Goal: Task Accomplishment & Management: Manage account settings

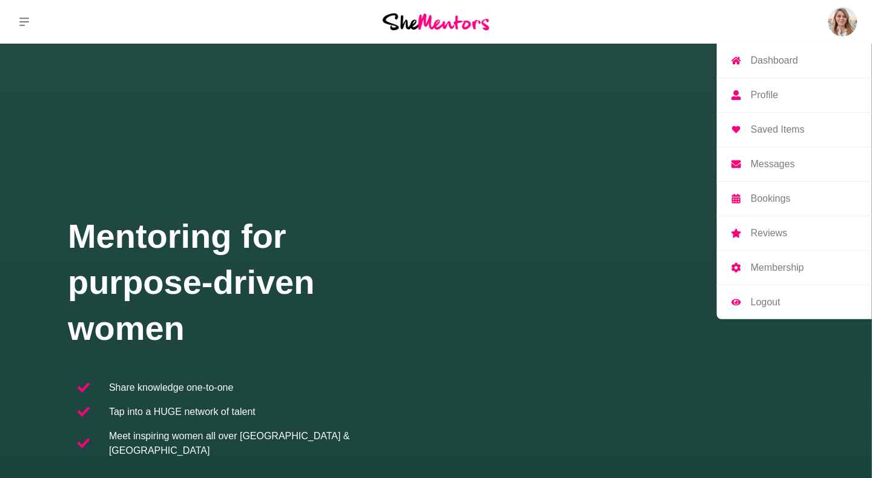
click at [846, 27] on img at bounding box center [843, 21] width 29 height 29
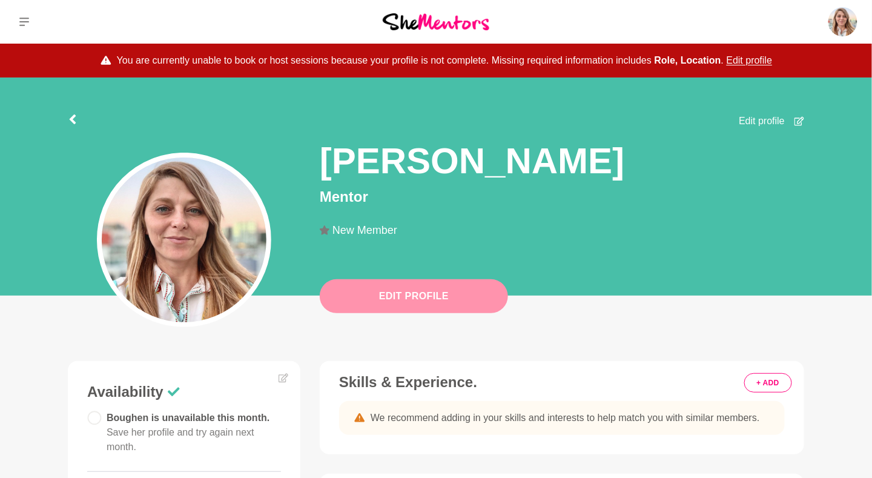
click at [451, 303] on button "Edit Profile" at bounding box center [414, 296] width 188 height 34
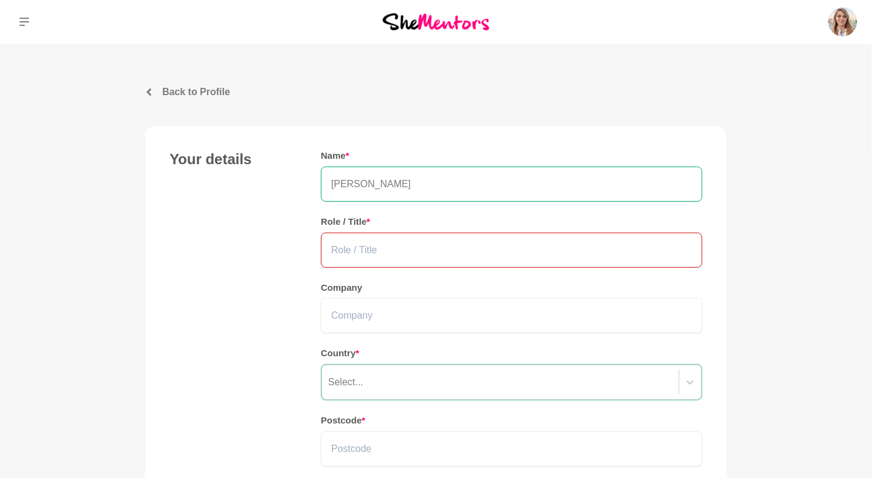
click at [409, 251] on input "text" at bounding box center [512, 250] width 382 height 35
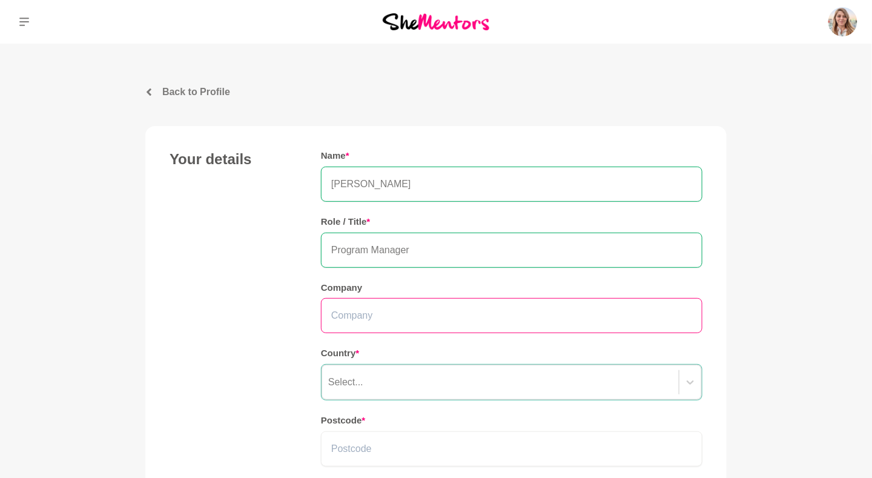
type input "Program Manager"
click at [387, 308] on input "text" at bounding box center [512, 315] width 382 height 35
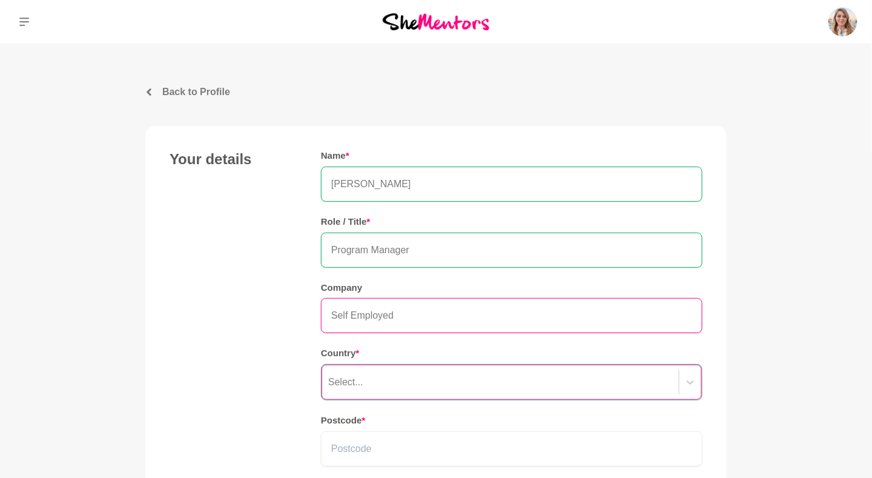
type input "Self Employed"
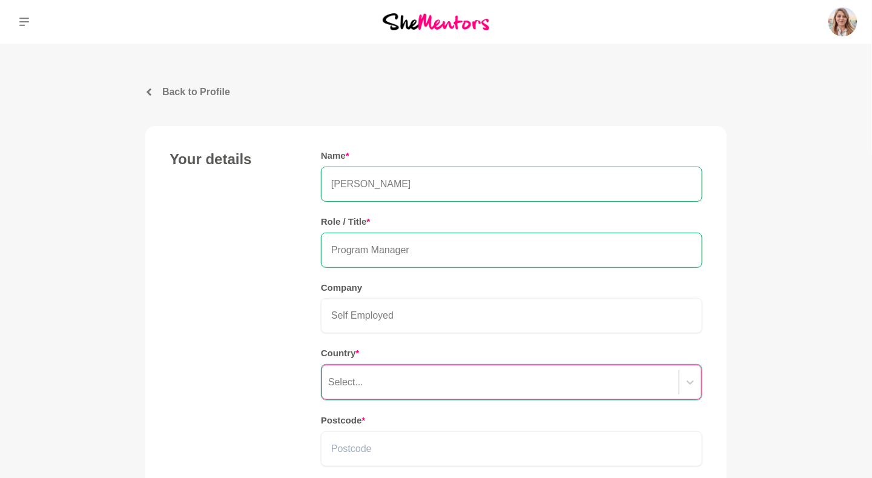
click at [422, 375] on div "Select..." at bounding box center [512, 382] width 382 height 36
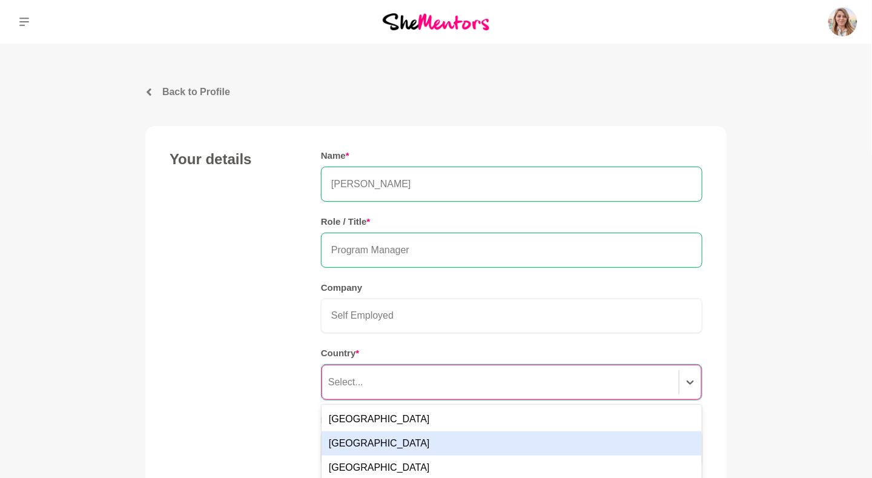
scroll to position [111, 0]
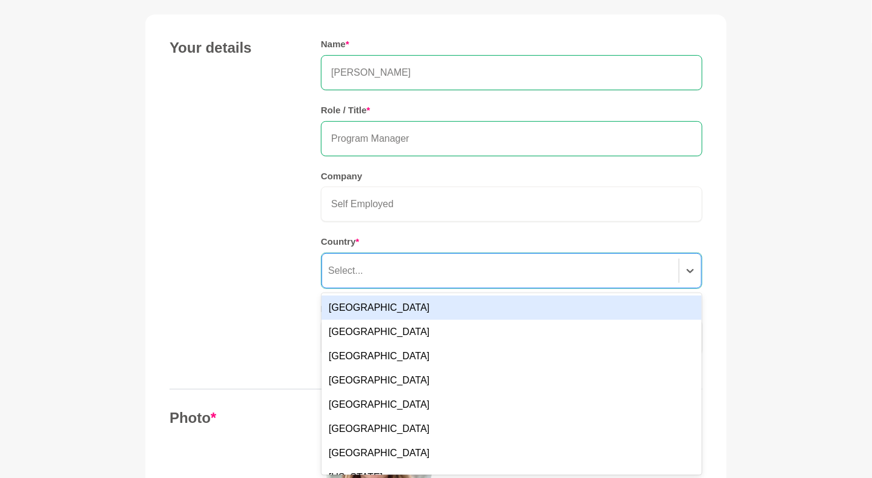
click at [441, 302] on div "[GEOGRAPHIC_DATA]" at bounding box center [512, 308] width 380 height 24
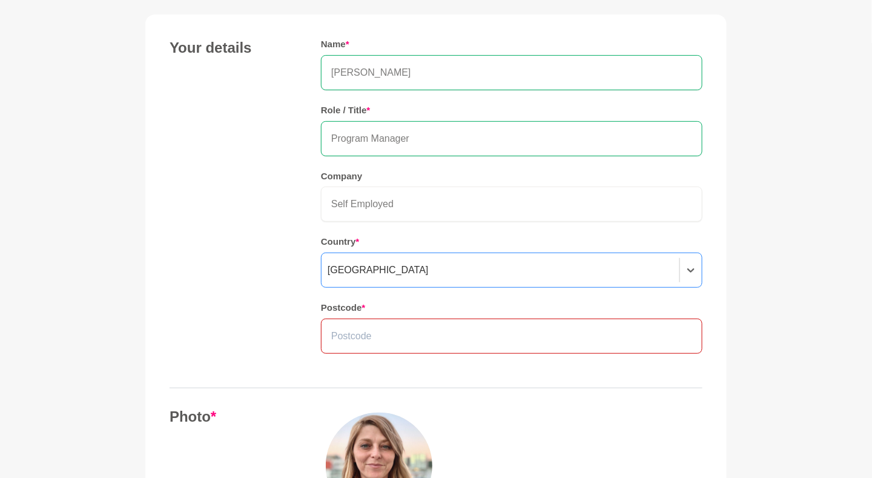
click at [491, 327] on input "text" at bounding box center [512, 336] width 382 height 35
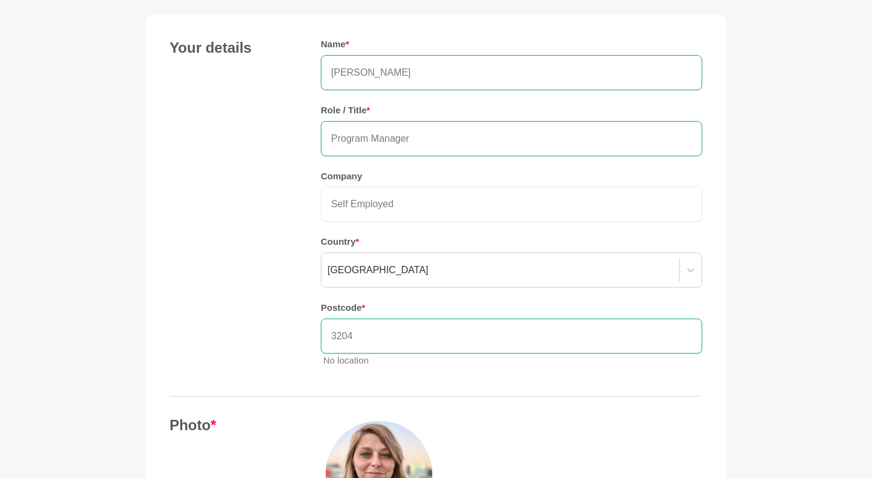
type input "3204"
drag, startPoint x: 767, startPoint y: 294, endPoint x: 790, endPoint y: 262, distance: 39.6
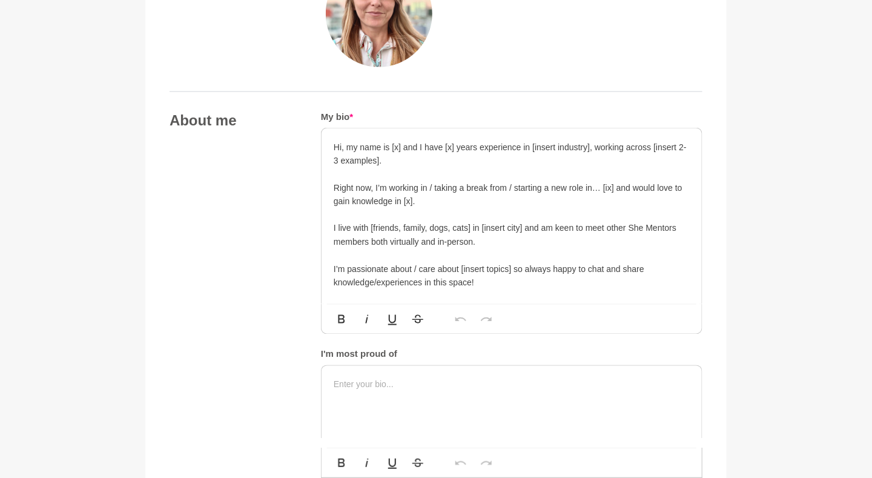
scroll to position [583, 0]
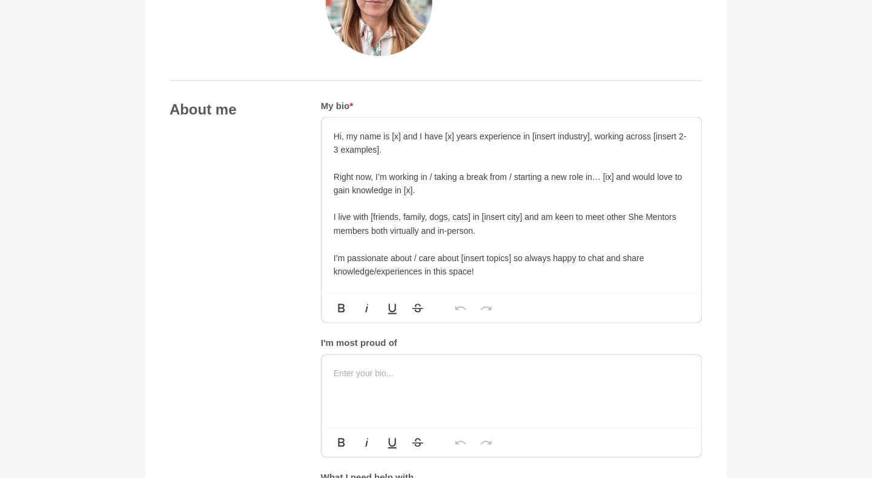
click at [524, 227] on p "I live with [friends, family, dogs, cats] in [insert city] and am keen to meet …" at bounding box center [512, 224] width 356 height 27
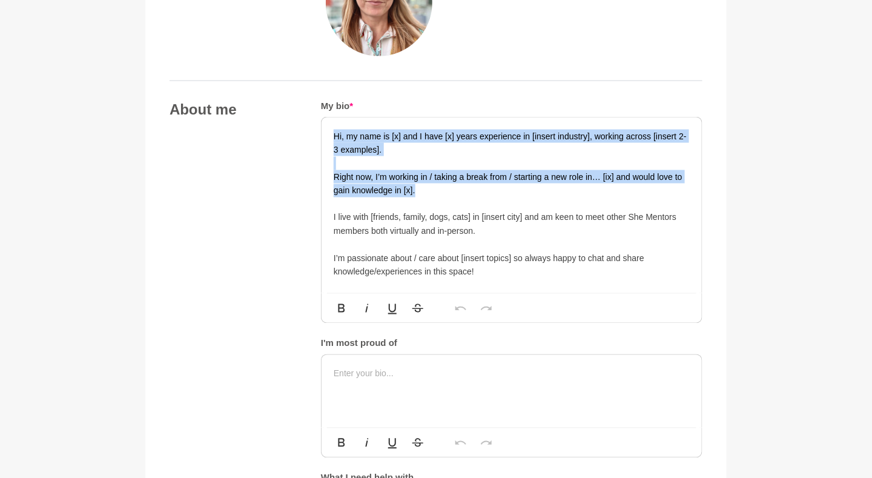
drag, startPoint x: 442, startPoint y: 186, endPoint x: 322, endPoint y: 118, distance: 138.1
click at [322, 118] on div "Hi, my name is [x] and I have [x] years experience in [insert industry], workin…" at bounding box center [512, 206] width 380 height 176
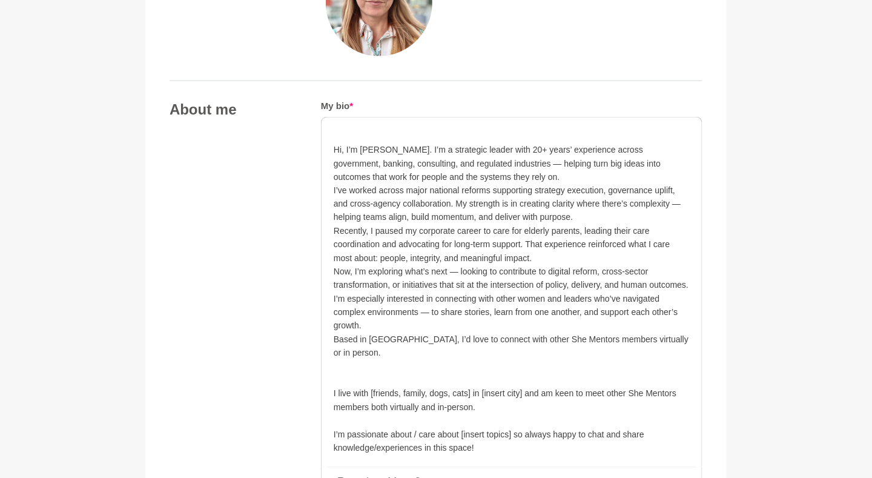
click at [363, 130] on p at bounding box center [512, 136] width 356 height 13
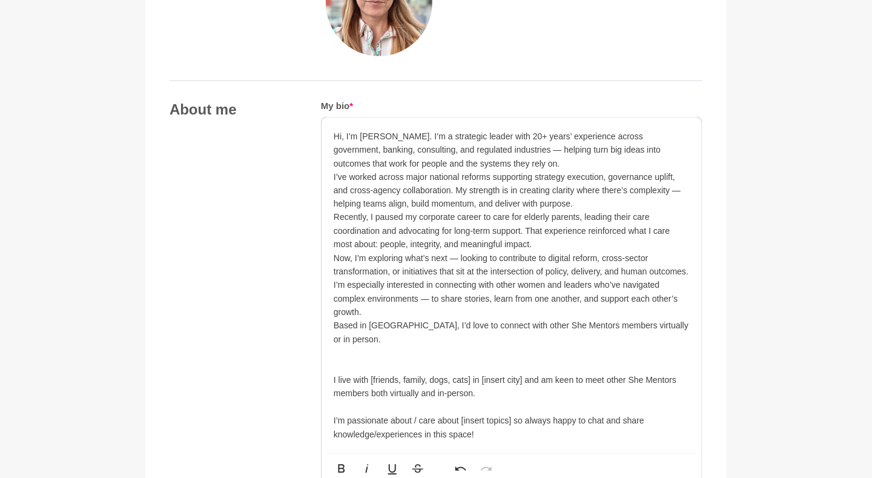
click at [376, 306] on p "I’m especially interested in connecting with other women and leaders who’ve nav…" at bounding box center [512, 299] width 356 height 41
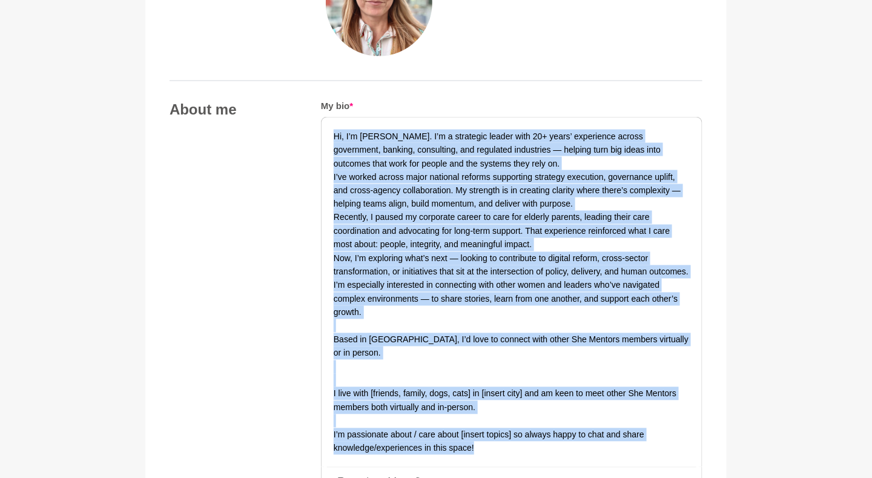
drag, startPoint x: 489, startPoint y: 435, endPoint x: 320, endPoint y: 120, distance: 357.7
click at [320, 120] on div "About me My bio * Hi, I’m [PERSON_NAME]. I’m a strategic leader with 20+ years’…" at bounding box center [436, 411] width 533 height 621
copy div "Lo, I’d Sita. C’a e seddoeius tempor inci 86+ utlab’ etdolorema aliqua enimadmi…"
click at [508, 263] on p "Now, I’m exploring what’s next — looking to contribute to digital reform, cross…" at bounding box center [512, 265] width 356 height 27
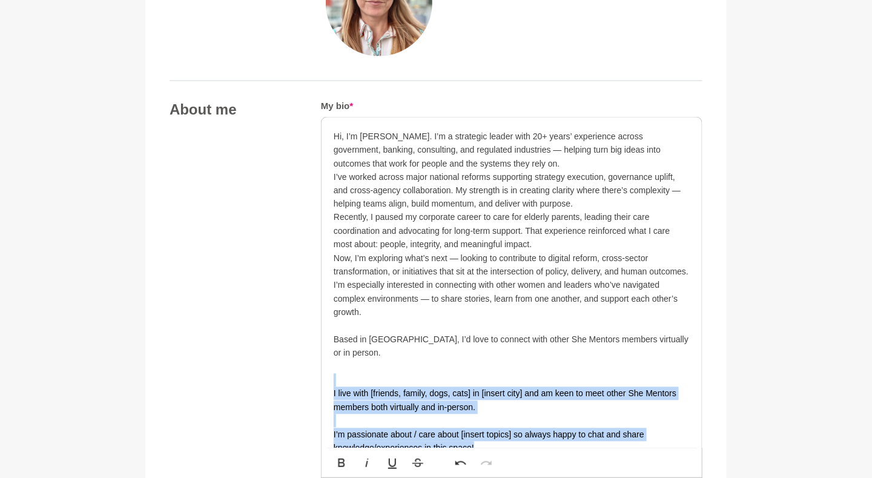
drag, startPoint x: 485, startPoint y: 429, endPoint x: 339, endPoint y: 369, distance: 157.8
click at [339, 369] on div "Hi, I’m [PERSON_NAME]. I’m a strategic leader with 20+ years’ experience across…" at bounding box center [512, 292] width 380 height 349
copy div "I live with [friends, family, dogs, cats] in [insert city] and am keen to meet …"
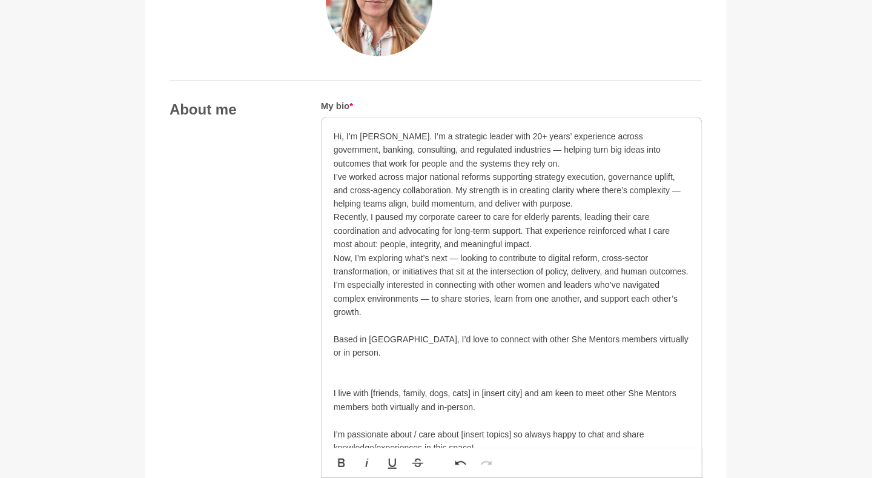
click at [475, 290] on p "I’m especially interested in connecting with other women and leaders who’ve nav…" at bounding box center [512, 299] width 356 height 41
click at [330, 372] on div "Hi, I’m [PERSON_NAME]. I’m a strategic leader with 20+ years’ experience across…" at bounding box center [512, 292] width 380 height 349
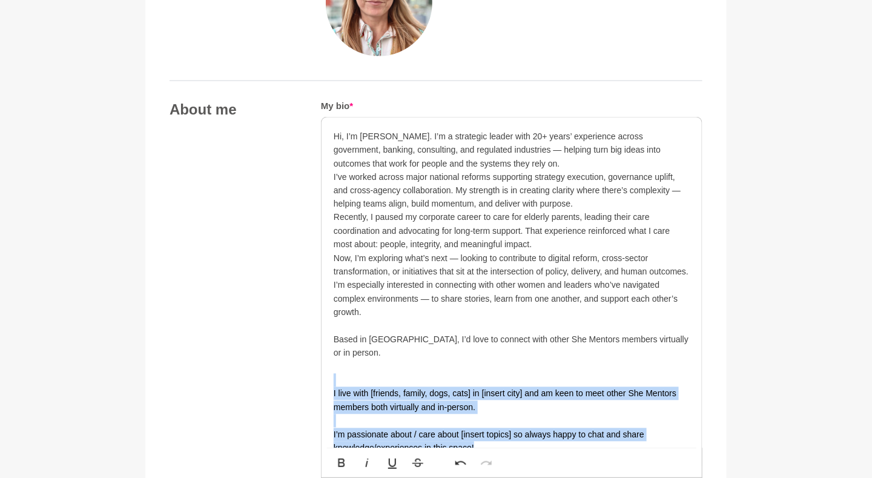
drag, startPoint x: 518, startPoint y: 431, endPoint x: 332, endPoint y: 363, distance: 197.9
click at [333, 362] on div "Hi, I’m [PERSON_NAME]. I’m a strategic leader with 20+ years’ experience across…" at bounding box center [512, 292] width 380 height 349
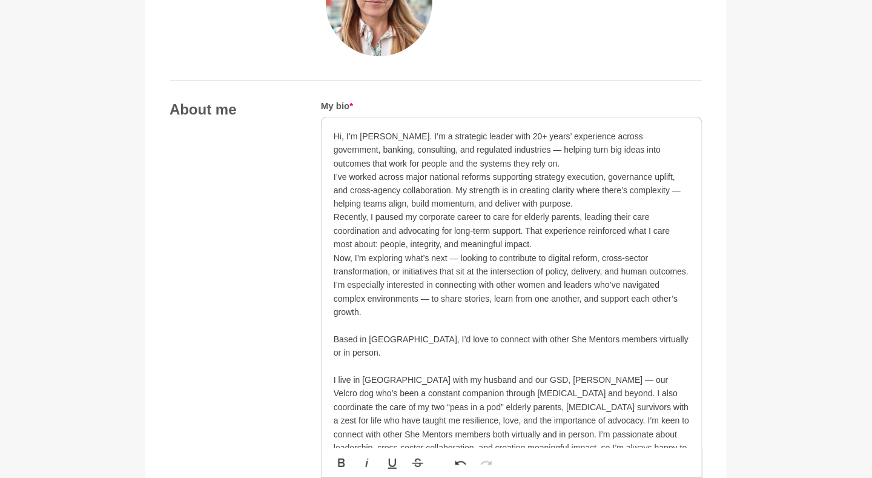
click at [504, 159] on p "Hi, I’m [PERSON_NAME]. I’m a strategic leader with 20+ years’ experience across…" at bounding box center [512, 150] width 356 height 41
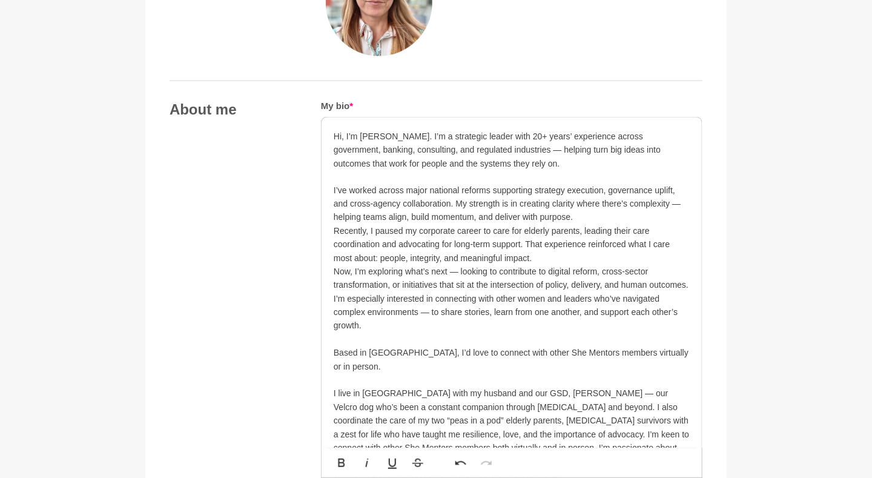
click at [582, 210] on p "I’ve worked across major national reforms supporting strategy execution, govern…" at bounding box center [512, 204] width 356 height 41
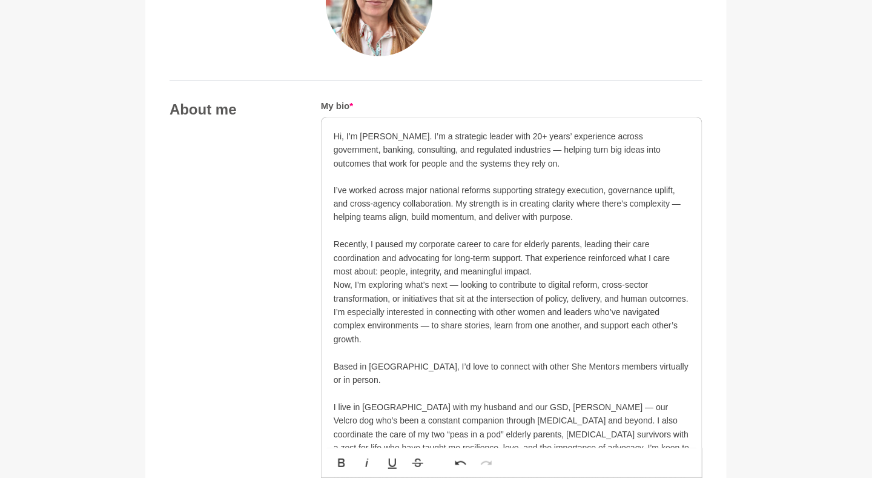
click at [540, 270] on p "Recently, I paused my corporate career to care for elderly parents, leading the…" at bounding box center [512, 258] width 356 height 41
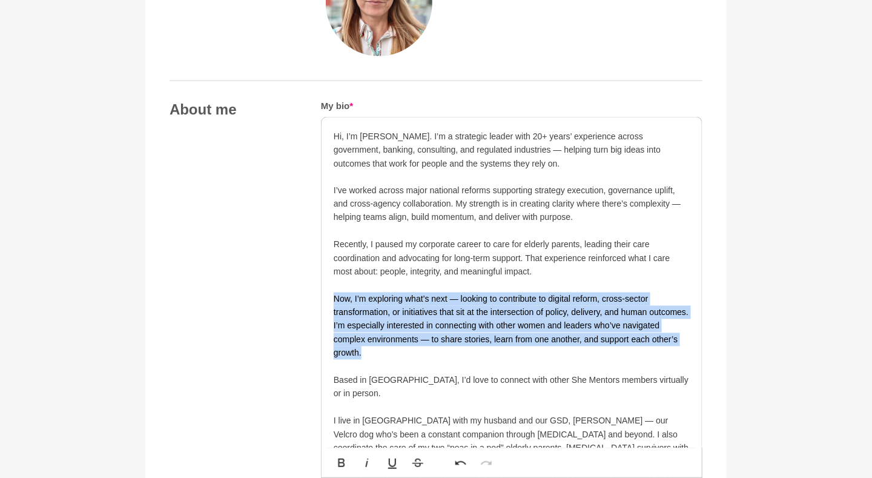
drag, startPoint x: 389, startPoint y: 355, endPoint x: 333, endPoint y: 295, distance: 82.3
click at [333, 295] on div "Hi, I’m [PERSON_NAME]. I’m a strategic leader with 20+ years’ experience across…" at bounding box center [512, 320] width 380 height 404
copy div "Now, I’m exploring what’s next — looking to contribute to digital reform, cross…"
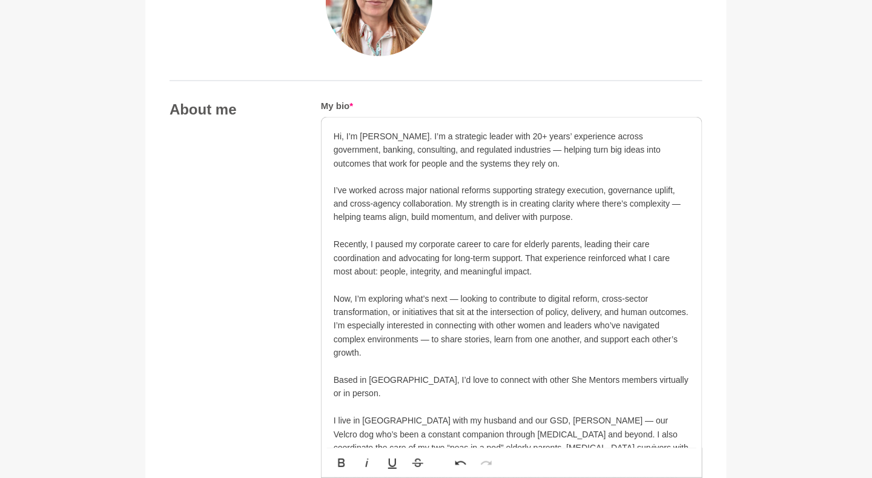
click at [509, 184] on p "I’ve worked across major national reforms supporting strategy execution, govern…" at bounding box center [512, 204] width 356 height 41
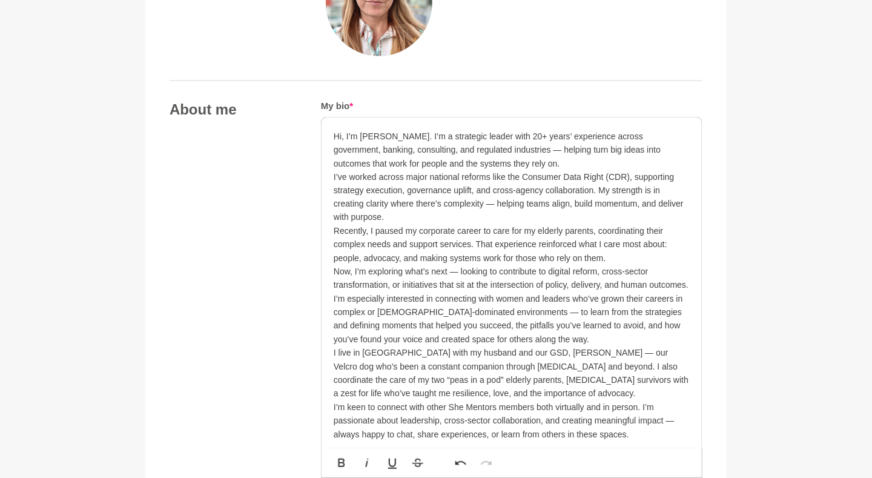
click at [515, 159] on p "Hi, I’m [PERSON_NAME]. I’m a strategic leader with 20+ years’ experience across…" at bounding box center [512, 150] width 356 height 41
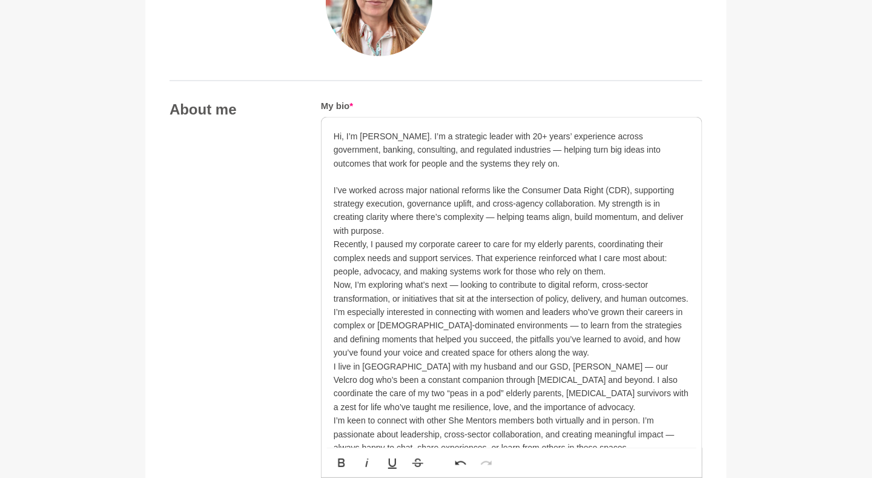
click at [481, 227] on p "I’ve worked across major national reforms like the Consumer Data Right (CDR), s…" at bounding box center [512, 211] width 356 height 55
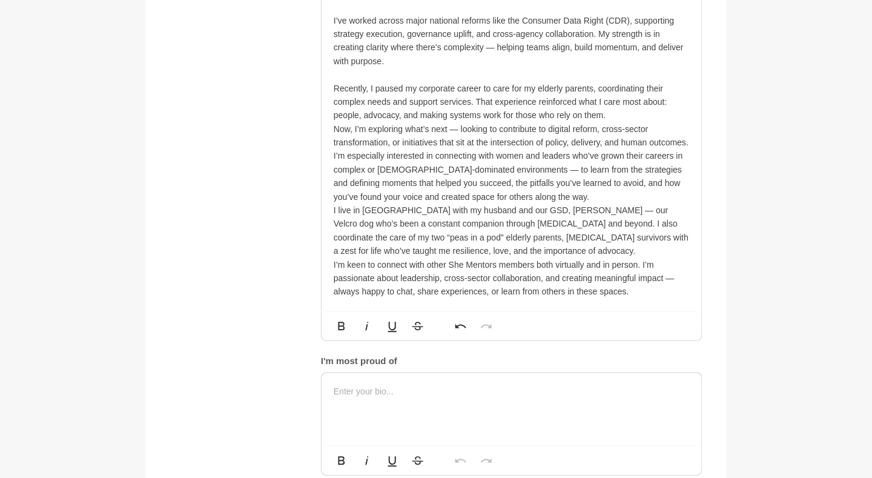
scroll to position [757, 0]
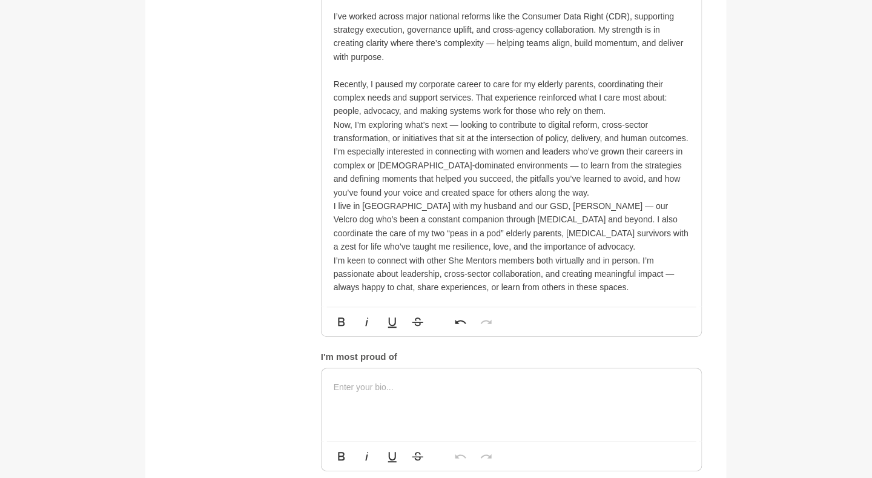
click at [625, 111] on p "Recently, I paused my corporate career to care for my elderly parents, coordina…" at bounding box center [512, 98] width 356 height 41
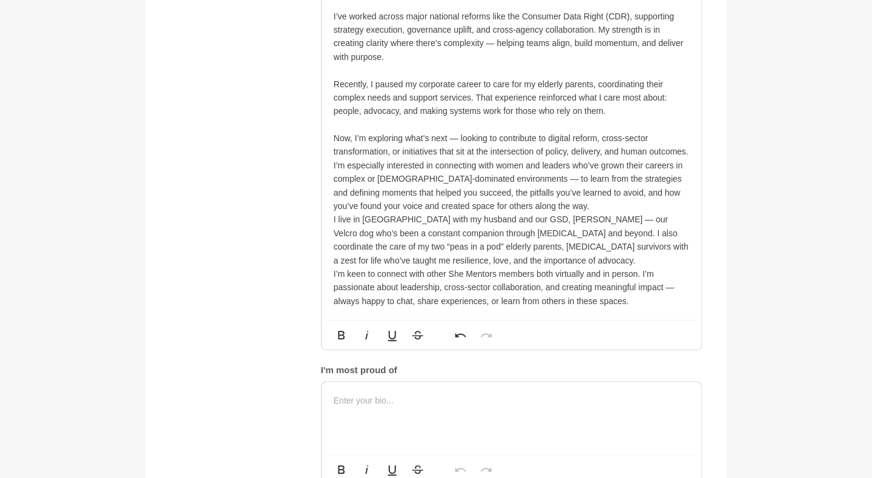
drag, startPoint x: 568, startPoint y: 205, endPoint x: 562, endPoint y: 212, distance: 8.6
click at [566, 205] on p "I’m especially interested in connecting with women and leaders who’ve grown the…" at bounding box center [512, 186] width 356 height 55
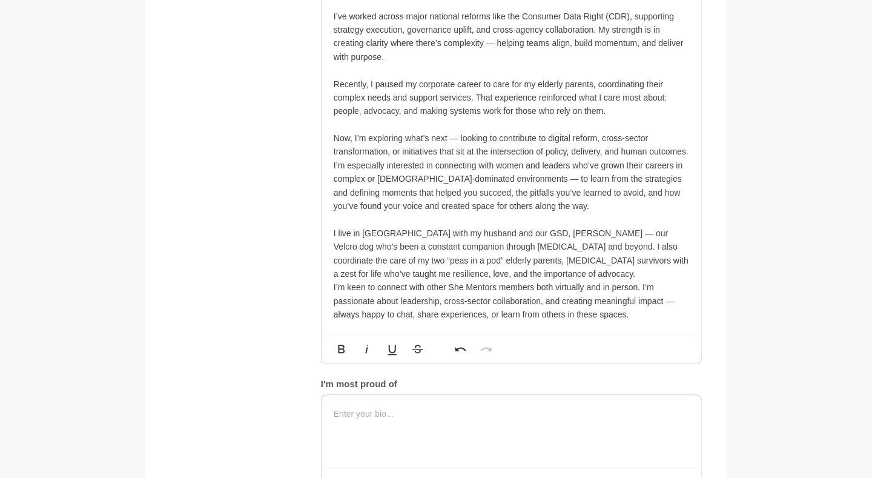
click at [488, 272] on p "I live in [GEOGRAPHIC_DATA] with my husband and our GSD, [PERSON_NAME] — our Ve…" at bounding box center [512, 254] width 356 height 55
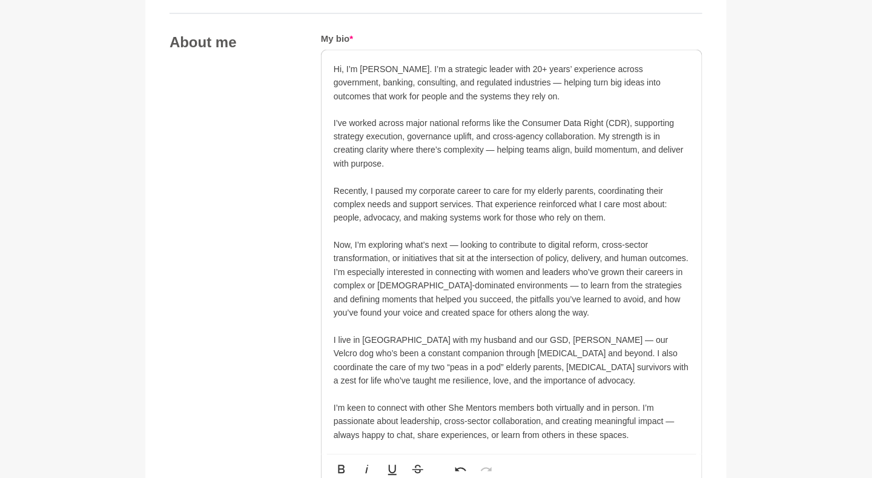
scroll to position [644, 0]
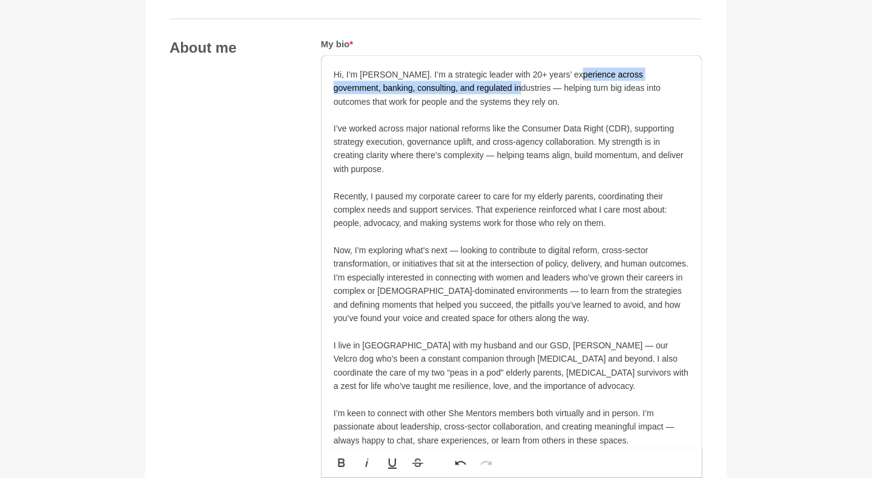
drag, startPoint x: 568, startPoint y: 73, endPoint x: 468, endPoint y: 89, distance: 101.3
click at [468, 89] on p "Hi, I’m [PERSON_NAME]. I’m a strategic leader with 20+ years’ experience across…" at bounding box center [512, 88] width 356 height 41
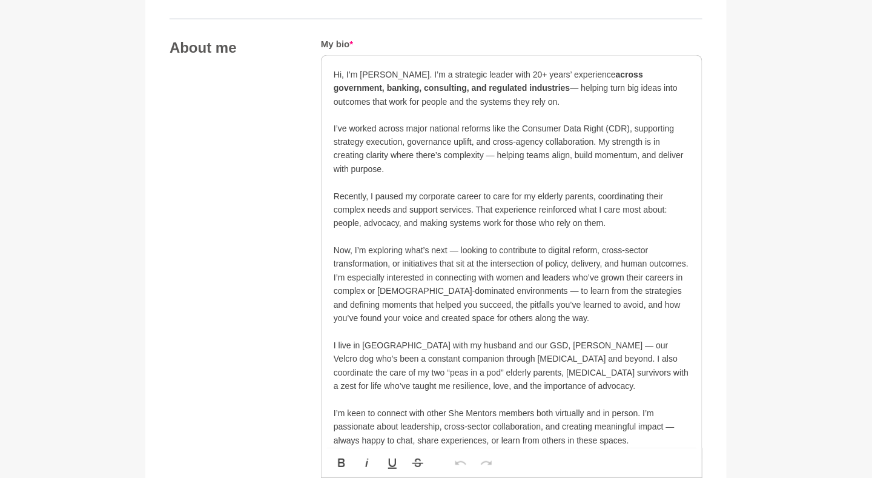
click at [522, 89] on p "Hi, I’m [PERSON_NAME]. I’m a strategic leader with 20+ years’ experience across…" at bounding box center [512, 88] width 356 height 41
drag, startPoint x: 541, startPoint y: 86, endPoint x: 629, endPoint y: 84, distance: 87.8
click at [629, 84] on p "Hi, I’m [PERSON_NAME]. I’m a strategic leader with 20+ years’ experience across…" at bounding box center [512, 88] width 356 height 41
click at [550, 165] on p "I’ve worked across major national reforms like the Consumer Data Right (CDR), s…" at bounding box center [512, 149] width 356 height 55
drag, startPoint x: 493, startPoint y: 128, endPoint x: 631, endPoint y: 123, distance: 137.6
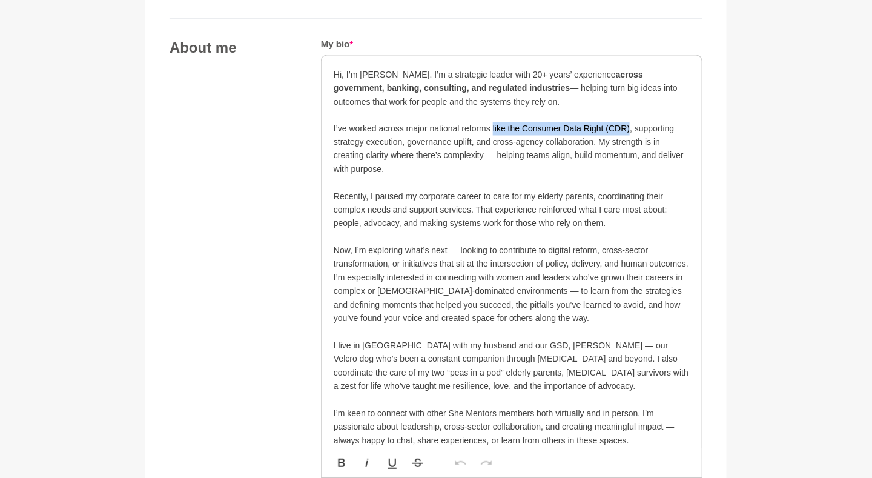
click at [631, 123] on p "I’ve worked across major national reforms like the Consumer Data Right (CDR), s…" at bounding box center [512, 149] width 356 height 55
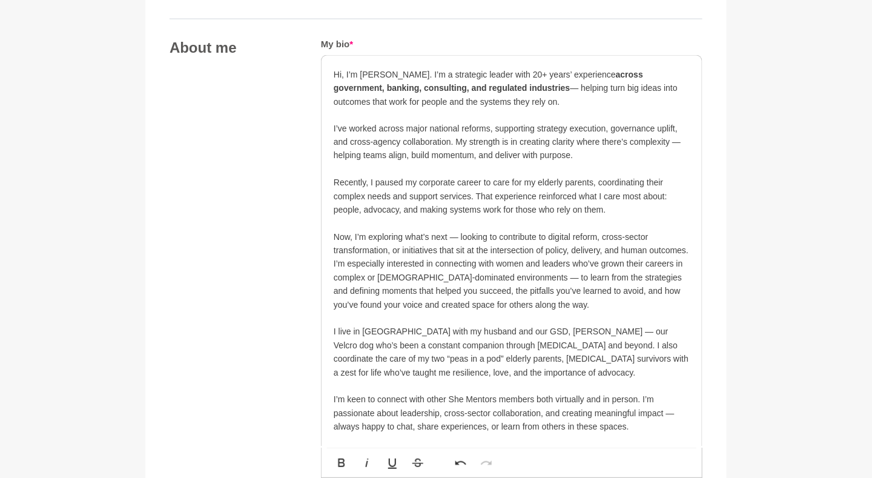
click at [332, 125] on div "Hi, I’m [PERSON_NAME]. I’m a strategic leader with 20+ years’ experience across…" at bounding box center [512, 251] width 380 height 391
click at [430, 126] on p "I’ve worked across major national reforms, supporting strategy execution, gover…" at bounding box center [512, 142] width 356 height 41
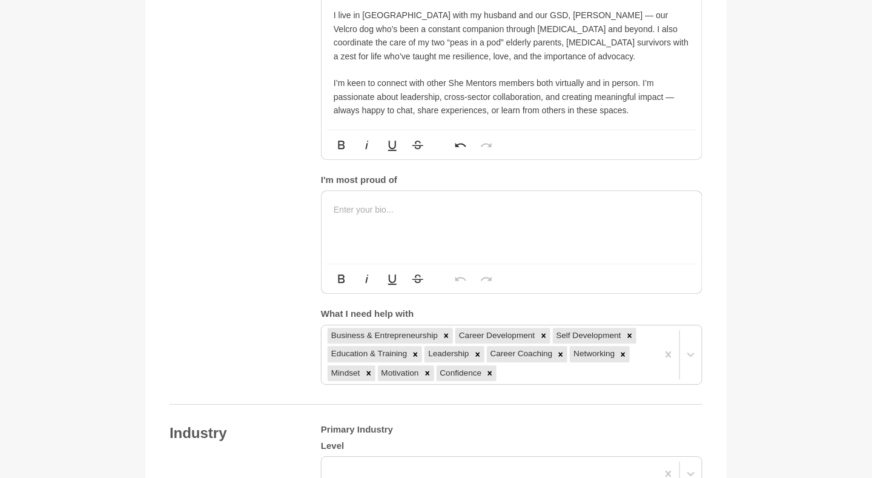
scroll to position [963, 0]
click at [386, 220] on div at bounding box center [512, 225] width 380 height 73
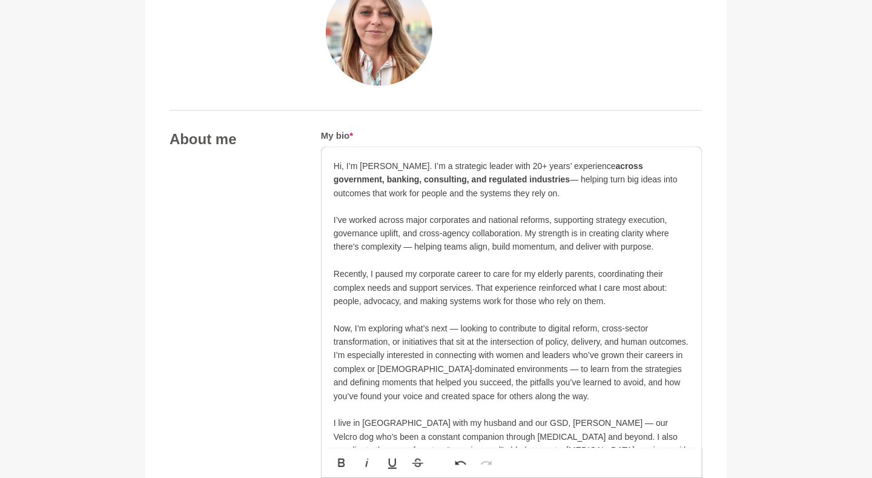
scroll to position [549, 0]
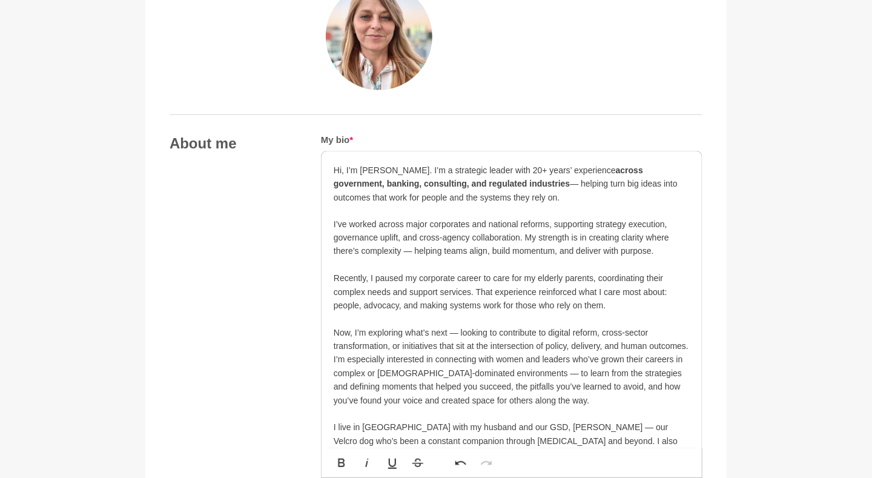
click at [532, 208] on p at bounding box center [512, 210] width 356 height 13
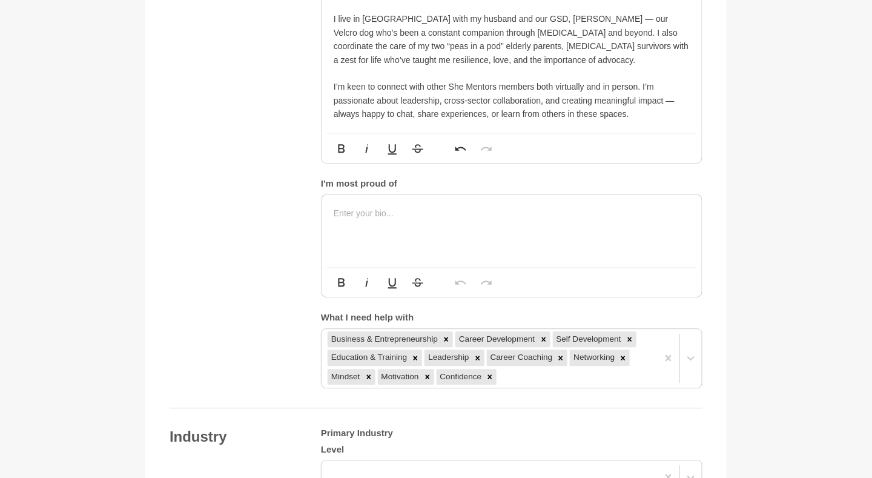
scroll to position [948, 0]
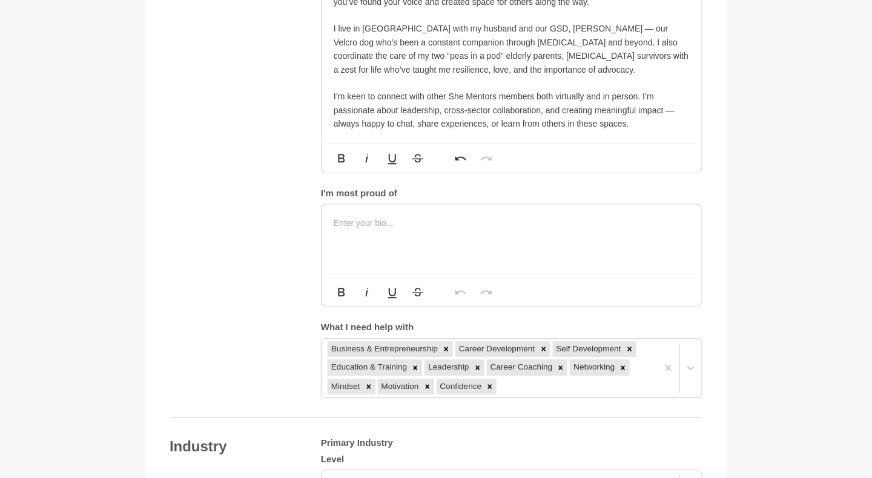
click at [488, 235] on div at bounding box center [512, 240] width 380 height 73
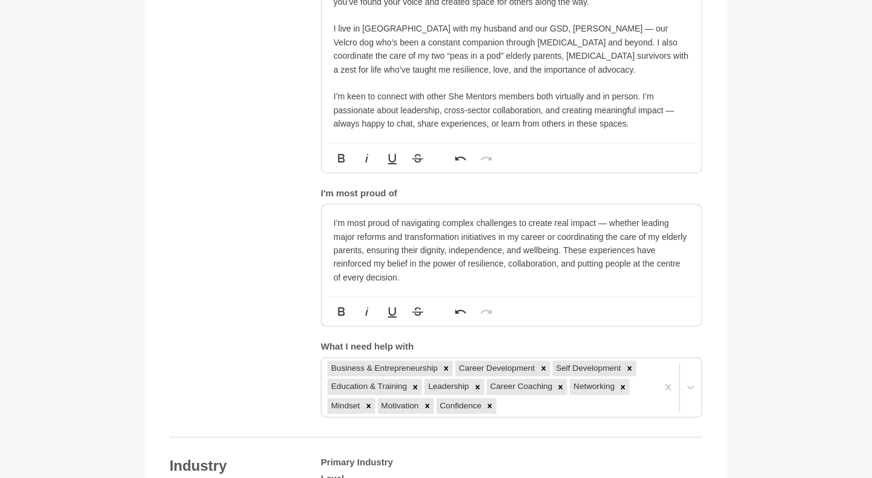
click at [736, 330] on section "Back to Profile Your details [PERSON_NAME] Program Manager Self Employed [GEOGR…" at bounding box center [436, 270] width 620 height 2266
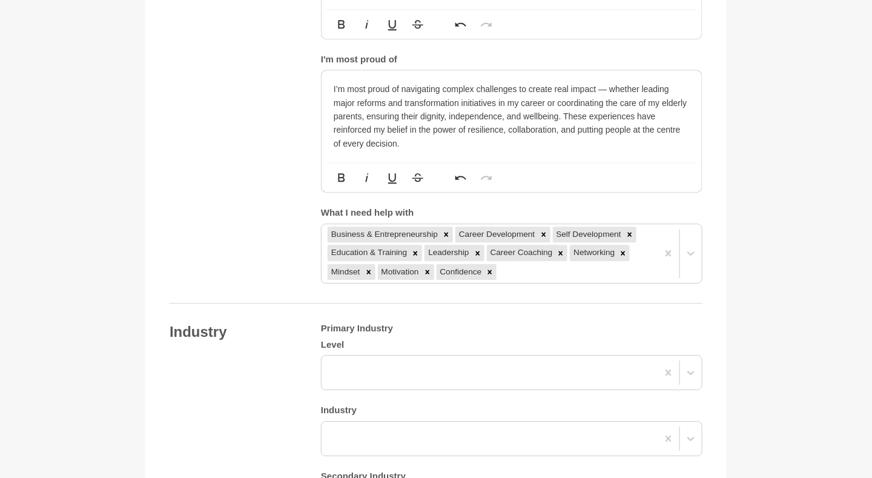
scroll to position [1193, 0]
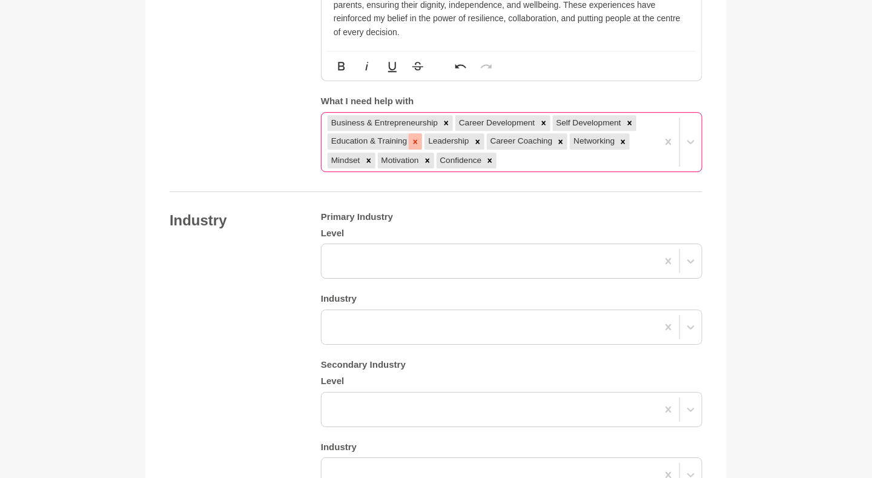
click at [417, 137] on icon at bounding box center [415, 141] width 8 height 8
click at [543, 119] on icon at bounding box center [544, 123] width 8 height 8
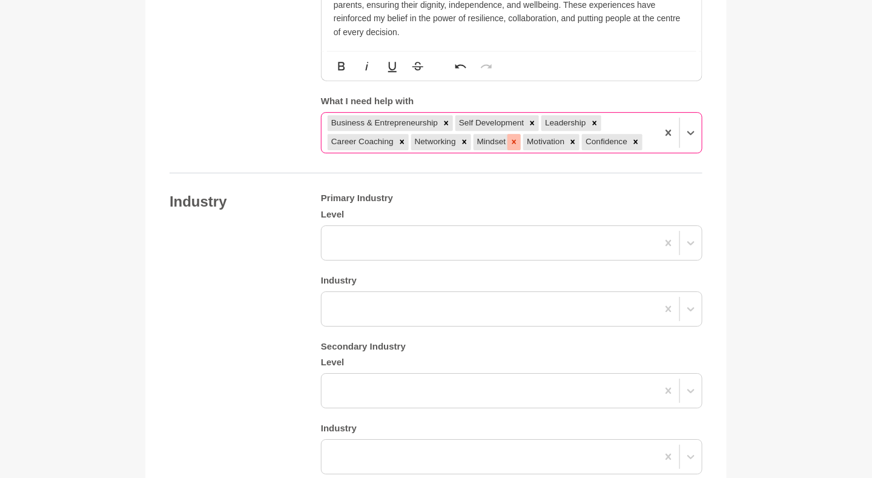
click at [514, 137] on icon at bounding box center [514, 141] width 8 height 8
click at [522, 137] on icon at bounding box center [523, 141] width 8 height 8
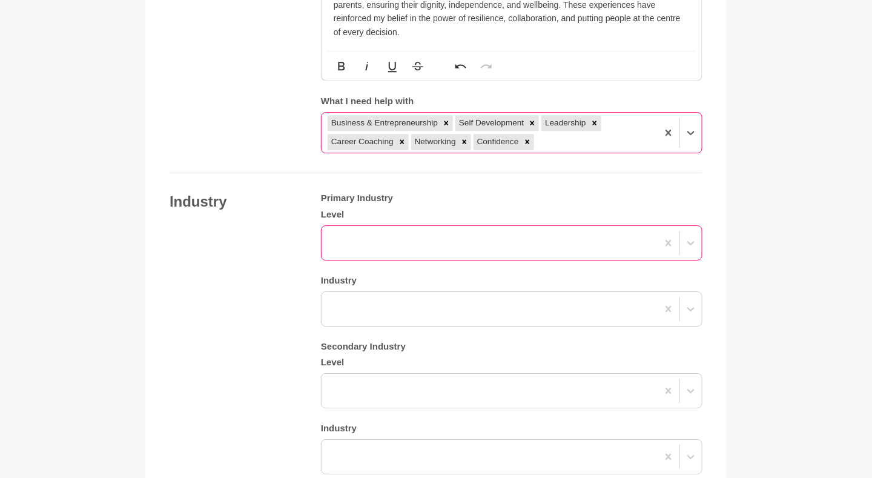
click at [434, 237] on div at bounding box center [490, 243] width 336 height 22
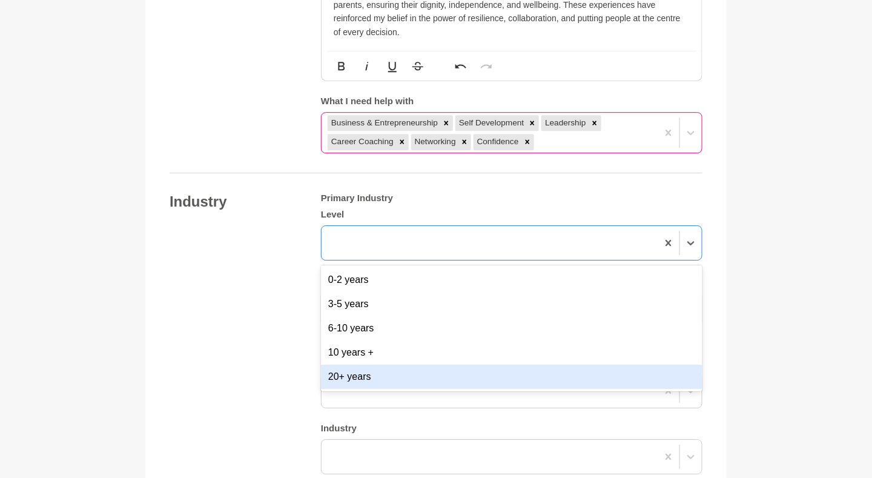
click at [439, 377] on div "20+ years" at bounding box center [512, 377] width 382 height 24
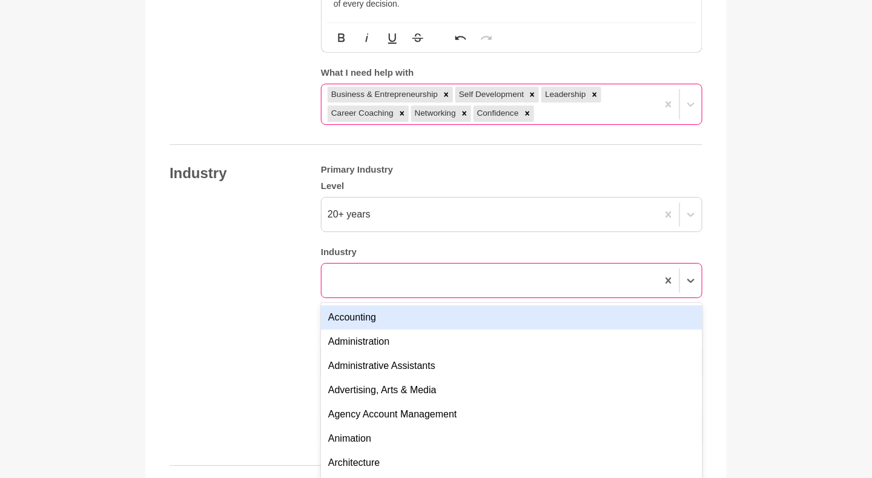
click at [407, 298] on div "option Accounting focused, 1 of 144. 144 results available. Use Up and Down to …" at bounding box center [512, 280] width 382 height 35
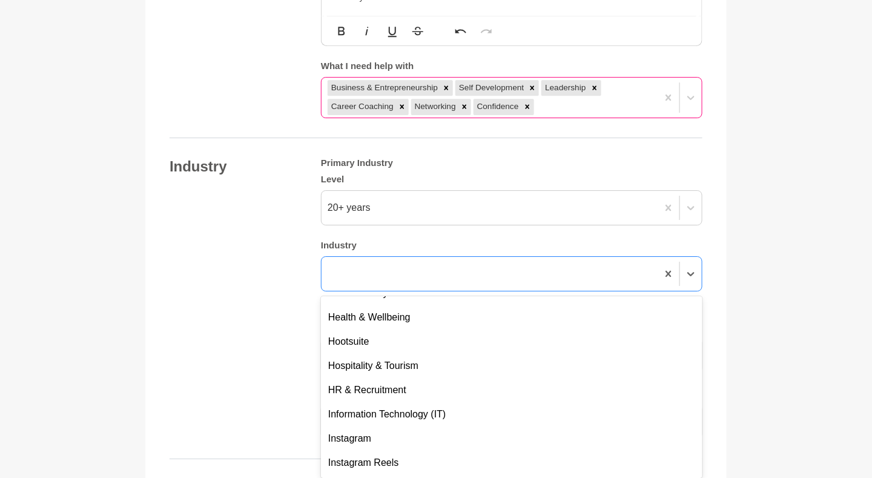
scroll to position [1341, 0]
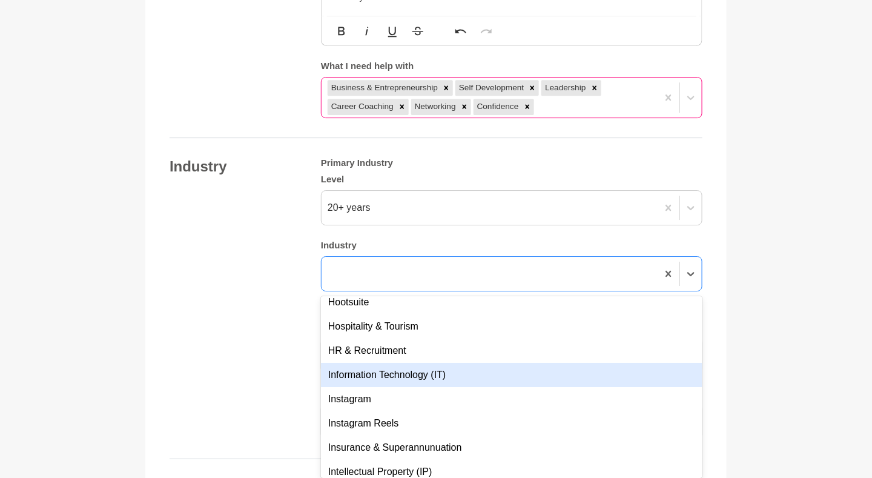
click at [665, 373] on div "Information Technology (IT)" at bounding box center [512, 375] width 382 height 24
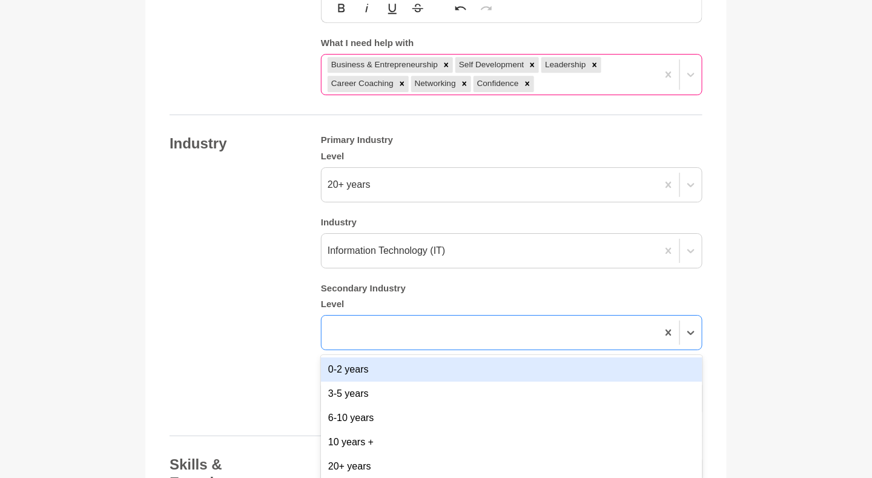
click at [646, 350] on div "option 0-2 years focused, 1 of 5. 5 results available. Use Up and Down to choos…" at bounding box center [512, 332] width 382 height 35
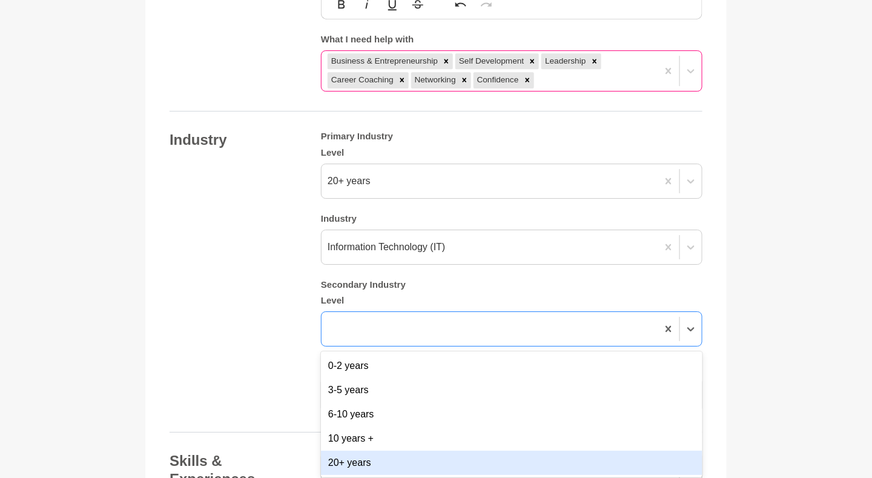
click at [598, 460] on div "20+ years" at bounding box center [512, 463] width 382 height 24
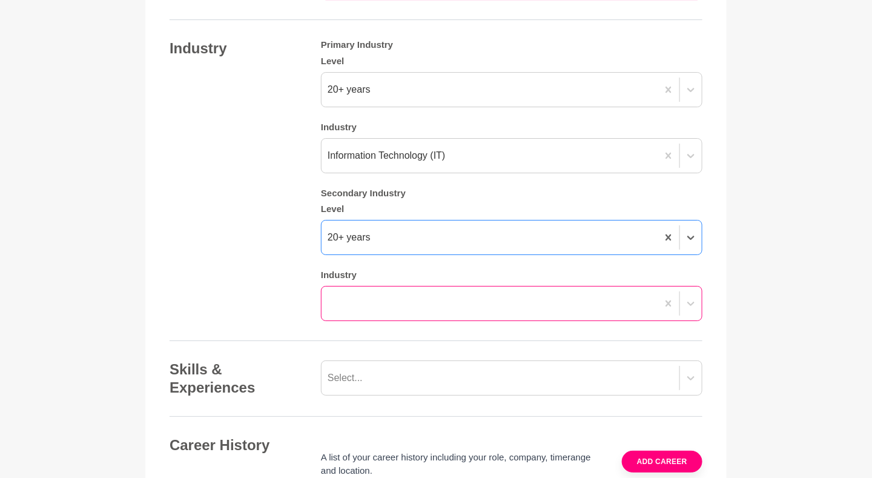
click at [560, 321] on div at bounding box center [512, 303] width 382 height 35
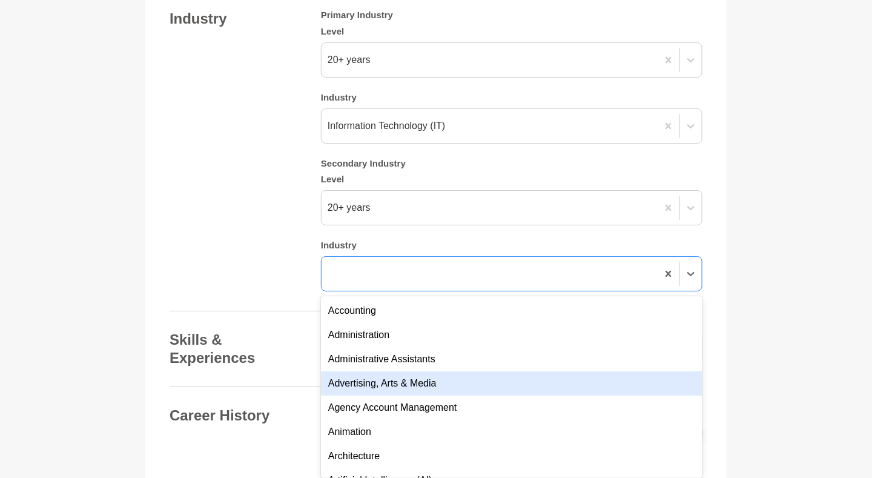
scroll to position [159, 0]
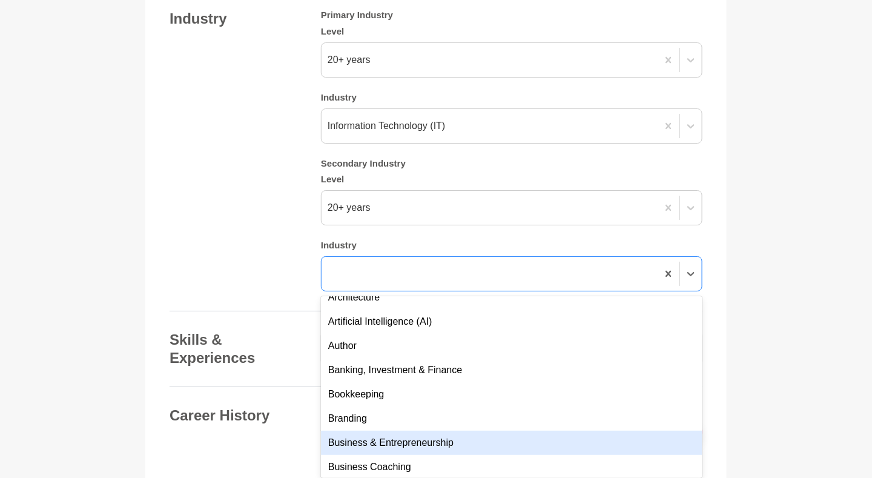
click at [617, 436] on div "Business & Entrepreneurship" at bounding box center [512, 443] width 382 height 24
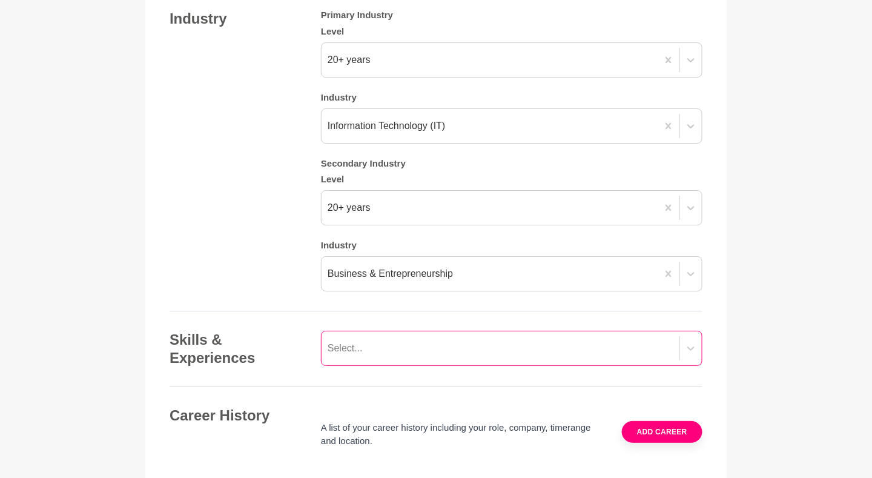
click at [646, 332] on div "Select..." at bounding box center [512, 348] width 382 height 35
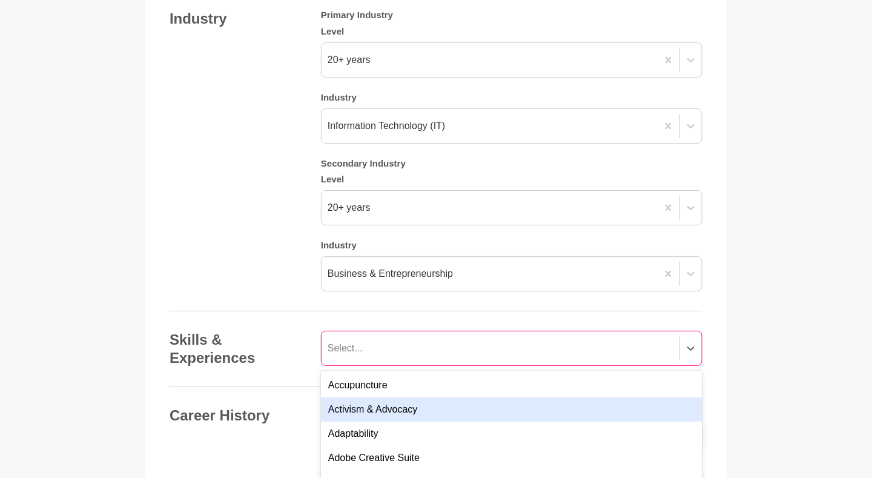
scroll to position [1451, 0]
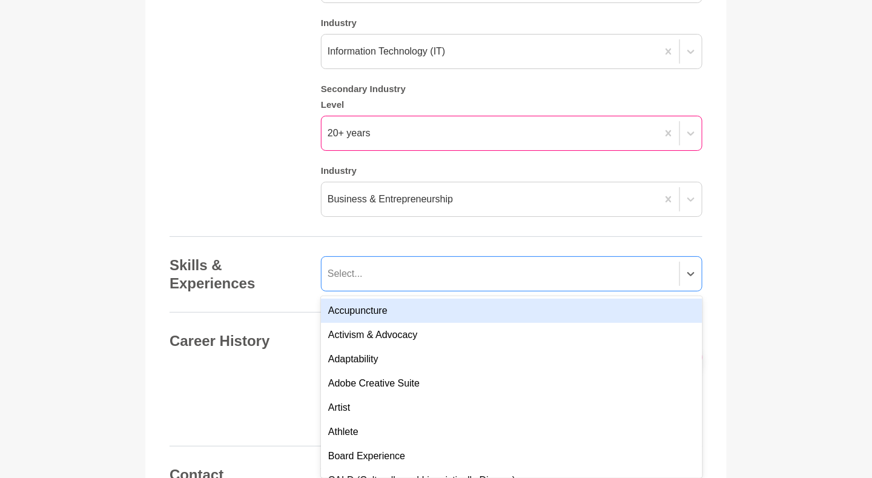
click at [425, 131] on div "20+ years" at bounding box center [490, 133] width 336 height 22
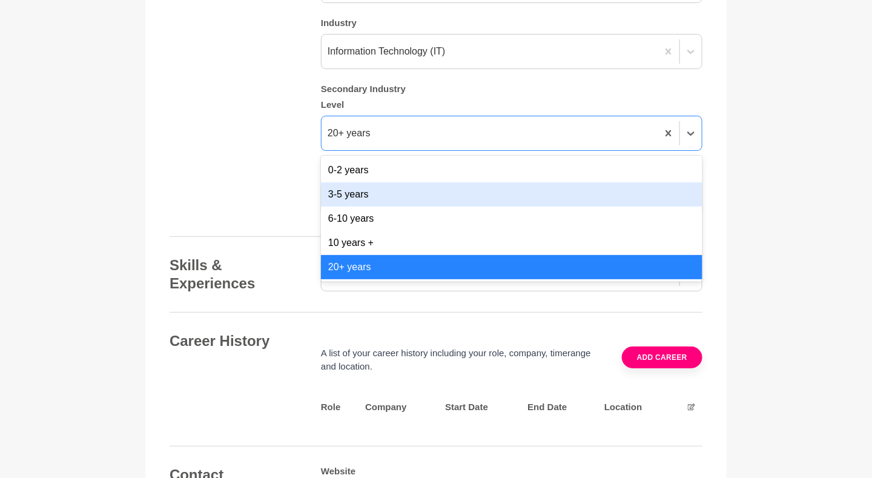
click at [396, 196] on div "3-5 years" at bounding box center [512, 194] width 382 height 24
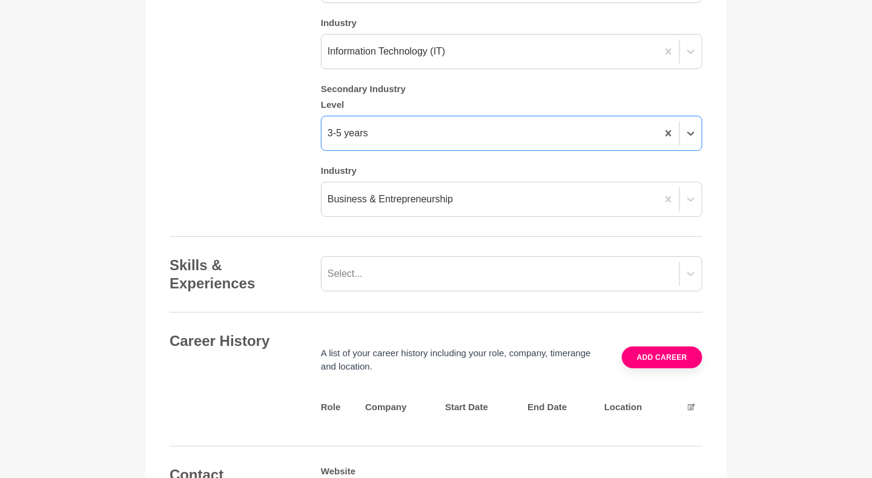
click at [235, 184] on div "Industry Primary Industry Level 20+ years Industry Information Technology (IT) …" at bounding box center [436, 76] width 533 height 282
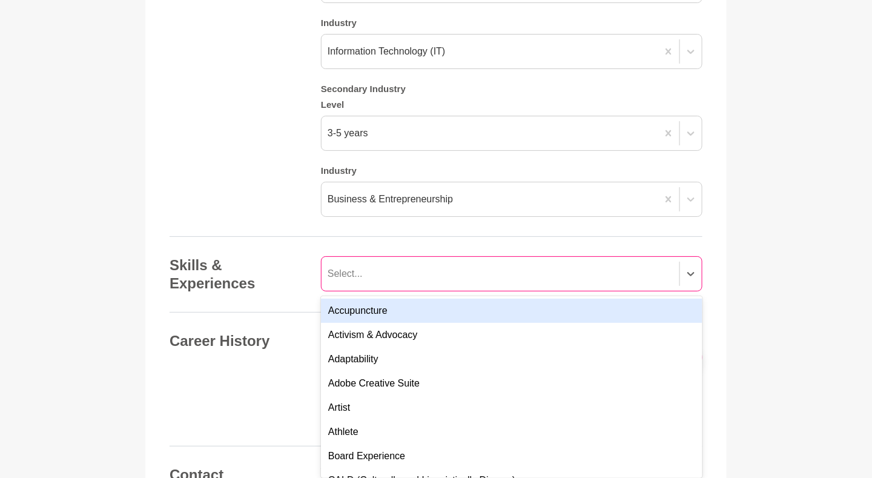
click at [508, 274] on div "Select..." at bounding box center [501, 274] width 358 height 22
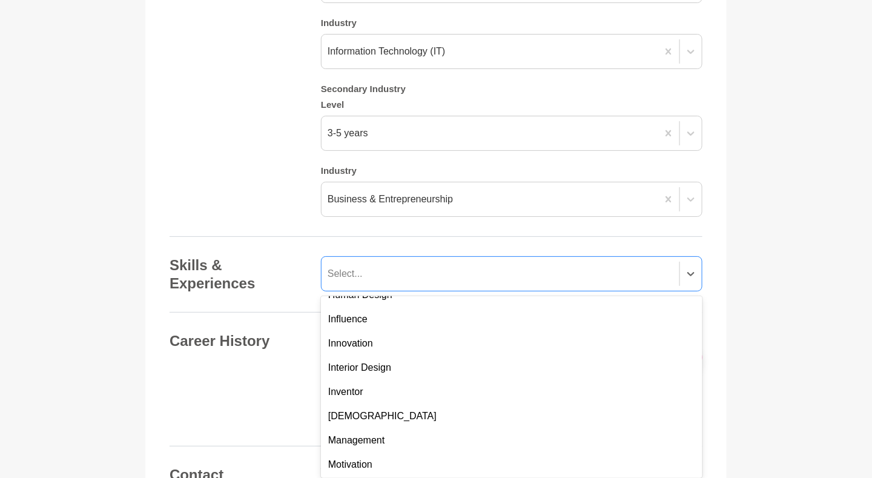
scroll to position [573, 0]
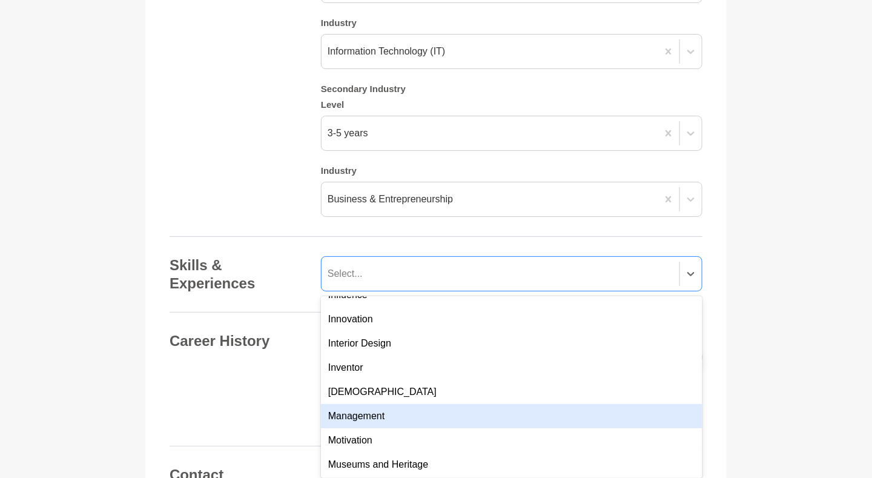
click at [616, 412] on div "Management" at bounding box center [512, 416] width 382 height 24
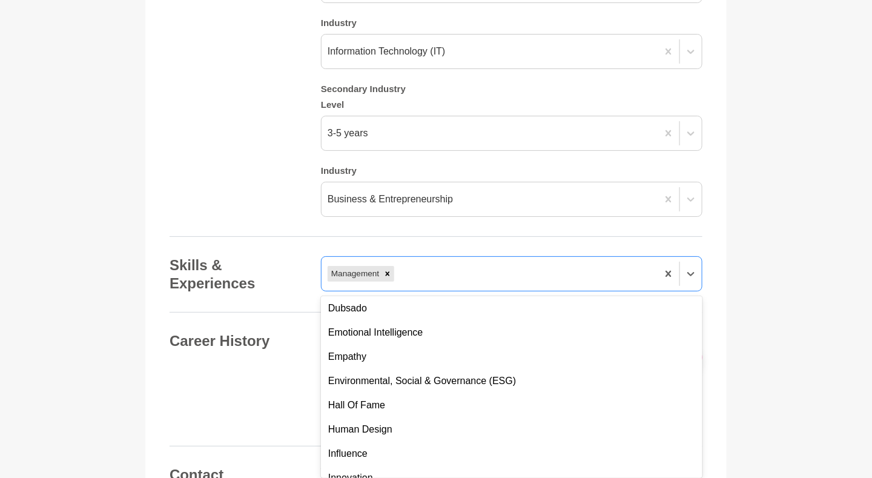
scroll to position [44, 0]
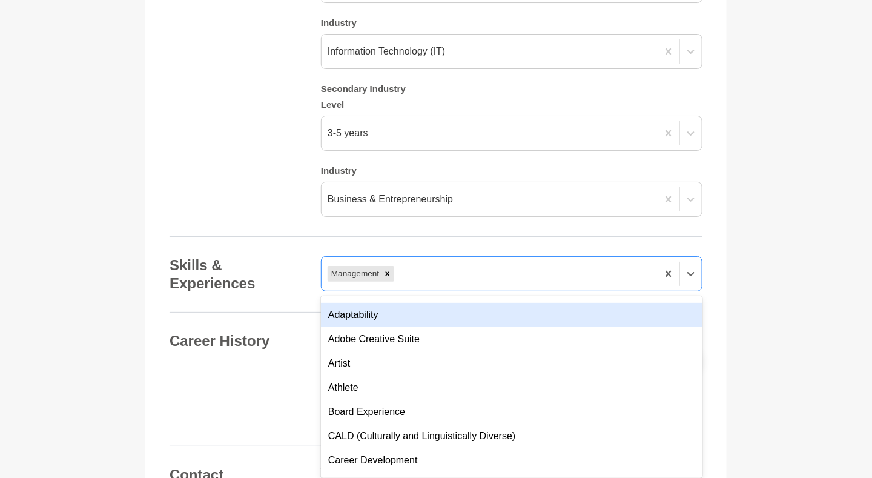
click at [594, 321] on div "Adaptability" at bounding box center [512, 315] width 382 height 24
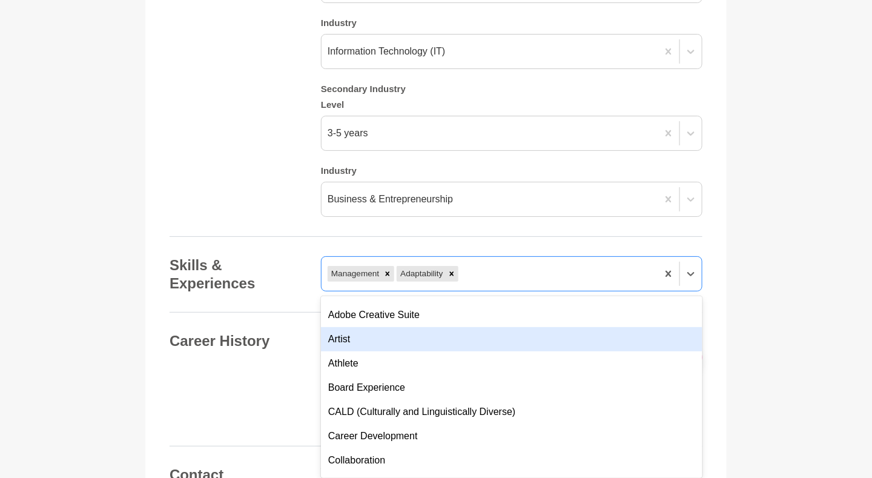
click at [587, 329] on div "Artist" at bounding box center [512, 339] width 382 height 24
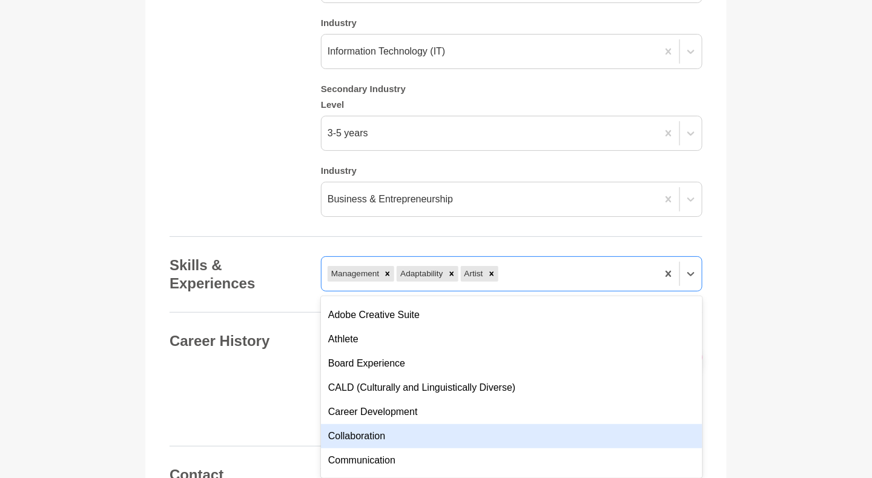
click at [561, 434] on div "Collaboration" at bounding box center [512, 436] width 382 height 24
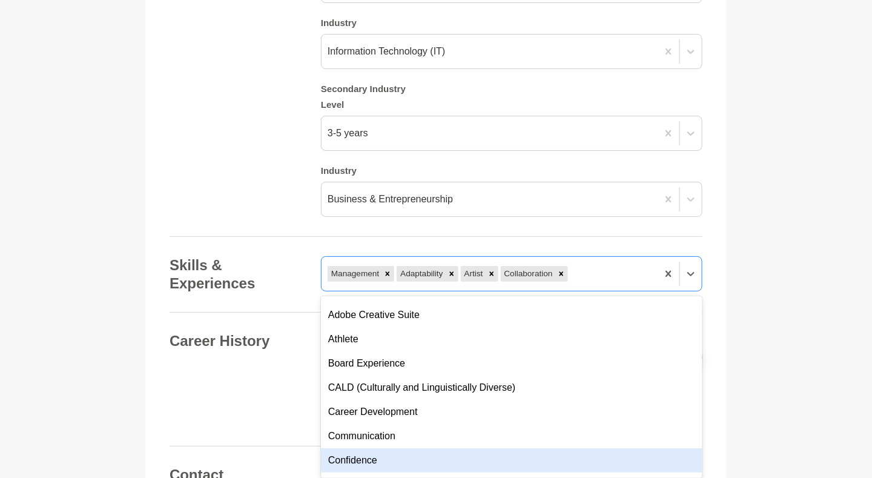
click at [552, 454] on div "Confidence" at bounding box center [512, 460] width 382 height 24
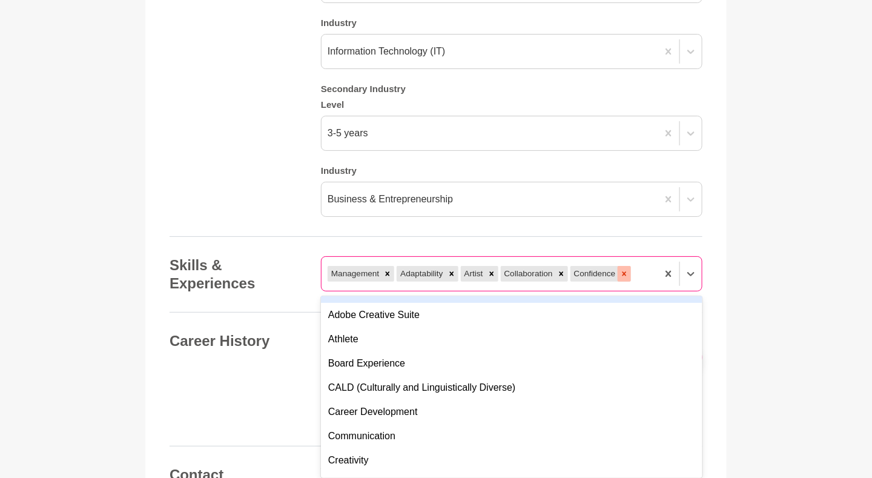
click at [624, 271] on icon at bounding box center [624, 273] width 4 height 4
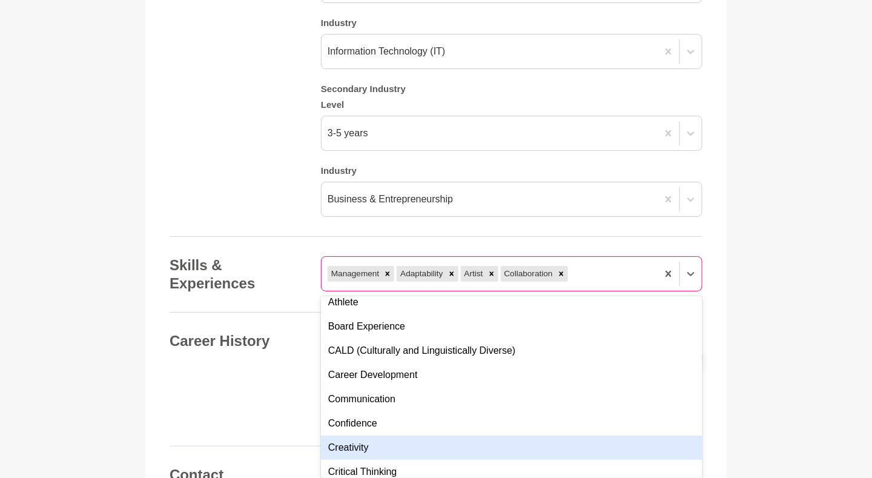
scroll to position [93, 0]
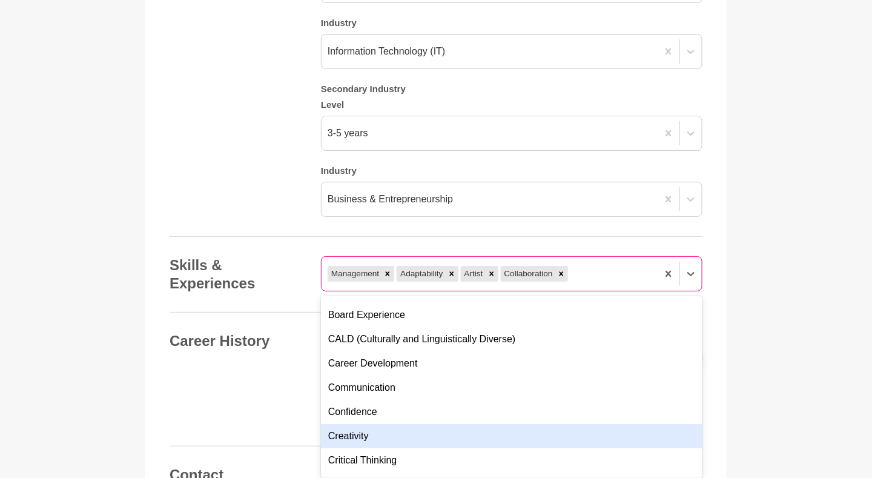
click at [568, 433] on div "Creativity" at bounding box center [512, 436] width 382 height 24
click at [565, 434] on div "Critical Thinking" at bounding box center [512, 436] width 382 height 24
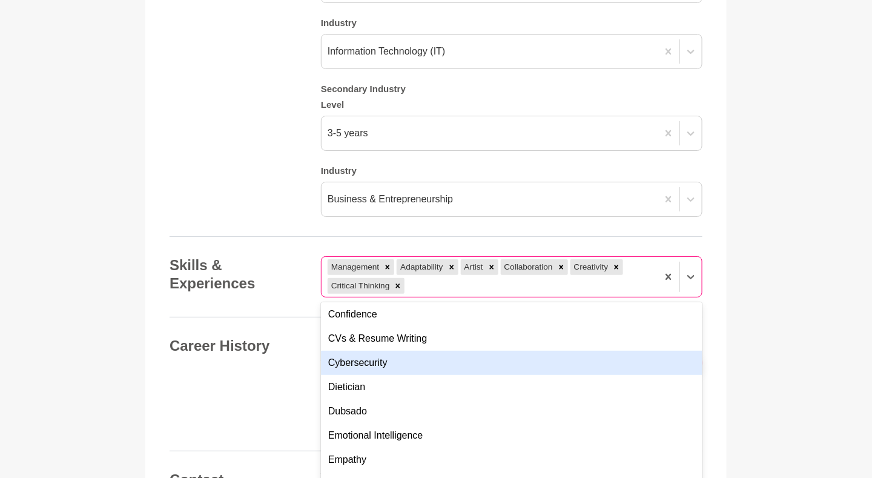
scroll to position [214, 0]
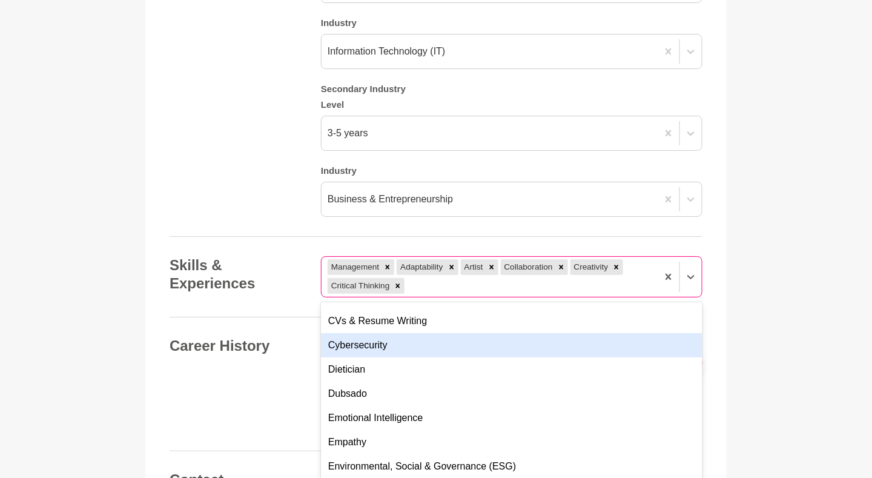
click at [408, 338] on div "Cybersecurity" at bounding box center [512, 345] width 382 height 24
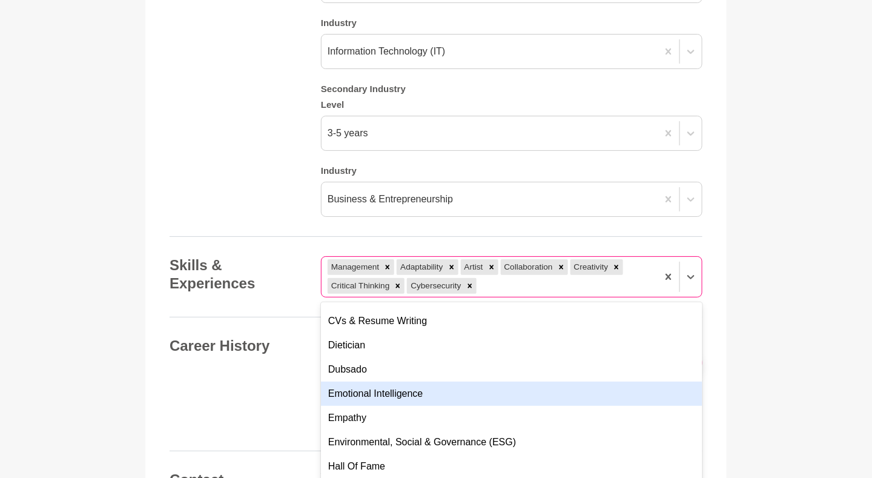
click at [407, 386] on div "Emotional Intelligence" at bounding box center [512, 394] width 382 height 24
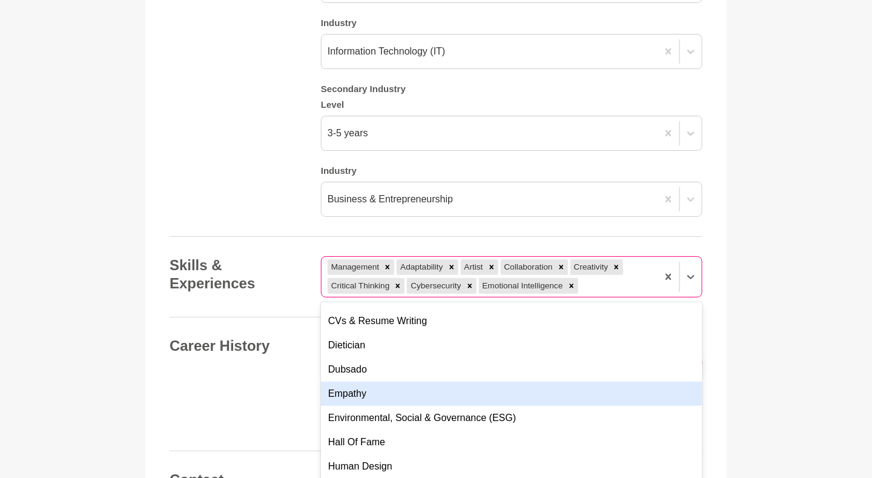
click at [401, 386] on div "Empathy" at bounding box center [512, 394] width 382 height 24
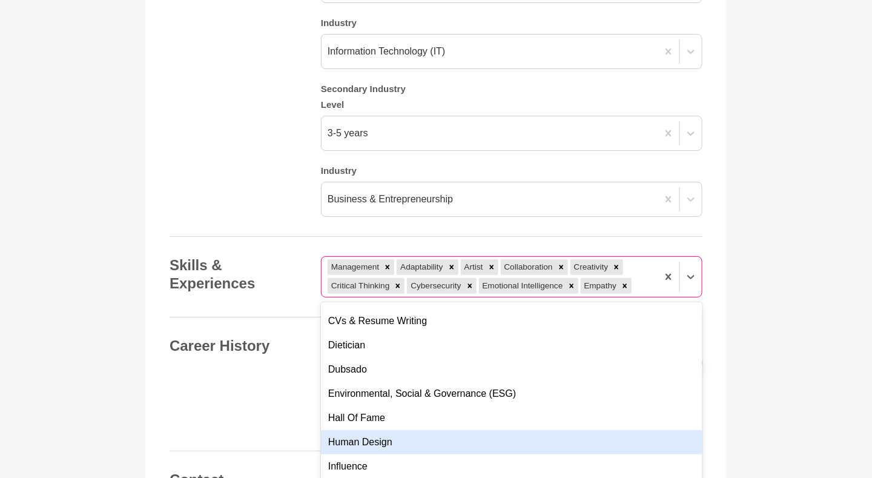
click at [408, 435] on div "Human Design" at bounding box center [512, 442] width 382 height 24
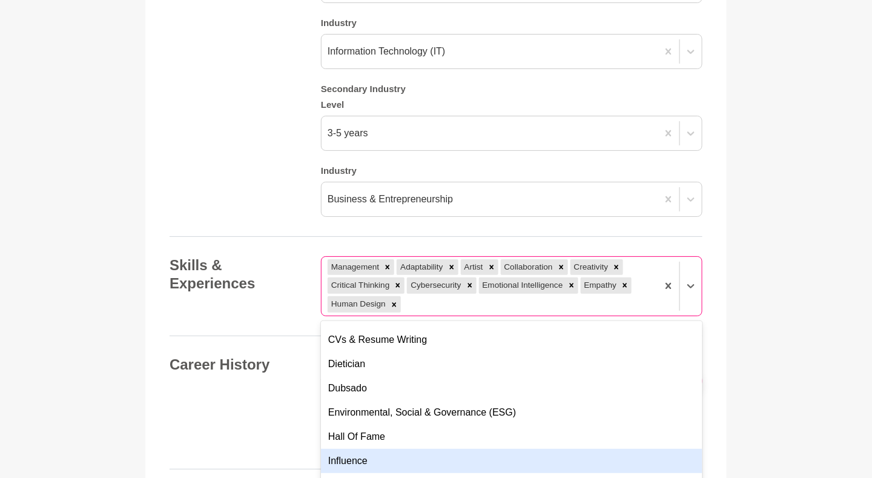
click at [403, 450] on div "Influence" at bounding box center [512, 461] width 382 height 24
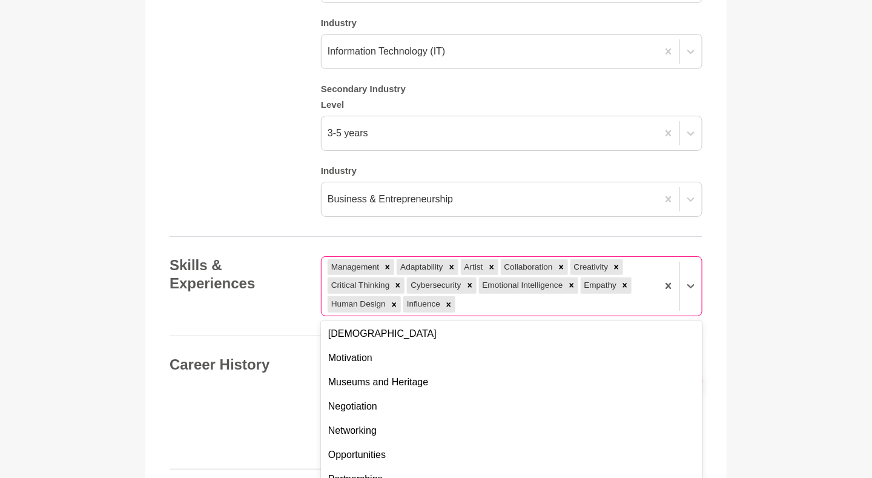
scroll to position [419, 0]
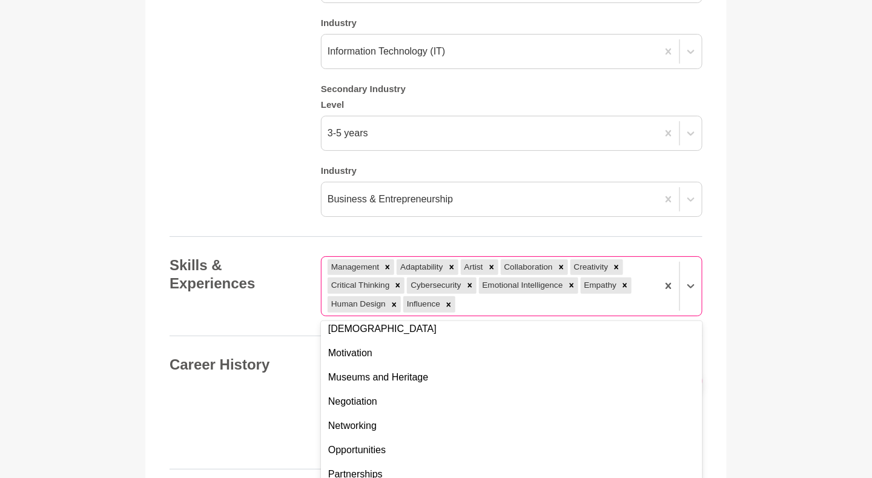
click at [400, 349] on div "Motivation" at bounding box center [512, 353] width 382 height 24
click at [439, 374] on div "Presentation Skills" at bounding box center [512, 378] width 382 height 24
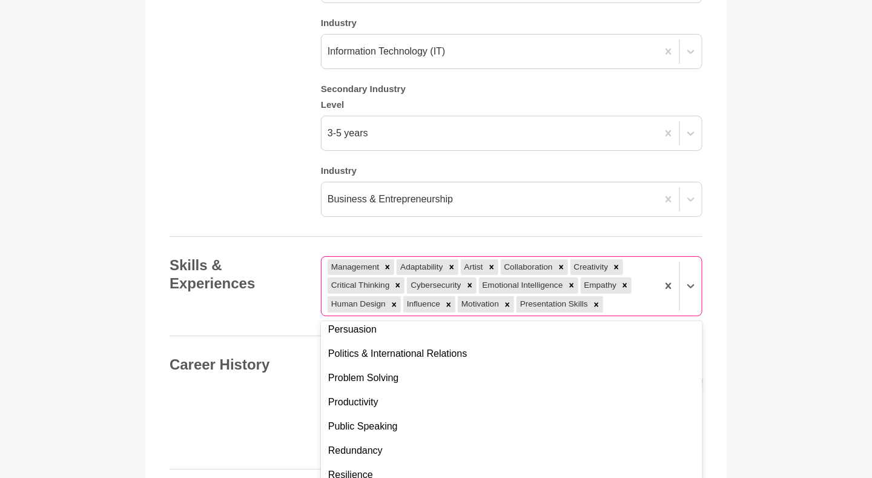
click at [428, 374] on div "Problem Solving" at bounding box center [512, 378] width 382 height 24
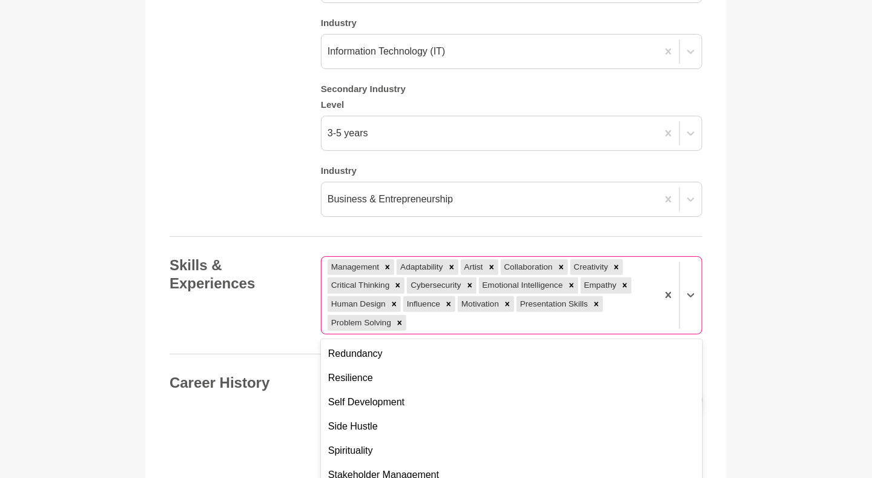
scroll to position [678, 0]
click at [362, 379] on div "Resilience" at bounding box center [512, 378] width 382 height 24
click at [393, 419] on div "Spirituality" at bounding box center [512, 426] width 382 height 24
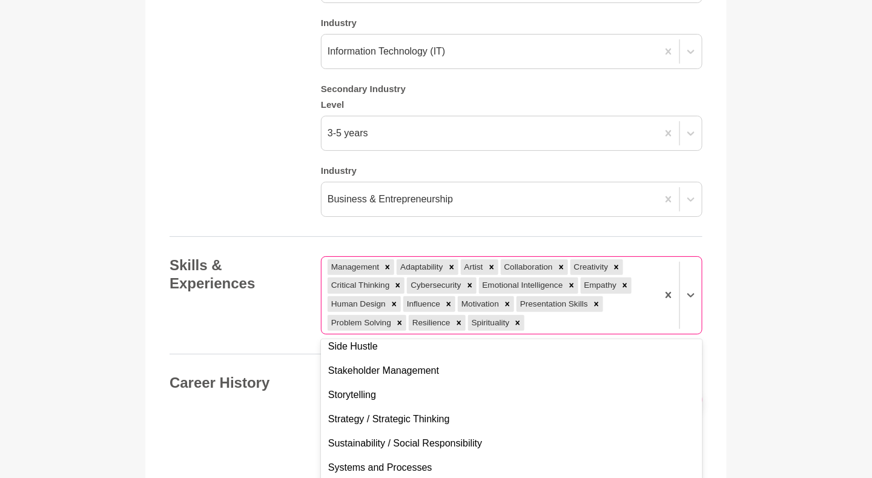
scroll to position [737, 0]
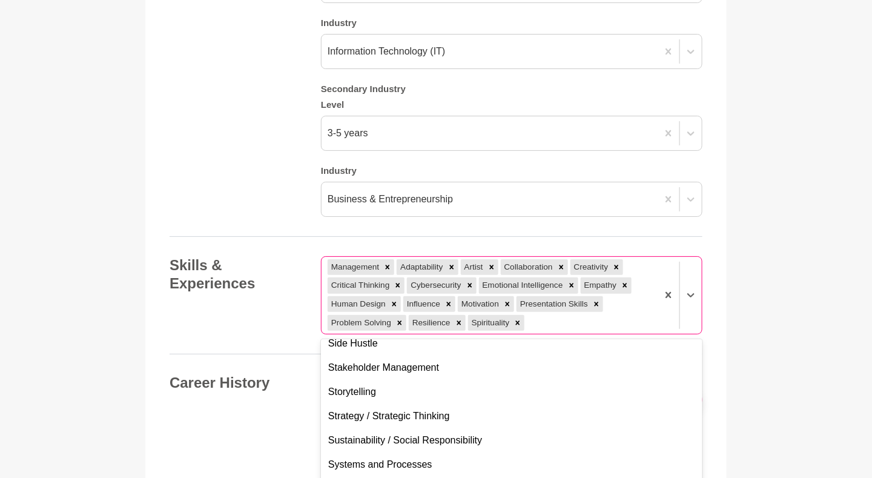
click at [456, 407] on div "Strategy / Strategic Thinking" at bounding box center [512, 416] width 382 height 24
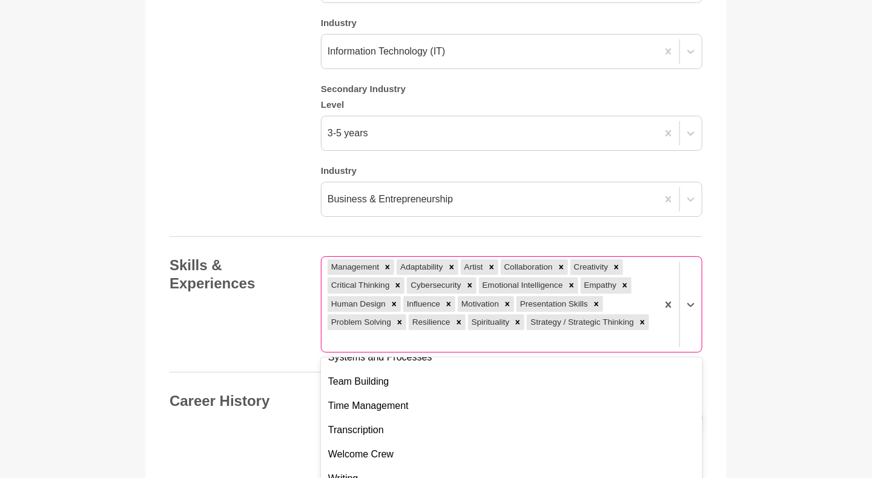
scroll to position [841, 0]
click at [430, 376] on div "Team Building" at bounding box center [512, 378] width 382 height 24
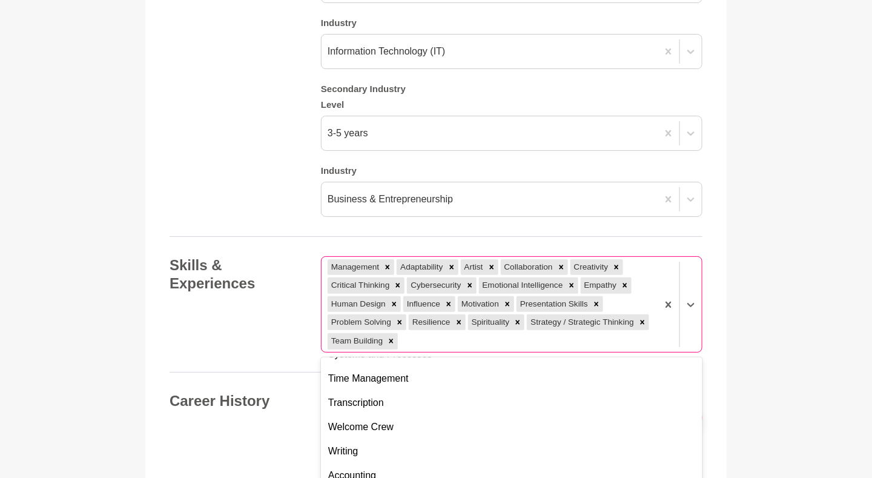
click at [426, 376] on div "Time Management" at bounding box center [512, 378] width 382 height 24
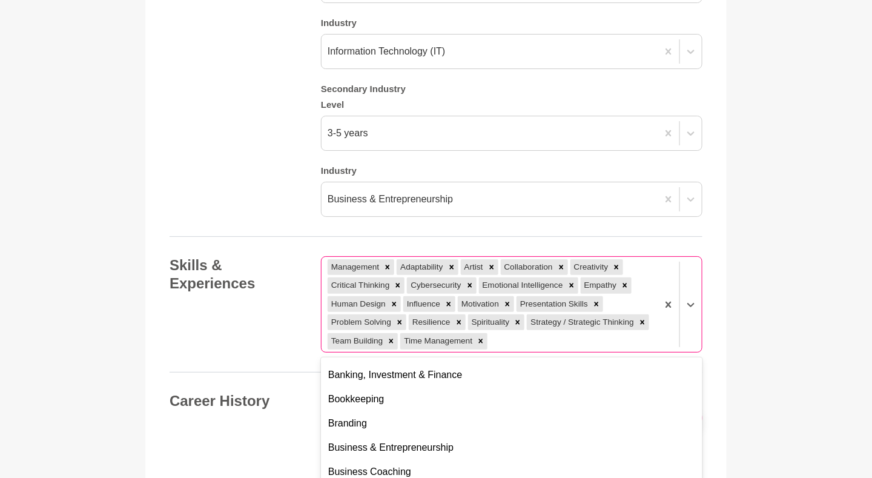
scroll to position [1136, 0]
click at [459, 371] on div "Banking, Investment & Finance" at bounding box center [512, 374] width 382 height 24
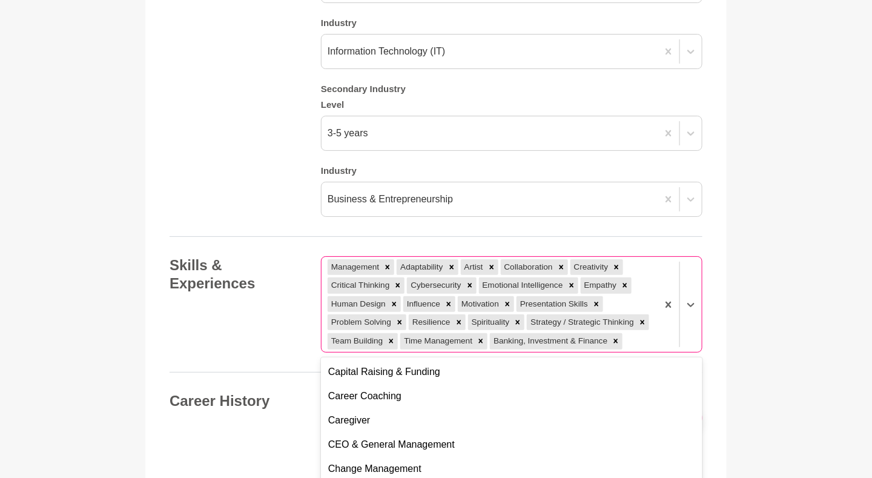
scroll to position [1260, 0]
click at [563, 425] on div "Caregiver" at bounding box center [512, 420] width 382 height 24
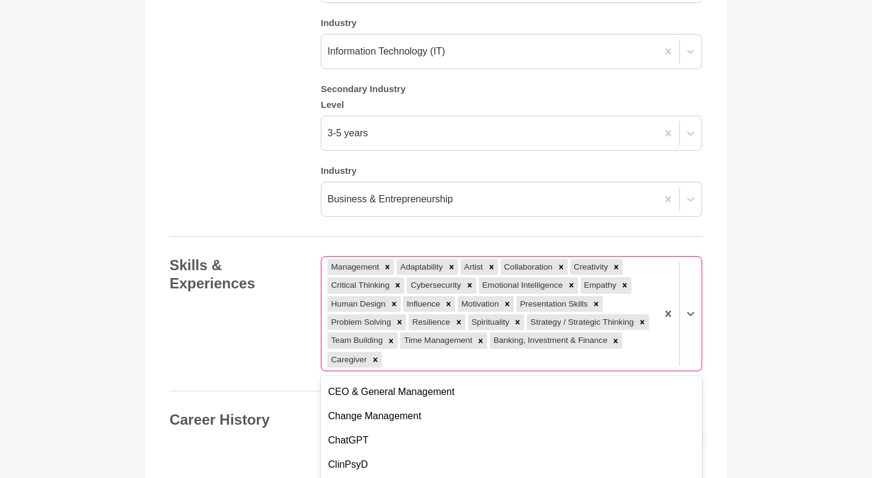
scroll to position [1308, 0]
click at [565, 420] on div "Change Management" at bounding box center [512, 415] width 382 height 24
click at [563, 416] on div "ChatGPT" at bounding box center [512, 415] width 382 height 24
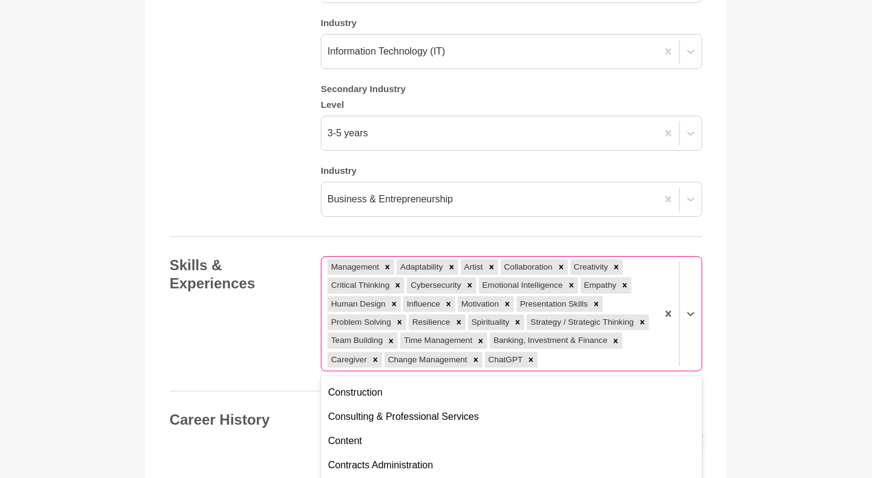
click at [561, 415] on div "Consulting & Professional Services" at bounding box center [512, 417] width 382 height 24
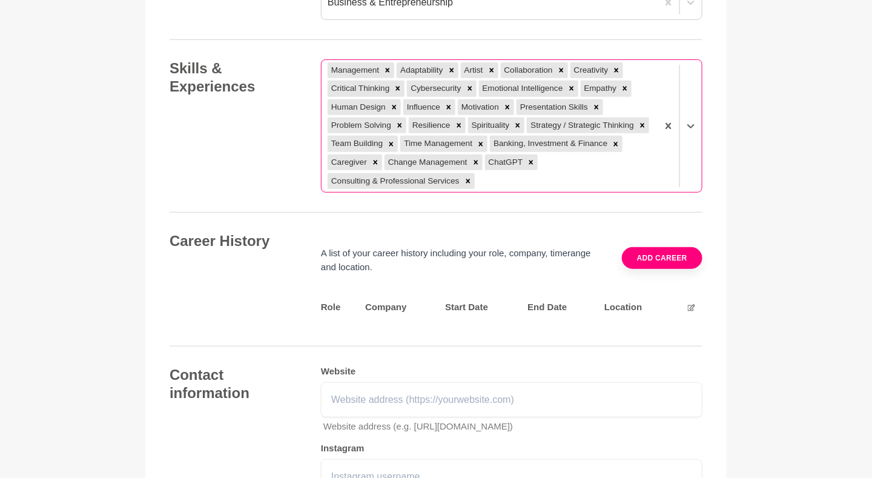
scroll to position [1648, 0]
click at [672, 251] on button "Add career" at bounding box center [662, 258] width 81 height 22
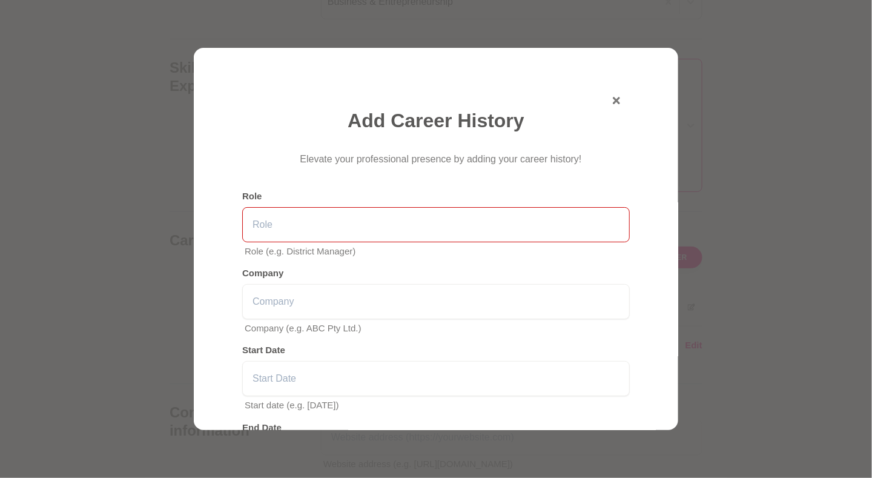
click at [354, 225] on input "text" at bounding box center [436, 224] width 388 height 35
type input "g"
paste input "Program Manager – Data Standards Body (CDR Regime)"
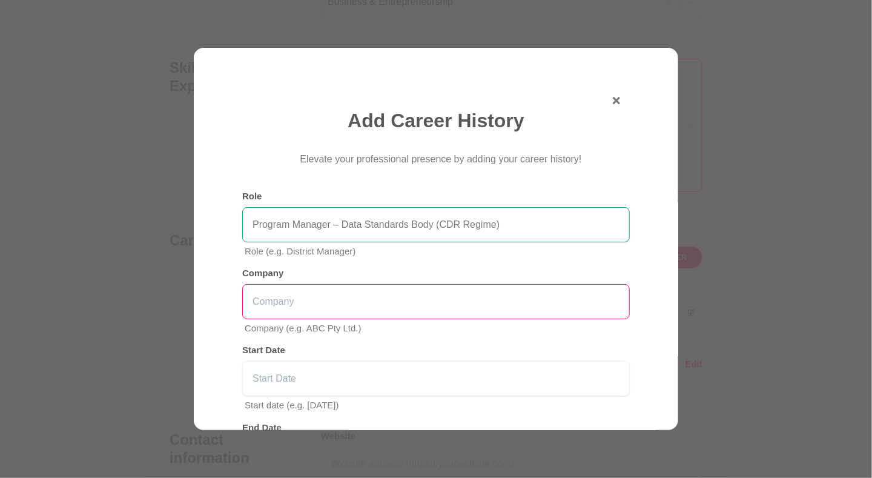
type input "Program Manager – Data Standards Body (CDR Regime)"
click at [308, 301] on input "text" at bounding box center [436, 301] width 388 height 35
drag, startPoint x: 344, startPoint y: 310, endPoint x: 218, endPoint y: 313, distance: 126.0
click at [218, 313] on div "Add Career History Elevate your professional presence by adding your career his…" at bounding box center [436, 239] width 485 height 382
paste input ", [GEOGRAPHIC_DATA]"
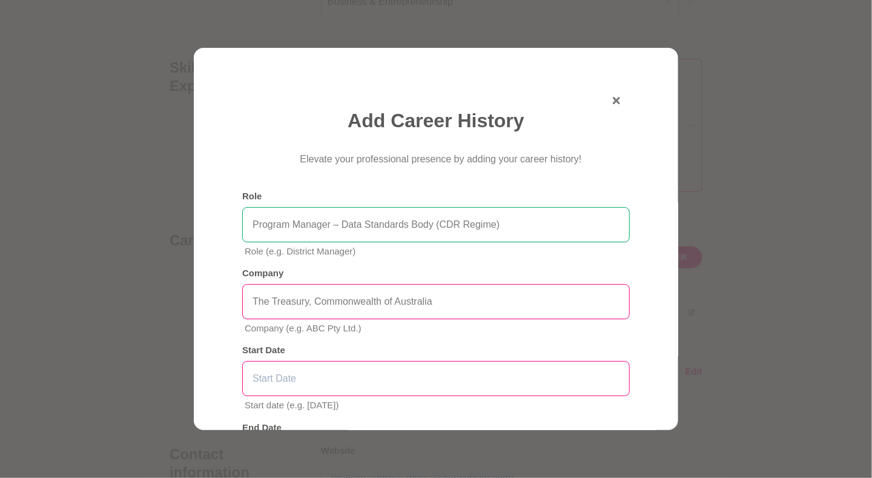
type input "The Treasury, Commonwealth of Australia"
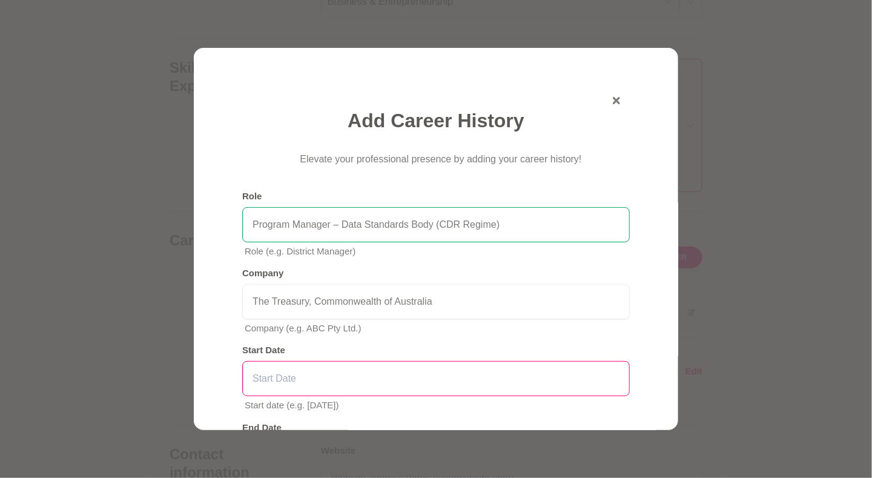
click at [313, 375] on input "text" at bounding box center [436, 378] width 388 height 35
click at [290, 368] on input "text" at bounding box center [436, 378] width 388 height 35
type input "[DATE]"
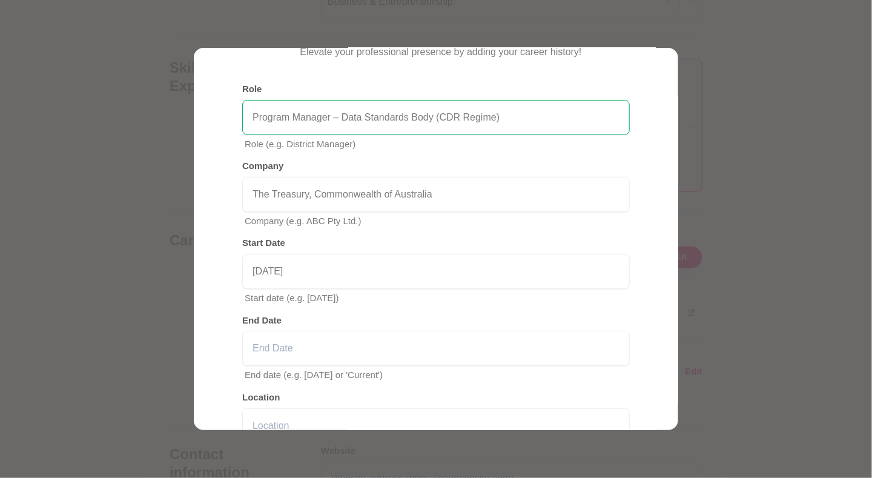
scroll to position [116, 0]
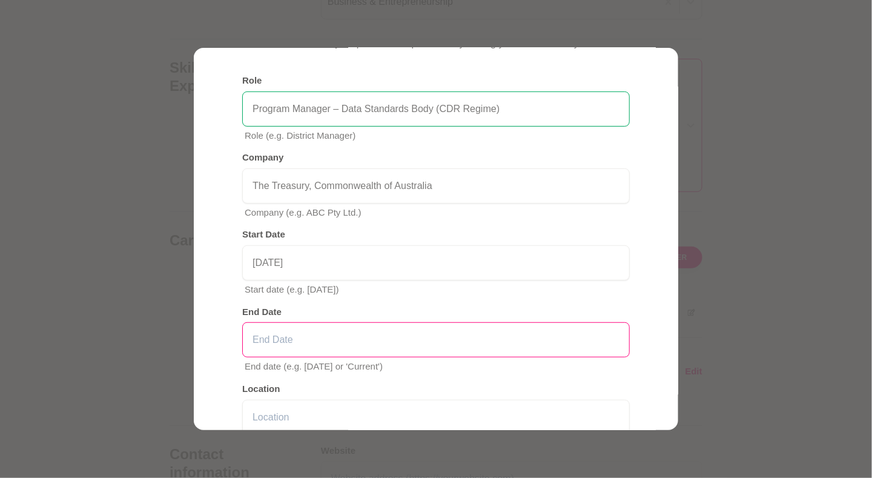
click at [551, 333] on input "text" at bounding box center [436, 339] width 388 height 35
type input "[DATE]"
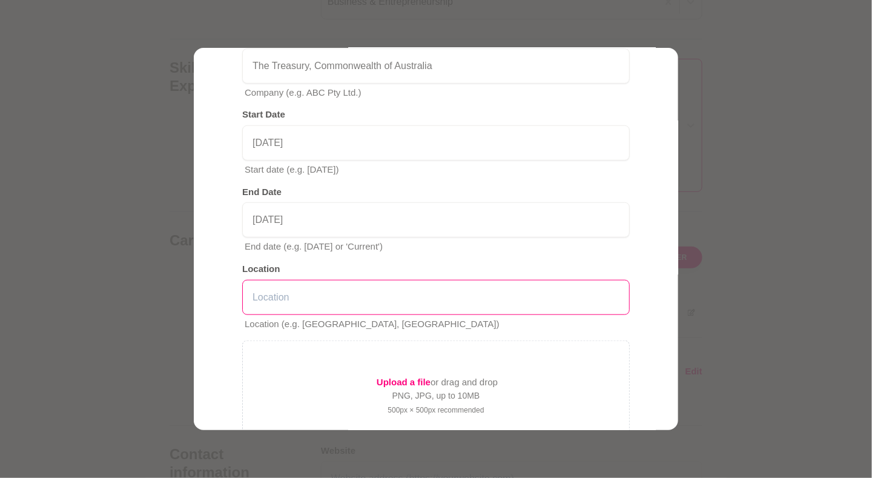
scroll to position [236, 0]
click at [582, 297] on input "text" at bounding box center [436, 296] width 388 height 35
type input "[GEOGRAPHIC_DATA], VIctoria"
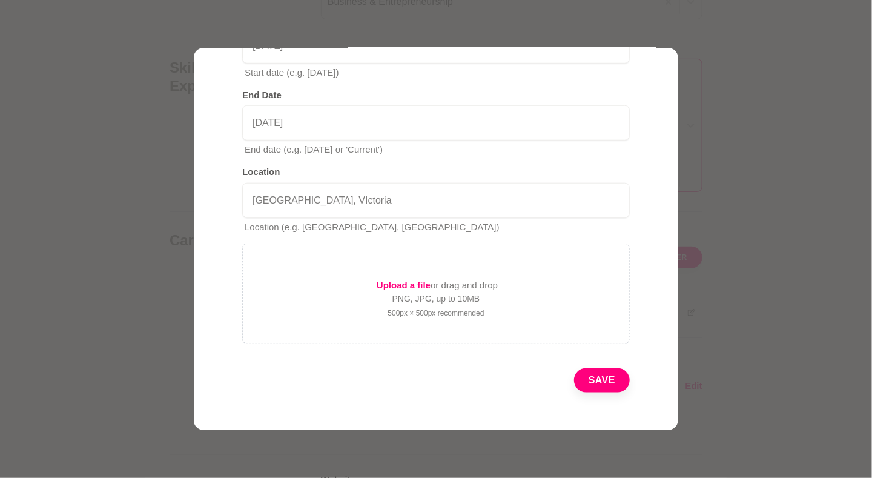
scroll to position [335, 0]
click at [593, 376] on button "Save" at bounding box center [602, 378] width 56 height 24
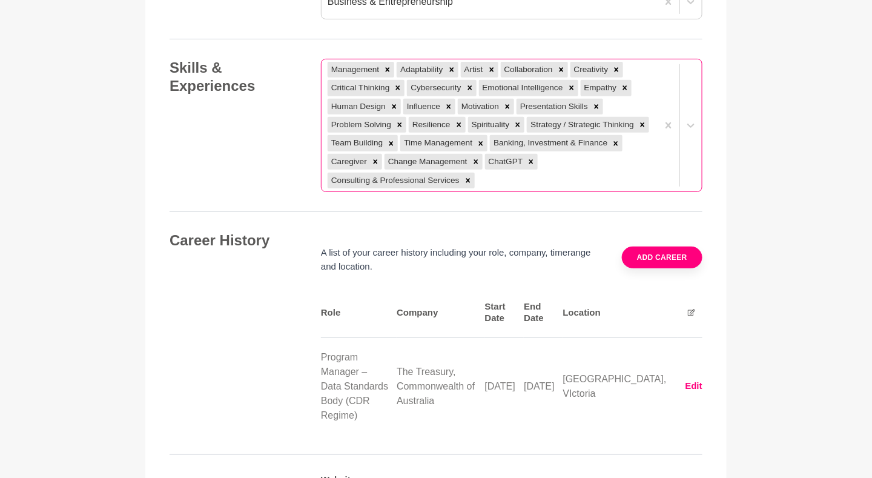
click at [689, 309] on icon at bounding box center [691, 312] width 7 height 7
click at [676, 254] on button "Add career" at bounding box center [662, 258] width 81 height 22
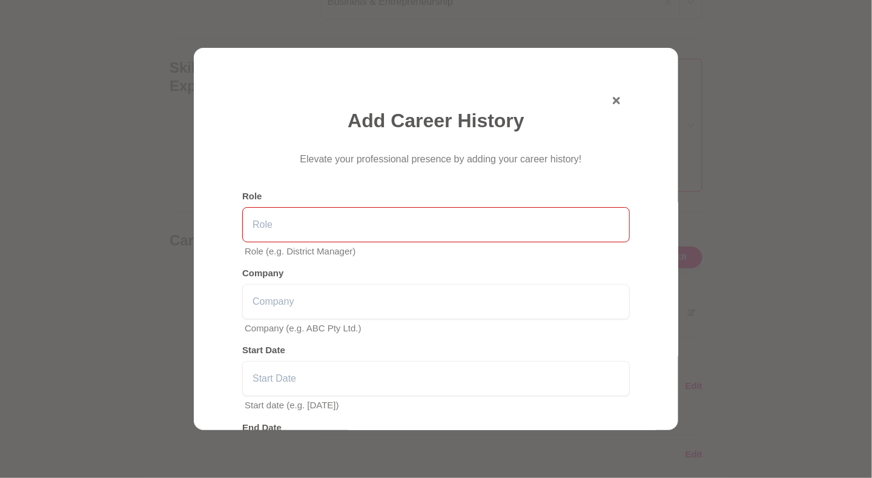
drag, startPoint x: 483, startPoint y: 222, endPoint x: 490, endPoint y: 218, distance: 7.9
click at [486, 220] on input "text" at bounding box center [436, 224] width 388 height 35
click at [346, 226] on input "text" at bounding box center [436, 224] width 388 height 35
paste input "Strategy Manager & Program Delivery"
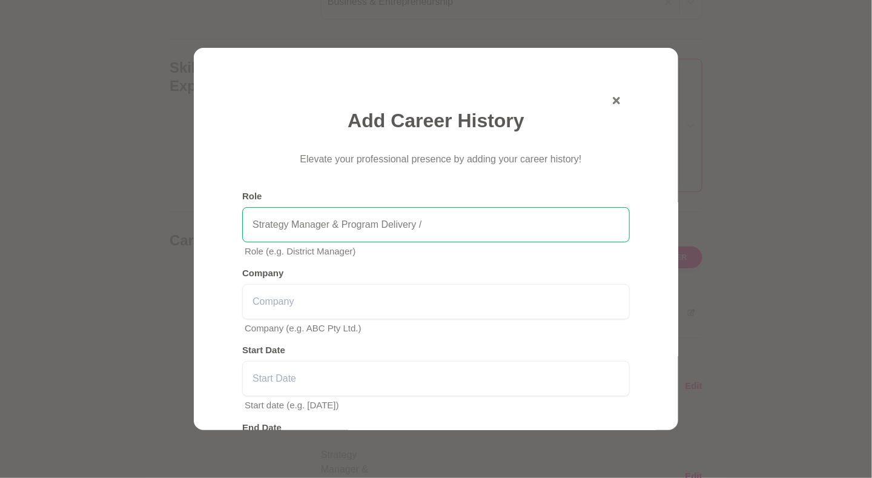
paste input "Digital Platform Manager"
paste input "Manager, Strategy"
type input "Strategy Manager & Program Delivery / Digital Platform Manager / Manager, Strat…"
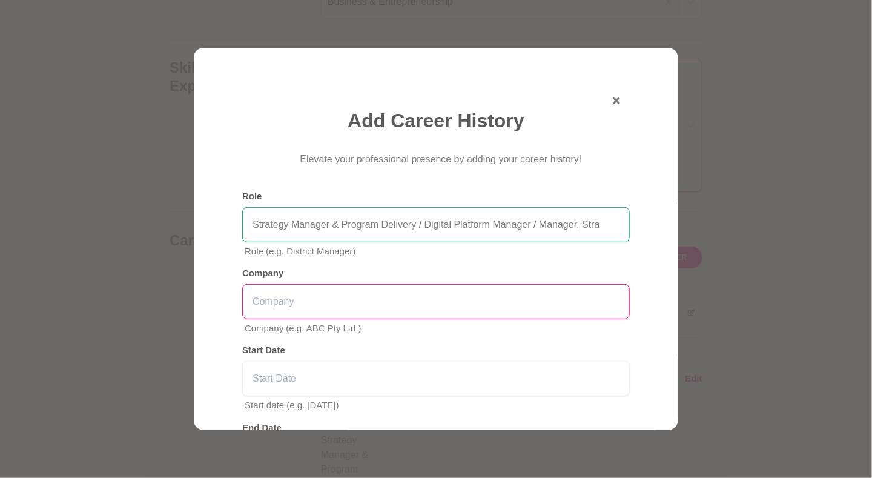
drag, startPoint x: 320, startPoint y: 307, endPoint x: 338, endPoint y: 277, distance: 34.5
click at [320, 307] on input "text" at bounding box center [436, 301] width 388 height 35
type input "NAB"
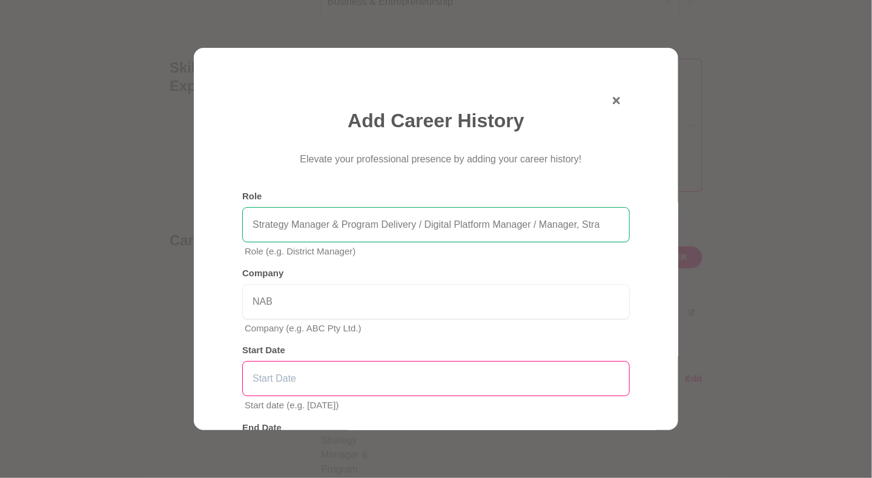
click at [303, 385] on input "text" at bounding box center [436, 378] width 388 height 35
type input "[DATE]"
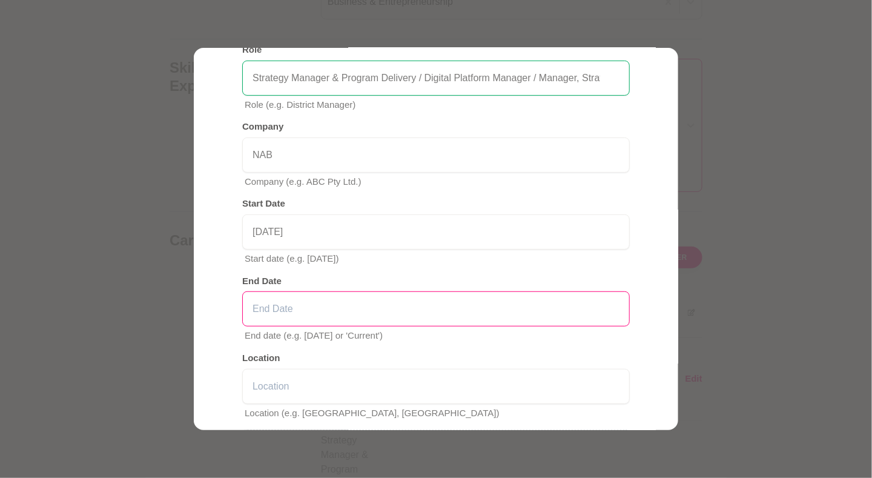
scroll to position [147, 0]
click at [583, 297] on input "text" at bounding box center [436, 308] width 388 height 35
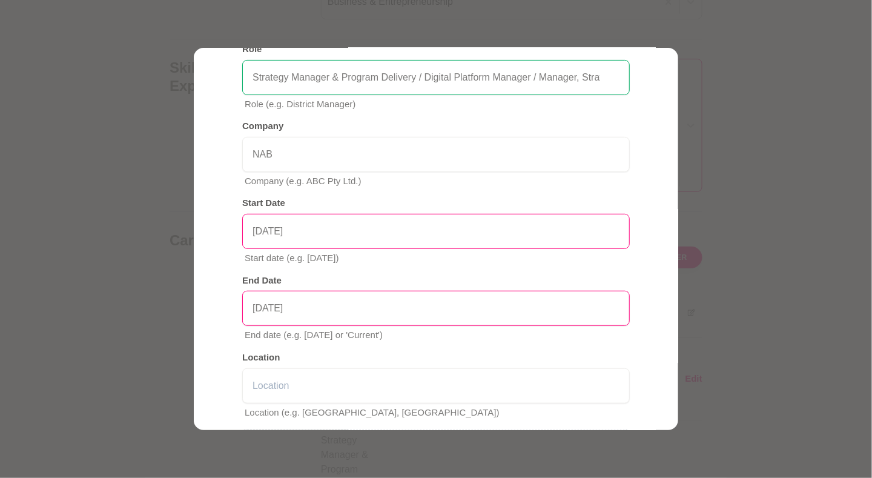
type input "[DATE]"
click at [419, 231] on input "[DATE]" at bounding box center [436, 231] width 388 height 35
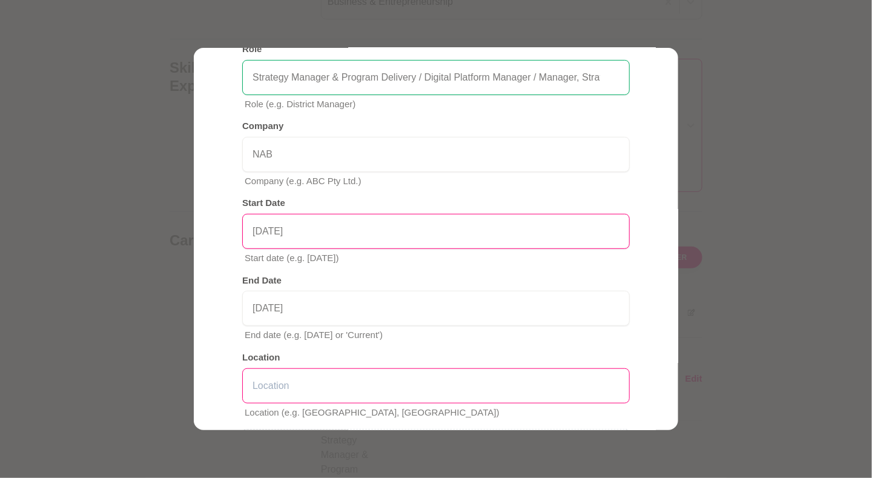
type input "[DATE]"
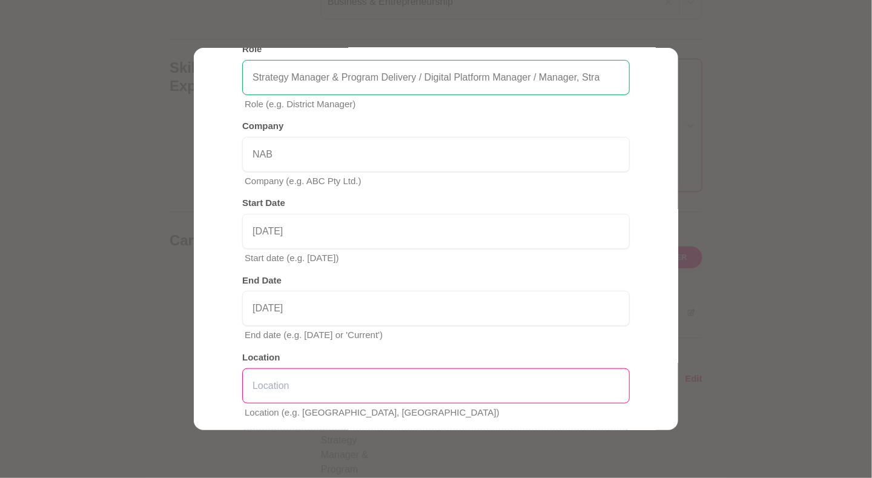
click at [329, 378] on input "text" at bounding box center [436, 385] width 388 height 35
type input "[GEOGRAPHIC_DATA], [GEOGRAPHIC_DATA]"
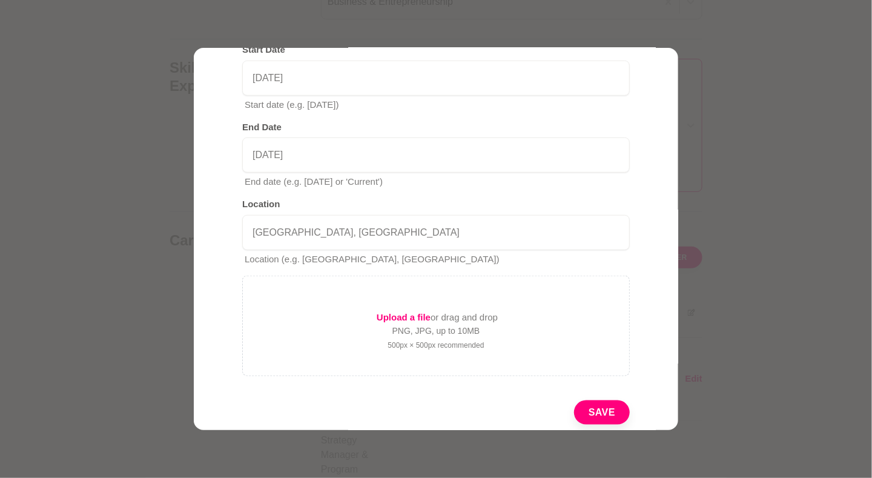
scroll to position [302, 0]
click at [596, 405] on button "Save" at bounding box center [602, 411] width 56 height 24
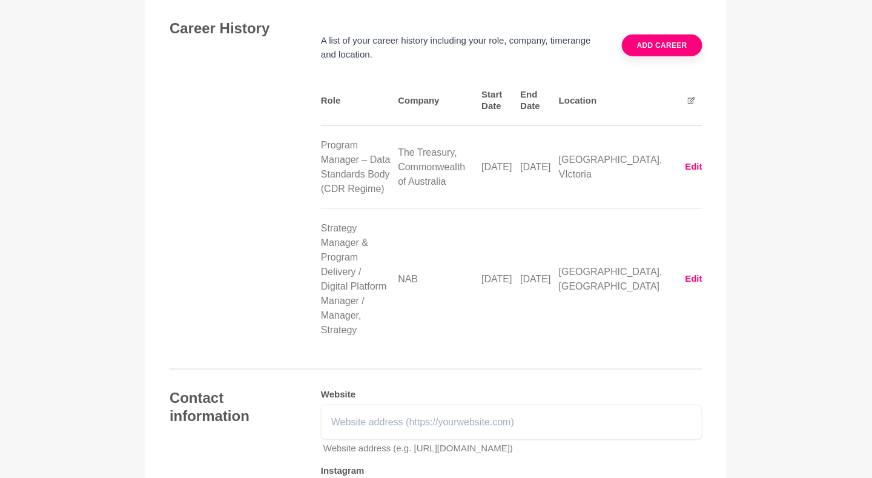
scroll to position [1862, 0]
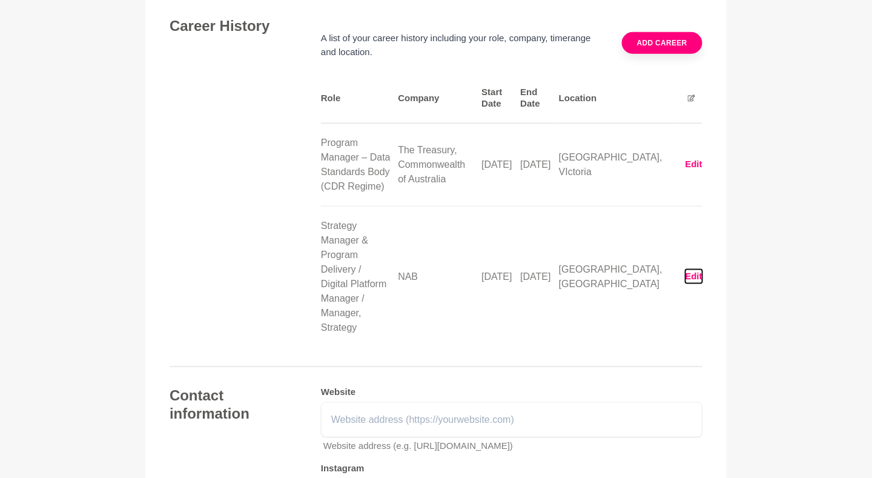
click at [691, 270] on button "Edit" at bounding box center [694, 277] width 17 height 14
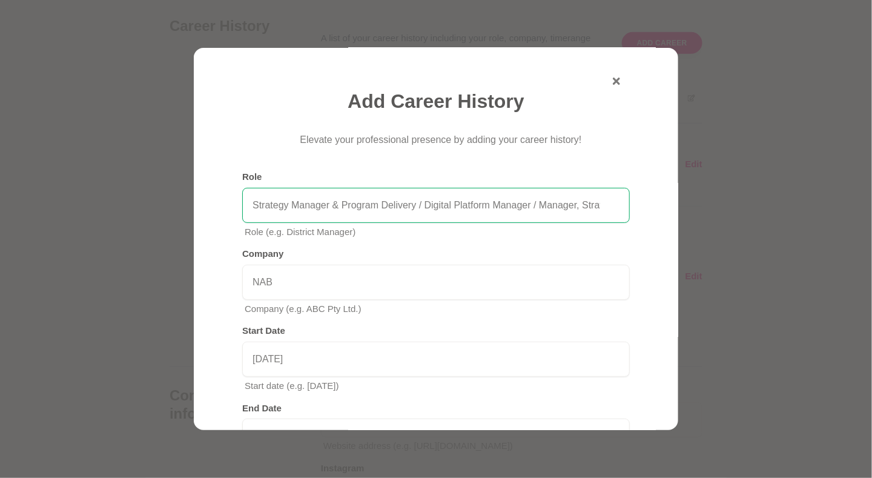
scroll to position [12, 0]
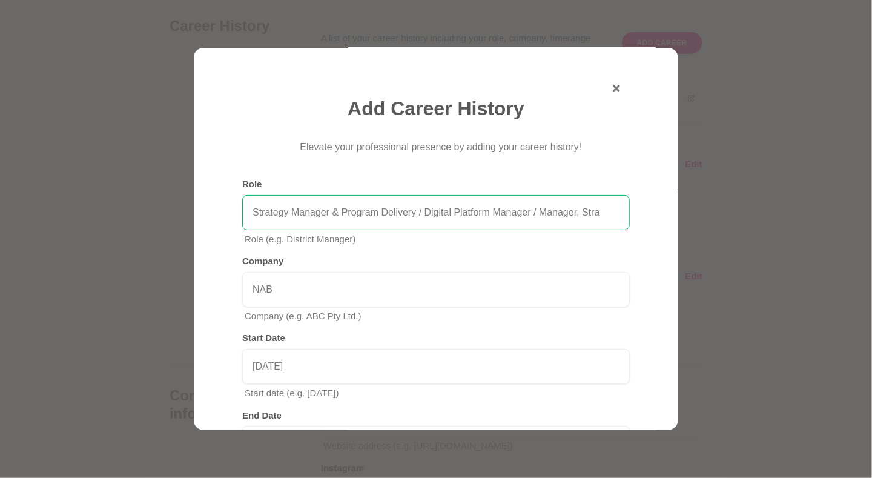
click at [601, 208] on input "Strategy Manager & Program Delivery / Digital Platform Manager / Manager, Strat…" at bounding box center [436, 212] width 388 height 35
click at [409, 216] on input "Strategy Manager & Program Delivery / Digital Platform Manager / Manager, Strat…" at bounding box center [436, 212] width 388 height 35
drag, startPoint x: 523, startPoint y: 210, endPoint x: 623, endPoint y: 210, distance: 99.9
click at [623, 210] on div "Add Career History Elevate your professional presence by adding your career his…" at bounding box center [436, 396] width 417 height 663
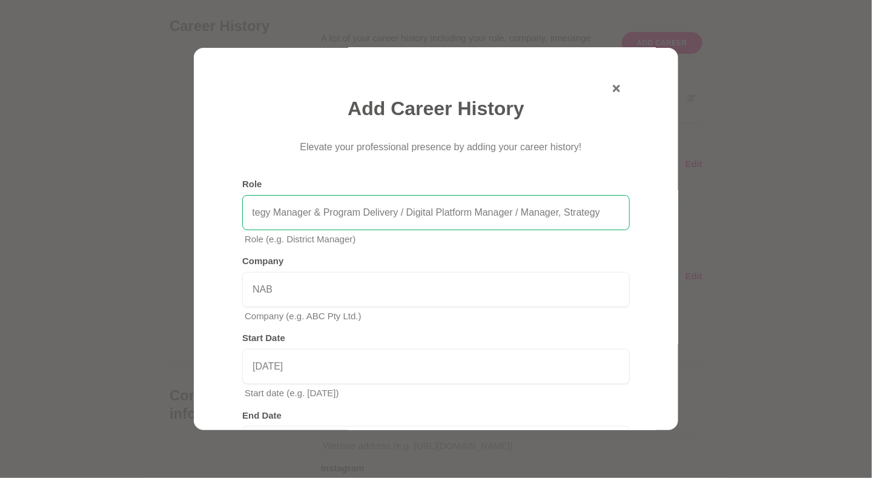
click at [592, 207] on input "Strategy Manager & Program Delivery / Digital Platform Manager / Manager, Strat…" at bounding box center [436, 212] width 388 height 35
click at [592, 210] on input "Strategy Manager & Program Delivery / Digital Platform Manager / Manager, Strat…" at bounding box center [436, 212] width 388 height 35
type input "Strategy Manager & Program Delivery / Digital Platform Manager / Manager, Strat…"
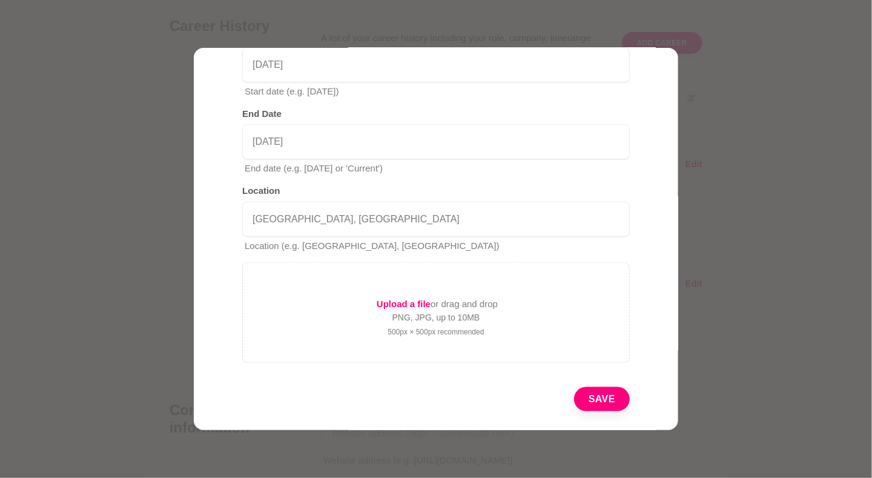
scroll to position [334, 0]
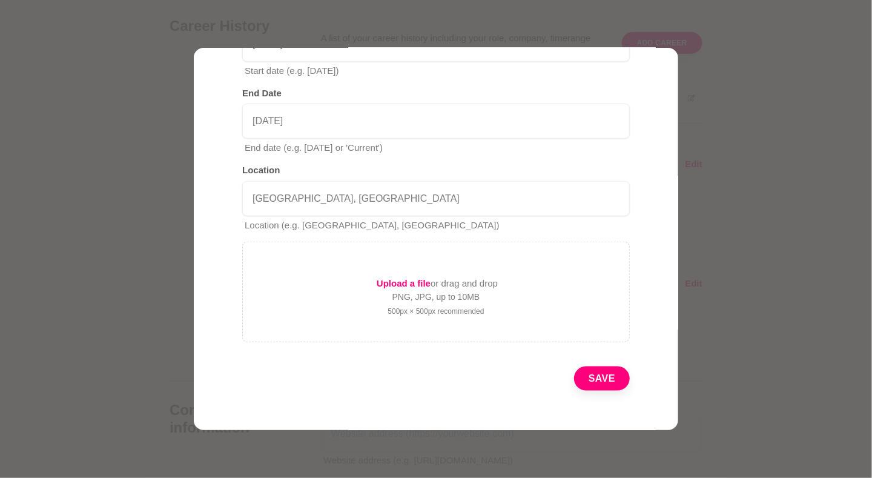
click at [595, 369] on button "Save" at bounding box center [602, 378] width 56 height 24
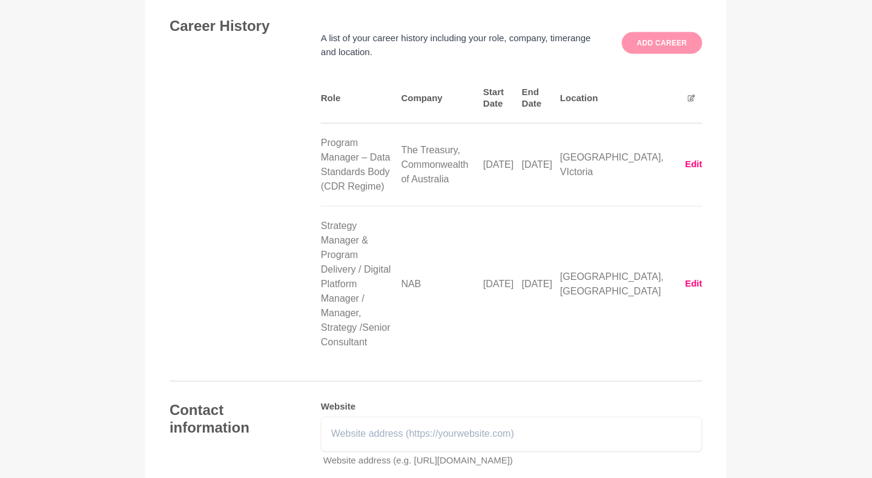
click at [687, 34] on button "Add career" at bounding box center [662, 43] width 81 height 22
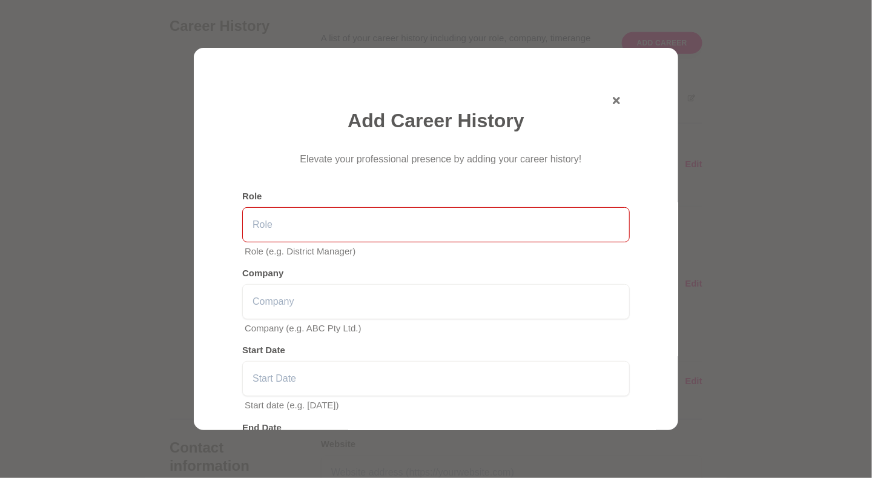
click at [311, 229] on input "text" at bounding box center [436, 224] width 388 height 35
paste input "Case Manager"
click at [381, 225] on input "Case Manager" at bounding box center [436, 224] width 388 height 35
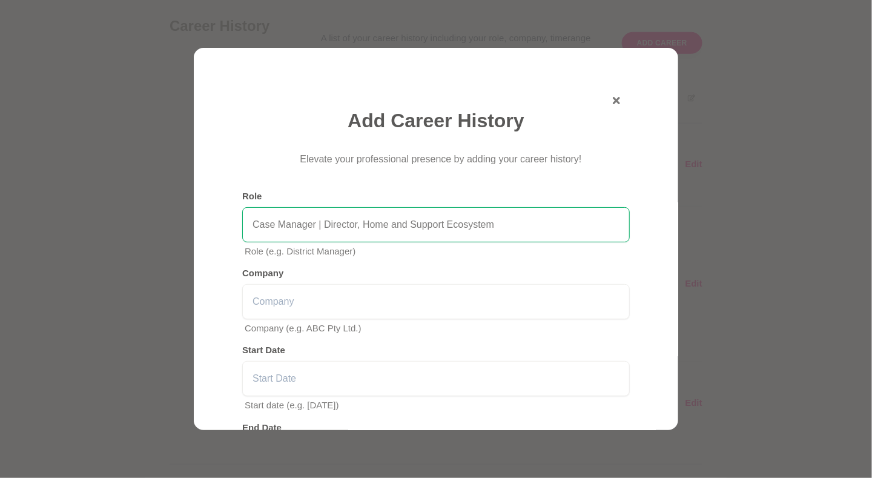
type input "Case Manager | Director, Home and Support Ecosystem"
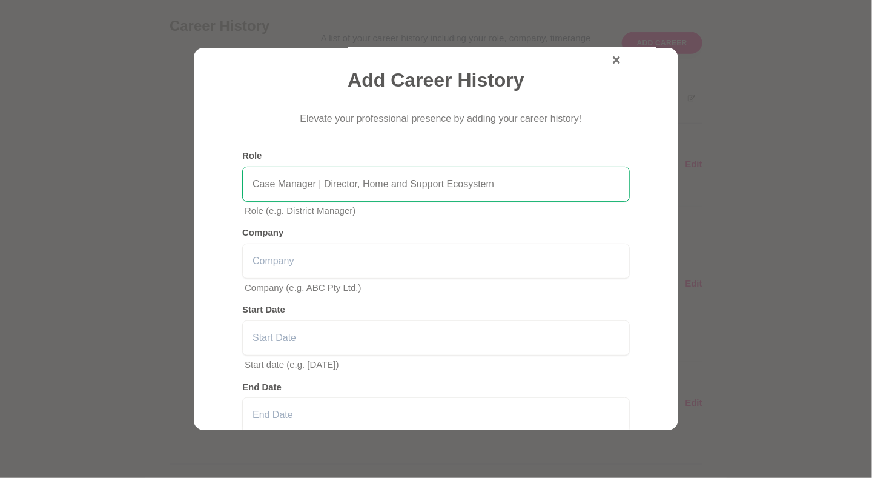
scroll to position [46, 0]
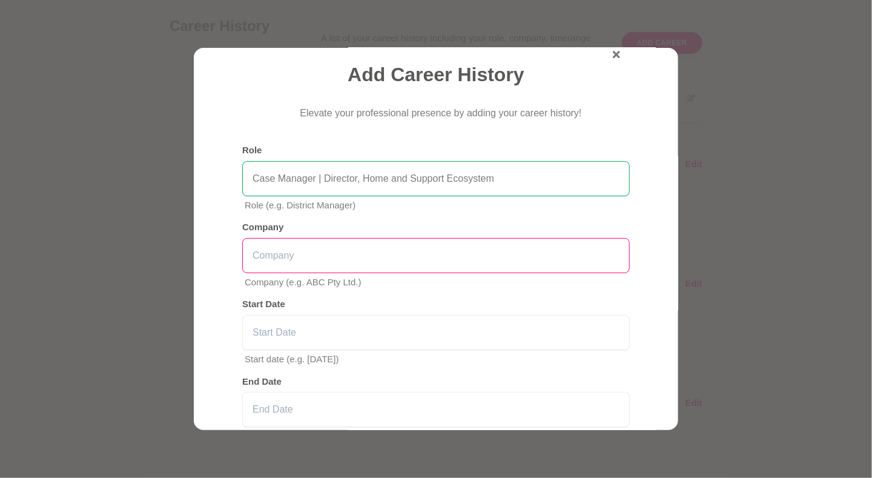
click at [595, 250] on input "text" at bounding box center [436, 255] width 388 height 35
type input "Self Managed"
drag, startPoint x: 541, startPoint y: 256, endPoint x: 203, endPoint y: 280, distance: 339.4
click at [203, 280] on div "Add Career History Elevate your professional presence by adding your career his…" at bounding box center [436, 239] width 485 height 382
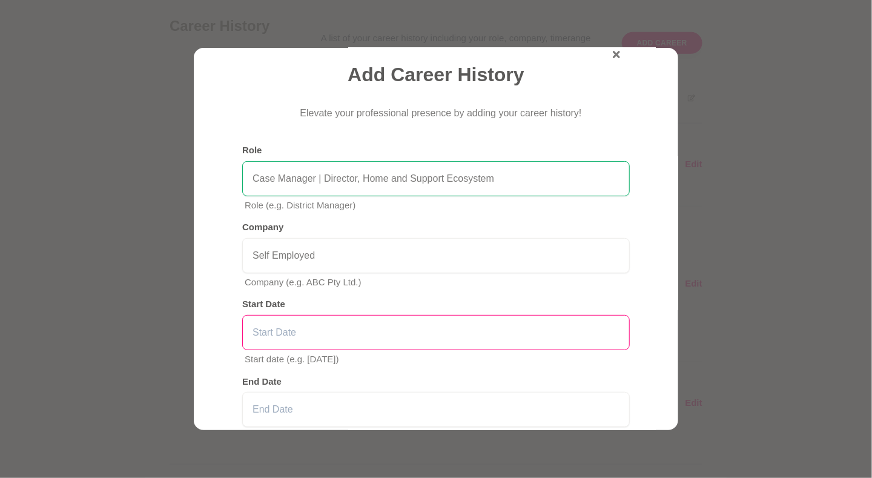
click at [300, 334] on input "text" at bounding box center [436, 332] width 388 height 35
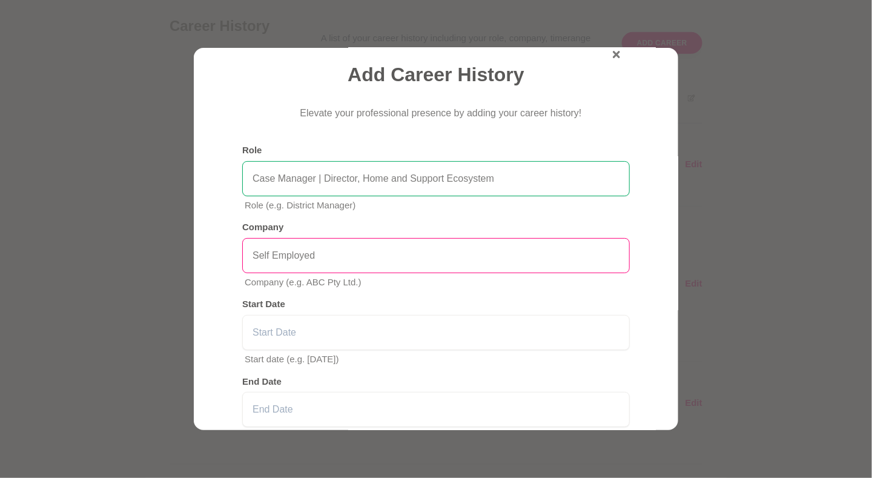
click at [336, 254] on input "Self Employed" at bounding box center [436, 255] width 388 height 35
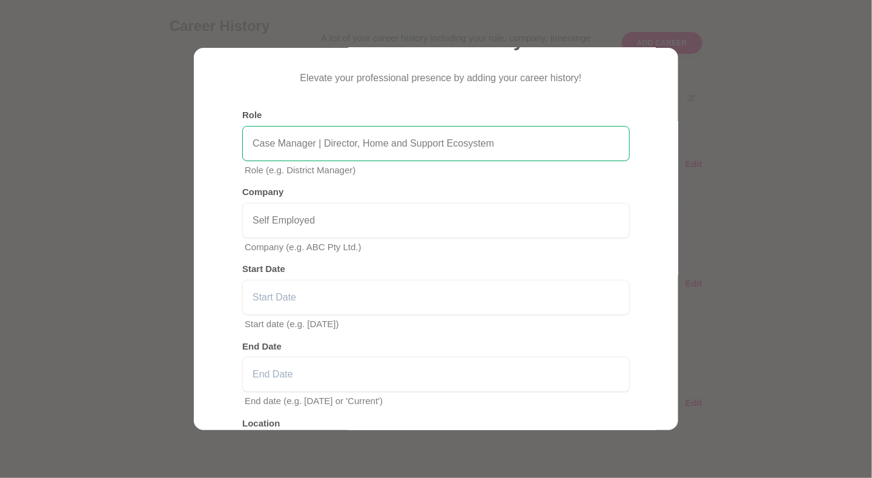
scroll to position [90, 0]
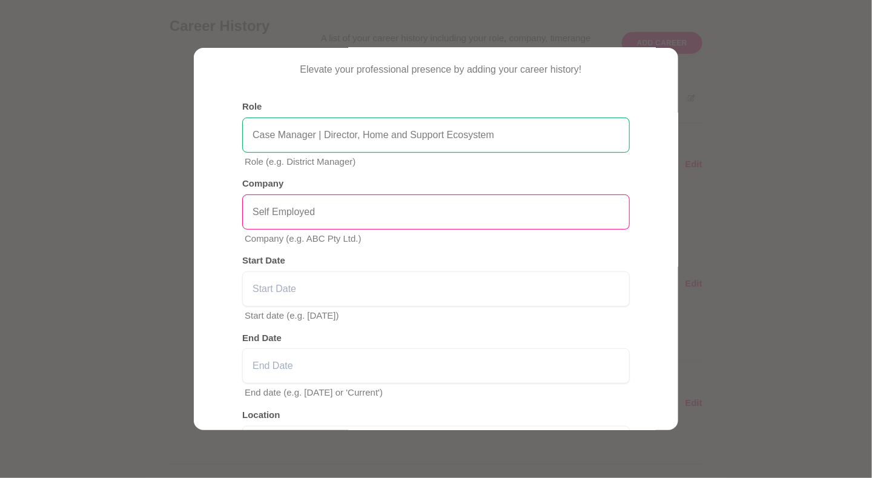
click at [449, 214] on input "Self Employed" at bounding box center [436, 211] width 388 height 35
click at [403, 207] on input "Self Employed | Let's Get Care" at bounding box center [436, 211] width 388 height 35
type input "Self Employed | Let's Get Care"
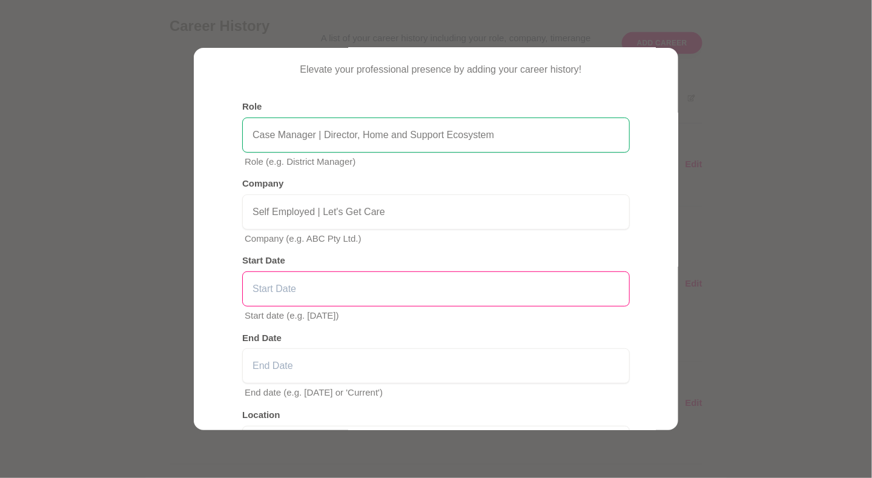
click at [574, 281] on input "text" at bounding box center [436, 288] width 388 height 35
click at [408, 288] on input "text" at bounding box center [436, 288] width 388 height 35
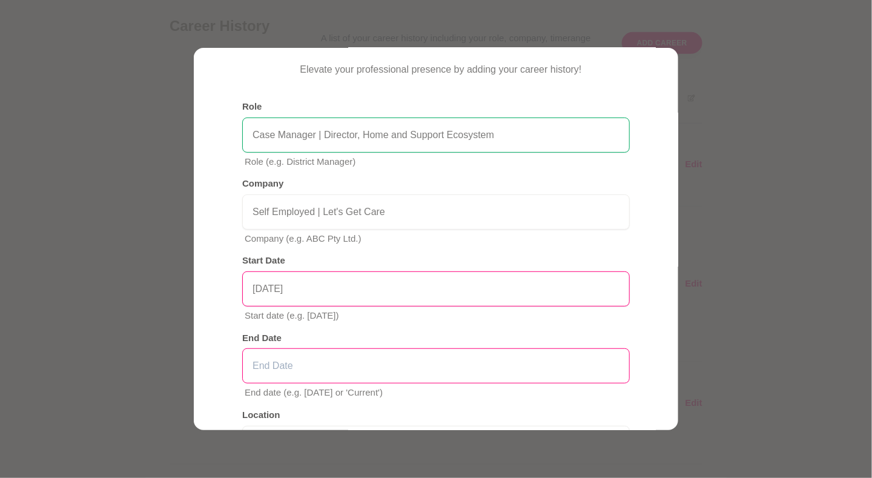
type input "[DATE]"
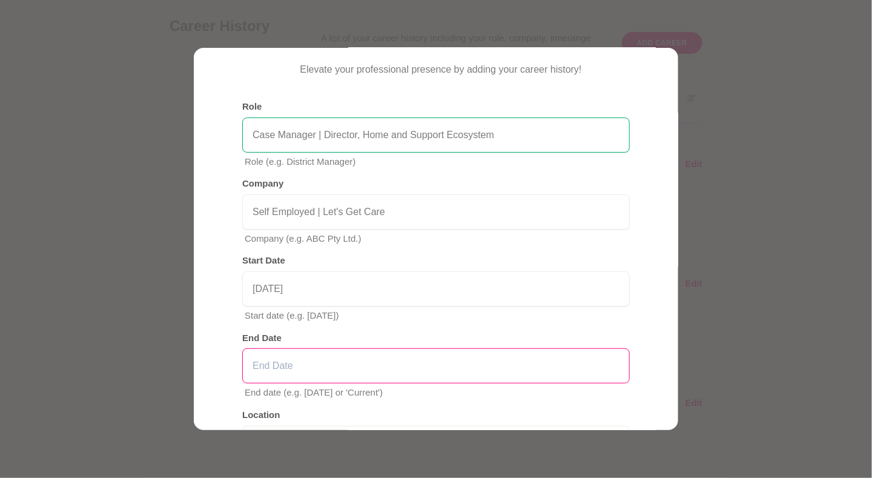
click at [371, 362] on input "text" at bounding box center [436, 365] width 388 height 35
type input "Current"
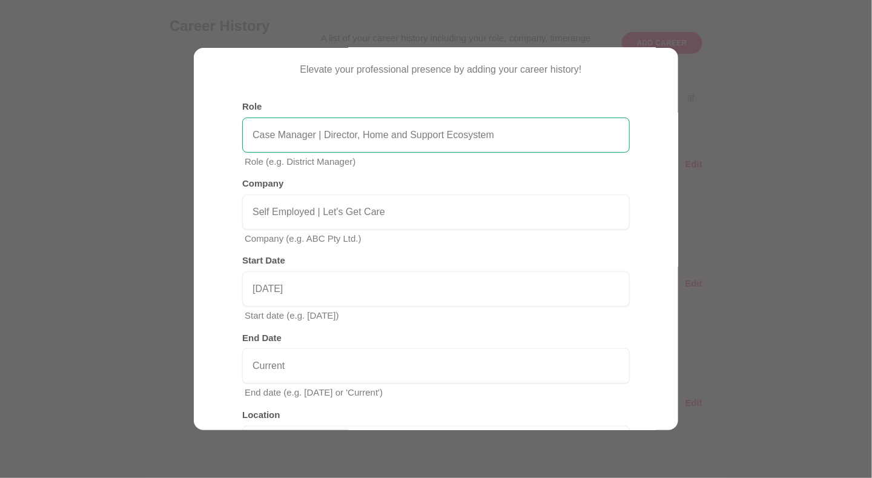
click at [629, 325] on div "Add Career History Elevate your professional presence by adding your career his…" at bounding box center [436, 318] width 417 height 663
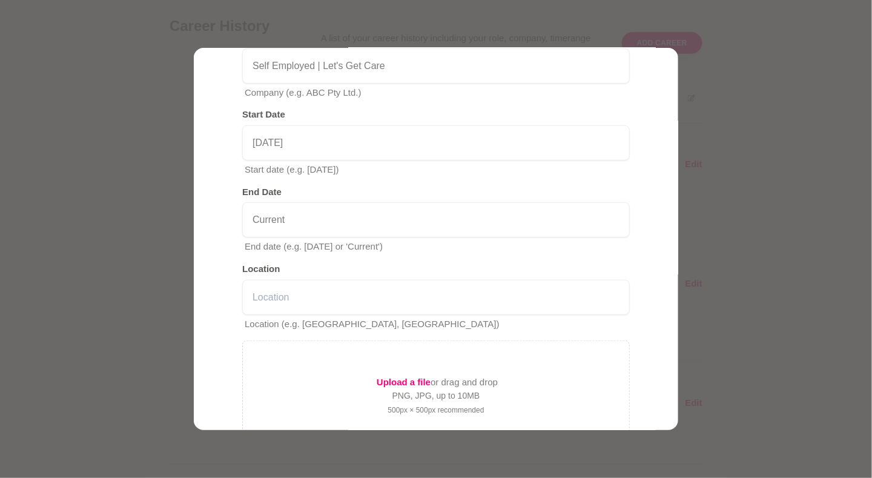
scroll to position [237, 0]
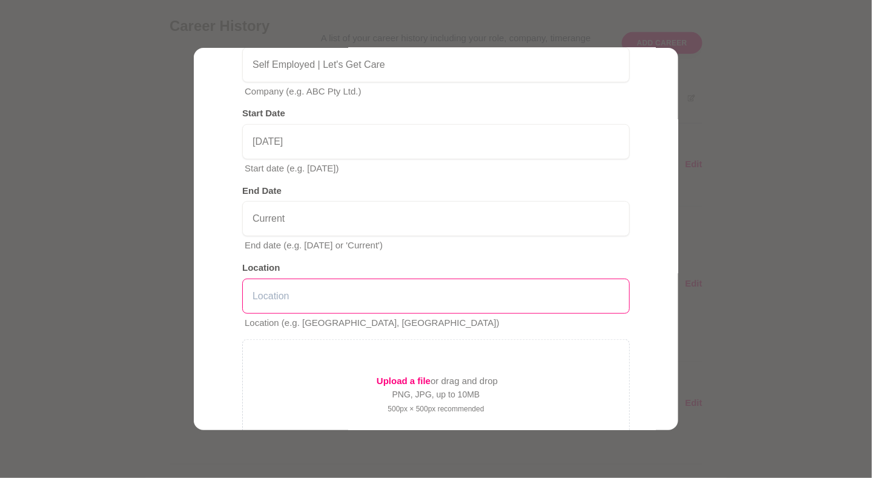
click at [558, 291] on input "text" at bounding box center [436, 296] width 388 height 35
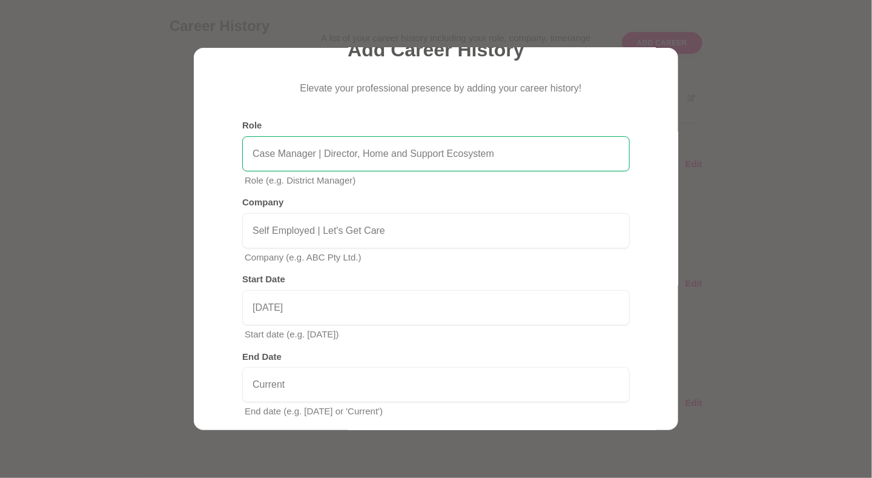
scroll to position [61, 0]
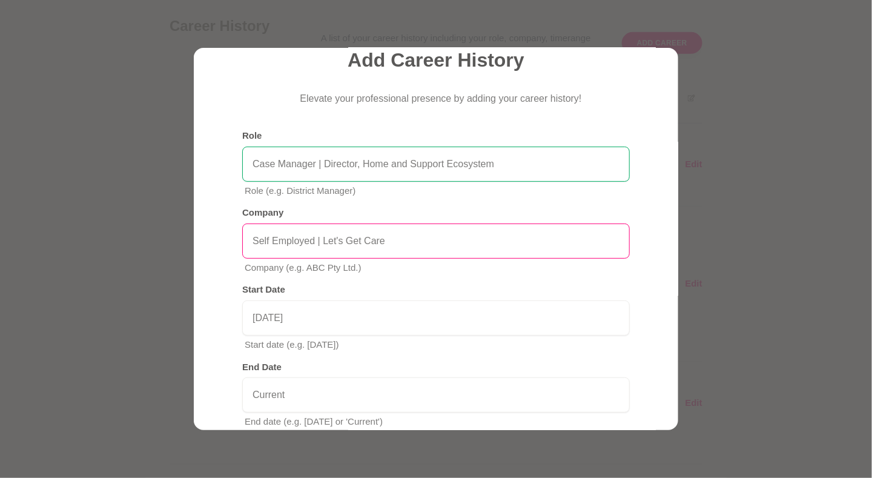
drag, startPoint x: 423, startPoint y: 240, endPoint x: 315, endPoint y: 240, distance: 107.8
click at [315, 240] on input "Self Employed | Let's Get Care" at bounding box center [436, 240] width 388 height 35
type input "Self Employed"
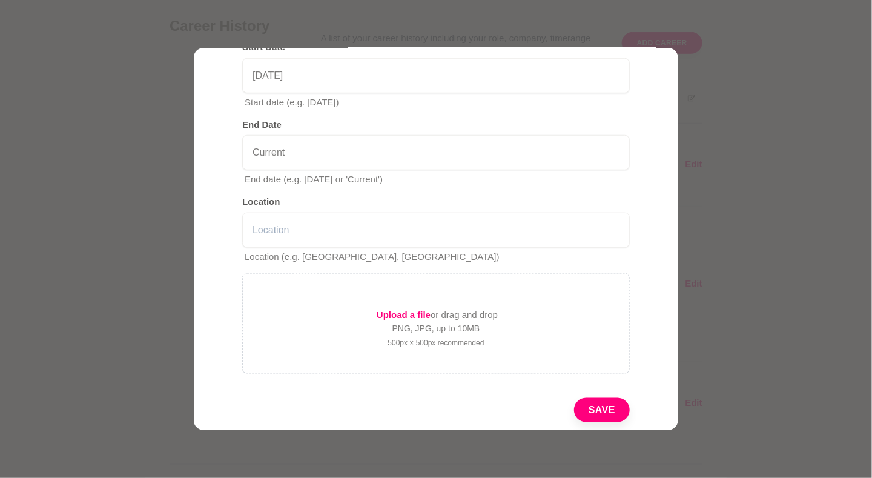
scroll to position [303, 0]
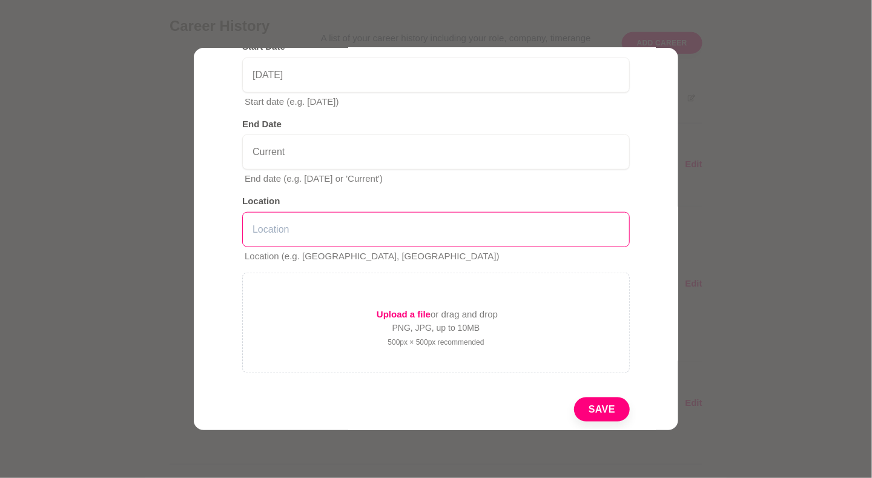
click at [415, 222] on input "text" at bounding box center [436, 229] width 388 height 35
type input "[GEOGRAPHIC_DATA], [GEOGRAPHIC_DATA]"
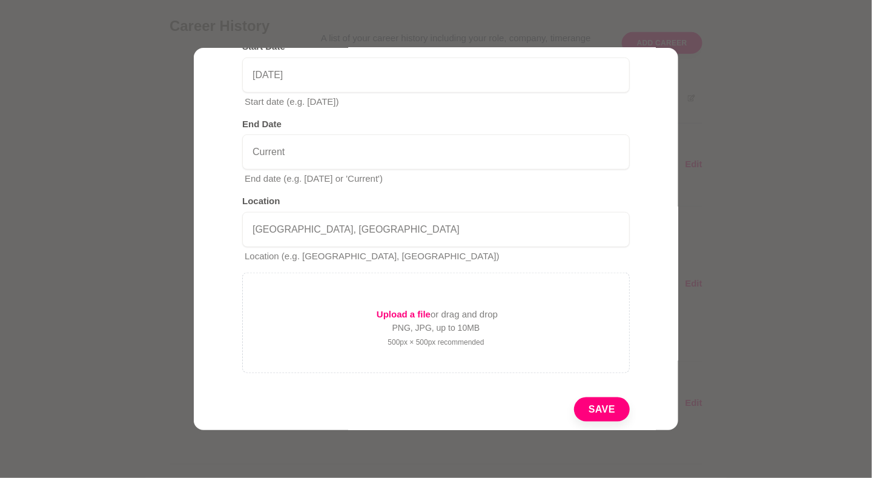
click at [580, 408] on button "Save" at bounding box center [602, 409] width 56 height 24
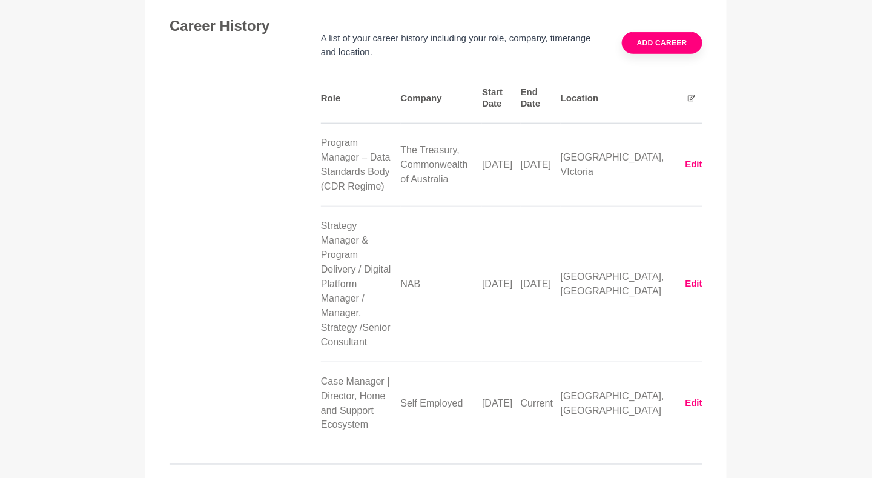
click at [689, 94] on icon at bounding box center [691, 97] width 7 height 7
click at [683, 46] on button "Add career" at bounding box center [662, 43] width 81 height 22
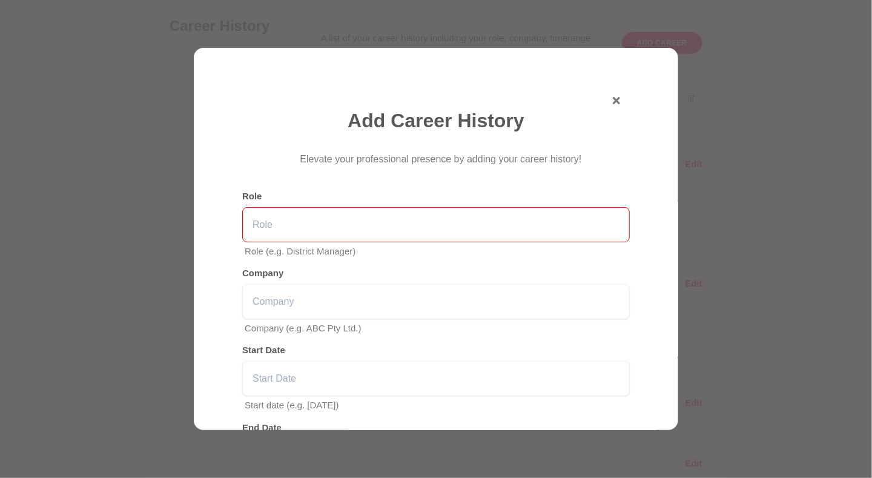
click at [340, 217] on input "text" at bounding box center [436, 224] width 388 height 35
paste input "Head of Quality Assurance & BA Practice Manager"
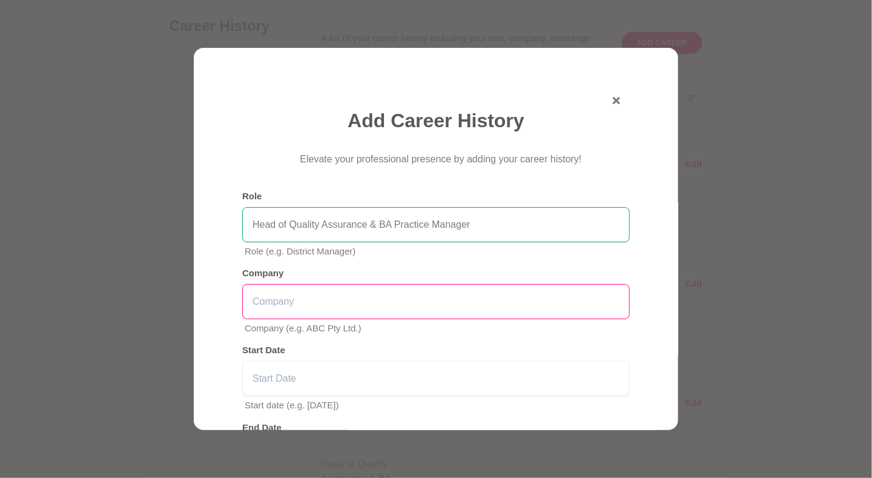
type input "Head of Quality Assurance & BA Practice Manager"
click at [334, 305] on input "text" at bounding box center [436, 301] width 388 height 35
type input "Linx ADS"
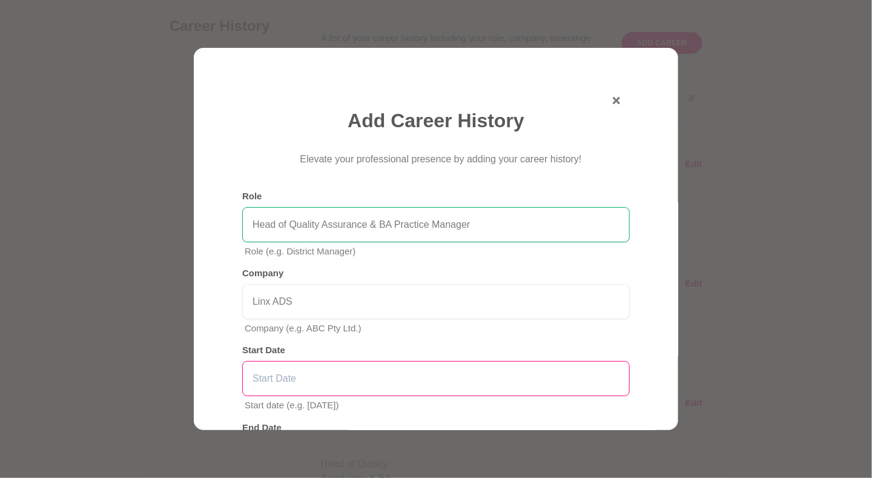
click at [337, 379] on input "text" at bounding box center [436, 378] width 388 height 35
paste input "[DATE] – [DATE]"
drag, startPoint x: 391, startPoint y: 373, endPoint x: 294, endPoint y: 385, distance: 97.6
click at [294, 385] on input "[DATE] – [DATE]" at bounding box center [436, 378] width 388 height 35
click at [266, 377] on input "[DATE]" at bounding box center [436, 378] width 388 height 35
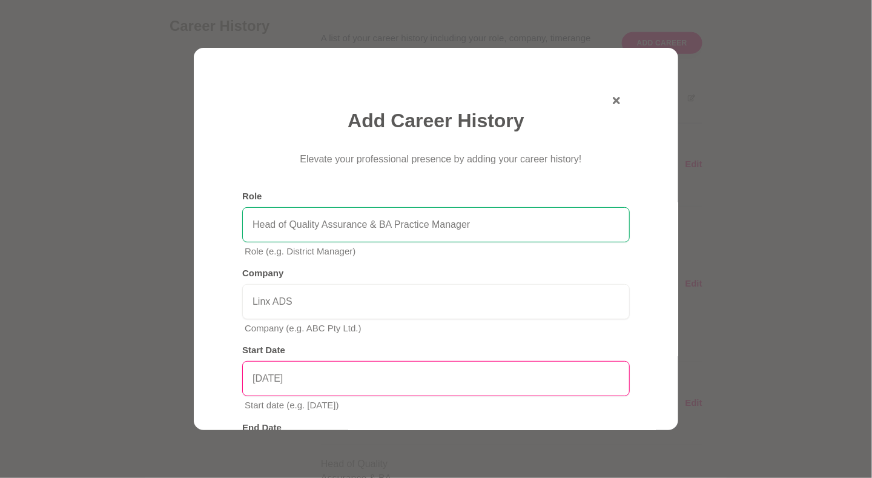
type input "[DATE]"
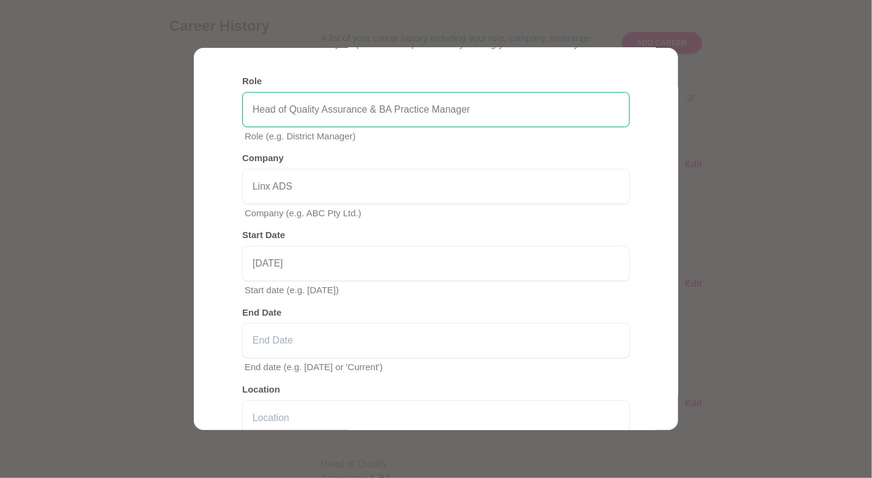
scroll to position [116, 0]
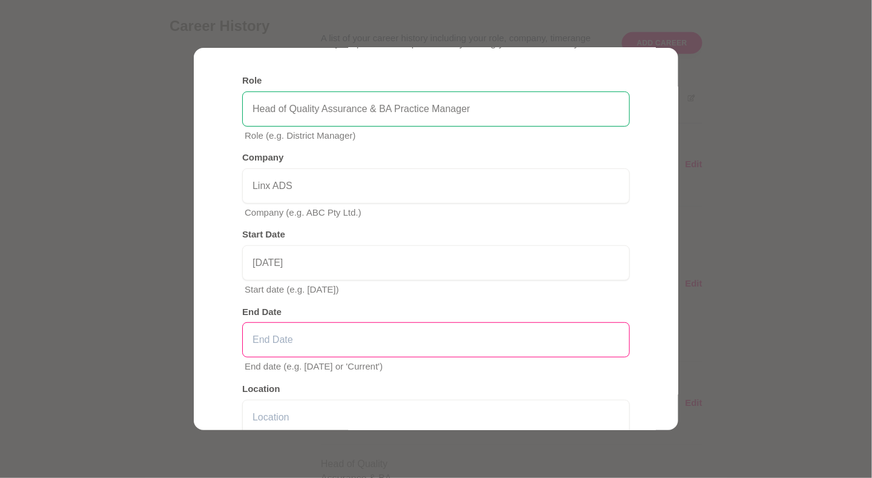
drag, startPoint x: 467, startPoint y: 342, endPoint x: 456, endPoint y: 343, distance: 11.0
click at [466, 342] on input "text" at bounding box center [436, 339] width 388 height 35
paste input "[DATE] – [DATE]"
drag, startPoint x: 302, startPoint y: 338, endPoint x: 142, endPoint y: 342, distance: 159.3
click at [143, 342] on section "Add Career History Elevate your professional presence by adding your career his…" at bounding box center [436, 239] width 872 height 478
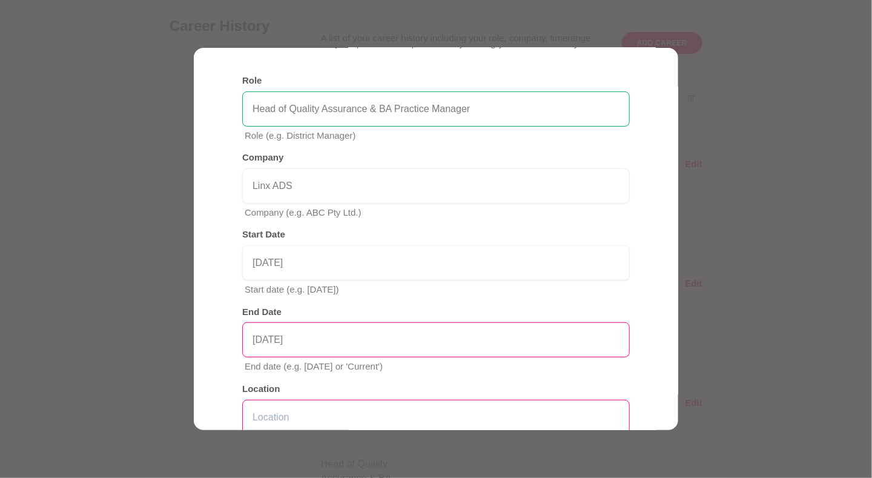
type input "[DATE]"
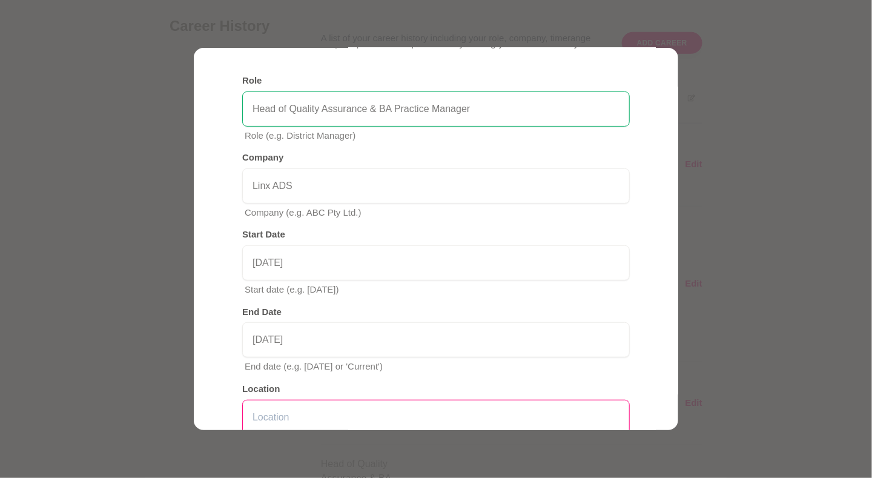
click at [307, 414] on input "text" at bounding box center [436, 417] width 388 height 35
type input "[GEOGRAPHIC_DATA], [GEOGRAPHIC_DATA]"
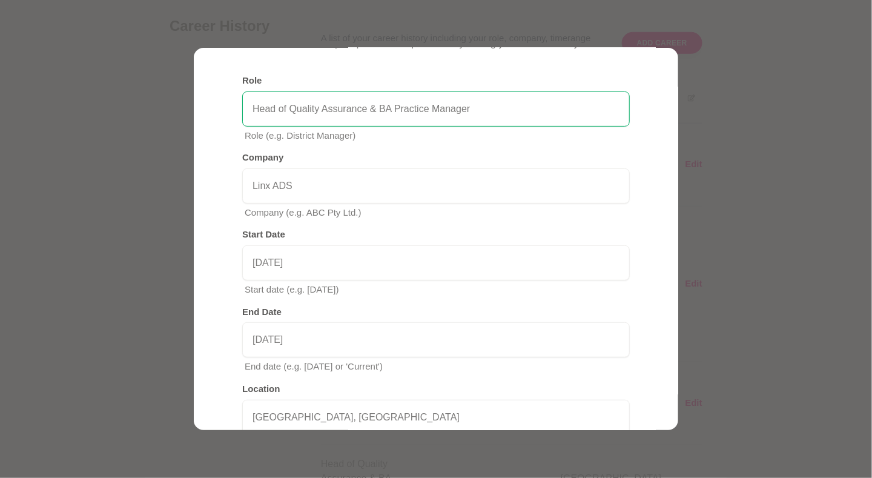
click at [662, 248] on div "Add Career History Elevate your professional presence by adding your career his…" at bounding box center [436, 239] width 485 height 382
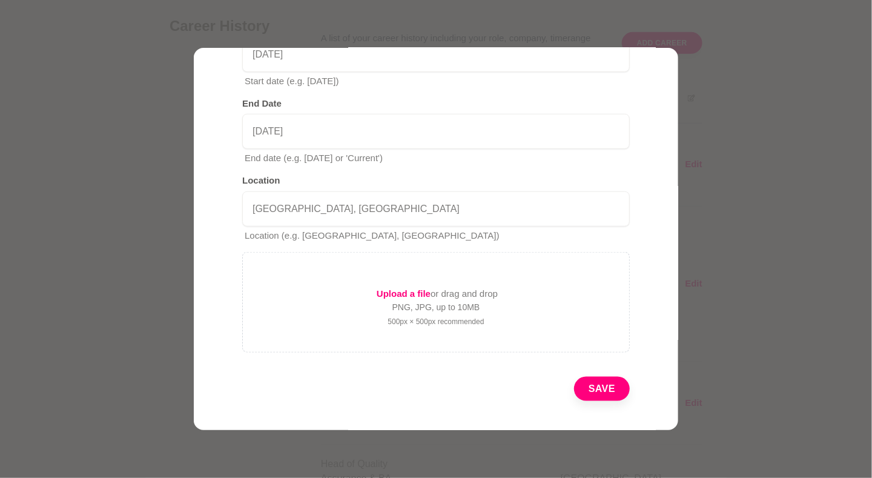
scroll to position [328, 0]
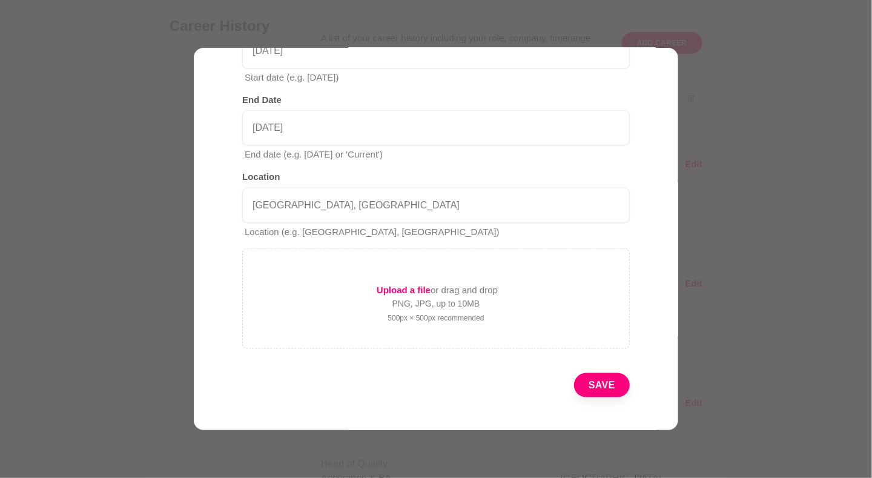
click at [604, 382] on button "Save" at bounding box center [602, 385] width 56 height 24
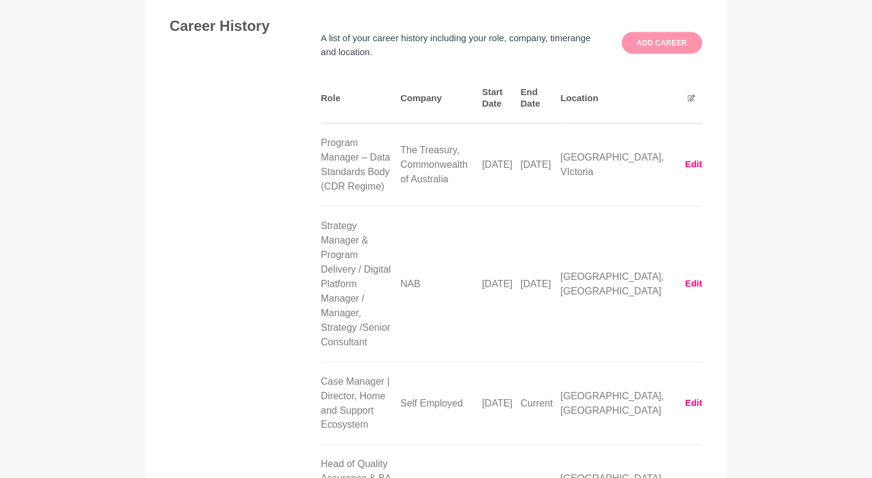
click at [683, 36] on button "Add career" at bounding box center [662, 43] width 81 height 22
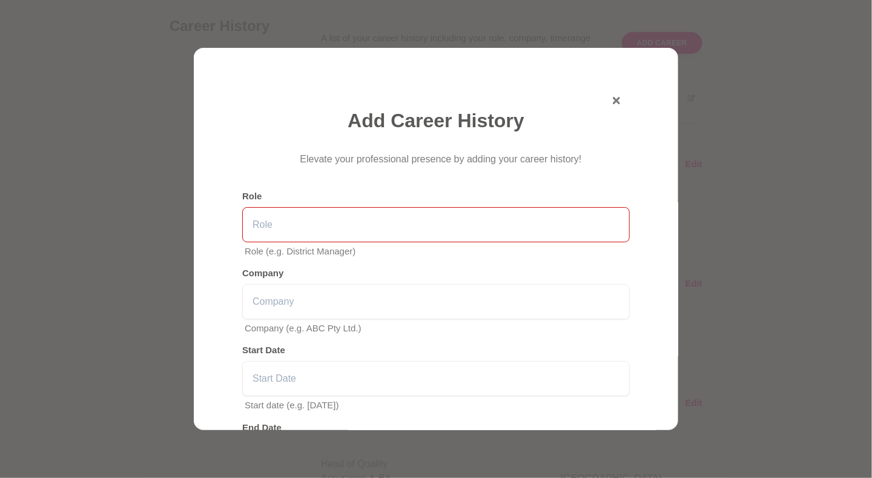
click at [388, 222] on input "text" at bounding box center [436, 224] width 388 height 35
paste input "Test Lead"
click at [304, 224] on input "Test Lead" at bounding box center [436, 224] width 388 height 35
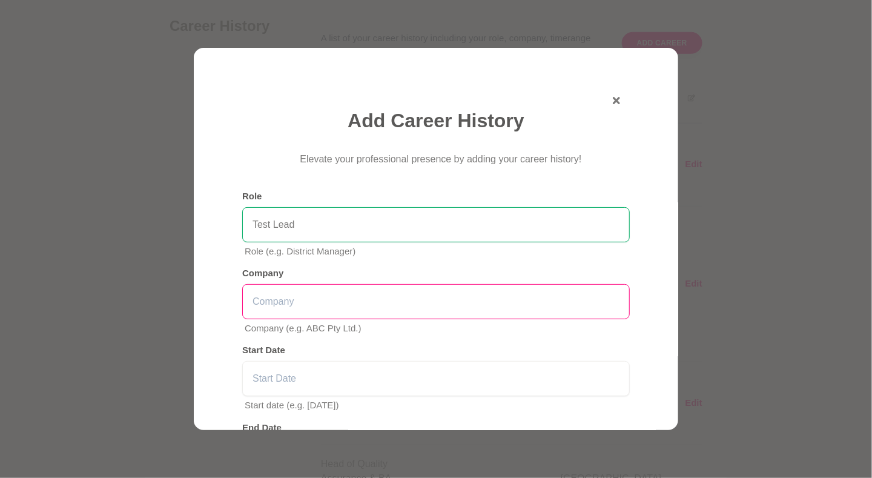
click at [303, 296] on input "text" at bounding box center [436, 301] width 388 height 35
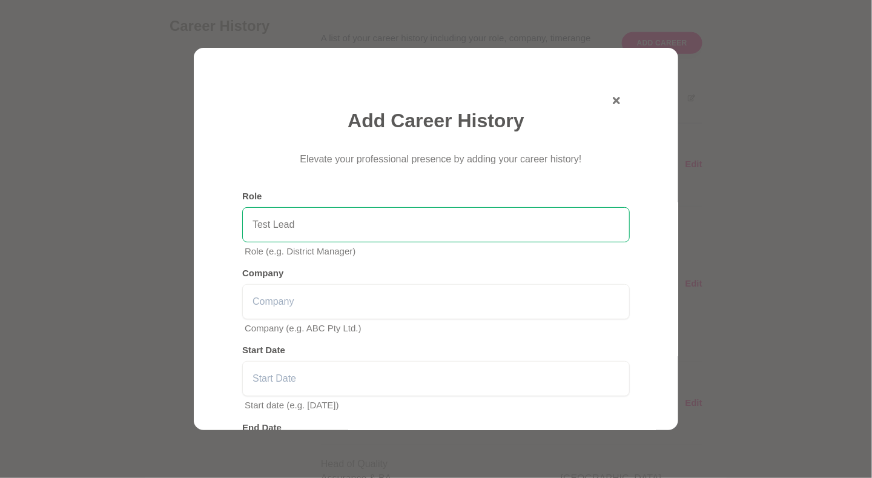
click at [282, 225] on input "Test Lead" at bounding box center [436, 224] width 388 height 35
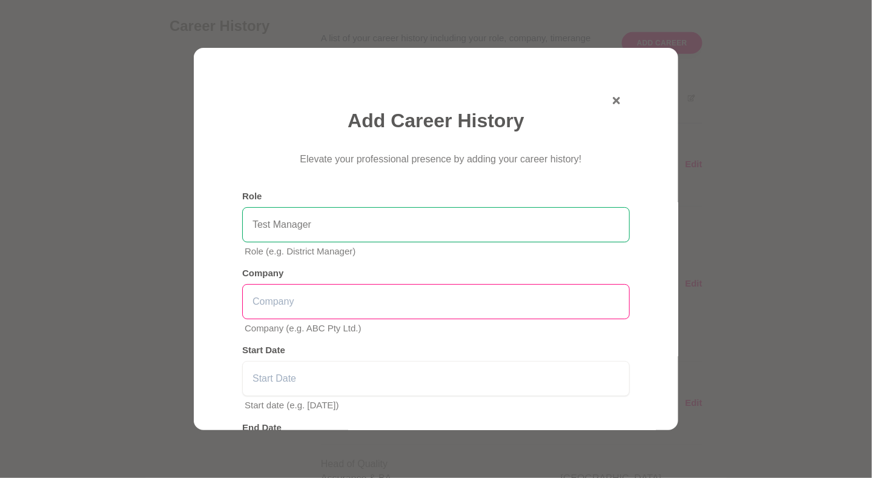
type input "Test Manager"
click at [334, 295] on input "text" at bounding box center [436, 301] width 388 height 35
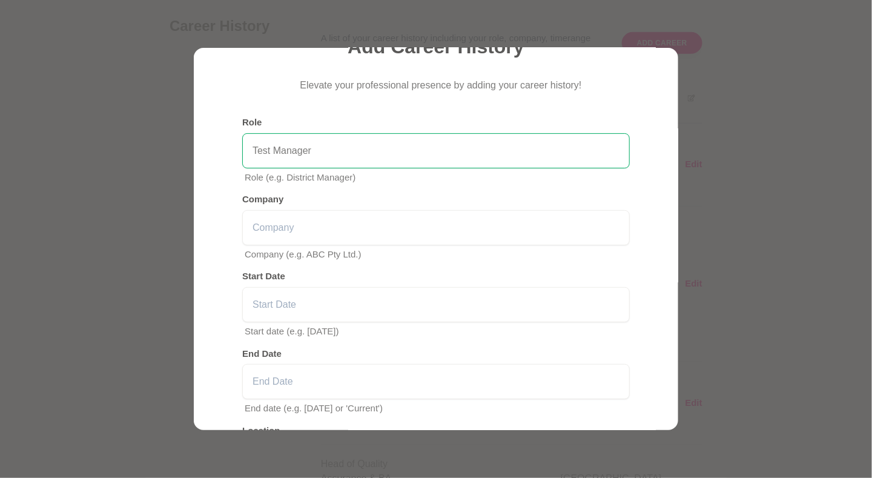
scroll to position [75, 0]
click at [509, 227] on input "text" at bounding box center [436, 226] width 388 height 35
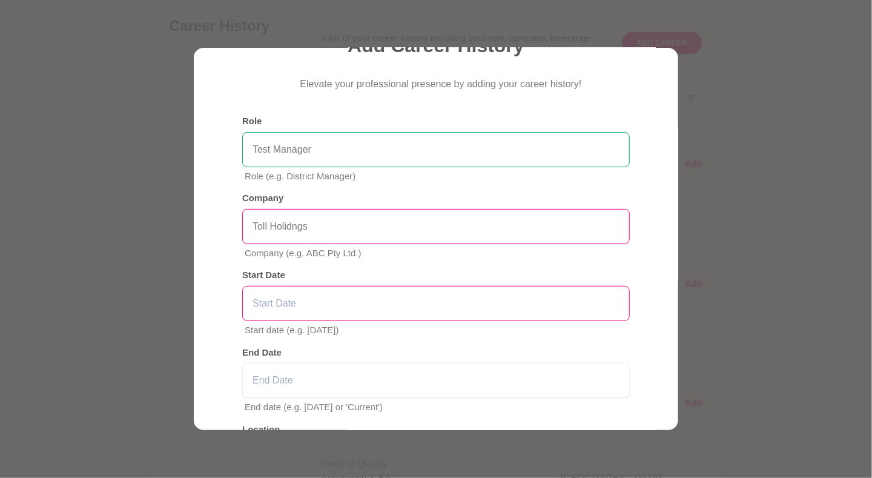
type input "Toll Holidngs"
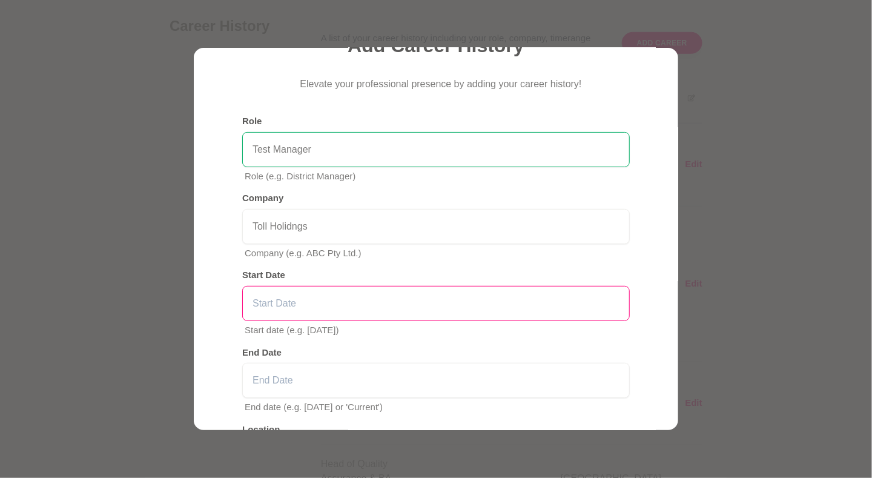
click at [491, 304] on input "text" at bounding box center [436, 303] width 388 height 35
type input "[DATE]"
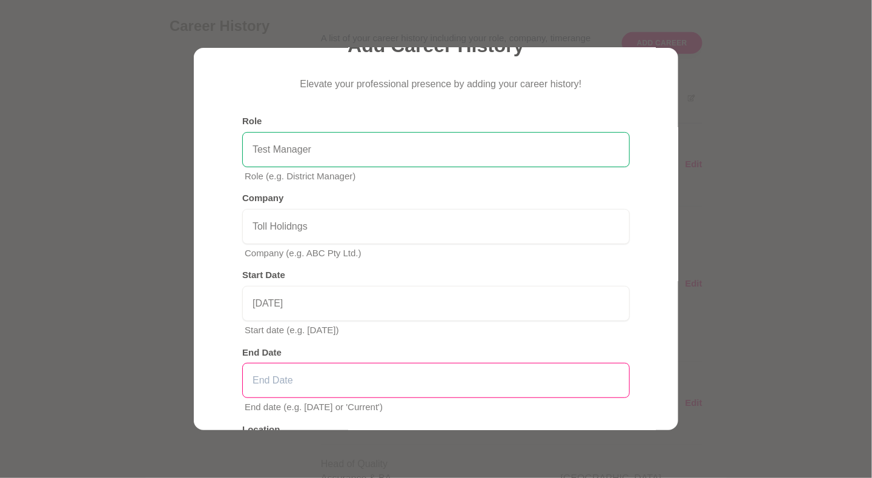
click at [434, 389] on input "text" at bounding box center [436, 380] width 388 height 35
type input "[DATE]"
click at [649, 318] on div "Add Career History Elevate your professional presence by adding your career his…" at bounding box center [436, 239] width 485 height 382
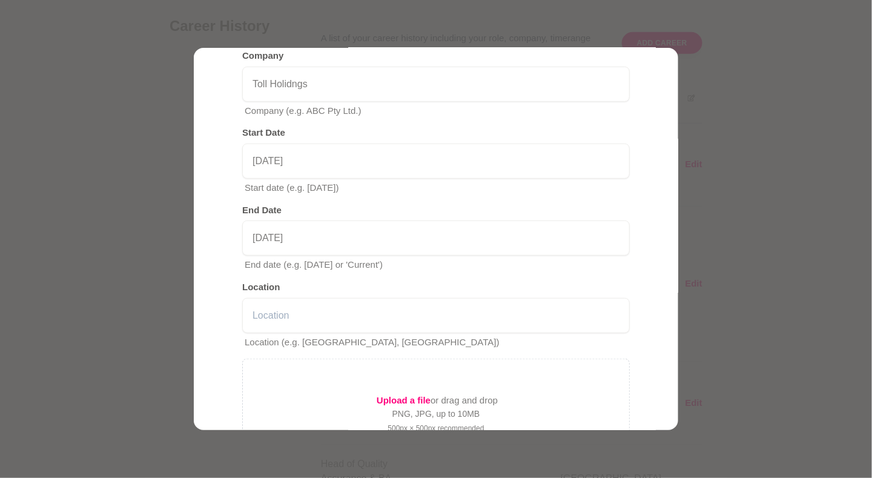
scroll to position [227, 0]
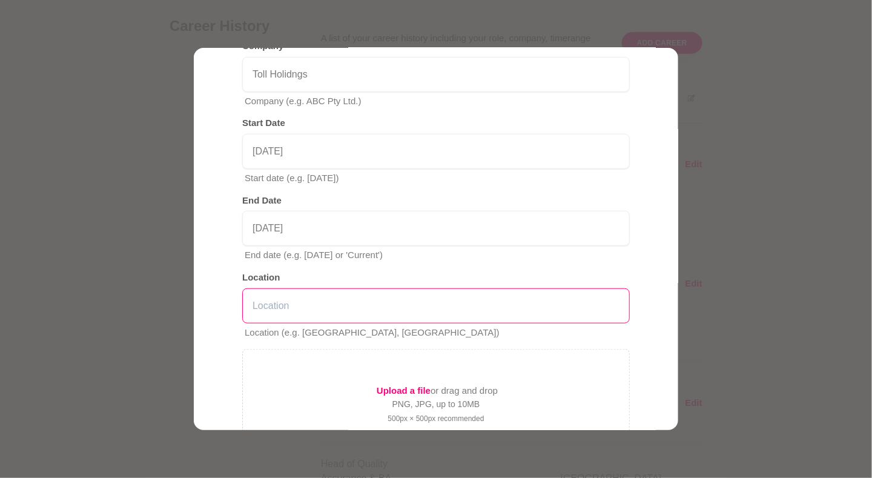
click at [582, 310] on input "text" at bounding box center [436, 305] width 388 height 35
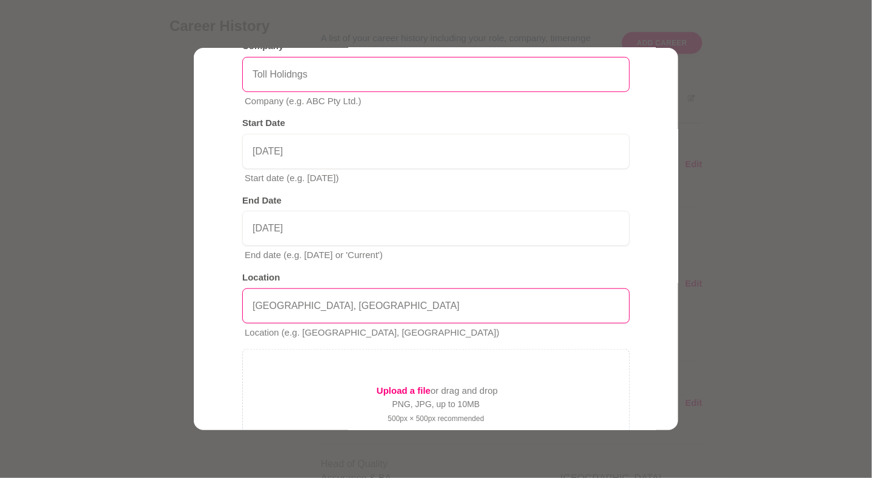
type input "[GEOGRAPHIC_DATA], [GEOGRAPHIC_DATA]"
click at [299, 74] on input "Toll Holidngs" at bounding box center [436, 74] width 388 height 35
type input "Toll Group"
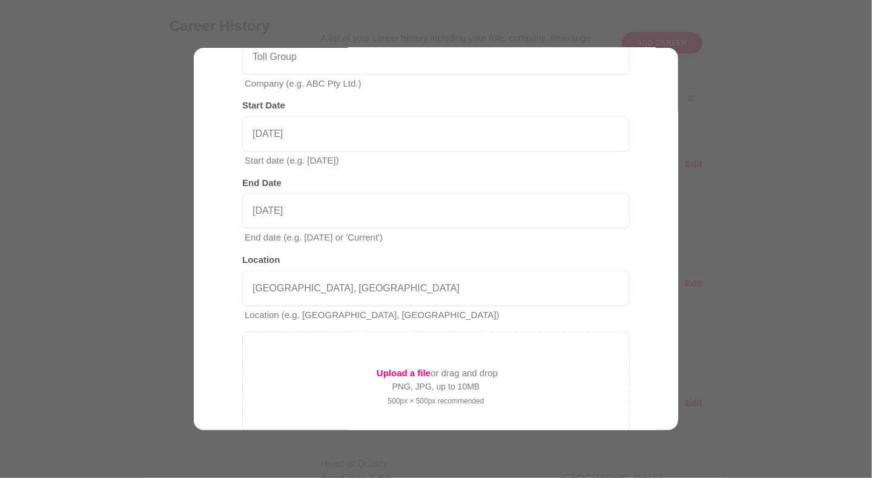
scroll to position [335, 0]
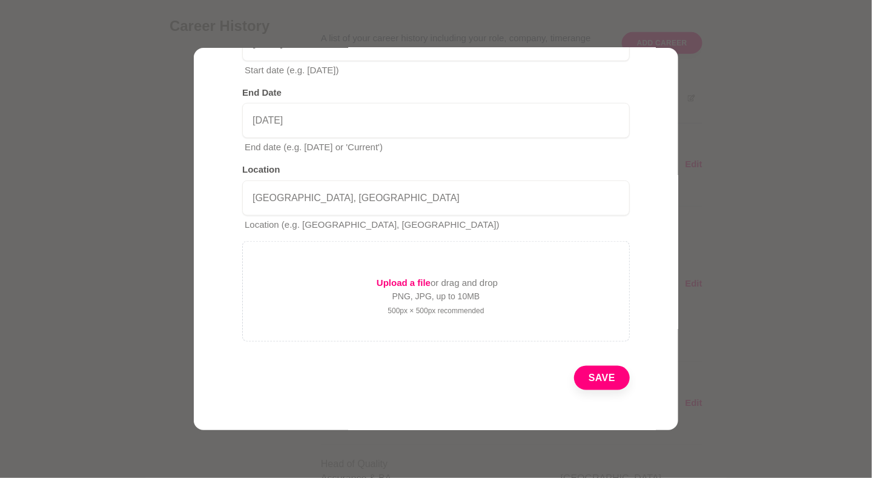
click at [589, 376] on button "Save" at bounding box center [602, 378] width 56 height 24
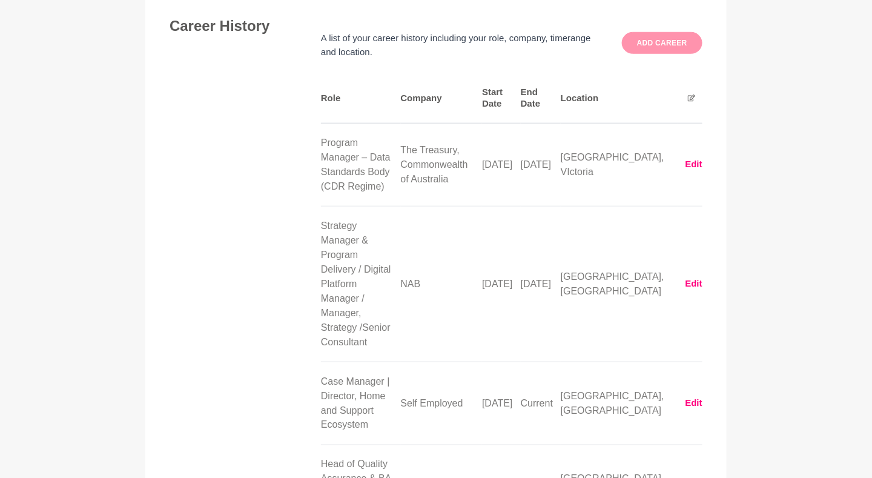
click at [669, 38] on button "Add career" at bounding box center [662, 43] width 81 height 22
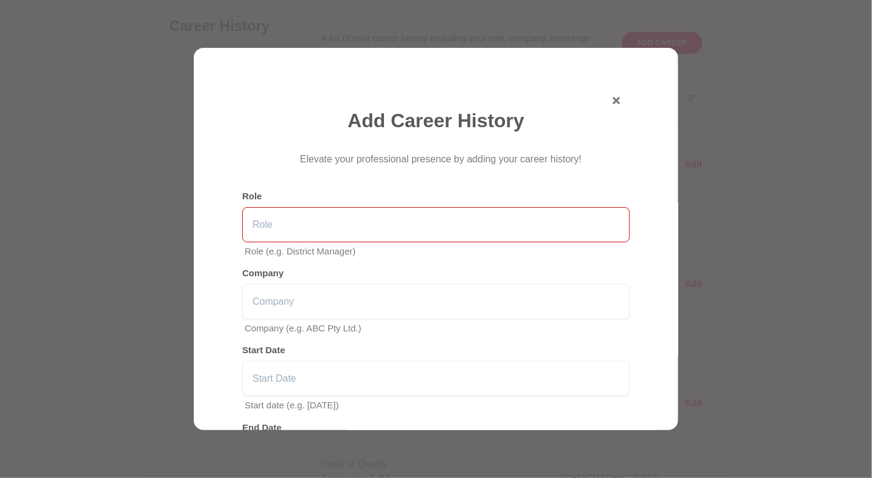
click at [405, 227] on input "text" at bounding box center [436, 224] width 388 height 35
type input "S"
paste input "Senior Consultant"
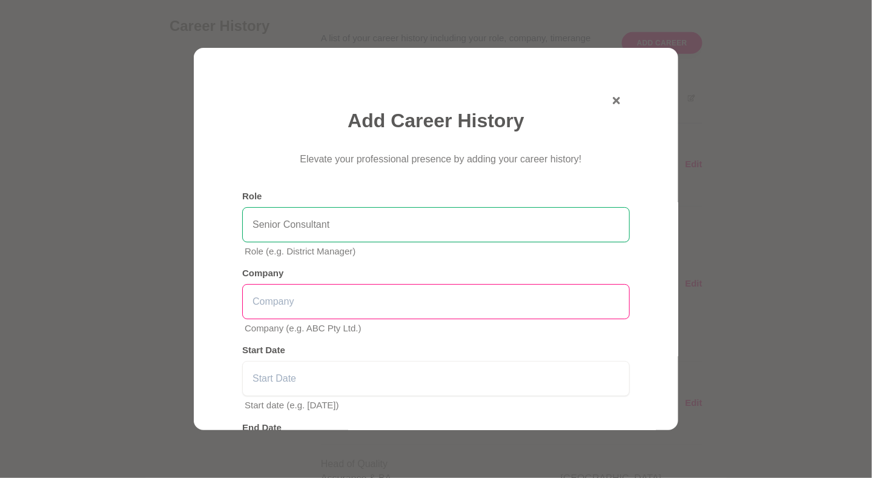
type input "Senior Consultant"
click at [337, 300] on input "text" at bounding box center [436, 301] width 388 height 35
type input "Accenture"
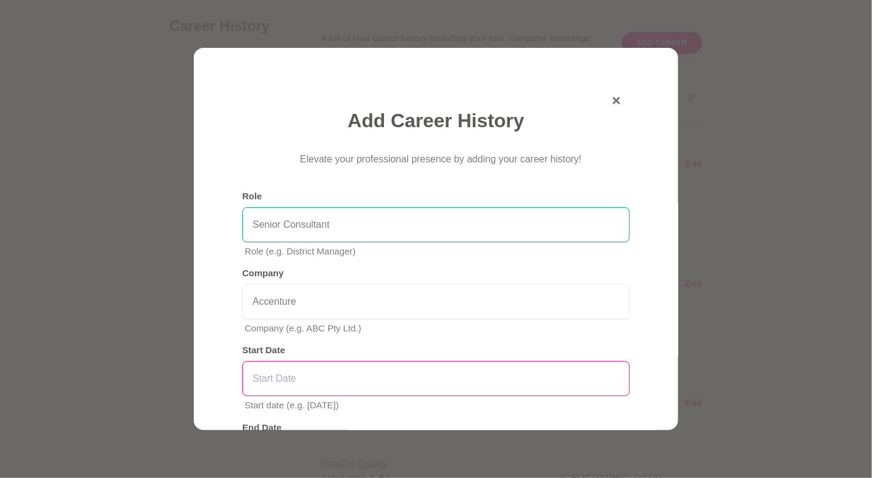
click at [316, 377] on input "text" at bounding box center [436, 378] width 388 height 35
type input "[DATE]"
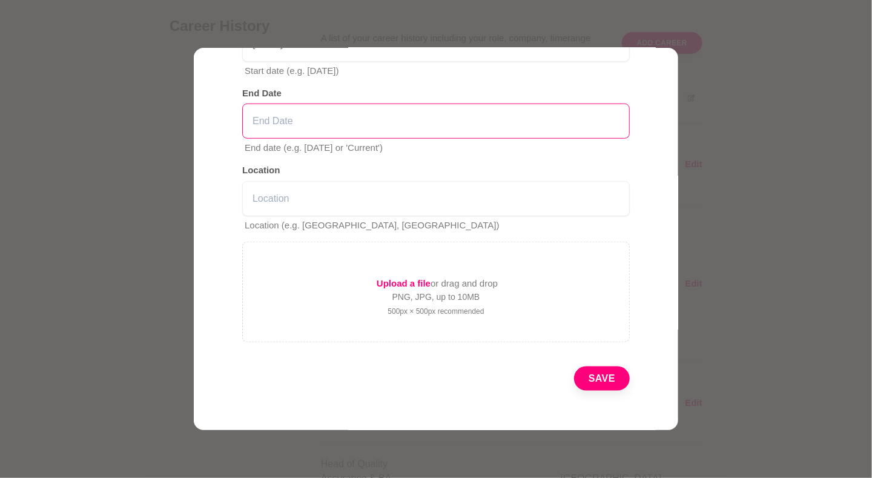
drag, startPoint x: 367, startPoint y: 124, endPoint x: 358, endPoint y: 122, distance: 9.4
click at [363, 124] on input "text" at bounding box center [436, 121] width 388 height 35
type input "[DATE]"
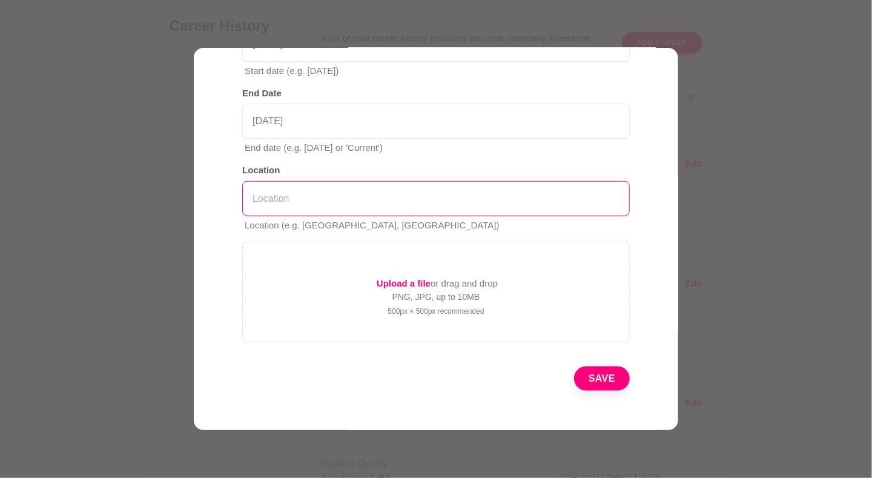
click at [356, 200] on input "text" at bounding box center [436, 198] width 388 height 35
type input "[GEOGRAPHIC_DATA], [GEOGRAPHIC_DATA]"
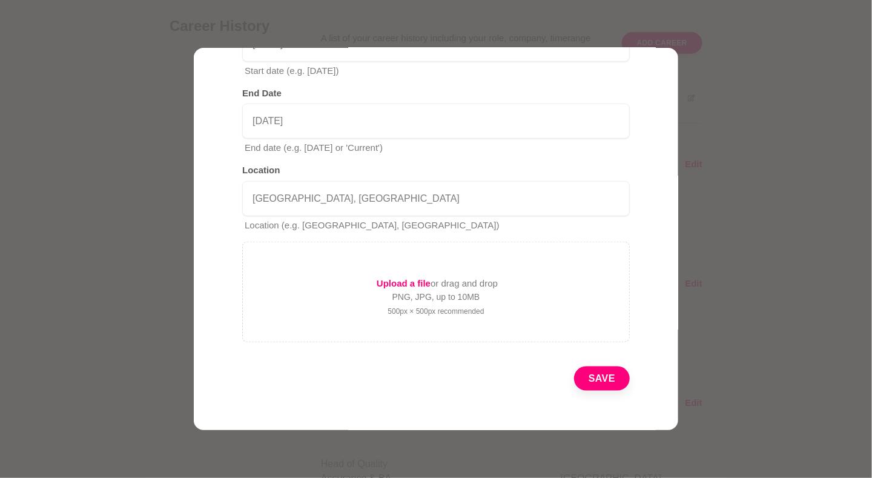
click at [594, 384] on button "Save" at bounding box center [602, 378] width 56 height 24
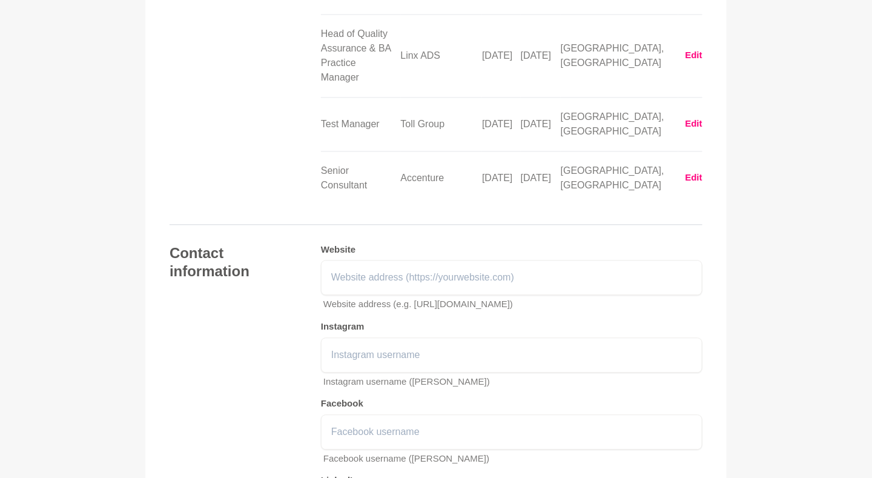
scroll to position [2296, 0]
paste input "[URL][DOMAIN_NAME]"
type input "[URL][DOMAIN_NAME]"
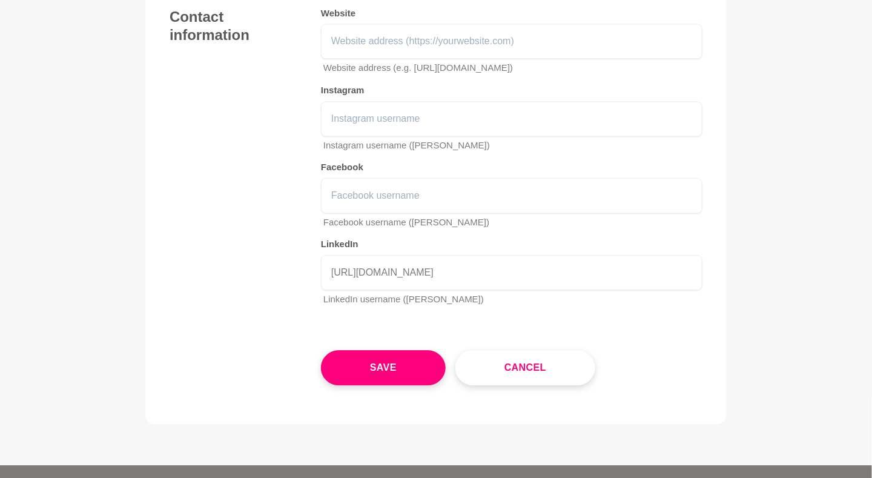
scroll to position [2579, 0]
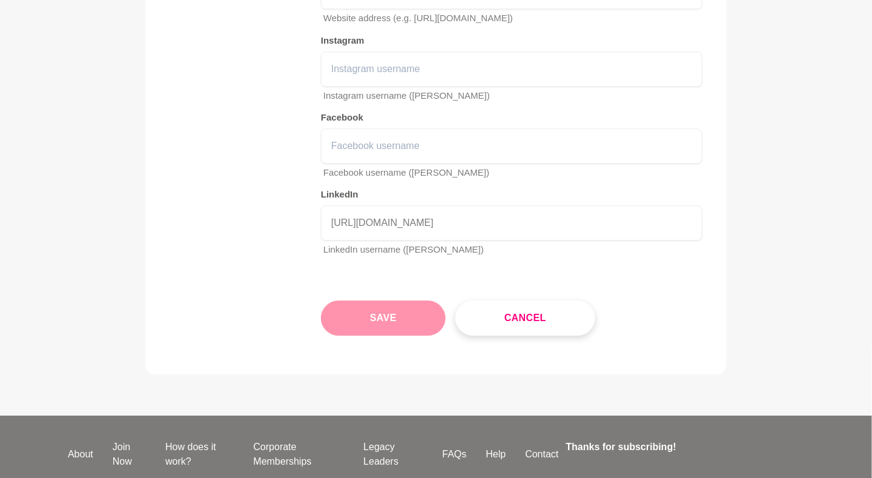
click at [414, 300] on button "Save" at bounding box center [383, 317] width 125 height 35
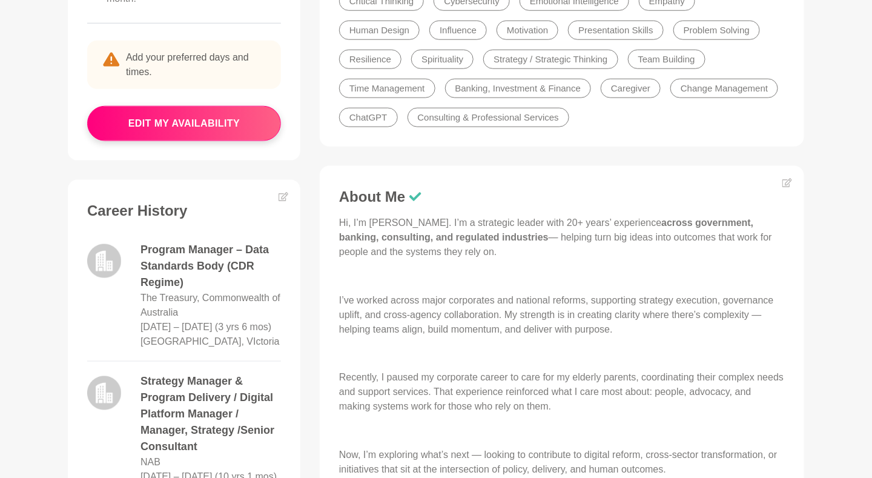
scroll to position [408, 0]
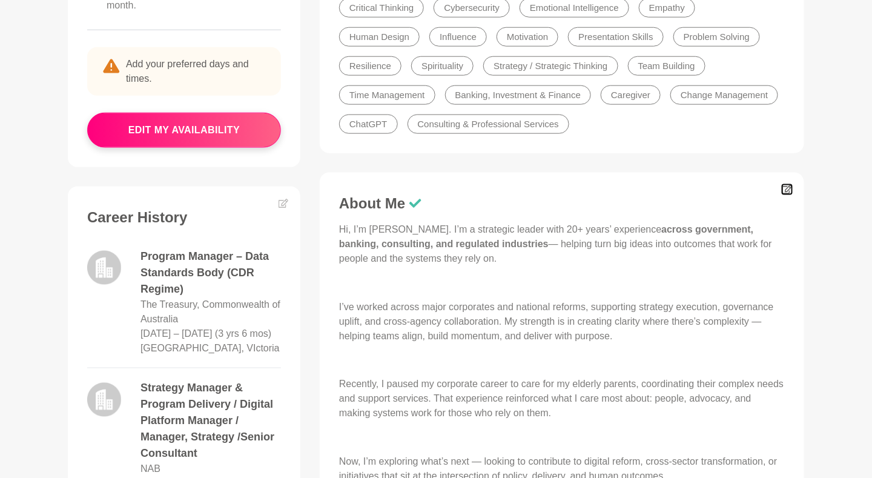
click at [786, 188] on icon at bounding box center [788, 190] width 10 height 10
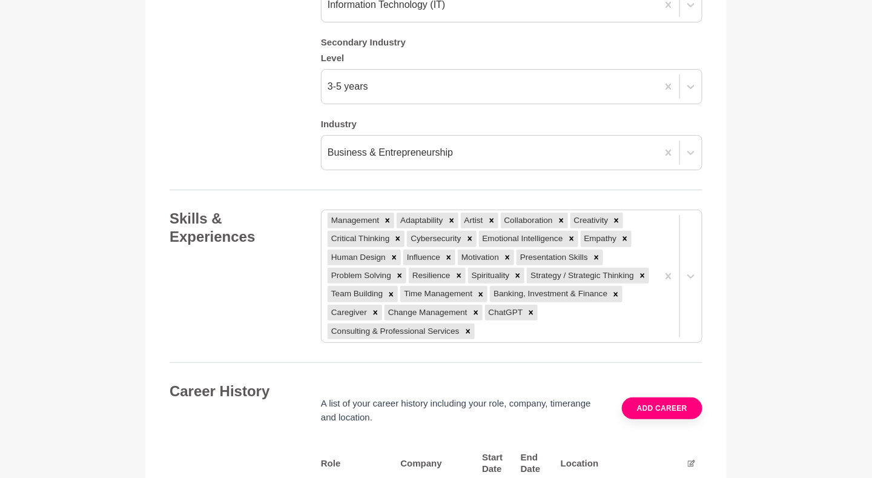
scroll to position [1509, 0]
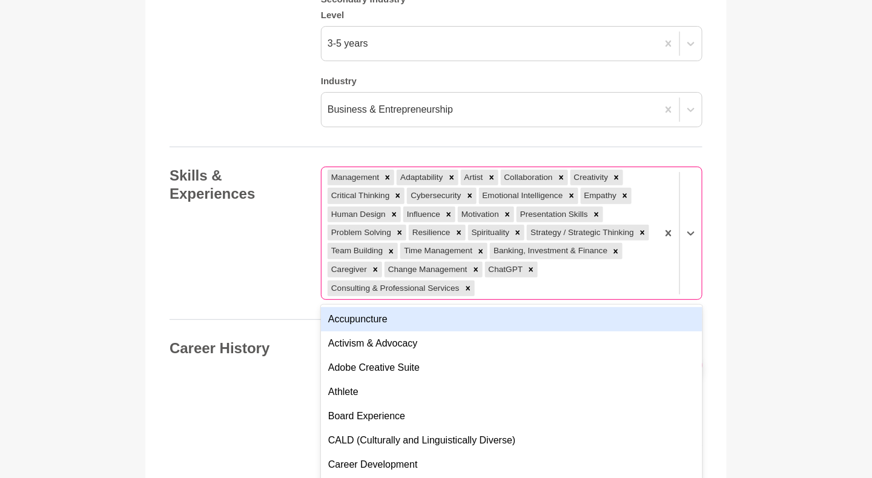
click at [658, 300] on div "option Accupuncture focused, 1 of 201. 177 results available. Use Up and Down t…" at bounding box center [512, 233] width 382 height 133
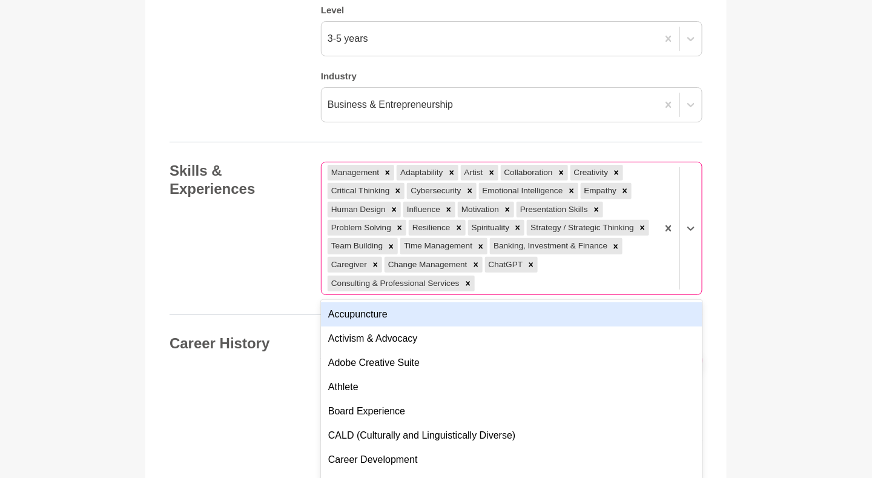
scroll to position [1548, 0]
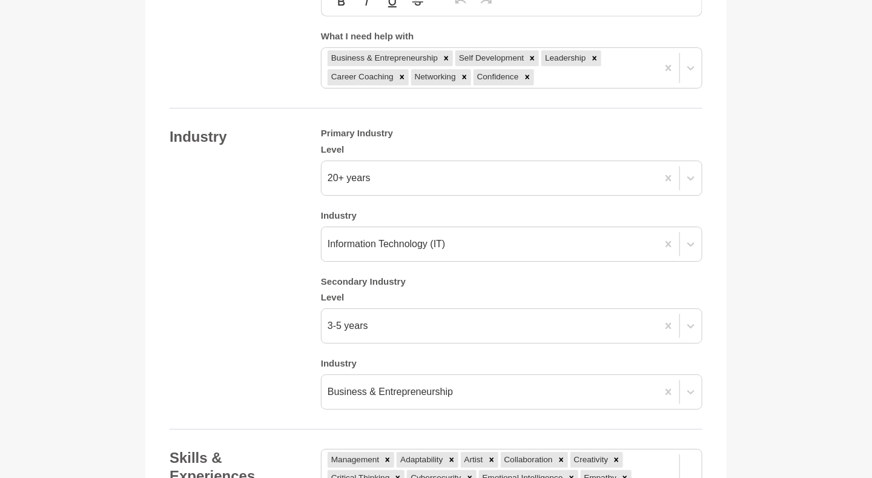
scroll to position [1284, 0]
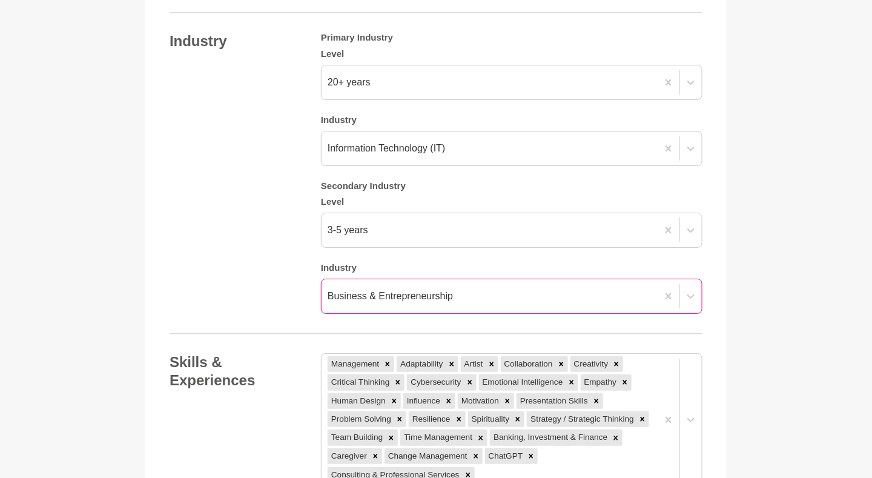
click at [546, 314] on div "Business & Entrepreneurship" at bounding box center [512, 296] width 382 height 35
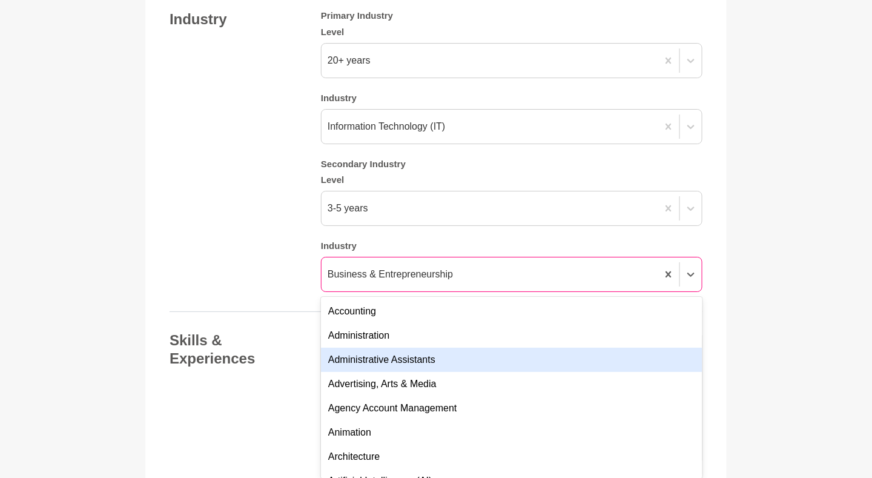
scroll to position [1376, 0]
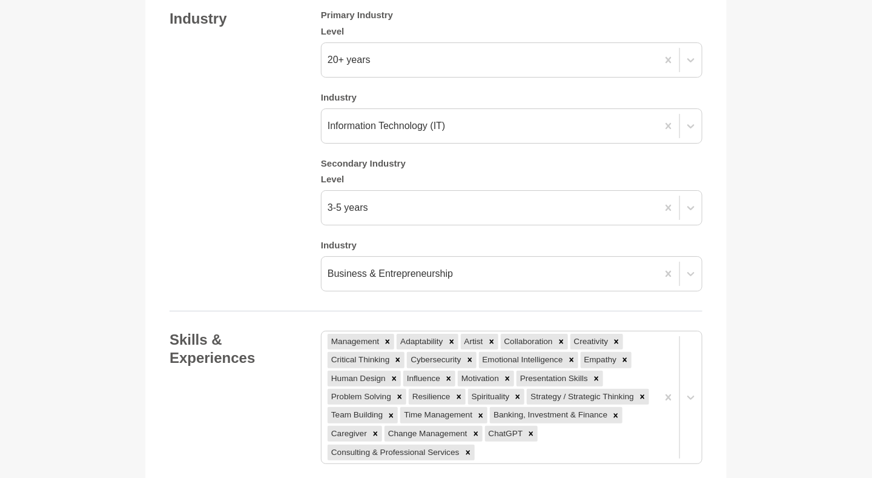
click at [753, 344] on main "Back to Profile Your details [PERSON_NAME] Program Manager Self Employed [GEOGR…" at bounding box center [436, 142] width 872 height 2951
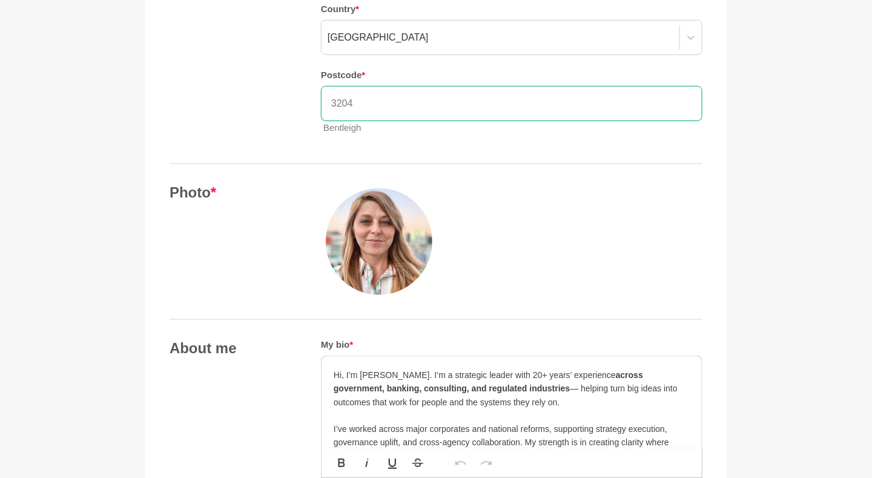
scroll to position [0, 0]
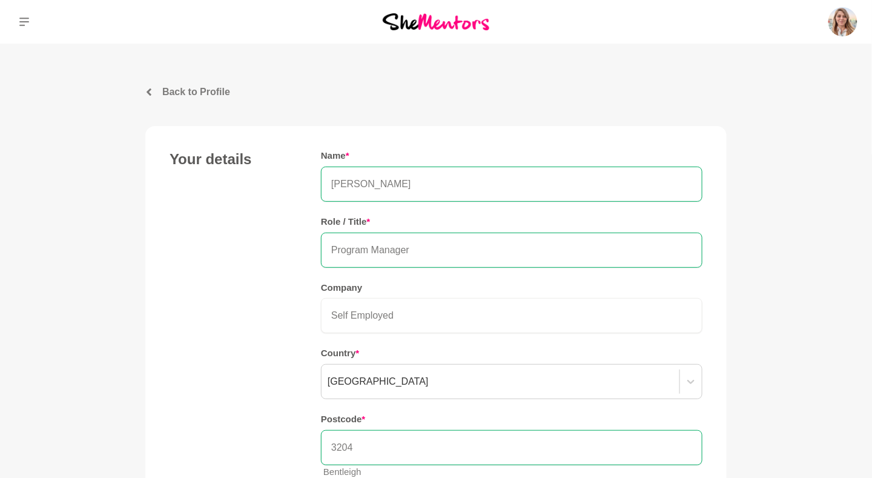
click at [171, 94] on p "Back to Profile" at bounding box center [196, 92] width 68 height 15
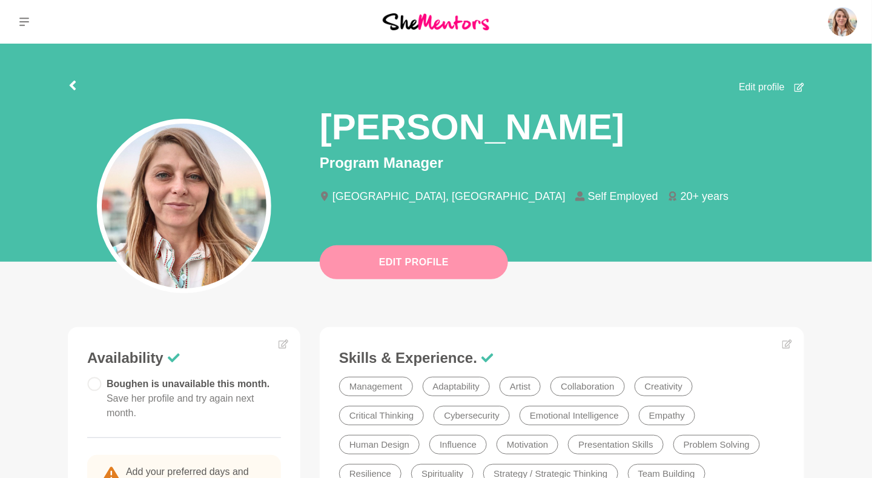
click at [371, 252] on button "Edit Profile" at bounding box center [414, 262] width 188 height 34
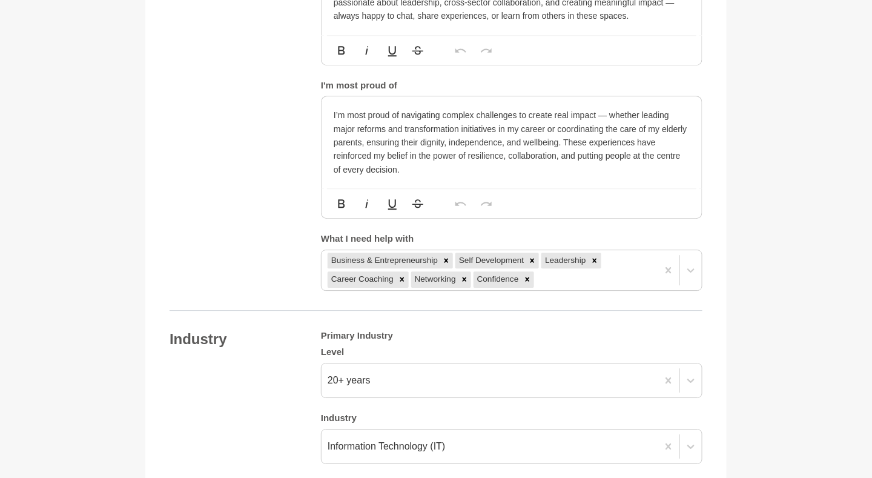
scroll to position [1117, 0]
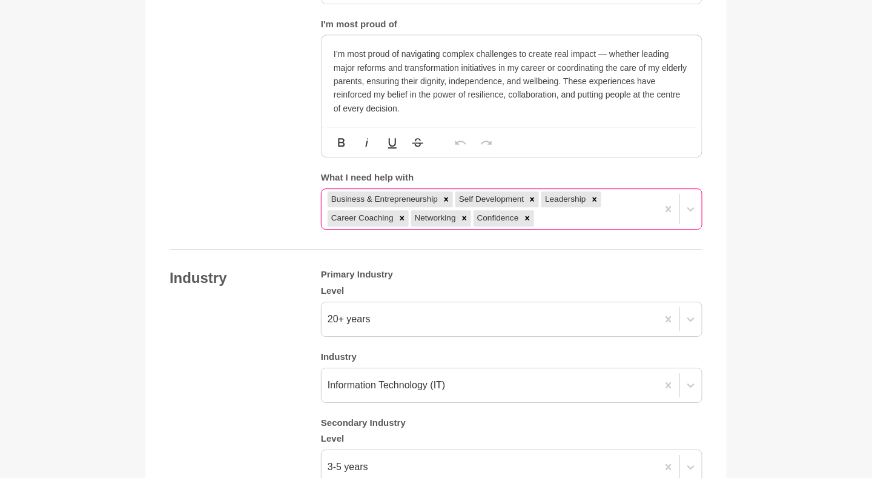
click at [600, 217] on div "Business & Entrepreneurship Self Development Leadership Career Coaching Network…" at bounding box center [490, 209] width 336 height 40
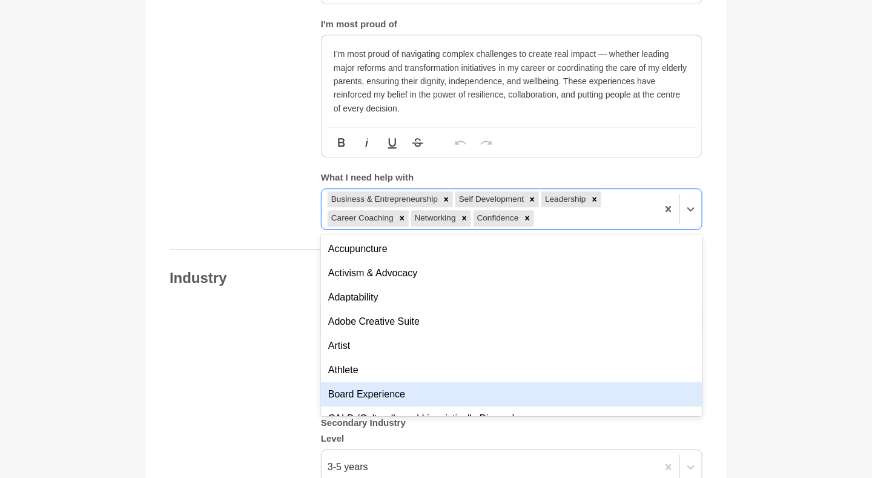
click at [607, 391] on div "Board Experience" at bounding box center [512, 394] width 382 height 24
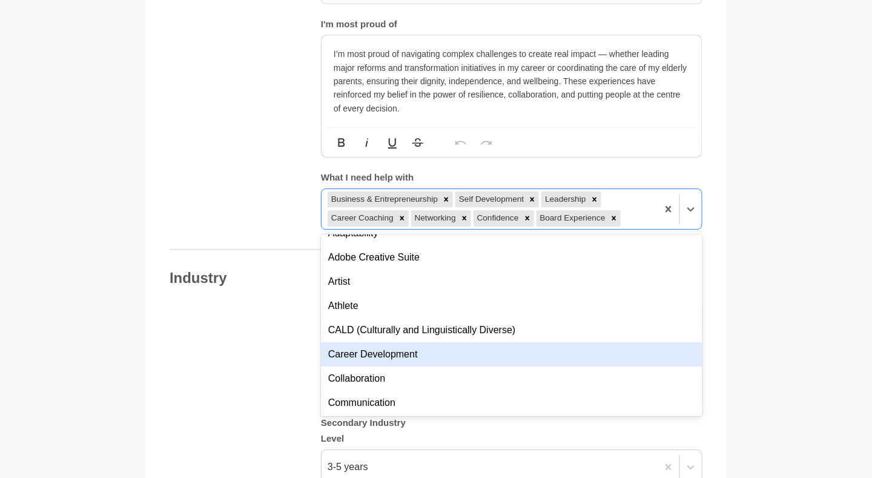
scroll to position [73, 0]
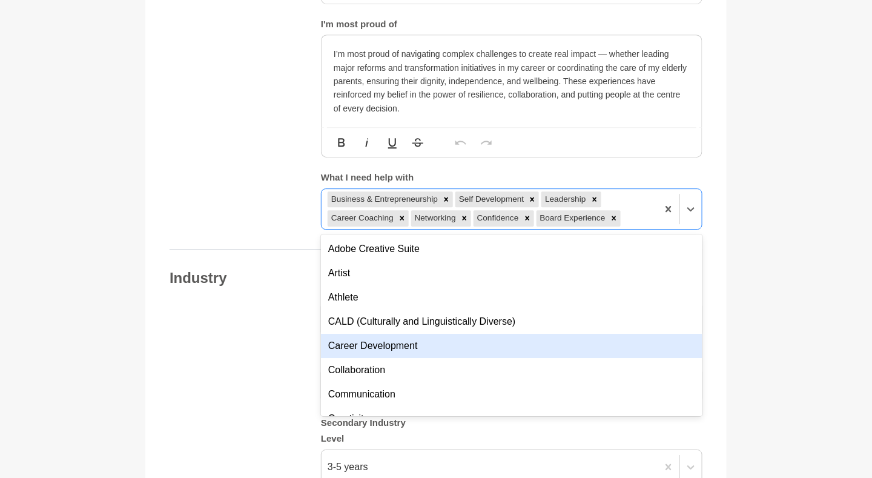
click at [439, 344] on div "Career Development" at bounding box center [512, 346] width 382 height 24
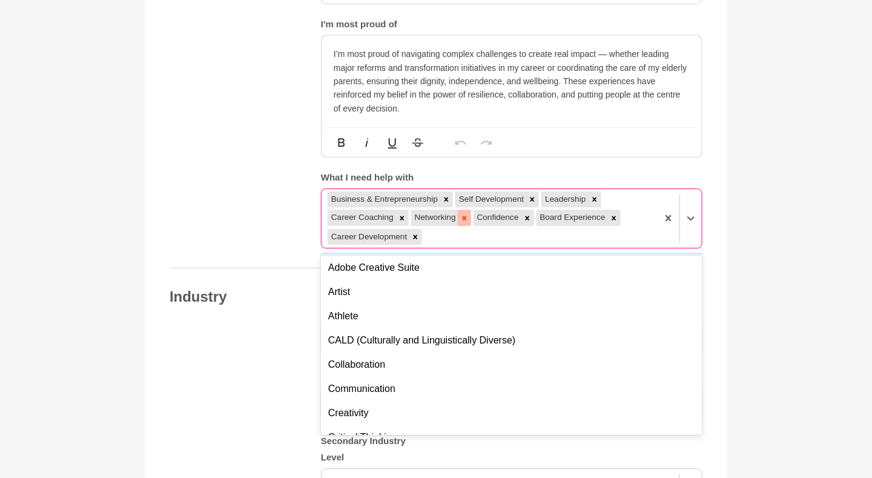
click at [465, 214] on icon at bounding box center [464, 218] width 8 height 8
click at [465, 216] on icon at bounding box center [465, 218] width 4 height 4
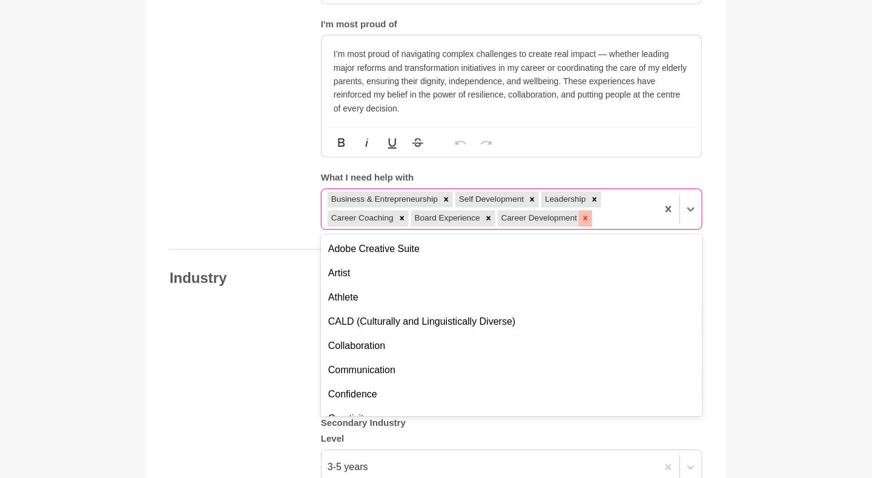
click at [584, 214] on icon at bounding box center [585, 218] width 8 height 8
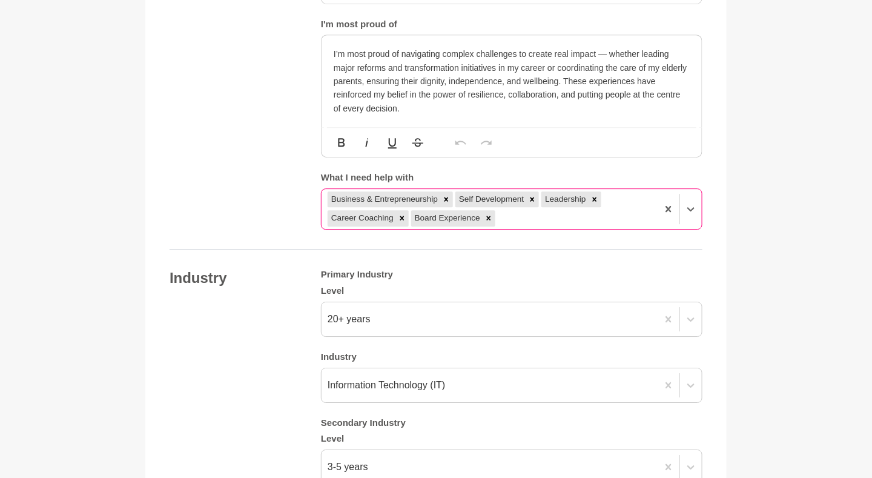
drag, startPoint x: 512, startPoint y: 197, endPoint x: 525, endPoint y: 216, distance: 22.2
click at [525, 216] on div "Business & Entrepreneurship Self Development Leadership Career Coaching Board E…" at bounding box center [490, 209] width 336 height 40
click at [492, 215] on icon at bounding box center [489, 218] width 8 height 8
click at [504, 208] on div "Business & Entrepreneurship Self Development Leadership Career Coaching" at bounding box center [490, 209] width 336 height 40
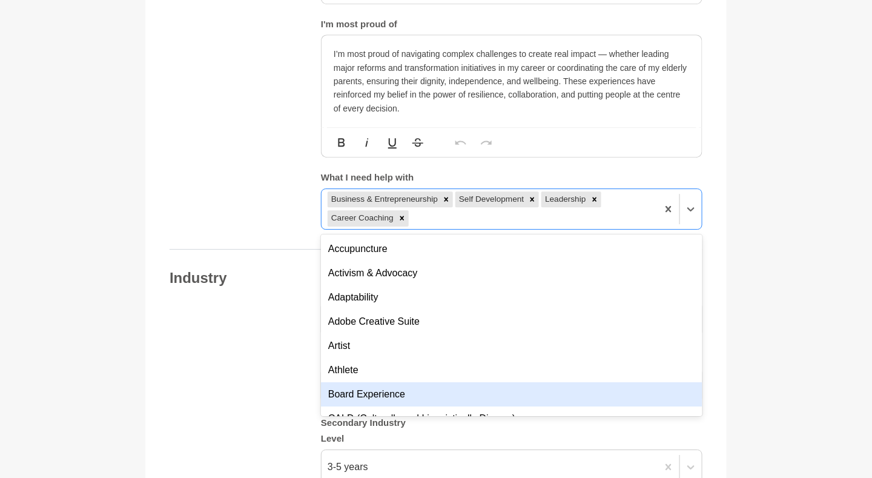
scroll to position [159, 0]
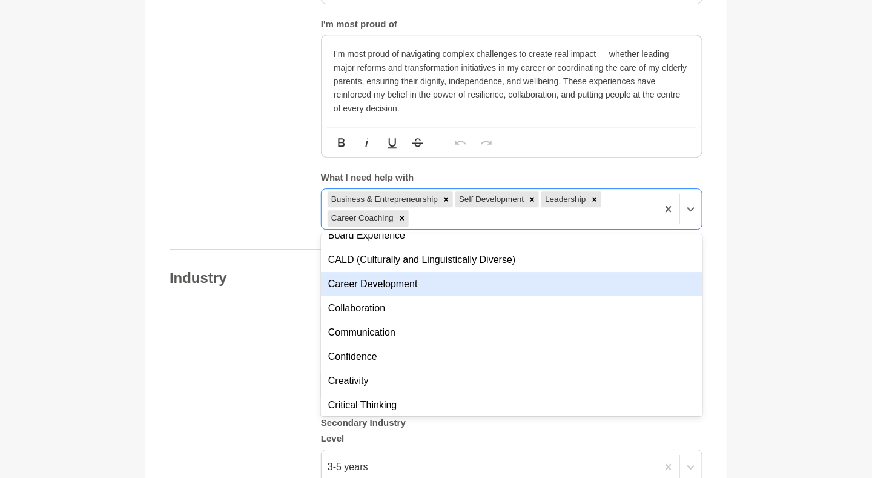
click at [508, 277] on div "Career Development" at bounding box center [512, 284] width 382 height 24
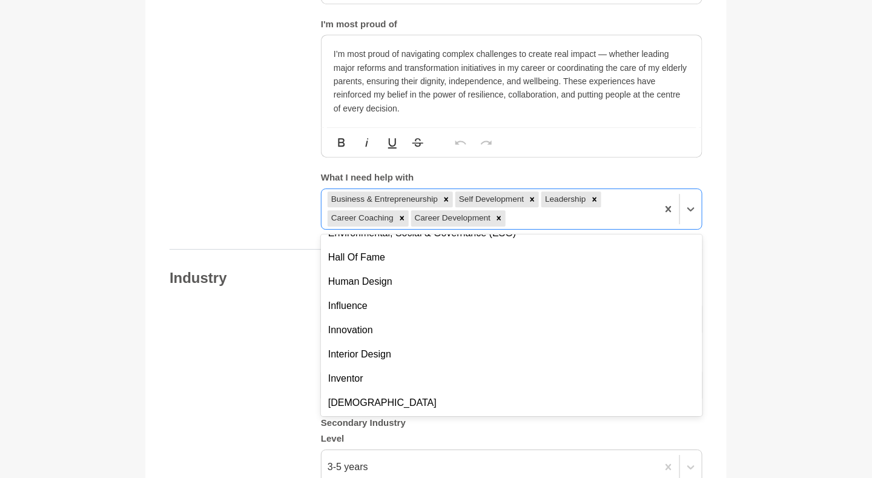
scroll to position [635, 0]
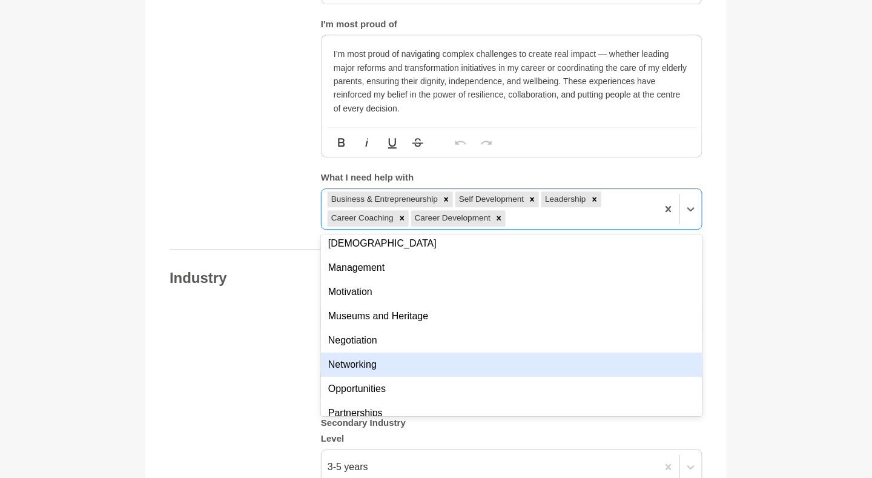
click at [629, 365] on div "Networking" at bounding box center [512, 365] width 382 height 24
click at [628, 371] on div "Opportunities" at bounding box center [512, 365] width 382 height 24
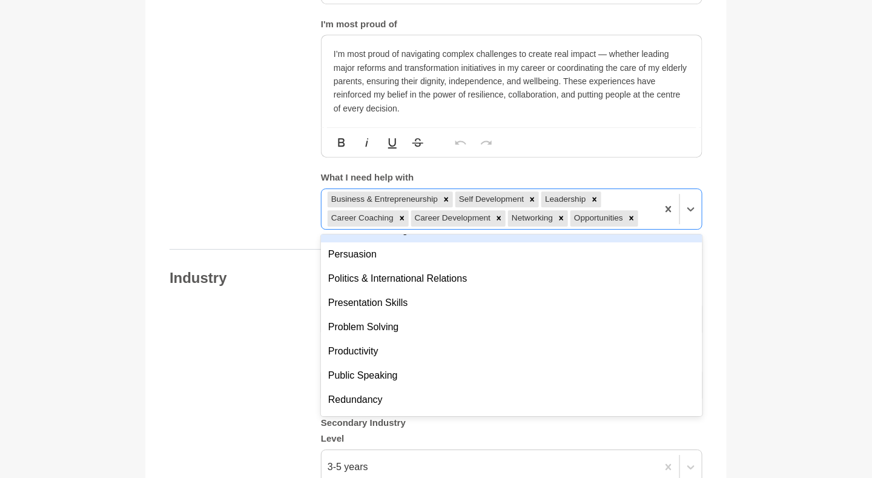
scroll to position [953, 0]
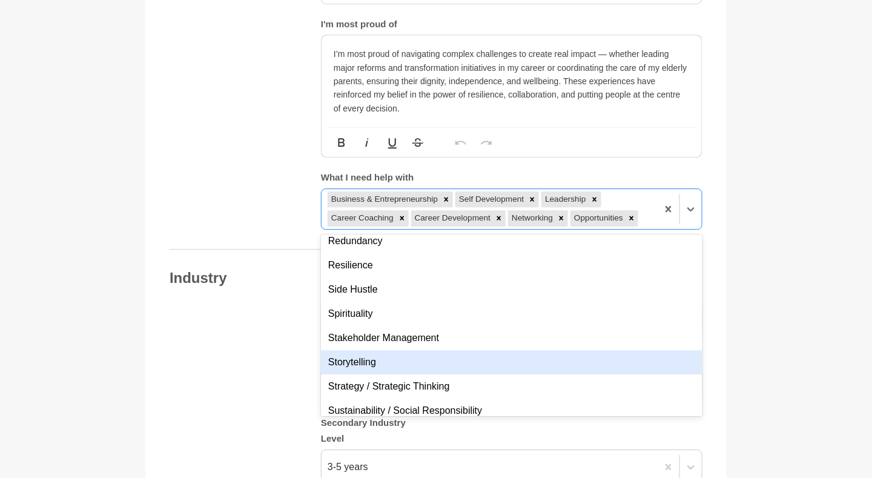
click at [541, 362] on div "Storytelling" at bounding box center [512, 362] width 382 height 24
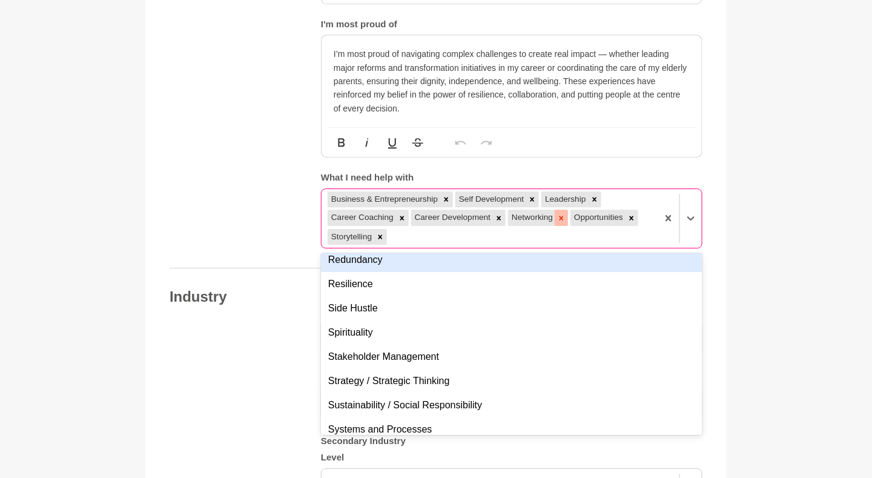
click at [561, 216] on icon at bounding box center [562, 218] width 4 height 4
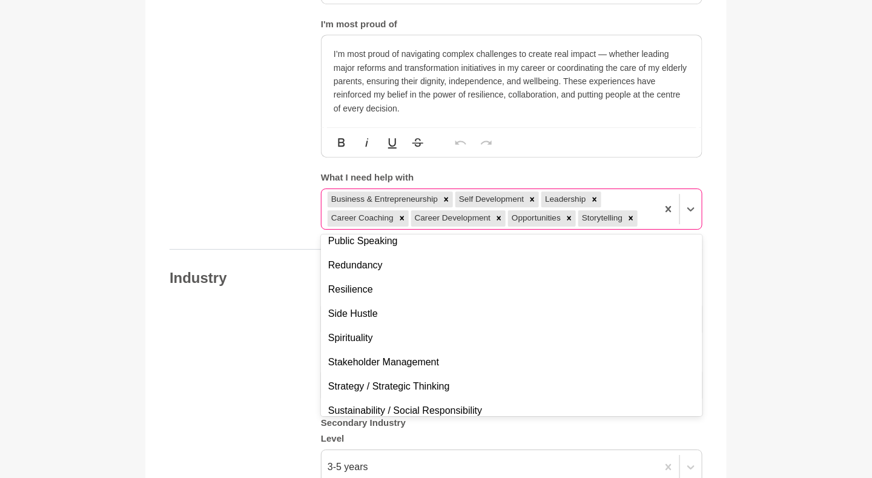
scroll to position [977, 0]
click at [630, 216] on icon at bounding box center [631, 218] width 4 height 4
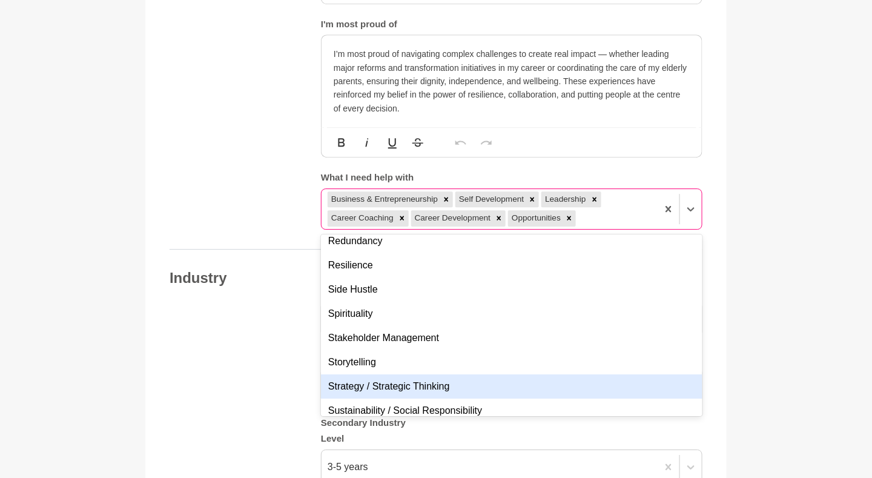
scroll to position [1136, 0]
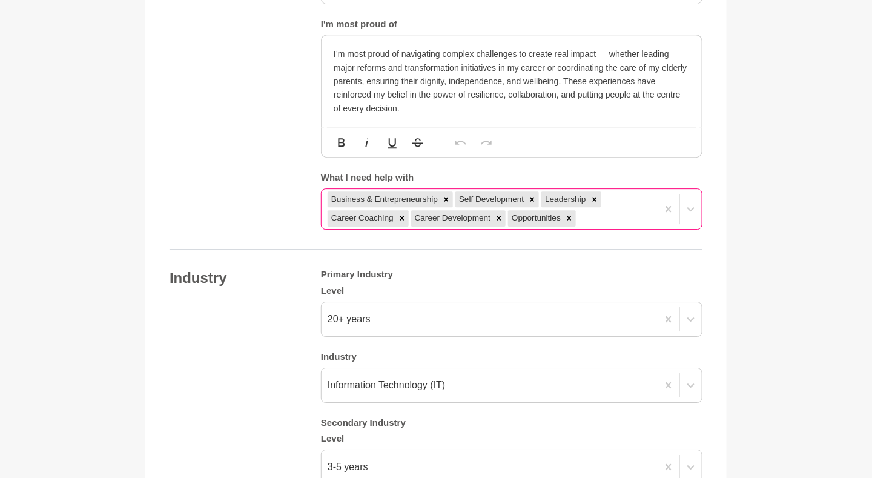
click at [818, 374] on main "Back to Profile Your details [PERSON_NAME] Program Manager Self Employed [GEOGR…" at bounding box center [436, 402] width 872 height 2951
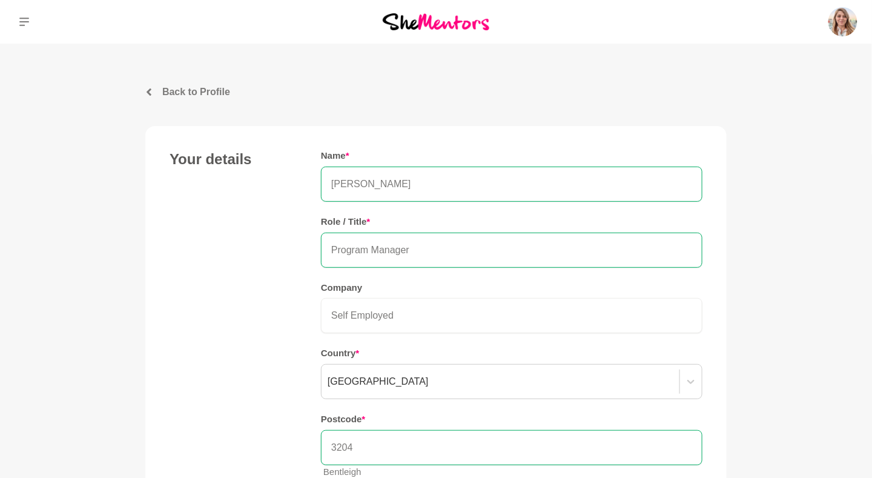
click at [202, 92] on p "Back to Profile" at bounding box center [196, 92] width 68 height 15
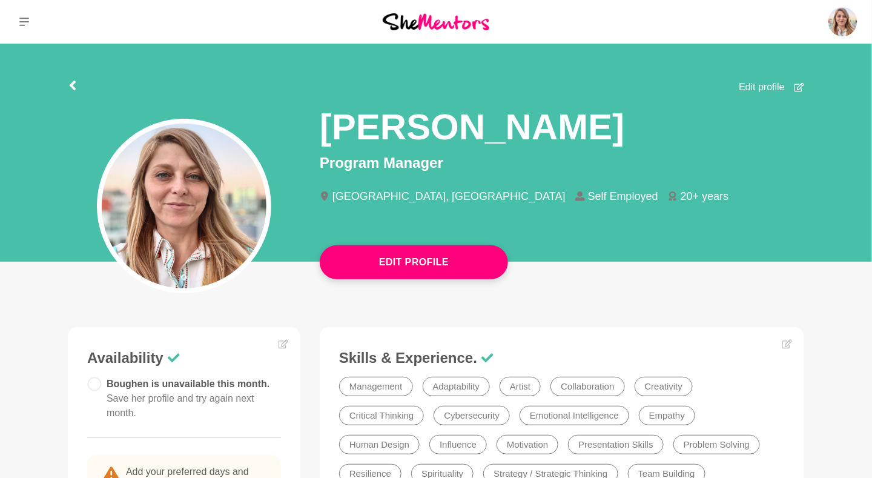
click at [93, 382] on circle at bounding box center [94, 383] width 13 height 13
click at [282, 342] on icon at bounding box center [284, 344] width 10 height 10
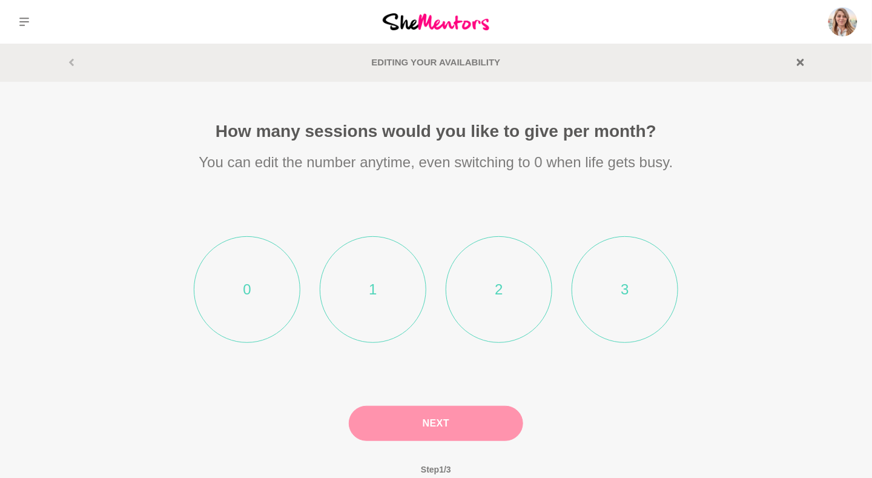
click at [362, 277] on li "1" at bounding box center [373, 289] width 107 height 107
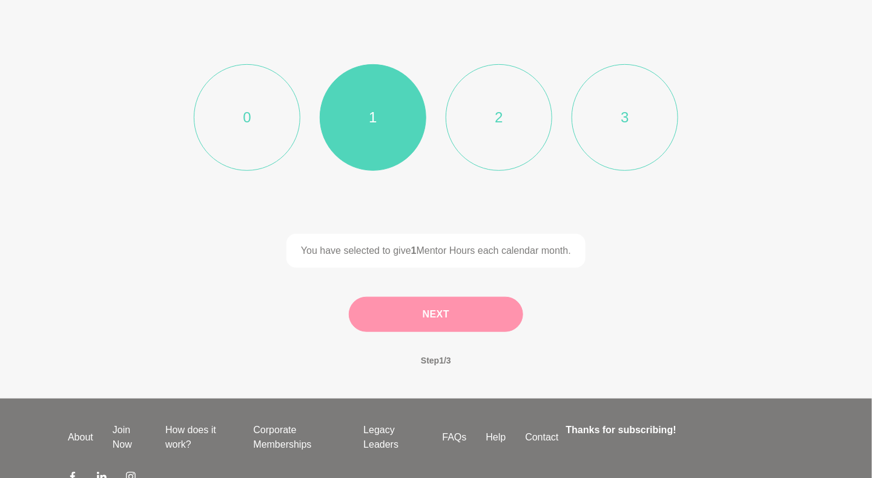
click at [444, 316] on button "Next" at bounding box center [436, 314] width 174 height 35
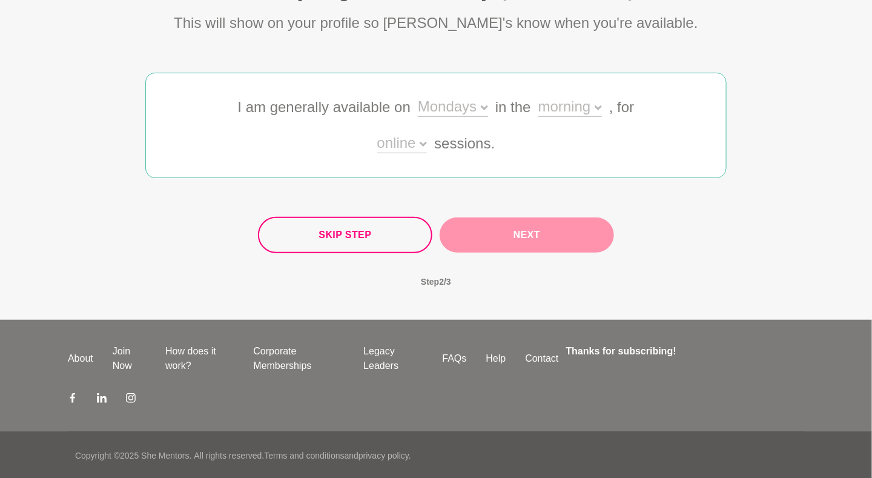
click at [475, 107] on div "Mondays" at bounding box center [453, 108] width 70 height 18
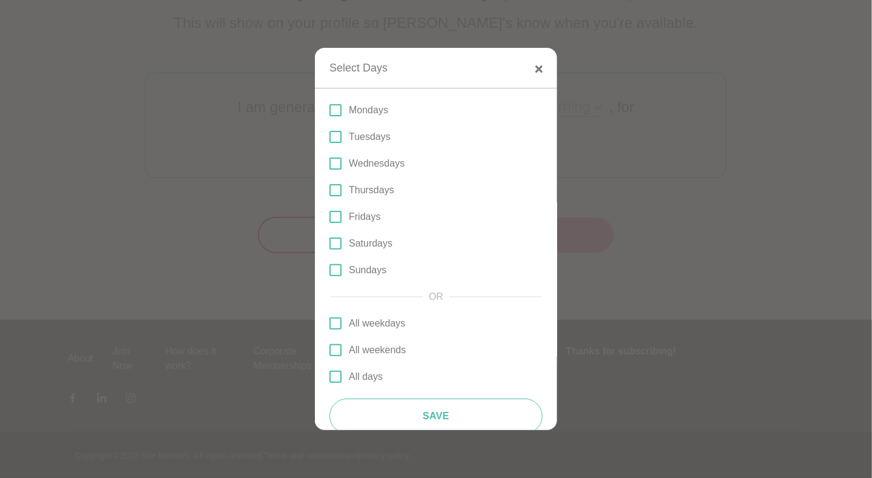
click at [362, 214] on p "Fridays" at bounding box center [364, 217] width 31 height 15
click at [329, 217] on input "Fridays" at bounding box center [329, 217] width 0 height 0
click at [378, 322] on p "All weekdays" at bounding box center [377, 323] width 56 height 15
click at [329, 323] on input "All weekdays" at bounding box center [329, 323] width 0 height 0
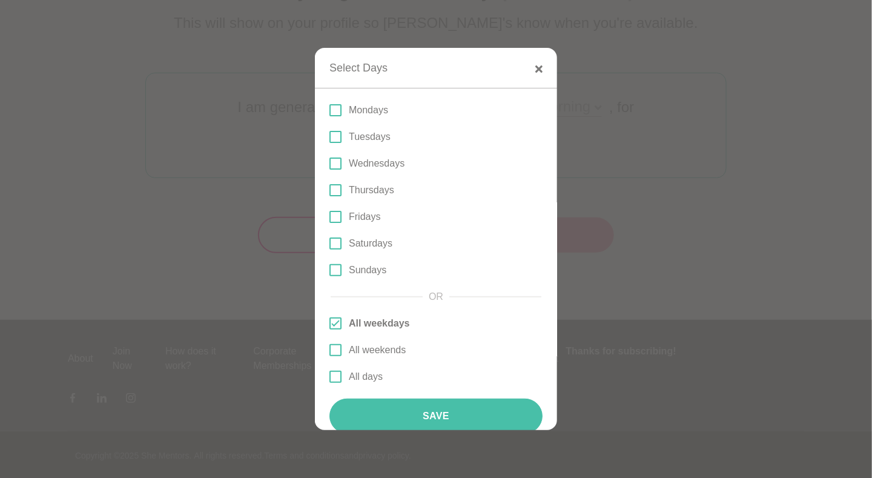
click at [472, 419] on button "Save" at bounding box center [435, 416] width 213 height 35
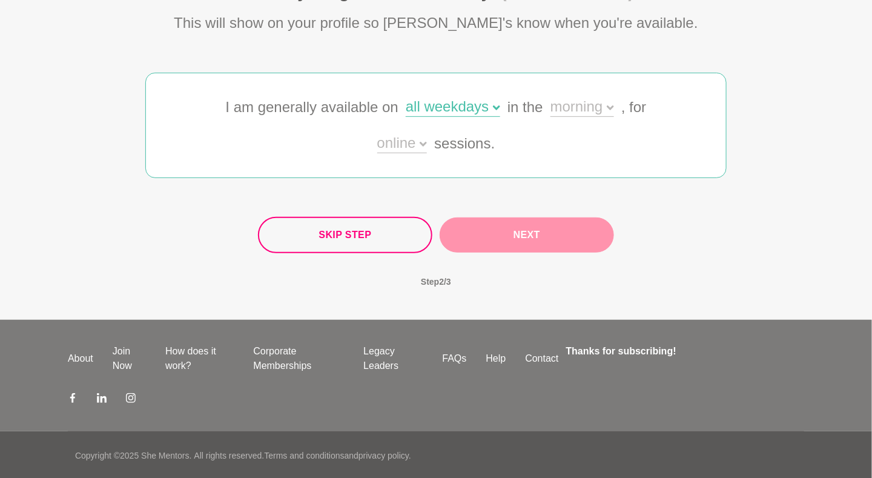
click at [575, 111] on div "morning" at bounding box center [583, 108] width 64 height 18
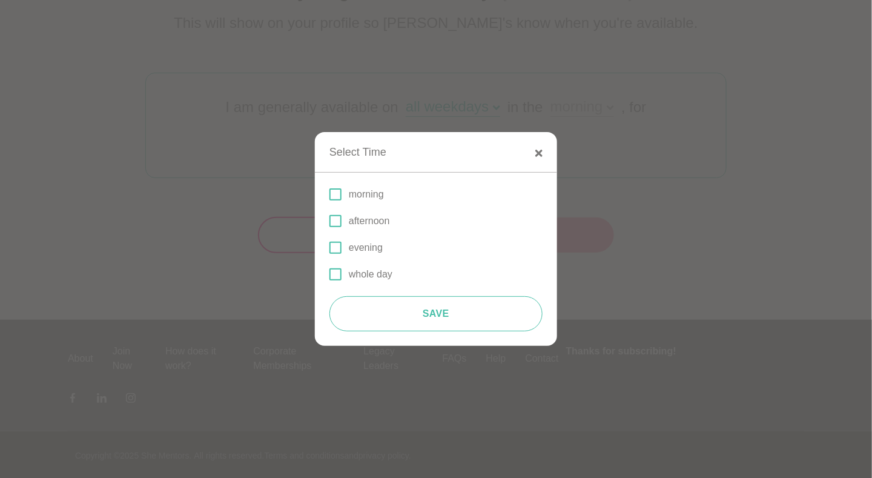
click at [365, 219] on p "afternoon" at bounding box center [369, 221] width 41 height 15
click at [329, 221] on input "afternoon" at bounding box center [329, 221] width 0 height 0
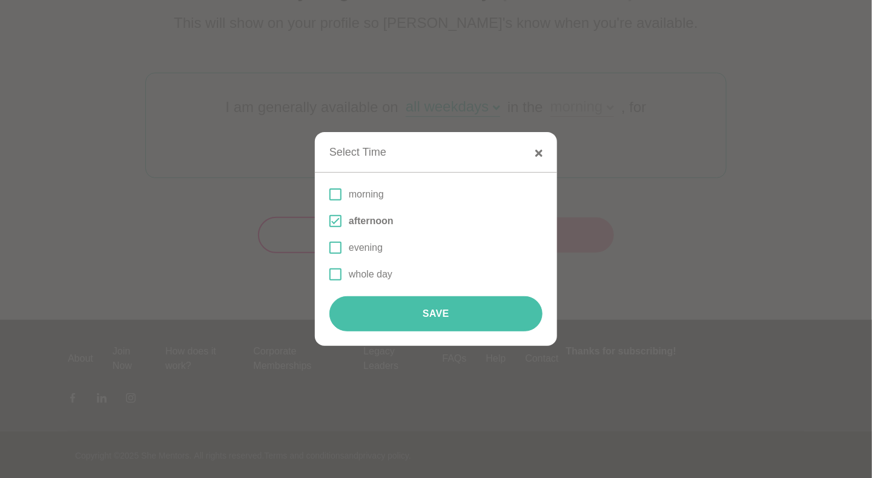
click at [420, 313] on button "Save" at bounding box center [435, 313] width 213 height 35
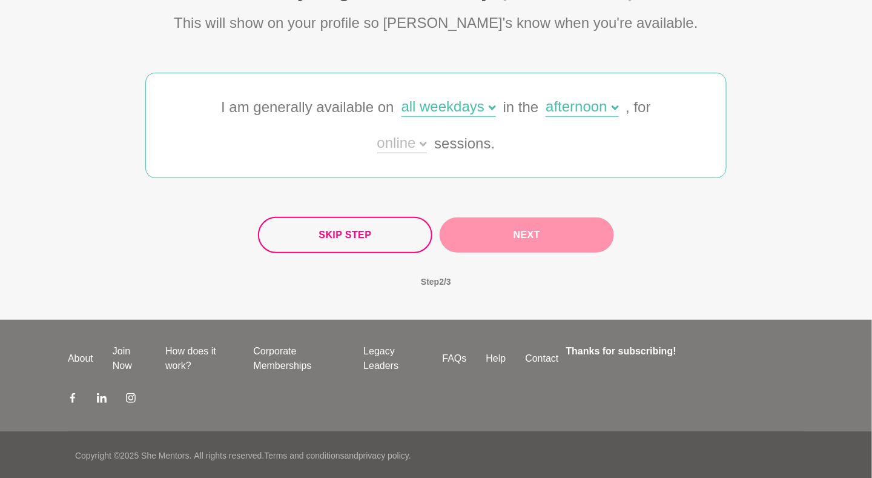
click at [417, 143] on div "online" at bounding box center [402, 145] width 50 height 18
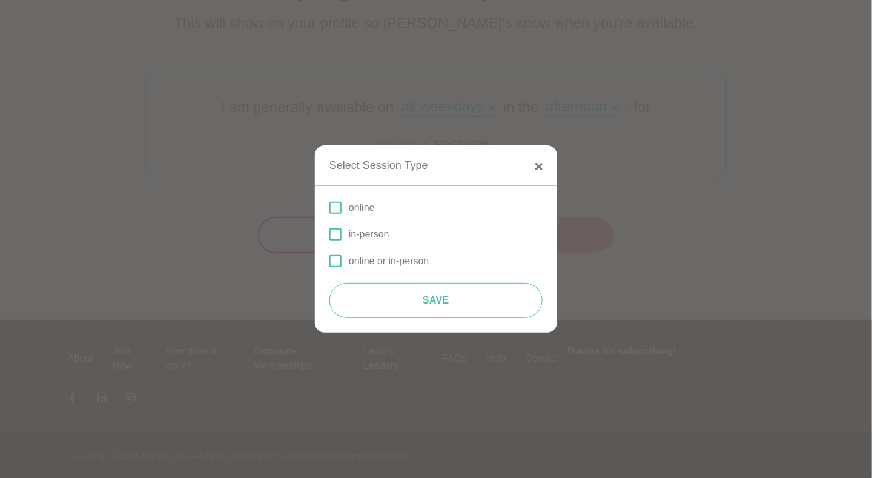
click at [368, 210] on p "online" at bounding box center [362, 207] width 26 height 15
click at [329, 208] on input "online" at bounding box center [329, 208] width 0 height 0
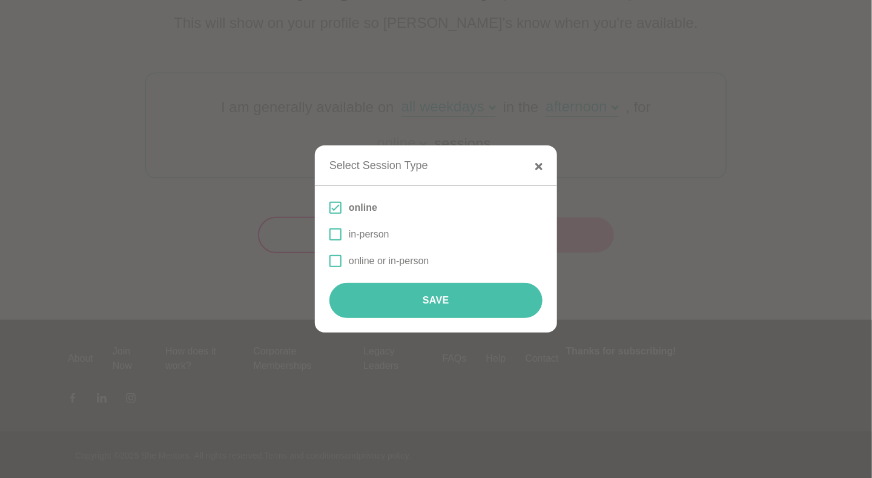
click at [400, 300] on button "Save" at bounding box center [435, 300] width 213 height 35
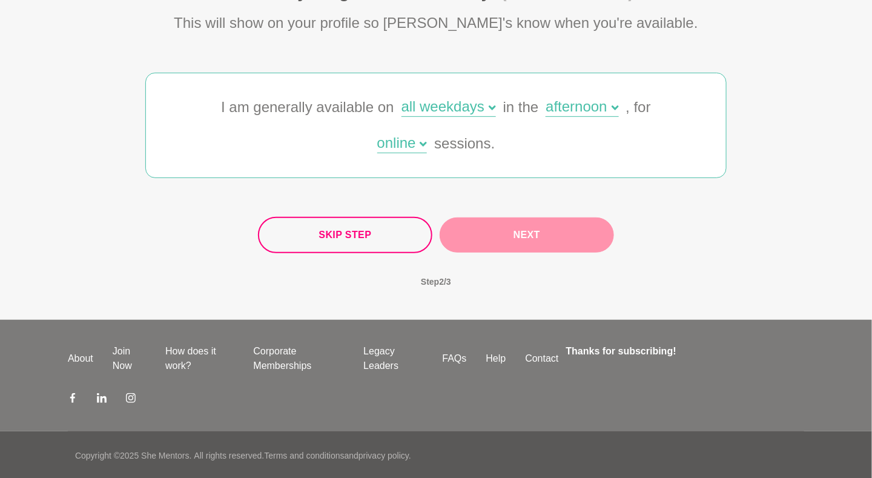
click at [523, 228] on button "Next" at bounding box center [527, 234] width 174 height 35
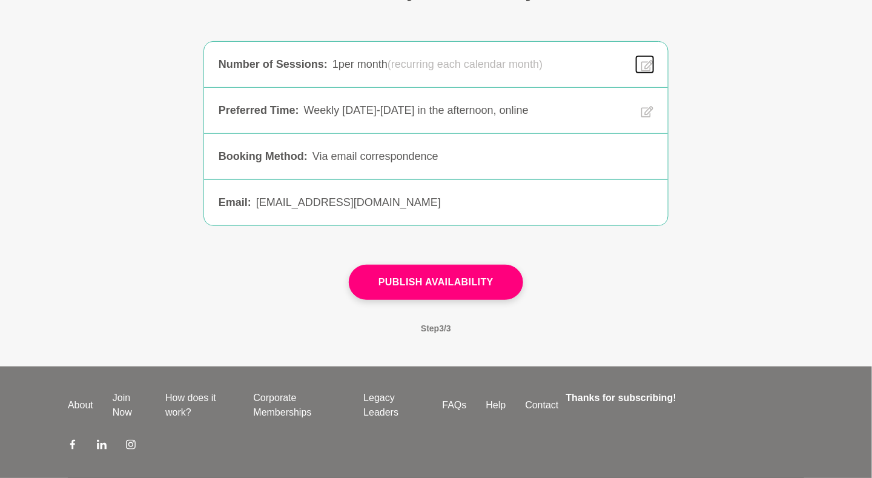
click at [651, 60] on icon at bounding box center [647, 66] width 12 height 12
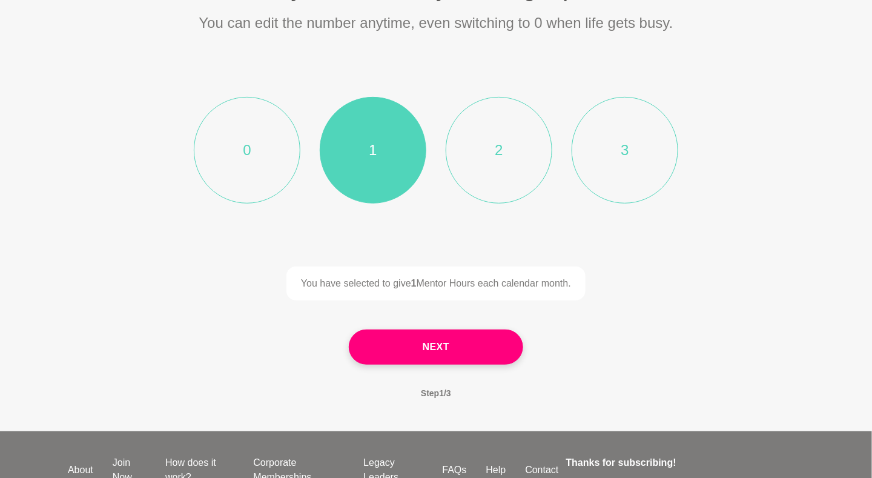
click at [506, 147] on li "2" at bounding box center [499, 150] width 107 height 107
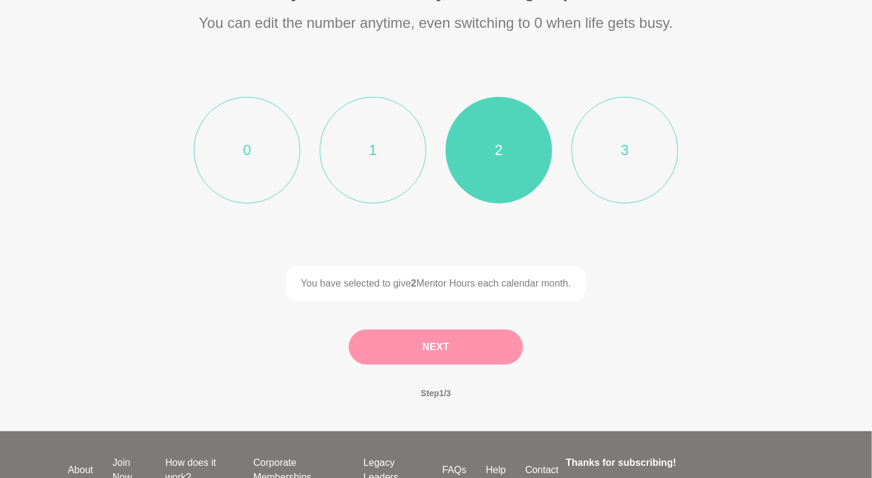
click at [467, 357] on button "Next" at bounding box center [436, 346] width 174 height 35
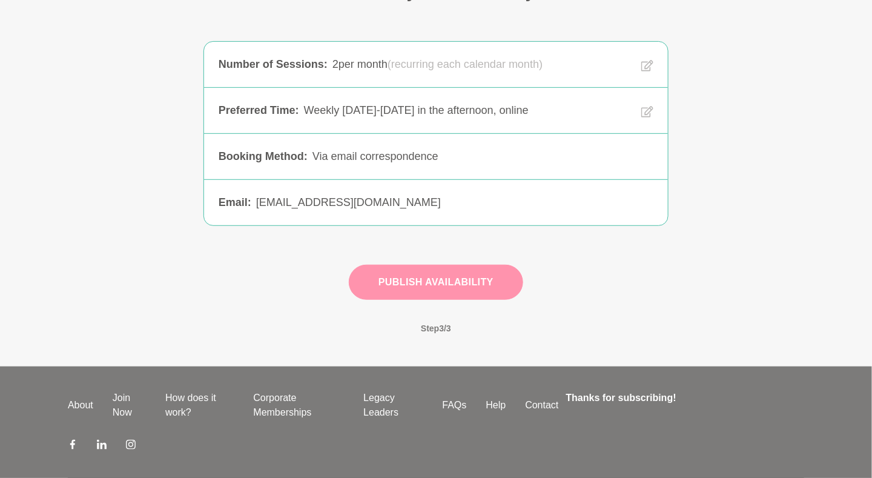
click at [431, 285] on button "Publish Availability" at bounding box center [436, 282] width 174 height 35
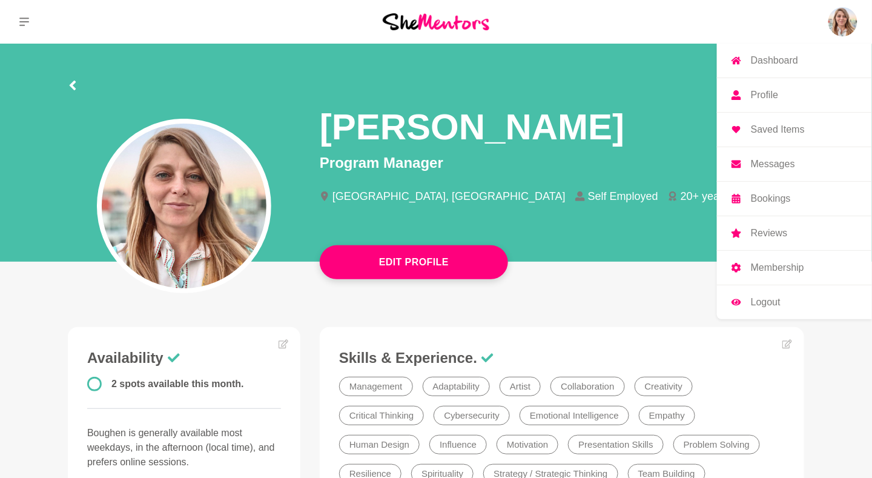
click at [770, 61] on p "Dashboard" at bounding box center [774, 61] width 47 height 10
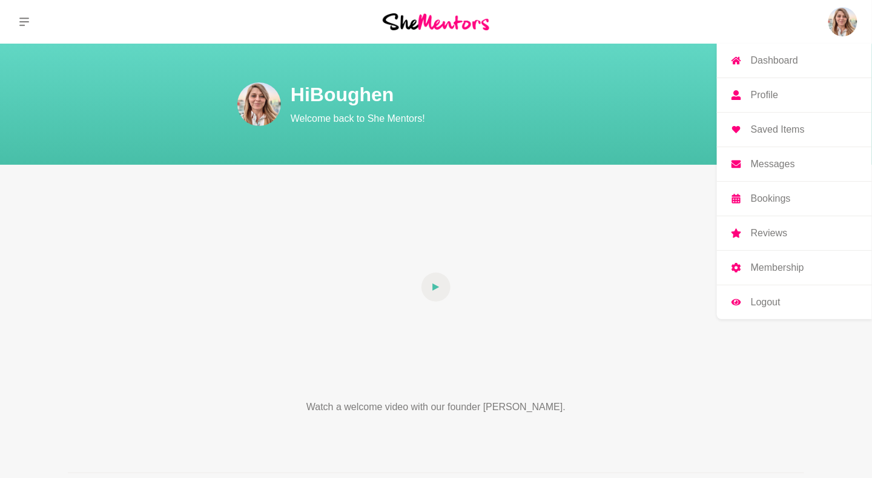
click at [850, 20] on img at bounding box center [843, 21] width 29 height 29
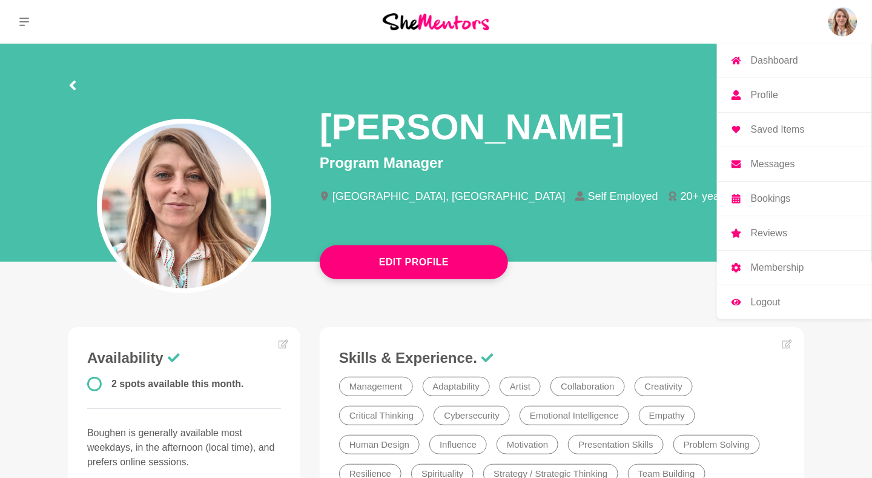
click at [761, 164] on p "Messages" at bounding box center [773, 164] width 44 height 10
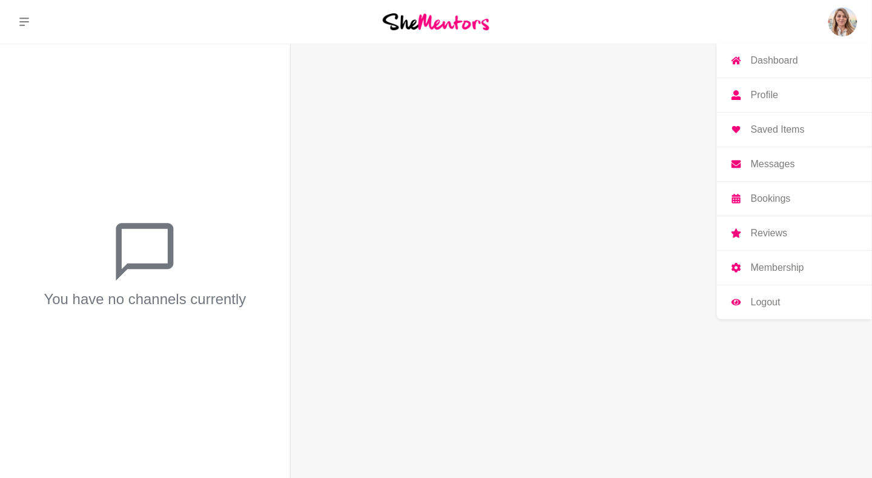
click at [775, 194] on p "Bookings" at bounding box center [771, 199] width 40 height 10
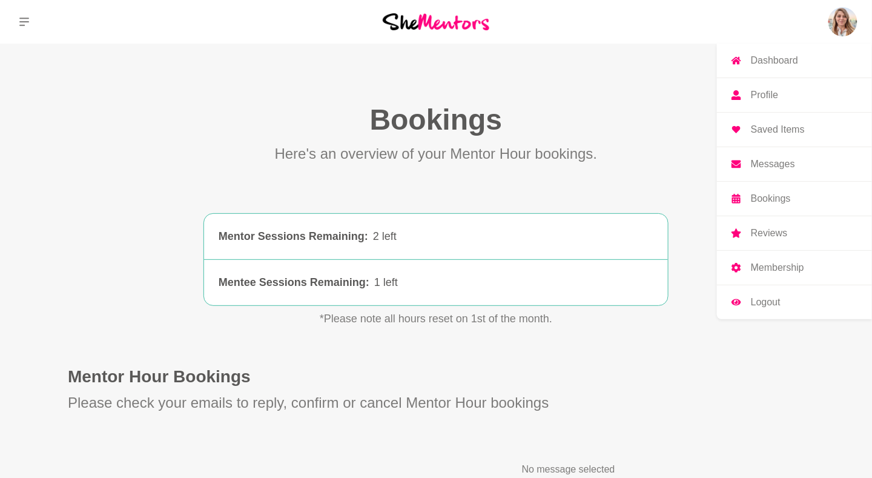
click at [853, 26] on img at bounding box center [843, 21] width 29 height 29
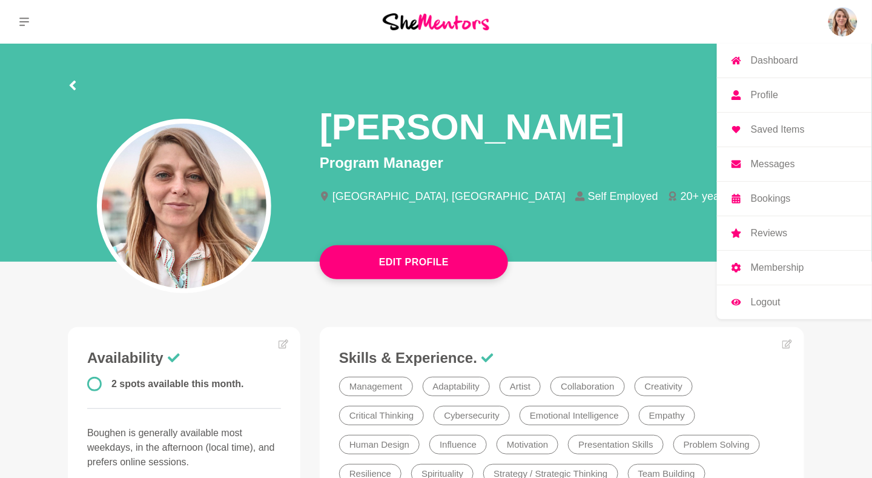
click at [759, 96] on p "Profile" at bounding box center [764, 95] width 27 height 10
click at [781, 61] on p "Dashboard" at bounding box center [774, 61] width 47 height 10
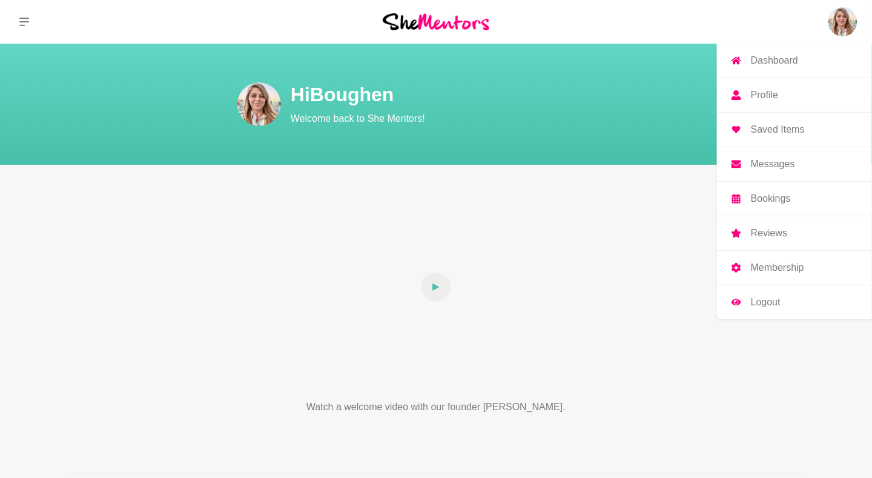
click at [776, 91] on p "Profile" at bounding box center [764, 95] width 27 height 10
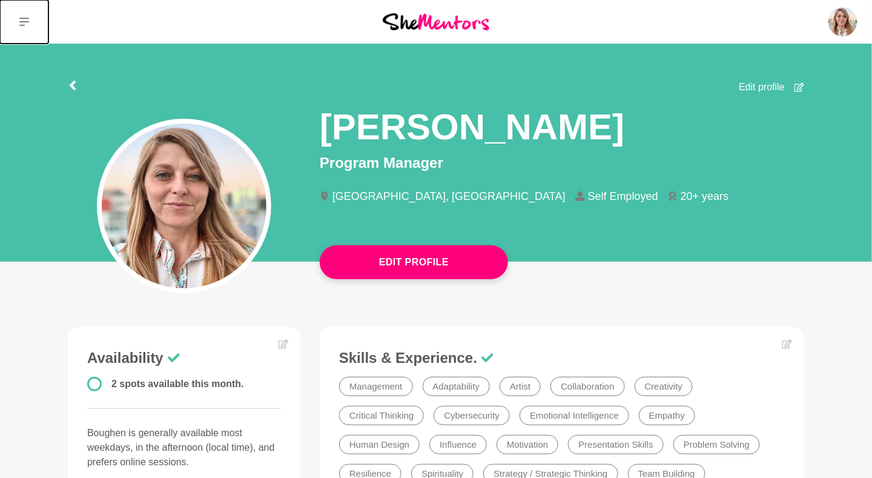
click at [32, 29] on button at bounding box center [24, 22] width 48 height 44
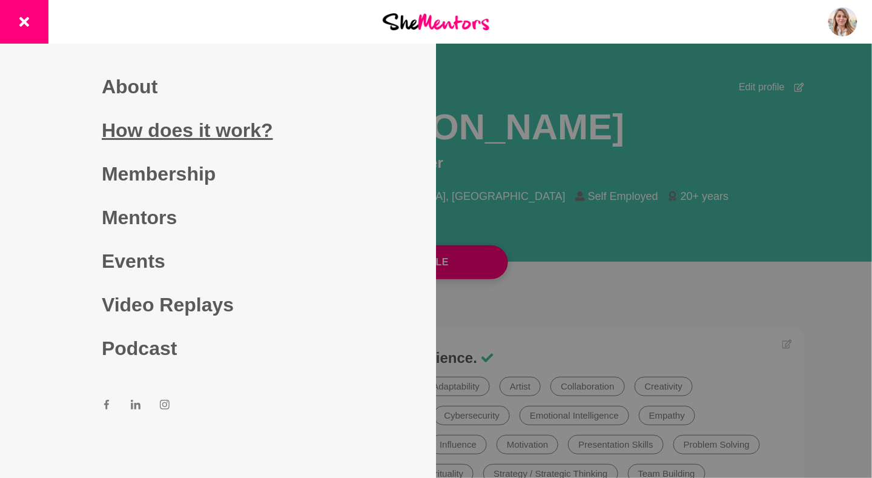
click at [177, 133] on link "How does it work?" at bounding box center [218, 130] width 233 height 44
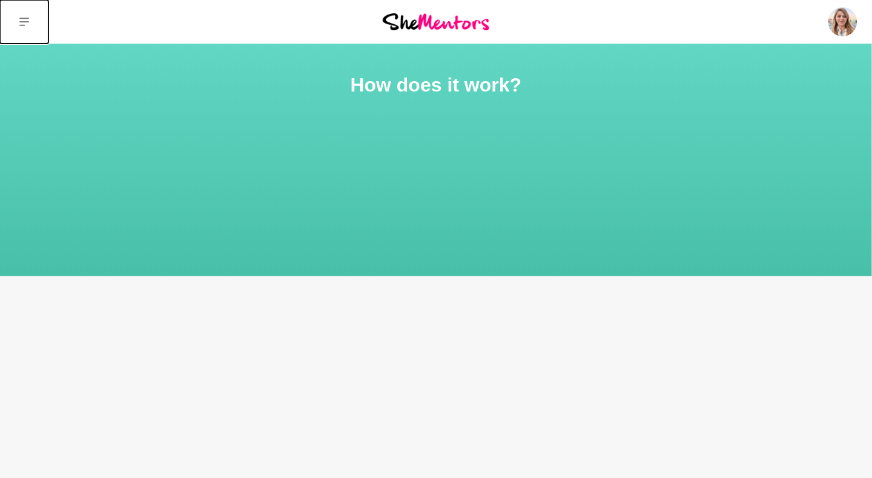
click at [27, 27] on button at bounding box center [24, 22] width 48 height 44
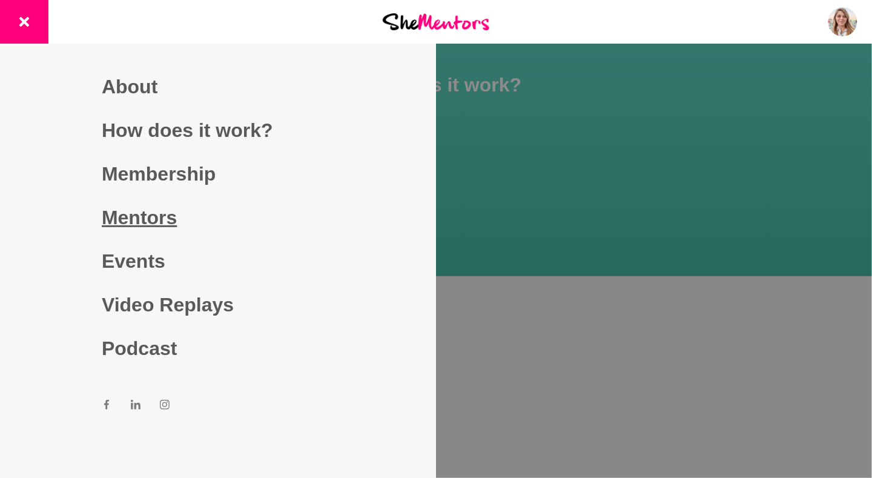
click at [113, 225] on link "Mentors" at bounding box center [218, 218] width 233 height 44
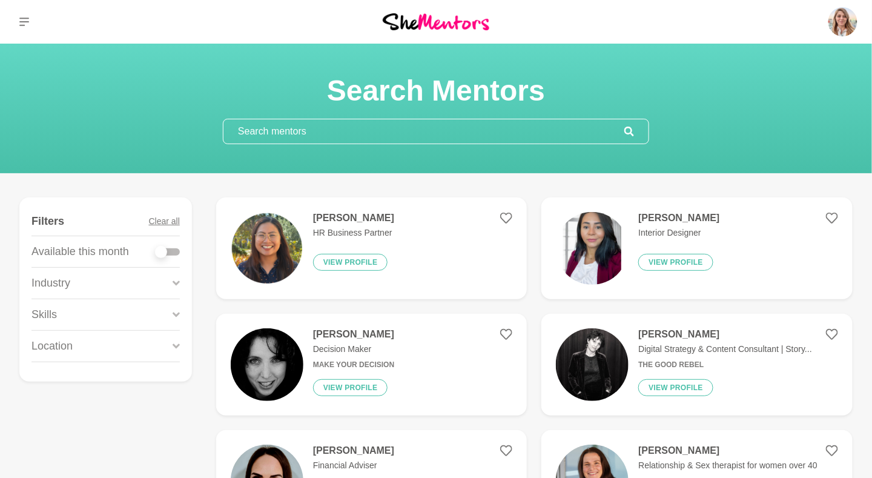
click at [168, 346] on div "Location" at bounding box center [105, 346] width 148 height 31
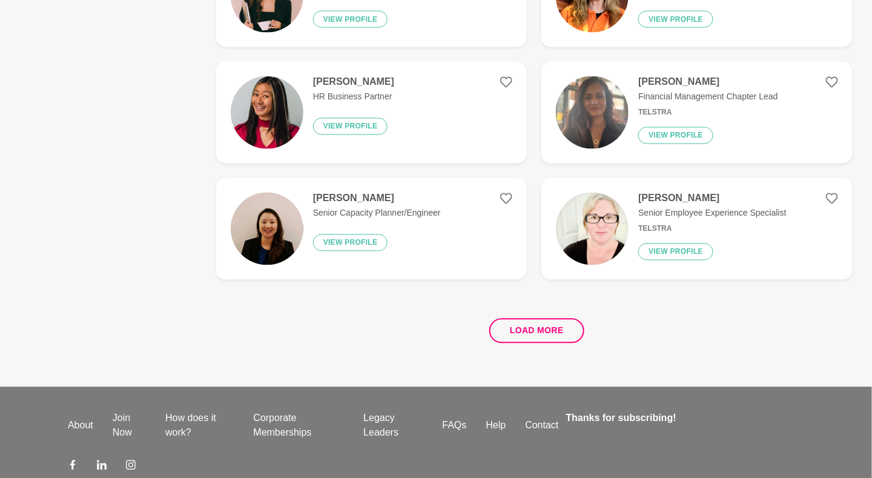
scroll to position [2256, 0]
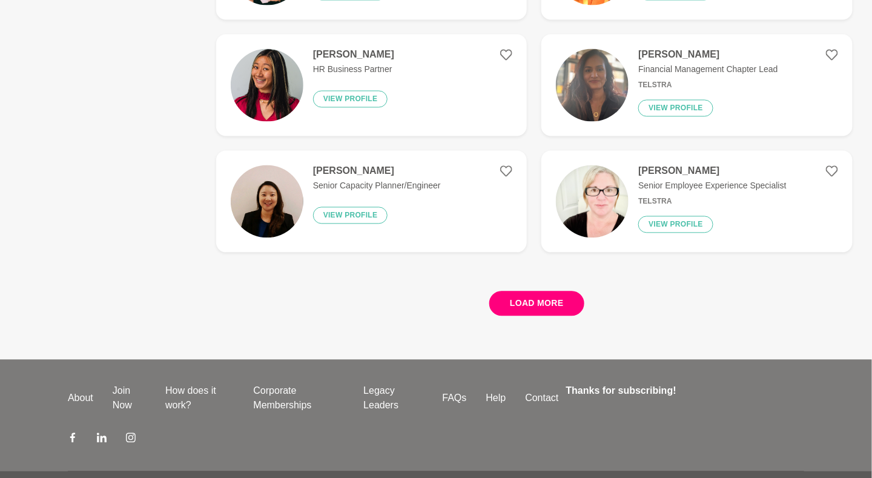
click at [534, 296] on button "Load more" at bounding box center [536, 303] width 95 height 25
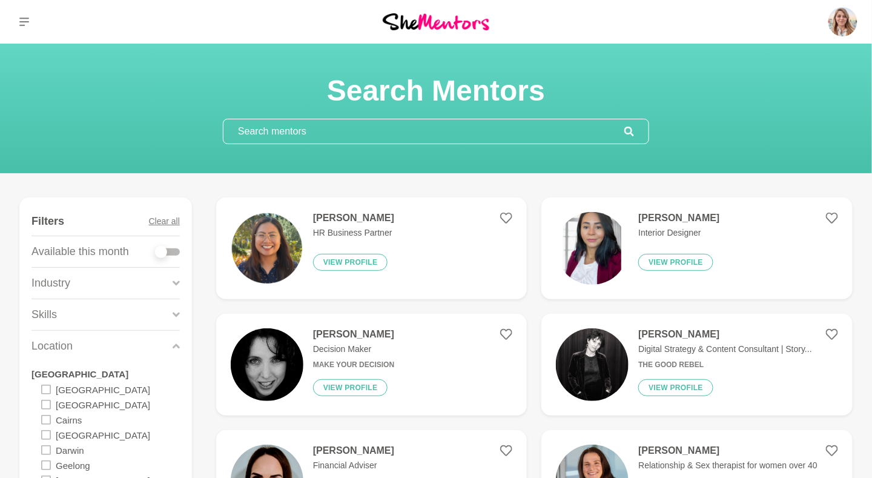
click at [94, 282] on div "Industry" at bounding box center [105, 283] width 148 height 31
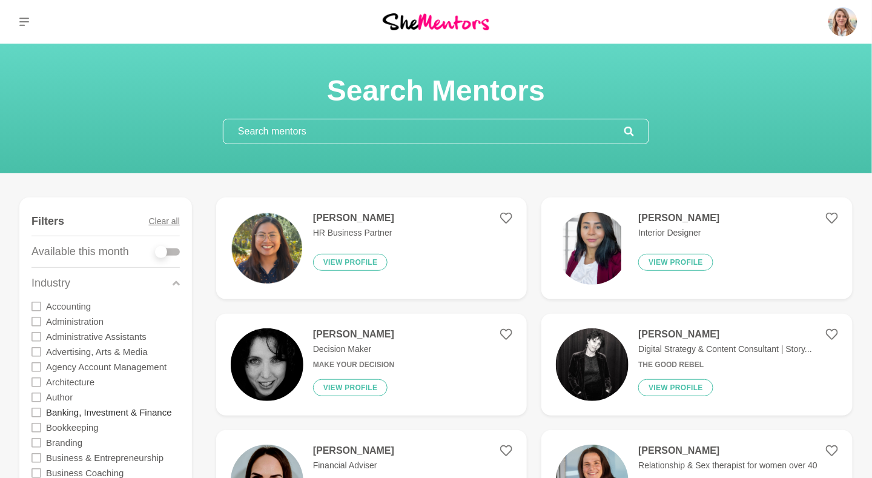
click at [82, 409] on label "Banking, Investment & Finance" at bounding box center [109, 412] width 126 height 15
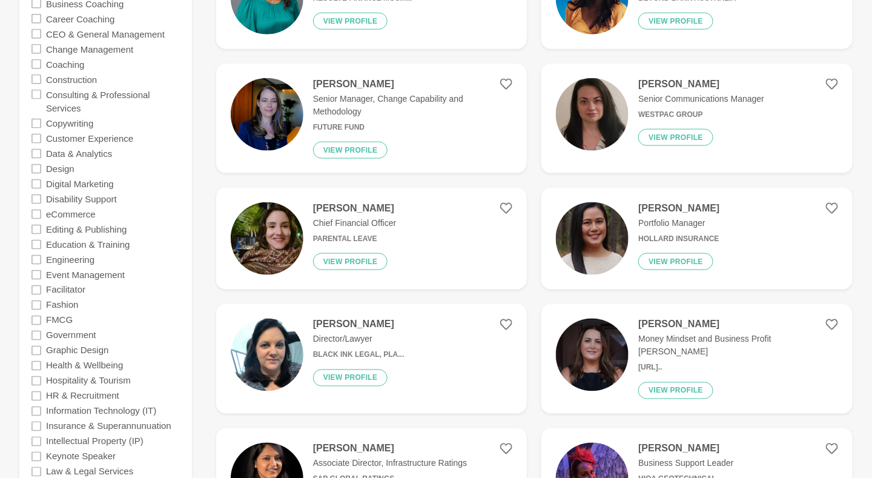
scroll to position [492, 0]
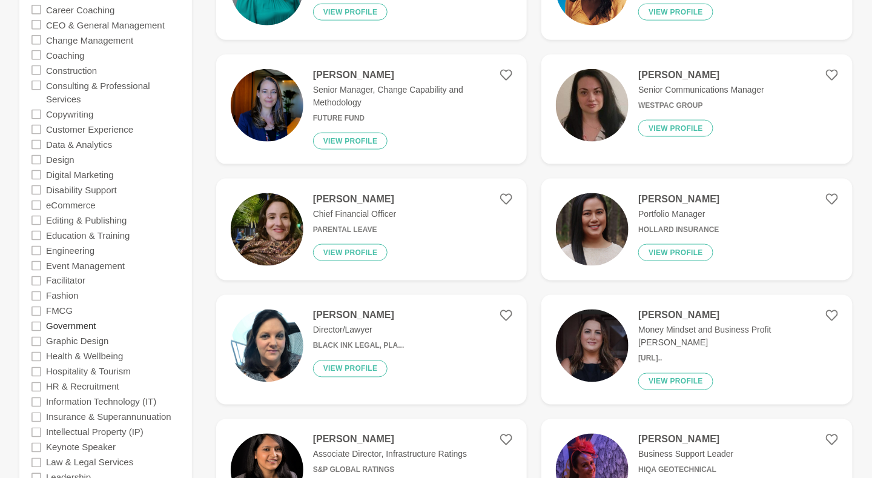
click at [68, 319] on label "Government" at bounding box center [71, 326] width 50 height 15
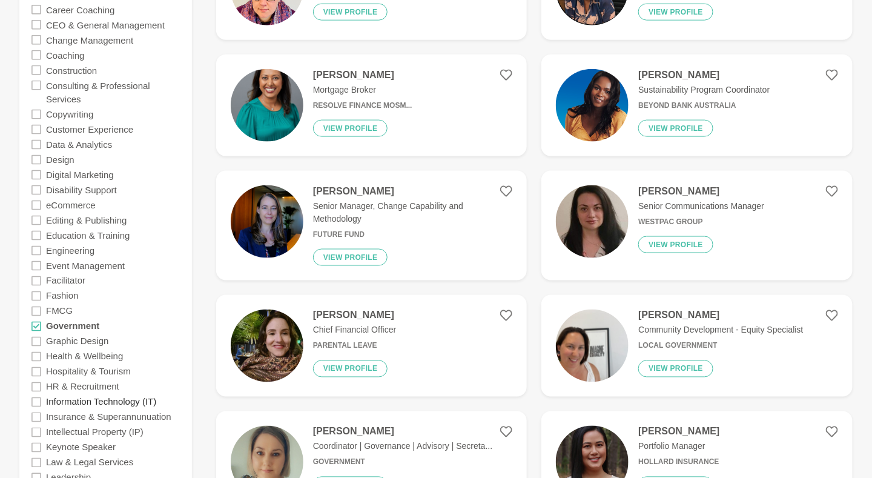
click at [73, 401] on label "Information Technology (IT)" at bounding box center [101, 401] width 110 height 15
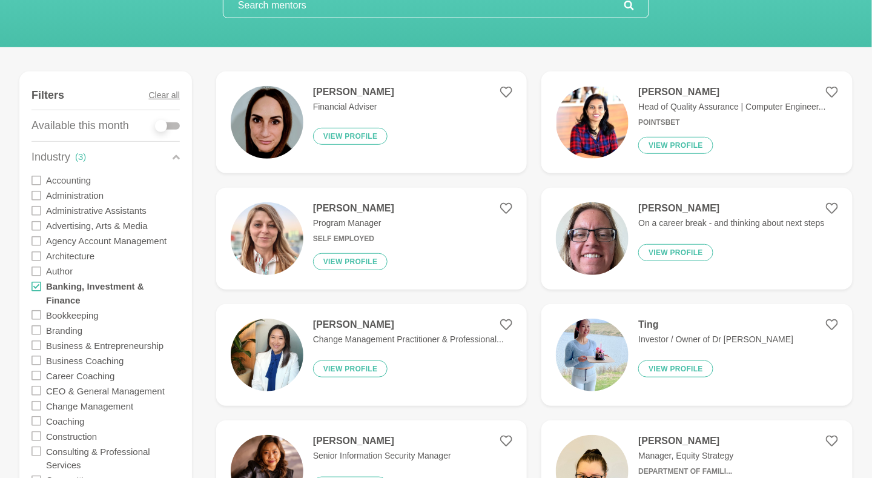
scroll to position [141, 0]
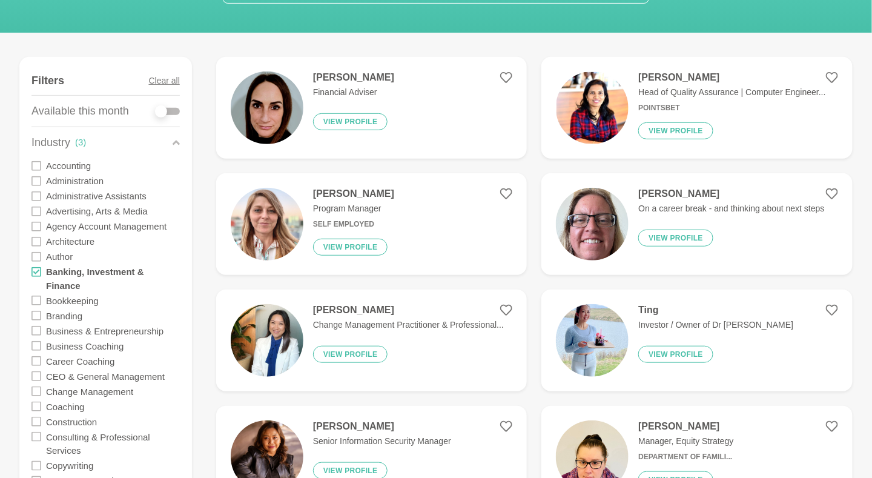
click at [357, 88] on p "Financial Adviser" at bounding box center [353, 92] width 81 height 13
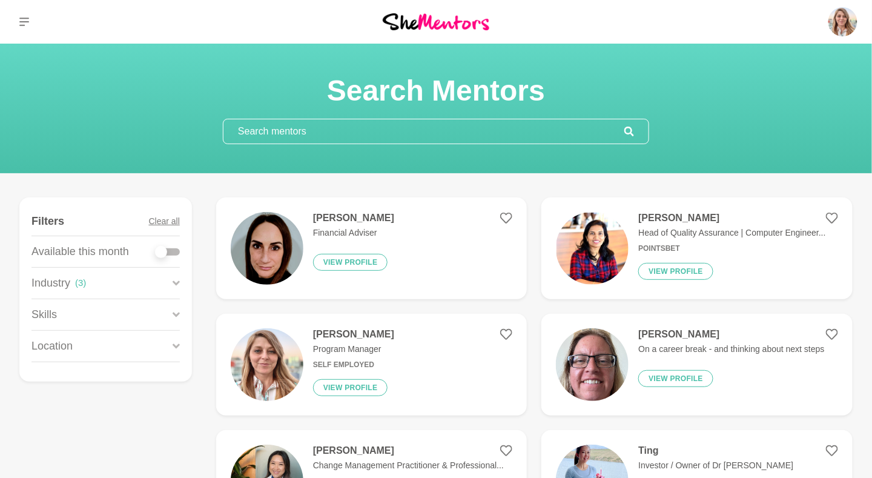
click at [337, 334] on h4 "[PERSON_NAME]" at bounding box center [353, 334] width 81 height 12
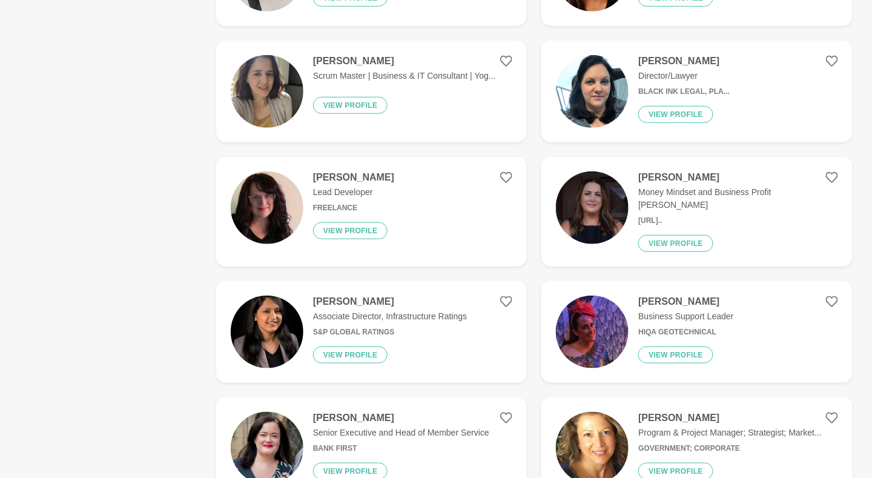
scroll to position [1807, 0]
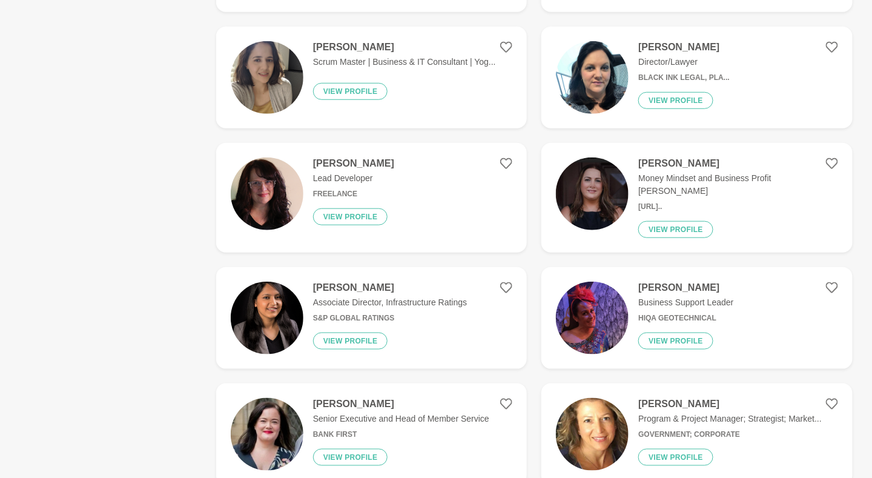
click at [323, 177] on p "Lead Developer" at bounding box center [353, 178] width 81 height 13
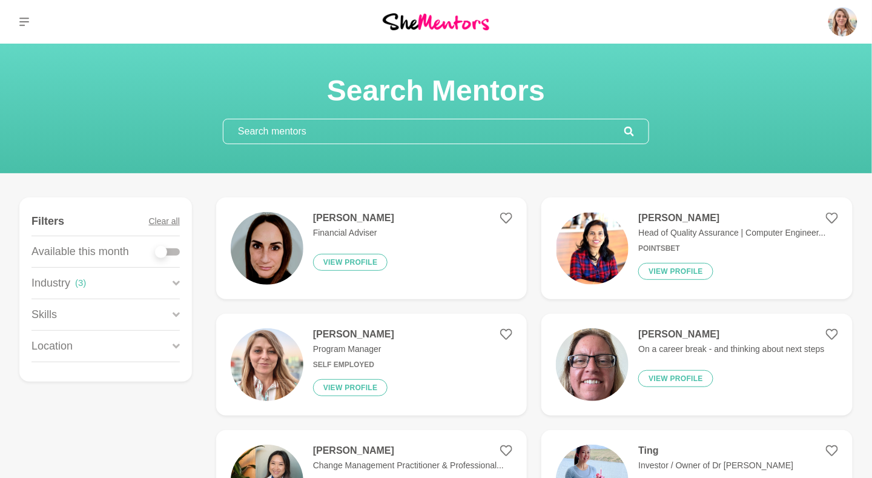
click at [358, 336] on h4 "[PERSON_NAME]" at bounding box center [353, 334] width 81 height 12
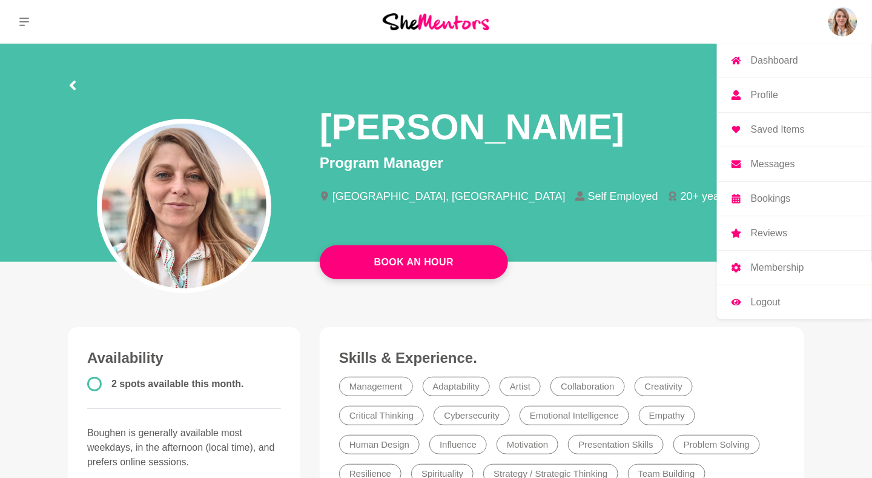
click at [844, 22] on img at bounding box center [843, 21] width 29 height 29
click at [766, 96] on p "Profile" at bounding box center [764, 95] width 27 height 10
click at [773, 92] on p "Profile" at bounding box center [764, 95] width 27 height 10
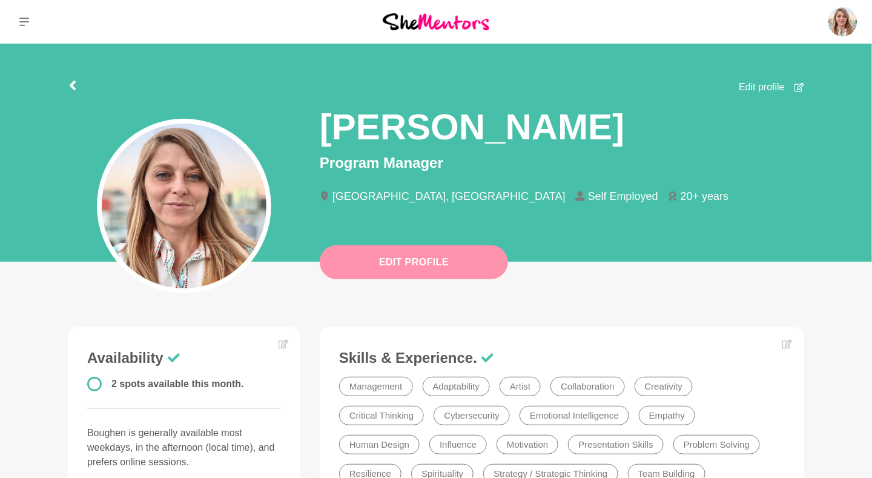
click at [393, 273] on button "Edit Profile" at bounding box center [414, 262] width 188 height 34
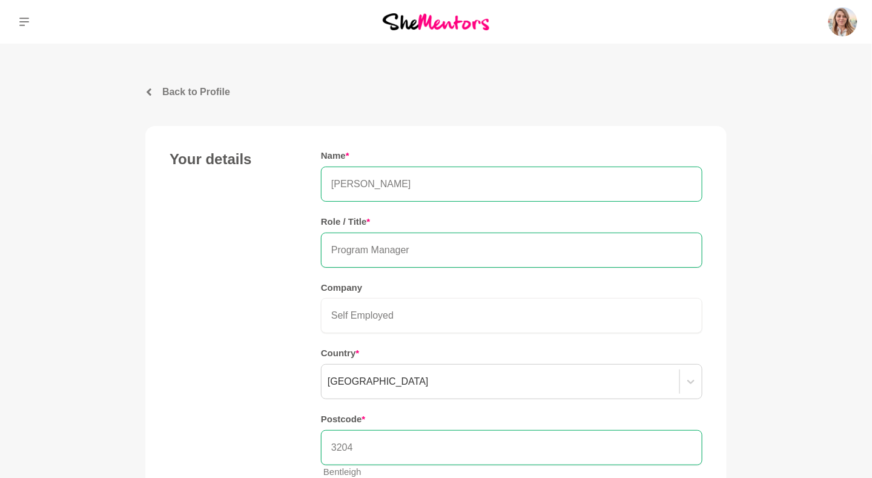
click at [417, 180] on input "[PERSON_NAME]" at bounding box center [512, 184] width 382 height 35
drag, startPoint x: 435, startPoint y: 179, endPoint x: 311, endPoint y: 176, distance: 123.6
click at [311, 176] on div "Your details Name * [PERSON_NAME] Role / Title * Program Manager Company Self E…" at bounding box center [436, 319] width 533 height 338
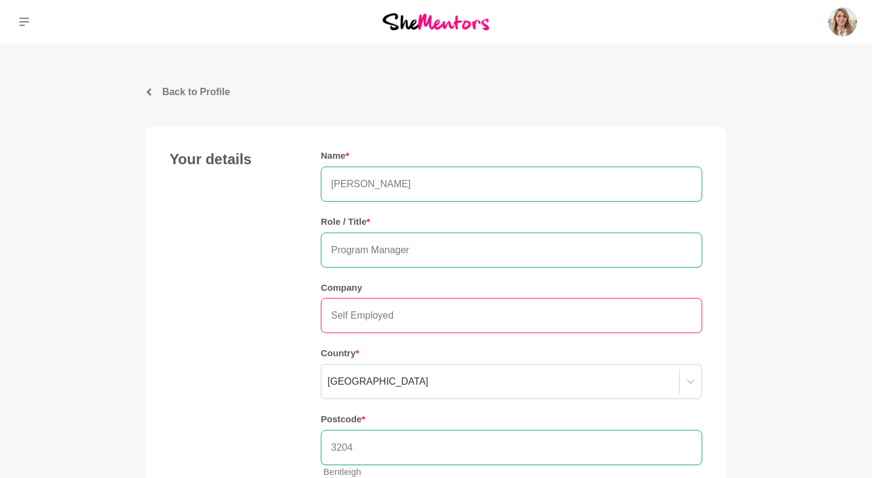
type input "[PERSON_NAME]"
drag, startPoint x: 428, startPoint y: 314, endPoint x: 304, endPoint y: 311, distance: 124.2
click at [304, 311] on div "Your details Name * [PERSON_NAME] Role / Title * Program Manager Company Self E…" at bounding box center [436, 319] width 533 height 338
type input "Freelance"
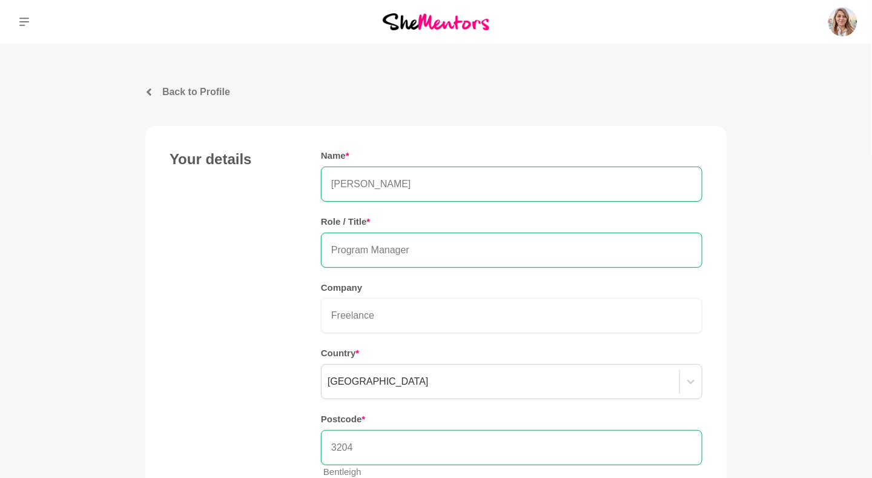
click at [265, 329] on div "Your details Name * [PERSON_NAME] Role / Title * Program Manager Company Freela…" at bounding box center [436, 319] width 533 height 338
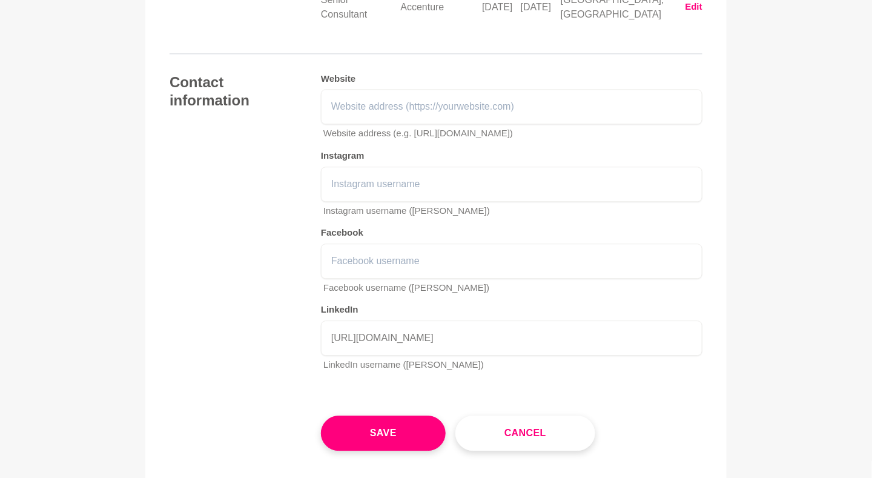
scroll to position [2478, 0]
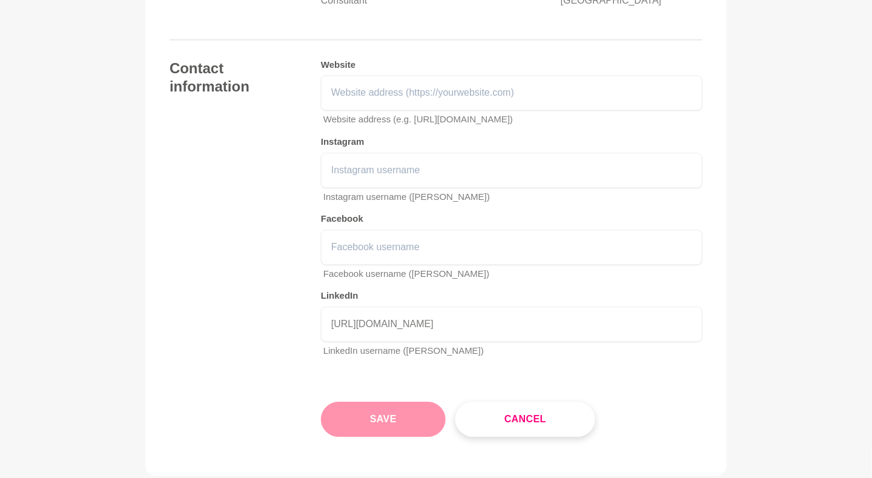
click at [369, 402] on button "Save" at bounding box center [383, 419] width 125 height 35
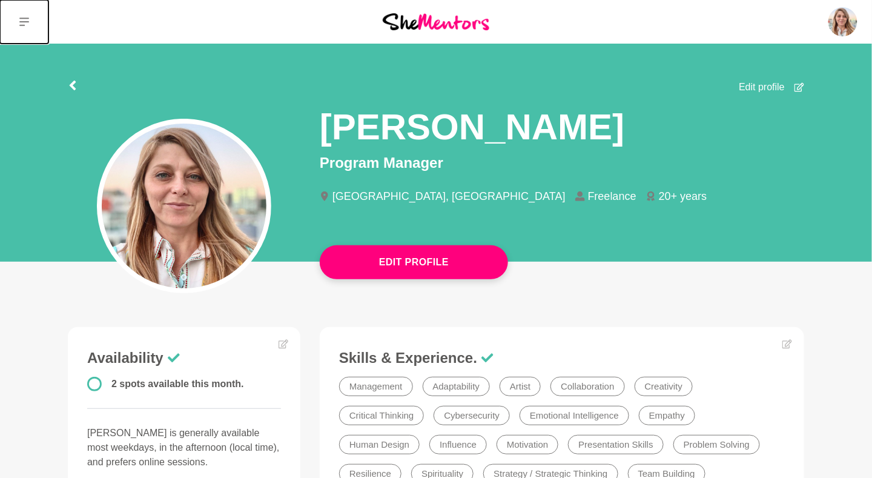
click at [27, 19] on icon at bounding box center [24, 22] width 10 height 8
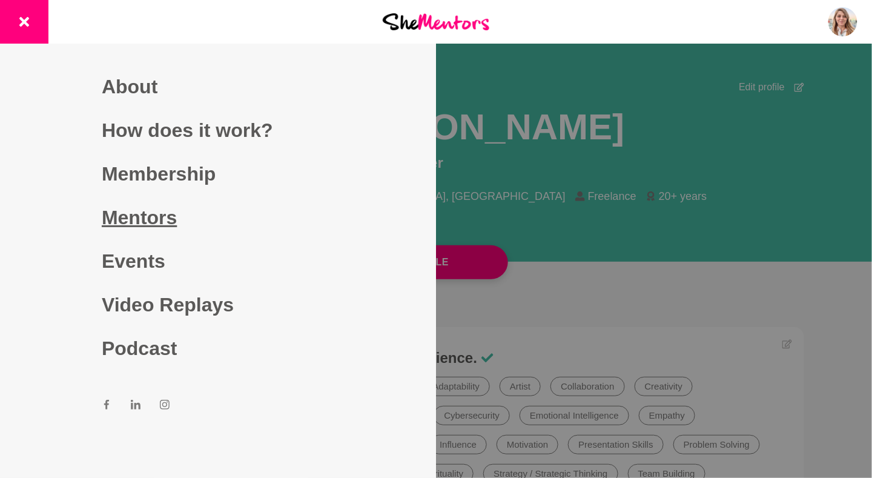
click at [122, 211] on link "Mentors" at bounding box center [218, 218] width 233 height 44
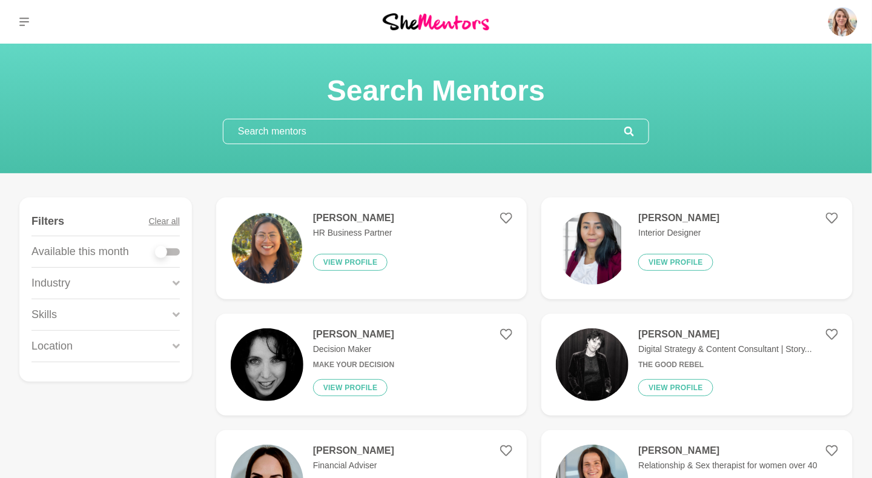
click at [346, 124] on input "text" at bounding box center [423, 131] width 401 height 24
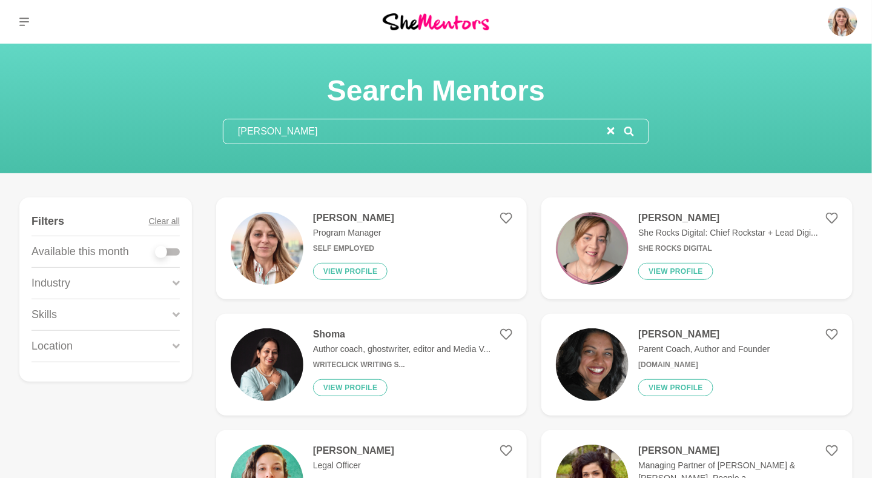
type input "[PERSON_NAME]"
click at [377, 234] on p "Program Manager" at bounding box center [353, 233] width 81 height 13
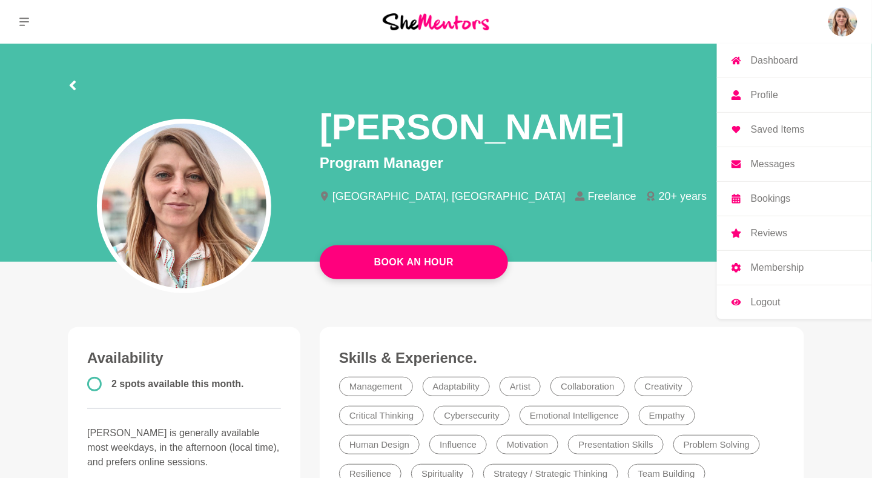
click at [841, 25] on img at bounding box center [843, 21] width 29 height 29
click at [763, 97] on p "Profile" at bounding box center [764, 95] width 27 height 10
click at [761, 94] on p "Profile" at bounding box center [764, 95] width 27 height 10
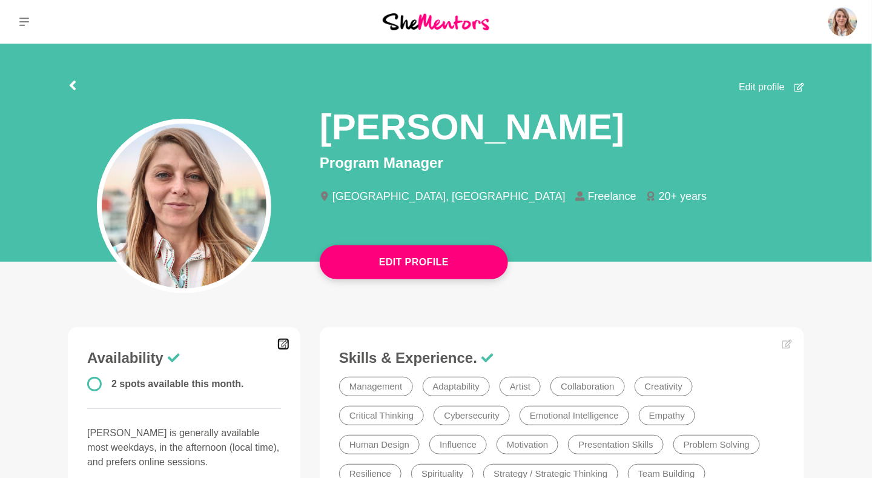
click at [280, 346] on icon at bounding box center [284, 344] width 10 height 10
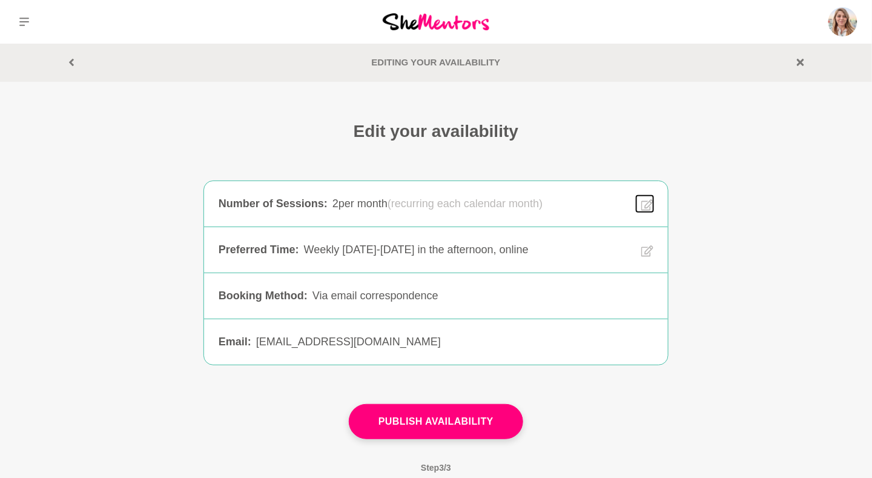
click at [646, 207] on icon at bounding box center [647, 205] width 12 height 12
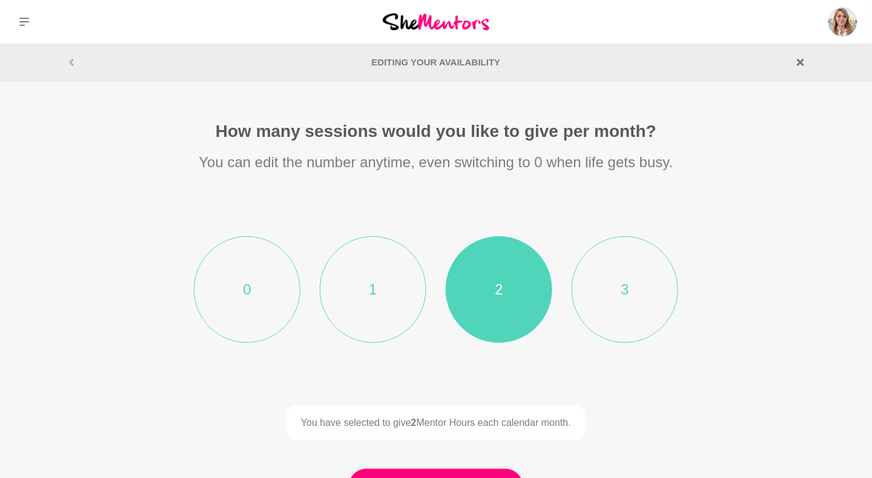
click at [348, 308] on li "1" at bounding box center [373, 289] width 107 height 107
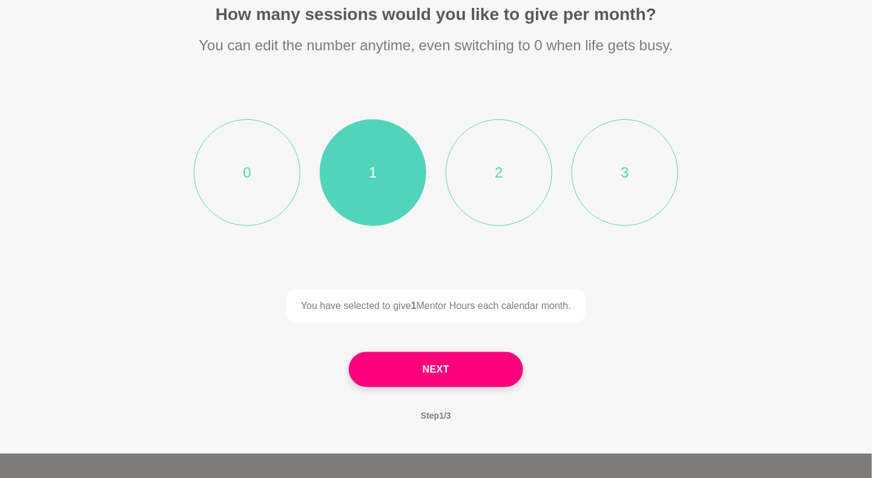
scroll to position [118, 0]
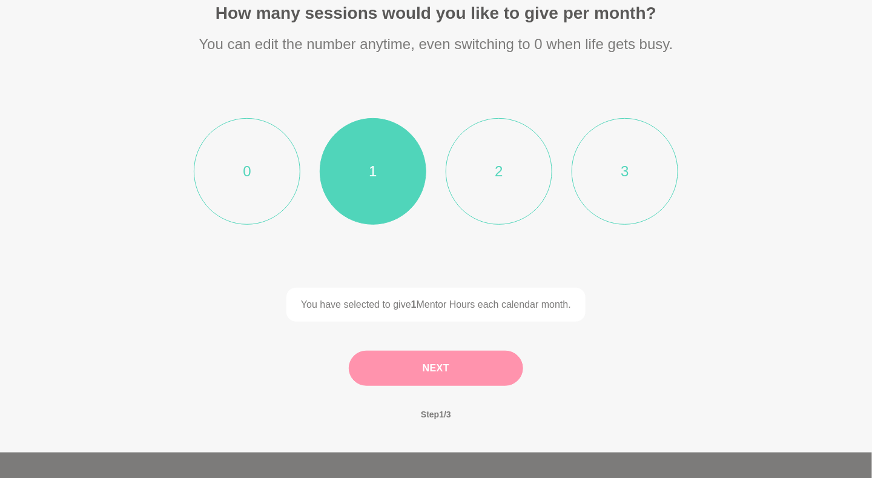
click at [426, 366] on button "Next" at bounding box center [436, 368] width 174 height 35
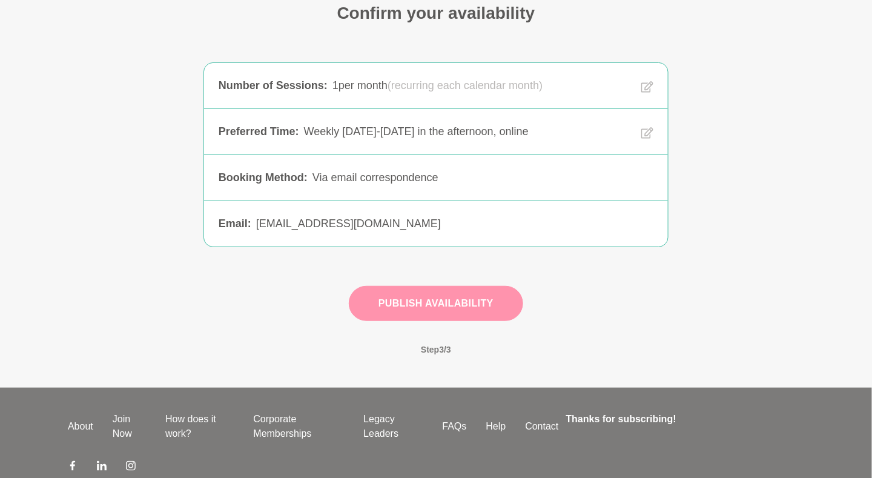
click at [463, 306] on button "Publish Availability" at bounding box center [436, 303] width 174 height 35
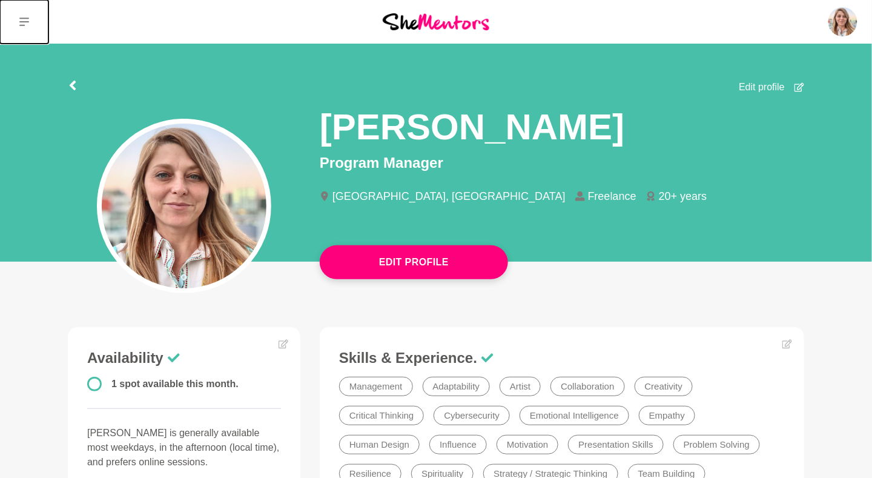
click at [22, 22] on icon at bounding box center [24, 22] width 10 height 8
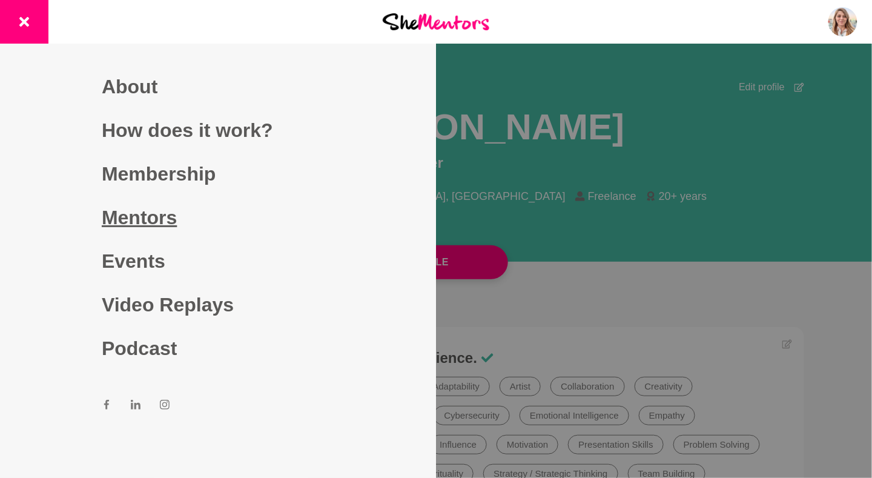
click at [132, 216] on link "Mentors" at bounding box center [218, 218] width 233 height 44
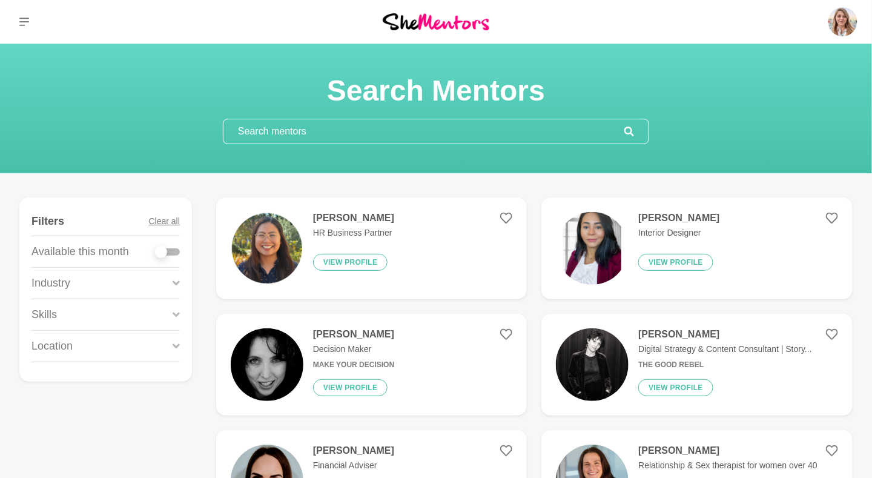
click at [394, 128] on input "text" at bounding box center [423, 131] width 401 height 24
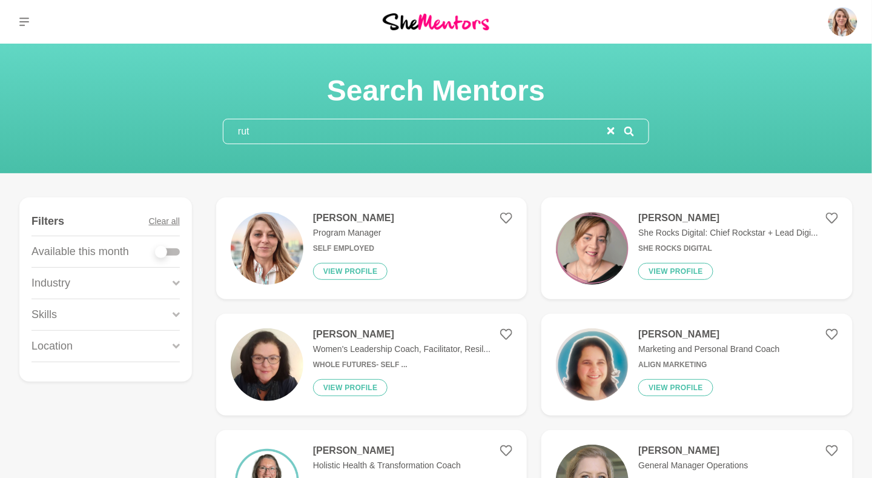
type input "[PERSON_NAME]"
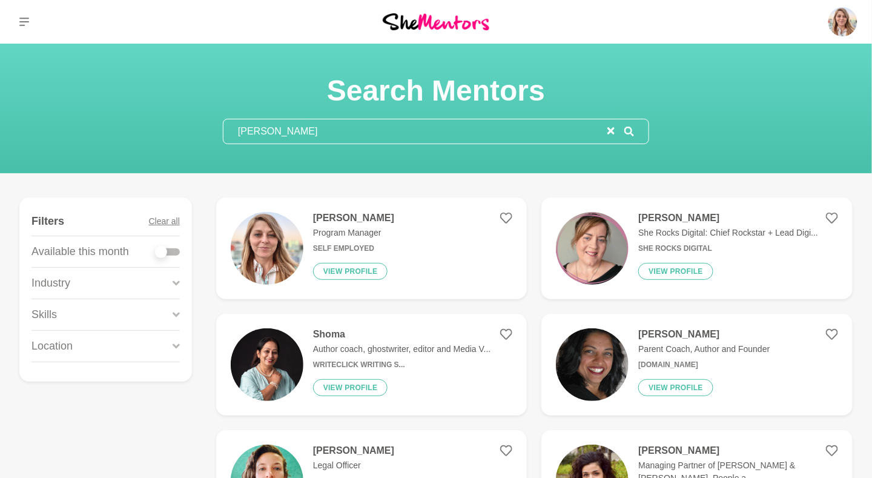
drag, startPoint x: 274, startPoint y: 133, endPoint x: 194, endPoint y: 115, distance: 82.0
click at [194, 115] on div "Search Mentors [PERSON_NAME]" at bounding box center [436, 108] width 843 height 71
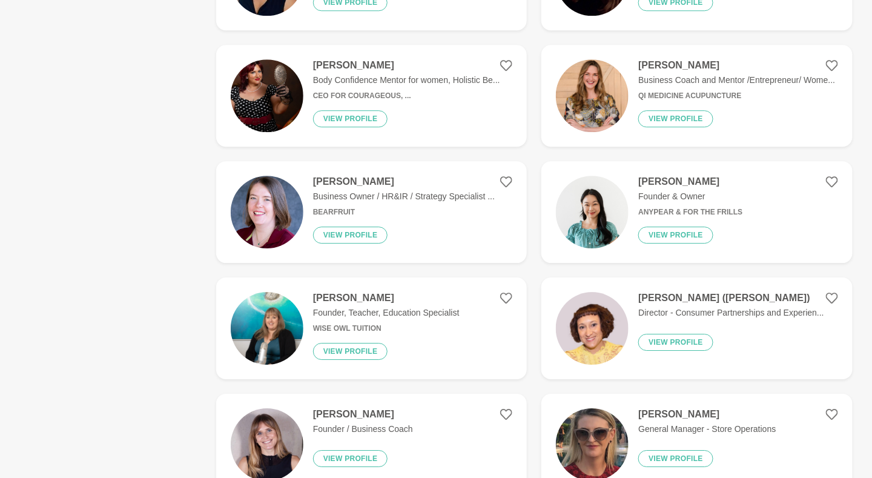
scroll to position [1095, 0]
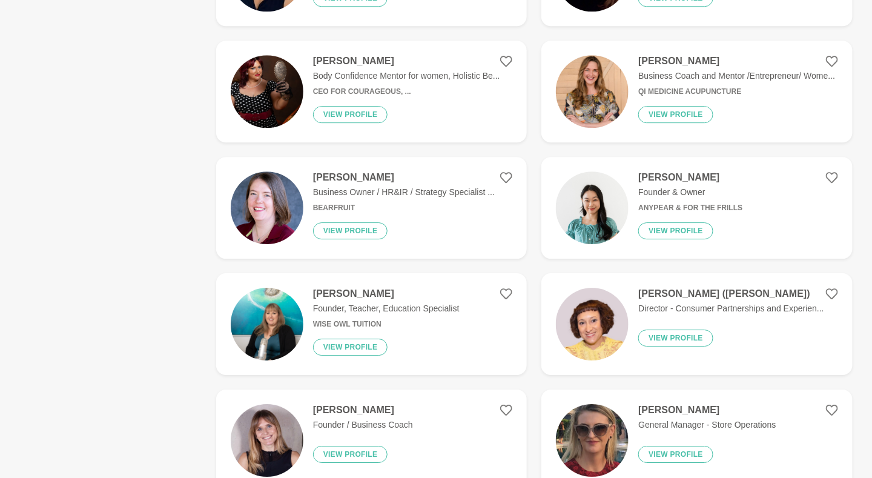
type input "ceo"
click at [727, 288] on h4 "[PERSON_NAME] ([PERSON_NAME])" at bounding box center [731, 294] width 186 height 12
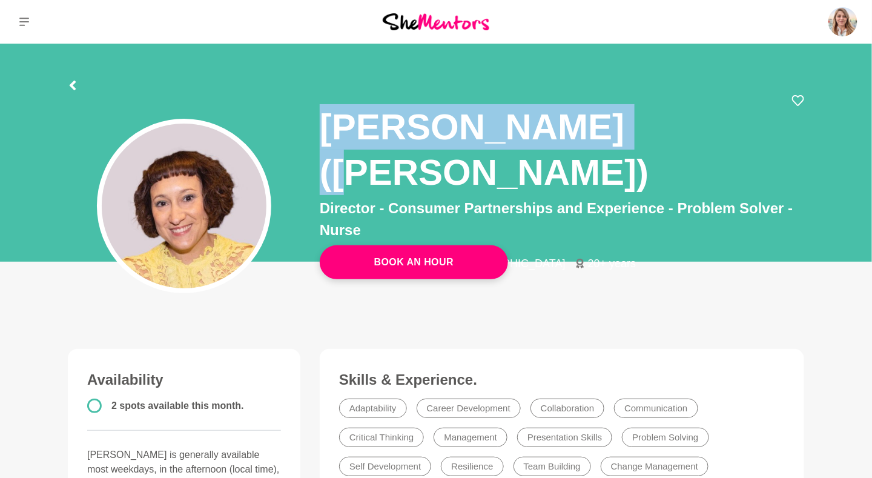
drag, startPoint x: 329, startPoint y: 123, endPoint x: 632, endPoint y: 125, distance: 302.9
click at [632, 125] on h1 "[PERSON_NAME] ([PERSON_NAME])" at bounding box center [556, 149] width 472 height 91
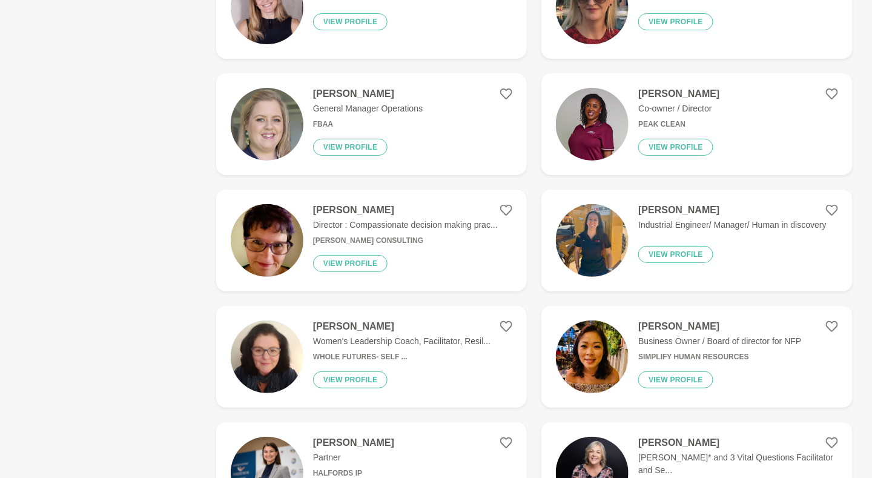
scroll to position [1530, 0]
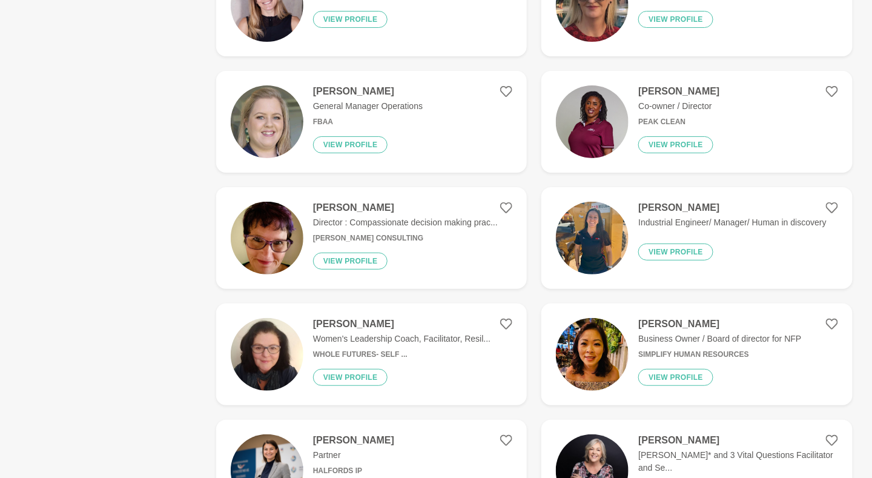
click at [346, 318] on h4 "[PERSON_NAME]" at bounding box center [401, 324] width 177 height 12
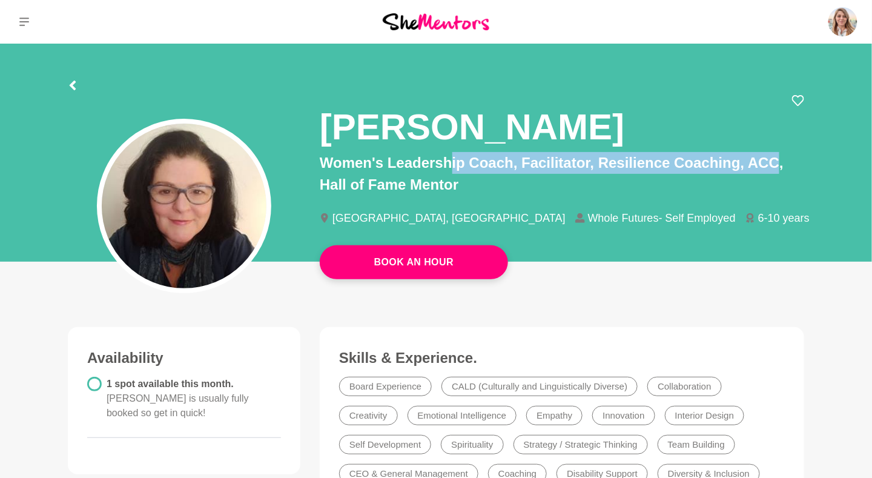
drag, startPoint x: 448, startPoint y: 162, endPoint x: 774, endPoint y: 160, distance: 325.9
click at [774, 160] on p "Women's Leadership Coach, Facilitator, Resilience Coaching, ACC, Hall of Fame M…" at bounding box center [562, 174] width 485 height 44
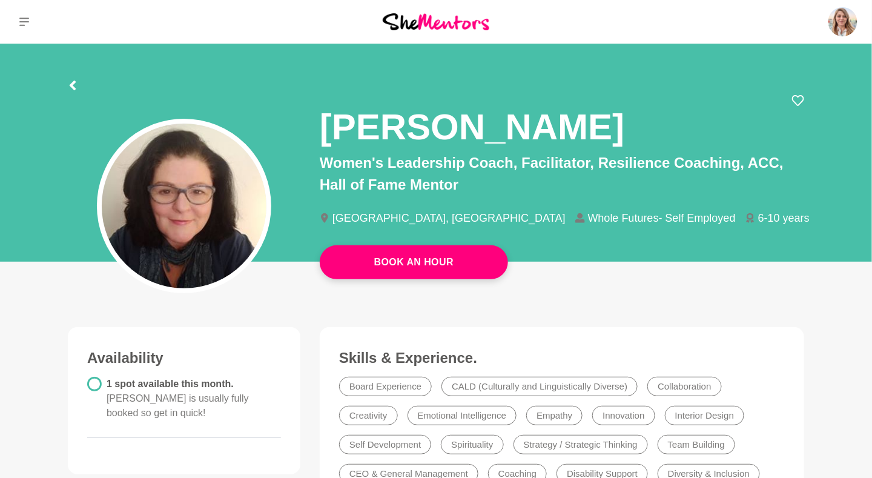
drag, startPoint x: 774, startPoint y: 160, endPoint x: 720, endPoint y: 92, distance: 86.6
click at [715, 93] on div at bounding box center [436, 84] width 737 height 22
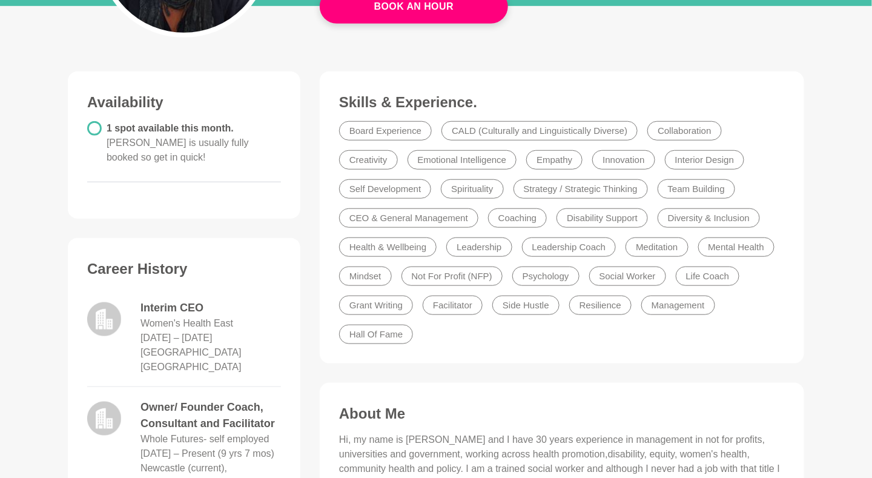
scroll to position [119, 0]
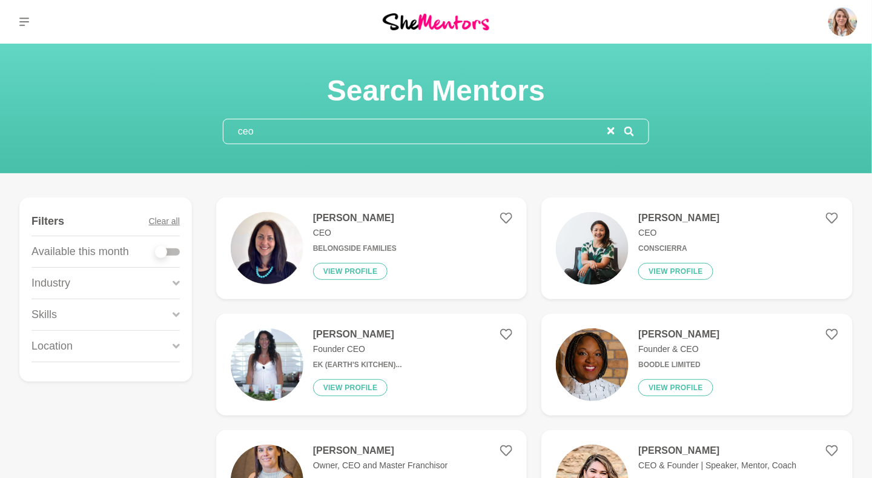
drag, startPoint x: 318, startPoint y: 127, endPoint x: 205, endPoint y: 133, distance: 113.4
click at [205, 133] on section "Search Mentors ceo" at bounding box center [436, 108] width 465 height 71
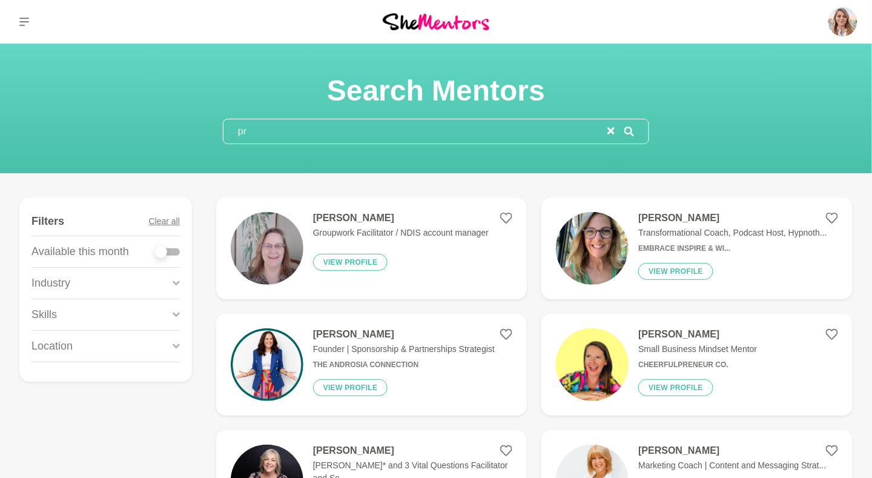
type input "p"
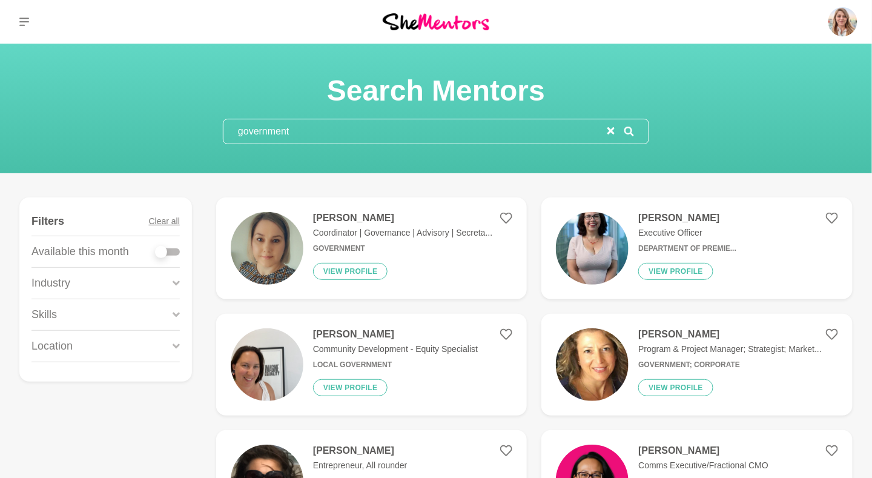
type input "government"
click at [657, 225] on div "[PERSON_NAME] Executive Officer Department of Premie... View profile" at bounding box center [683, 248] width 108 height 73
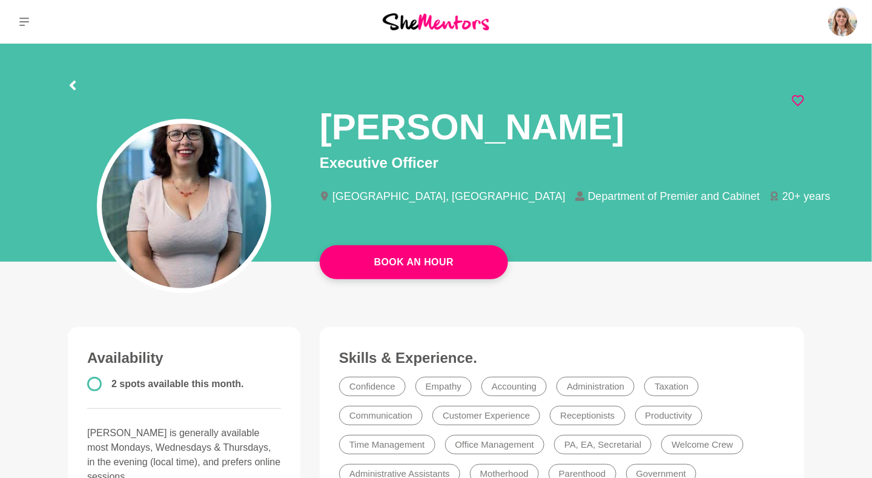
click at [795, 99] on icon at bounding box center [798, 100] width 12 height 12
click at [800, 99] on icon at bounding box center [798, 100] width 12 height 12
click at [803, 101] on icon at bounding box center [798, 100] width 12 height 12
click at [74, 88] on icon at bounding box center [73, 86] width 6 height 10
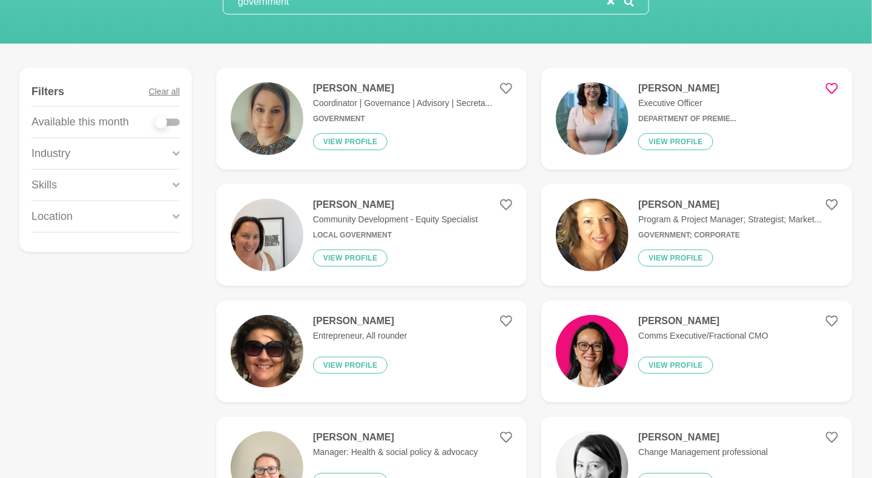
scroll to position [158, 0]
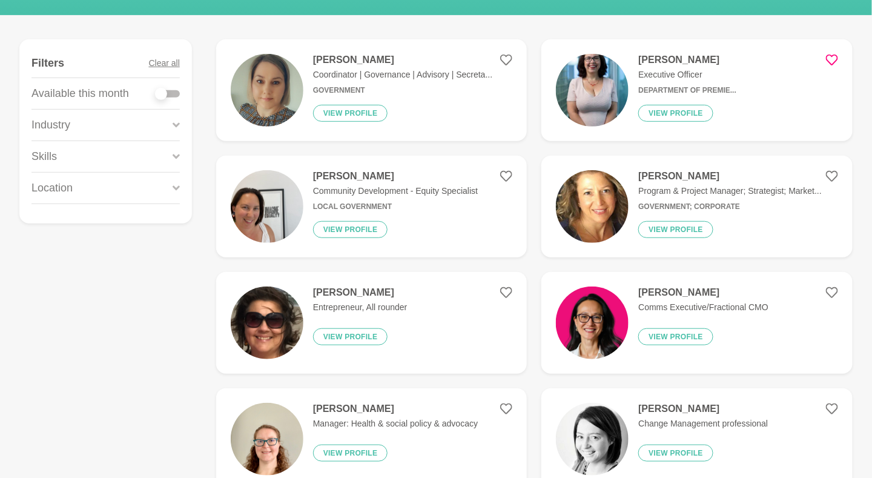
click at [681, 180] on h4 "[PERSON_NAME]" at bounding box center [730, 176] width 184 height 12
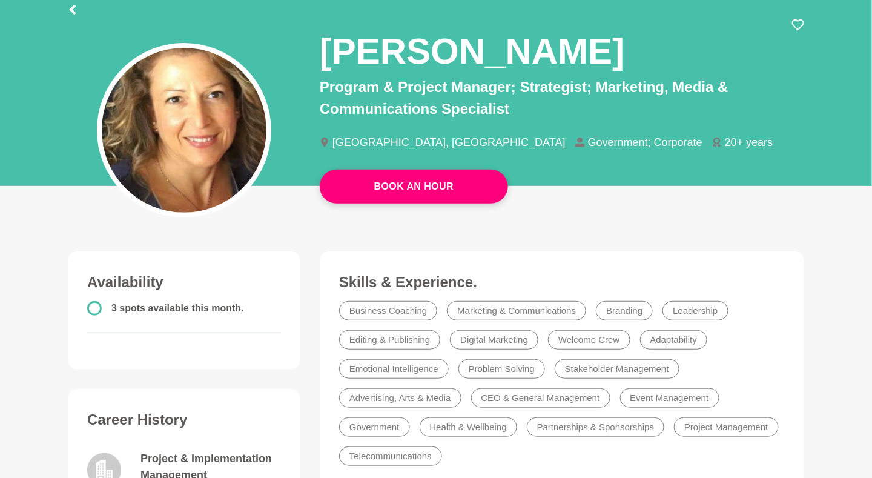
scroll to position [71, 0]
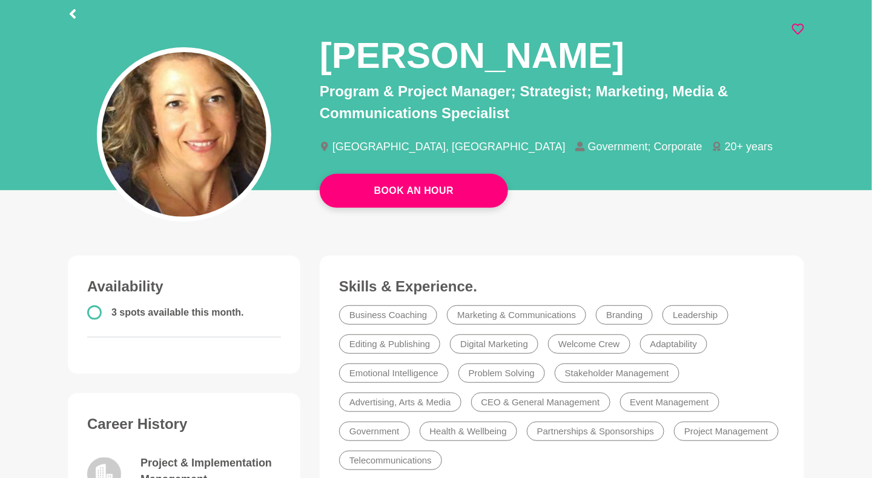
click at [800, 30] on icon at bounding box center [798, 29] width 12 height 12
click at [77, 14] on icon at bounding box center [73, 14] width 10 height 10
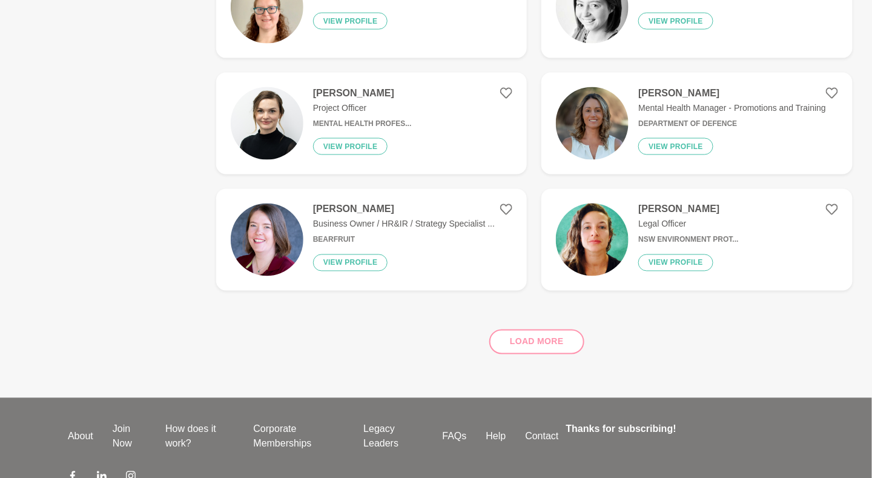
scroll to position [612, 0]
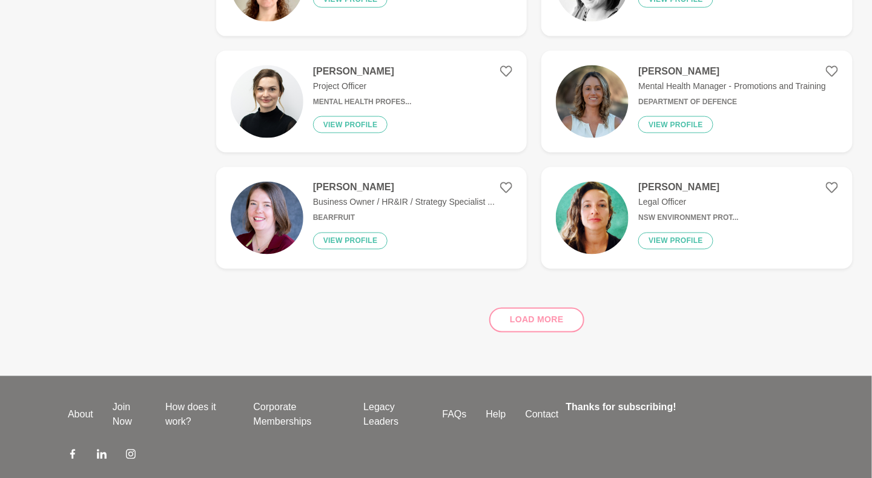
click at [535, 318] on div "Load more" at bounding box center [534, 315] width 637 height 73
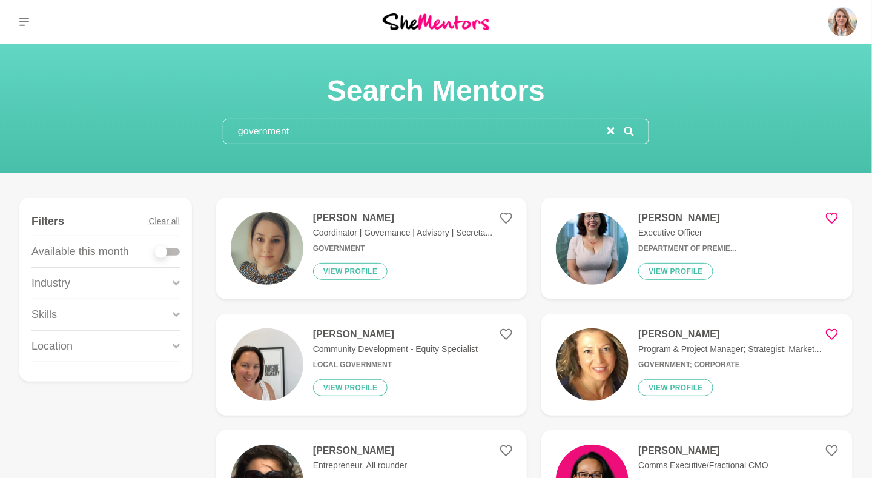
click at [294, 132] on input "government" at bounding box center [415, 131] width 384 height 24
drag, startPoint x: 281, startPoint y: 136, endPoint x: 228, endPoint y: 136, distance: 53.3
click at [228, 136] on input "government" at bounding box center [415, 131] width 384 height 24
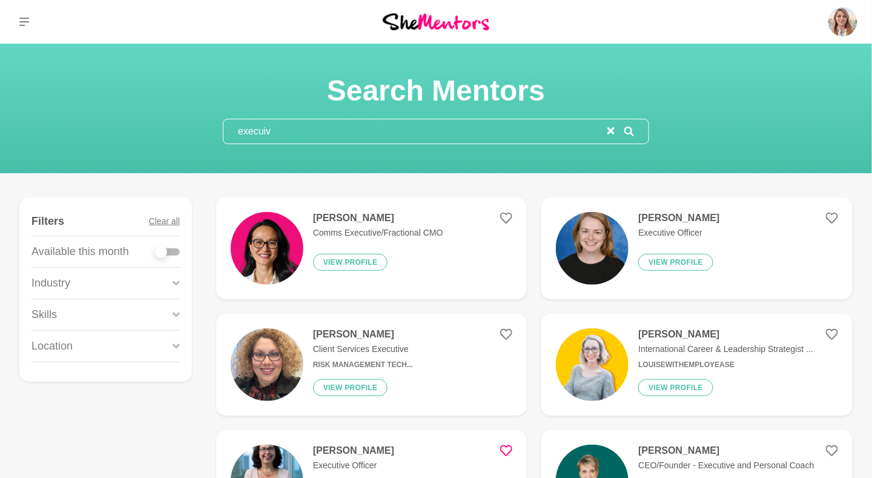
type input "execuiv"
click at [669, 225] on div "[PERSON_NAME] Executive Officer View profile" at bounding box center [674, 248] width 91 height 73
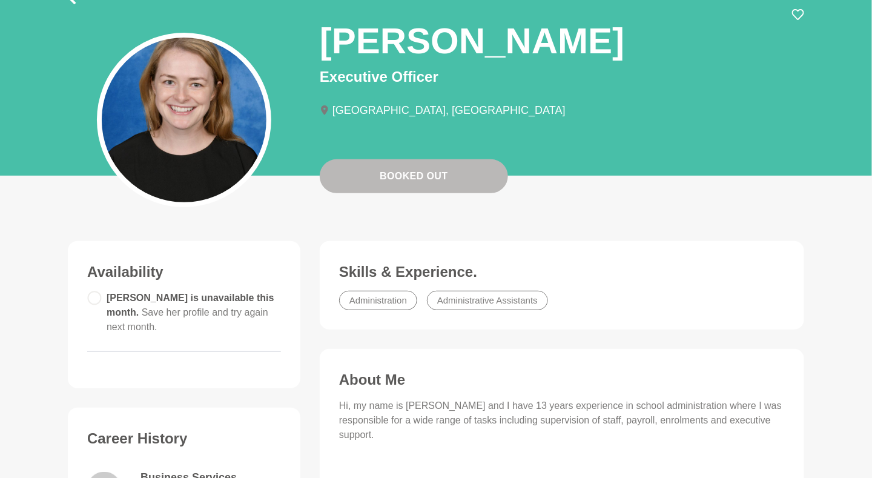
scroll to position [125, 0]
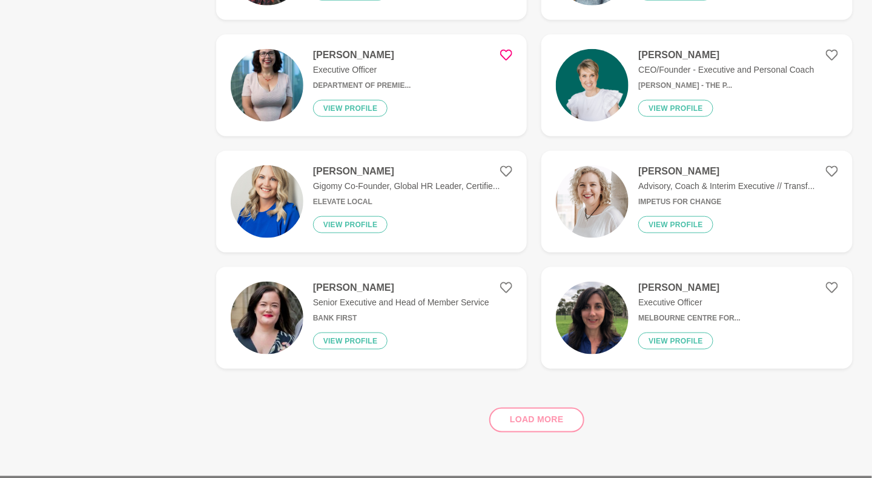
scroll to position [398, 0]
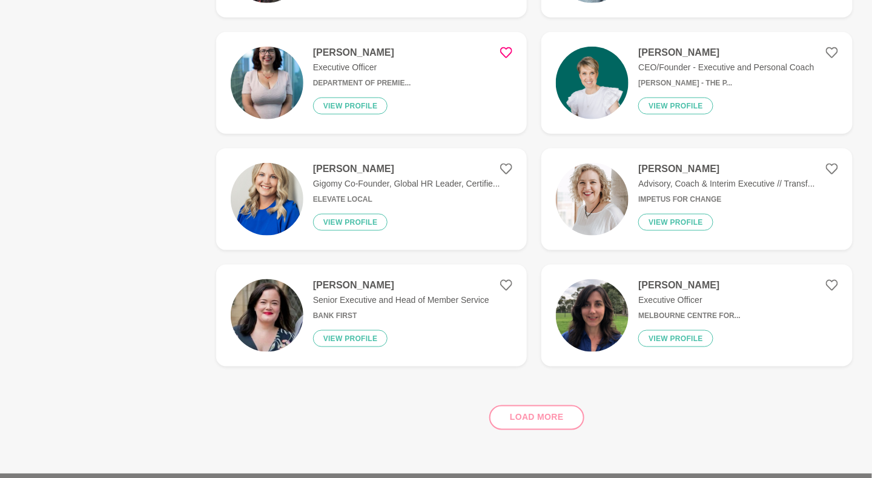
click at [651, 290] on h4 "[PERSON_NAME]" at bounding box center [689, 285] width 102 height 12
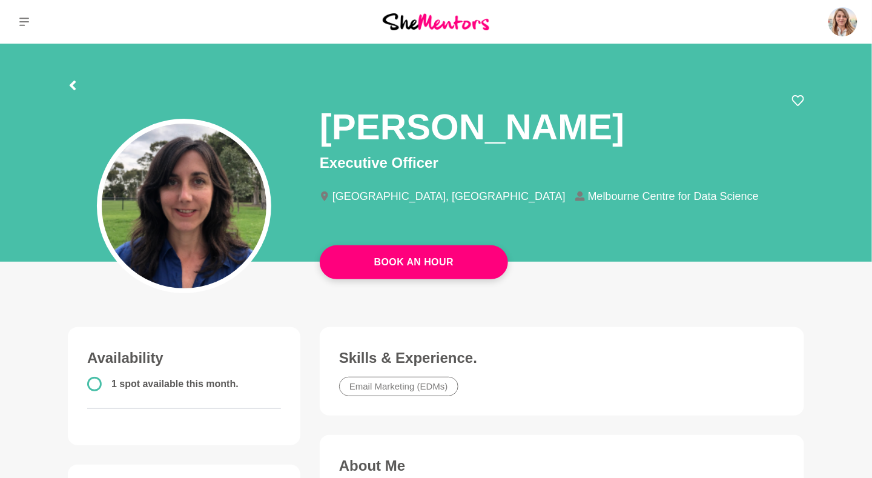
drag, startPoint x: 319, startPoint y: 129, endPoint x: 681, endPoint y: 114, distance: 363.1
click at [681, 114] on div "[PERSON_NAME] Executive Officer [GEOGRAPHIC_DATA], [GEOGRAPHIC_DATA] [GEOGRAPHI…" at bounding box center [562, 158] width 504 height 129
copy h1 "[PERSON_NAME]"
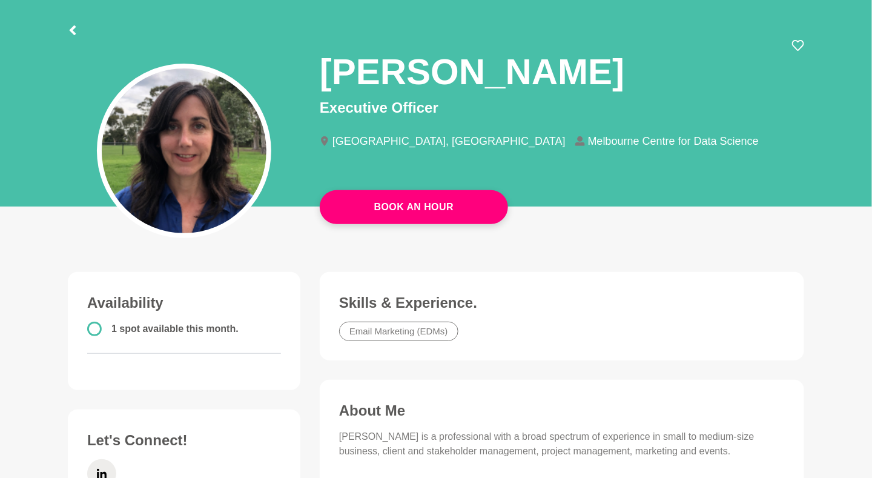
scroll to position [56, 0]
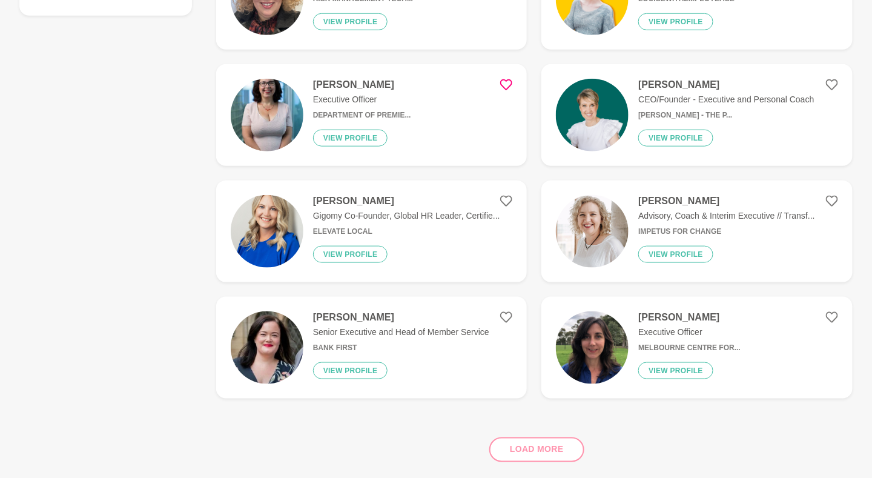
scroll to position [414, 0]
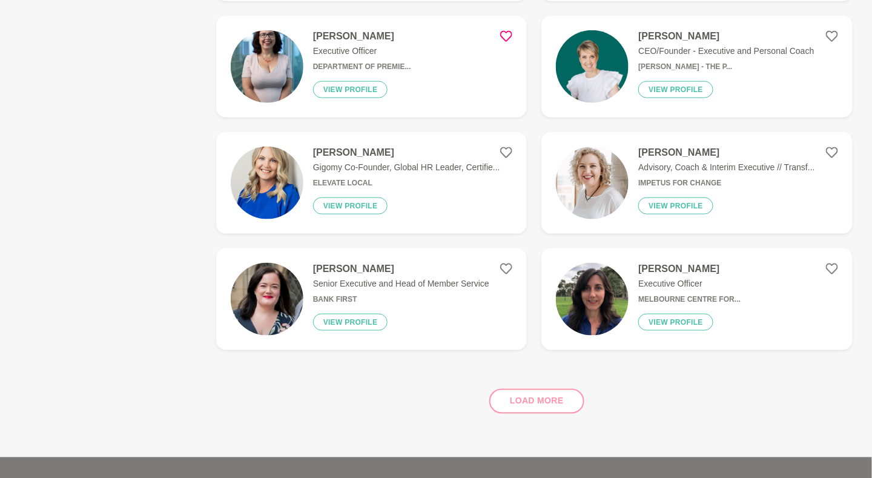
click at [526, 402] on div "Load more" at bounding box center [534, 396] width 637 height 73
click at [364, 271] on h4 "[PERSON_NAME]" at bounding box center [401, 269] width 176 height 12
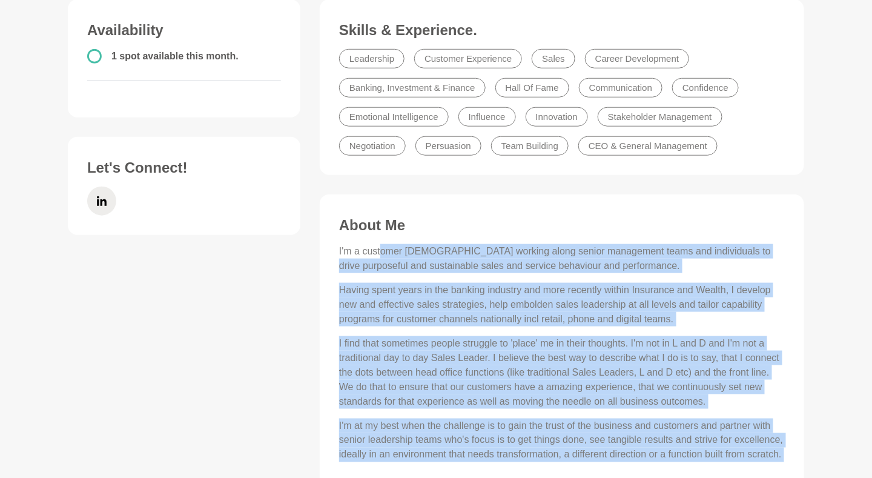
scroll to position [329, 0]
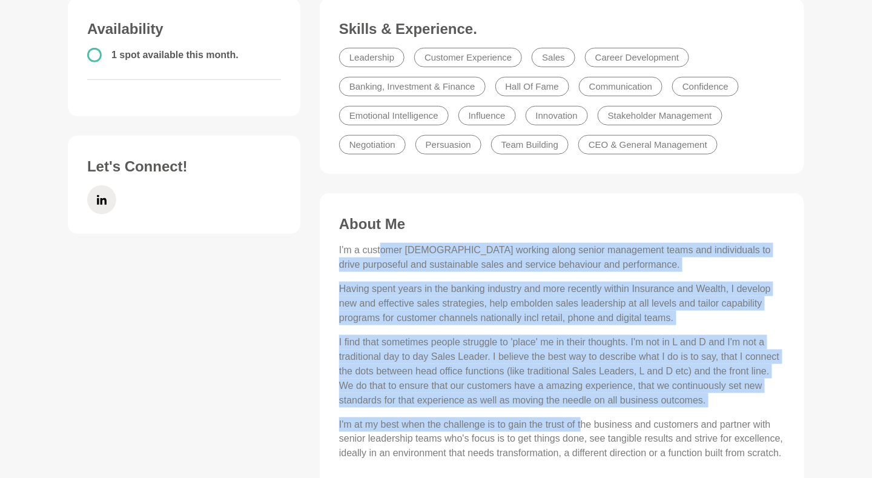
drag, startPoint x: 382, startPoint y: 408, endPoint x: 580, endPoint y: 403, distance: 198.1
click at [580, 403] on div "I'm a customer [DEMOGRAPHIC_DATA] working along senior management teams and ind…" at bounding box center [562, 352] width 446 height 218
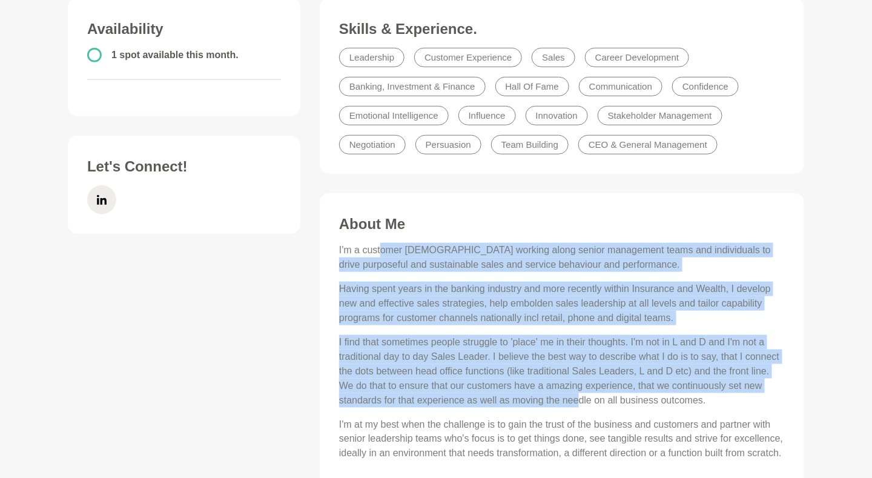
drag, startPoint x: 580, startPoint y: 403, endPoint x: 578, endPoint y: 395, distance: 8.8
click at [578, 395] on p "I find that sometimes people struggle to 'place' me in their thoughts. I'm not …" at bounding box center [562, 371] width 446 height 73
click at [488, 280] on div "I'm a customer [DEMOGRAPHIC_DATA] working along senior management teams and ind…" at bounding box center [562, 352] width 446 height 218
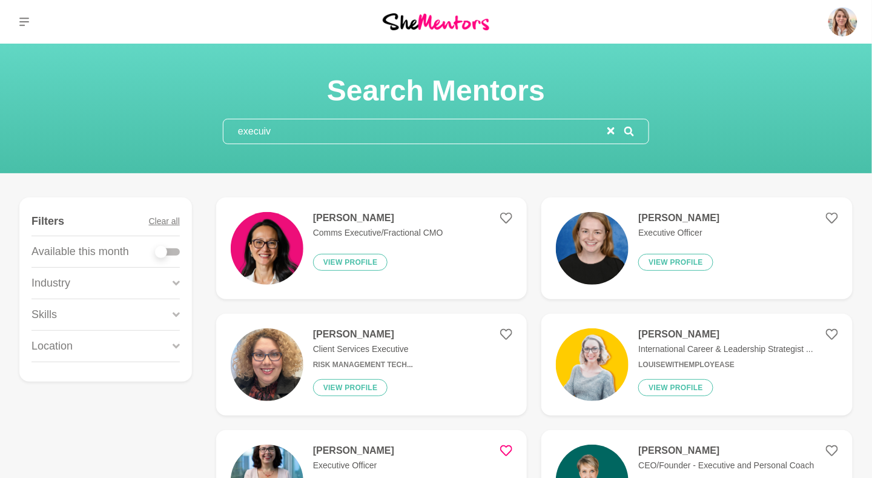
click at [386, 335] on h4 "[PERSON_NAME]" at bounding box center [363, 334] width 100 height 12
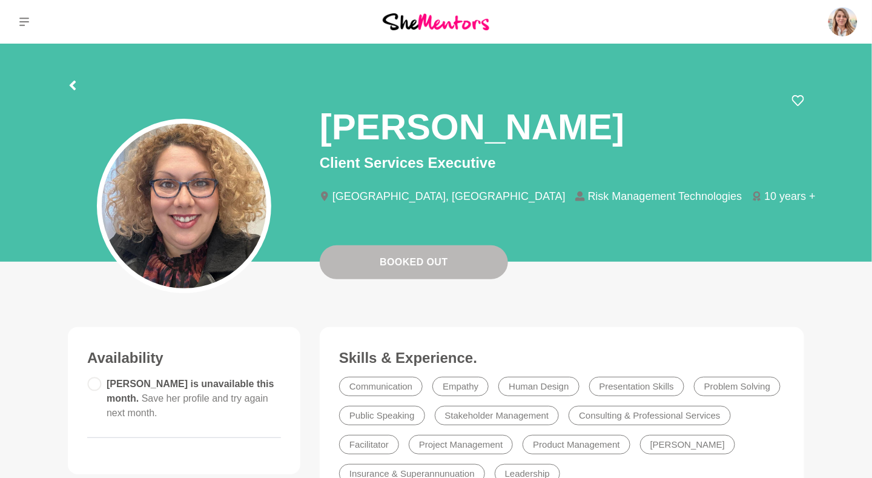
click at [869, 111] on div "Booked Out" at bounding box center [436, 153] width 872 height 218
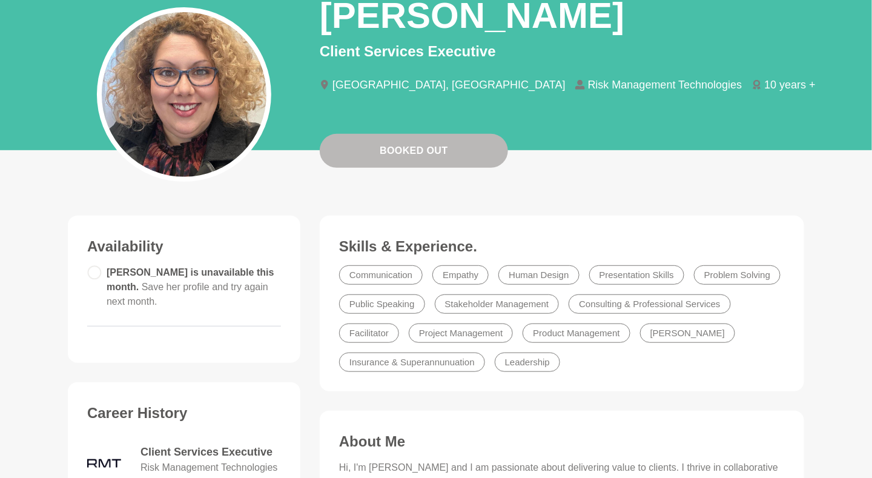
scroll to position [108, 0]
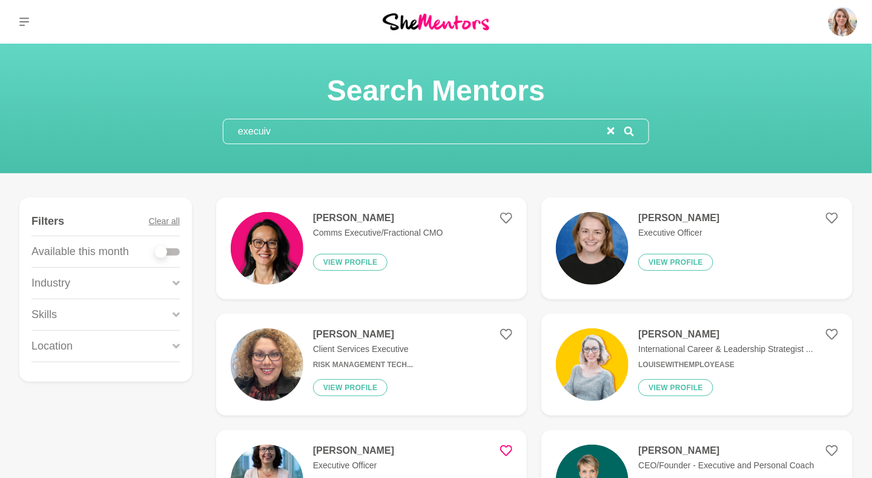
click at [175, 253] on div at bounding box center [168, 251] width 24 height 7
checkbox input "true"
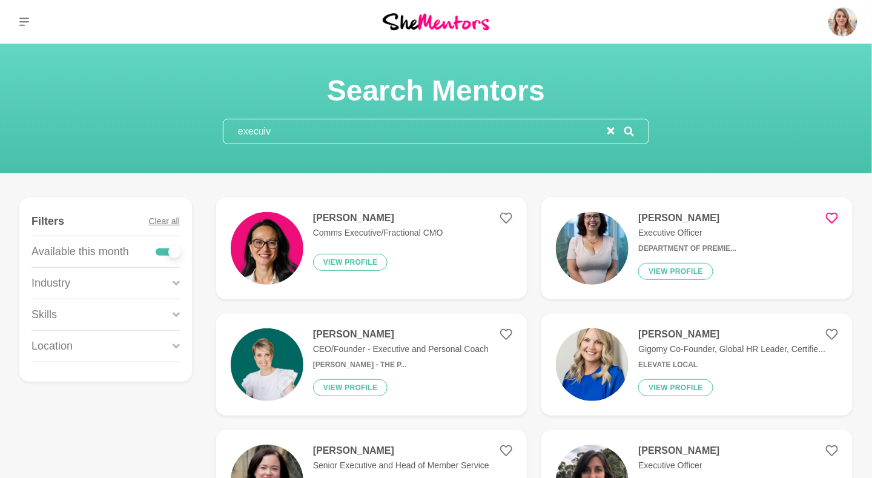
click at [170, 277] on div "Industry" at bounding box center [105, 283] width 148 height 31
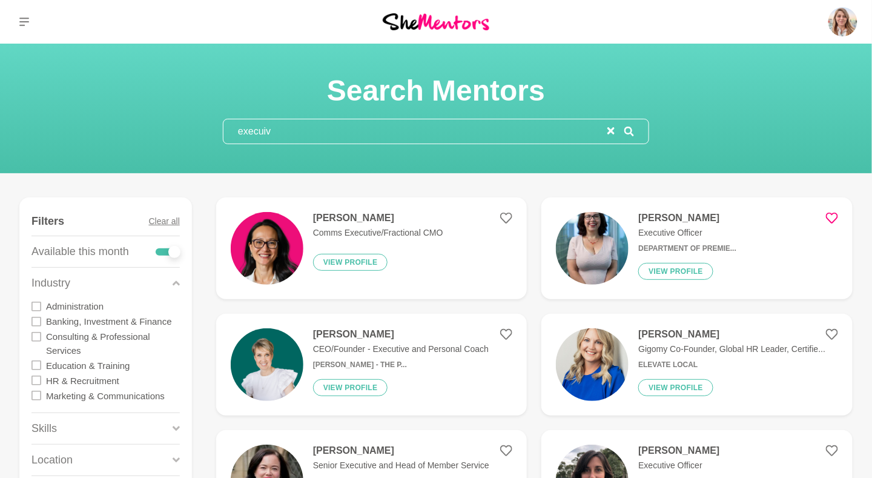
click at [170, 277] on div "Industry" at bounding box center [105, 283] width 148 height 31
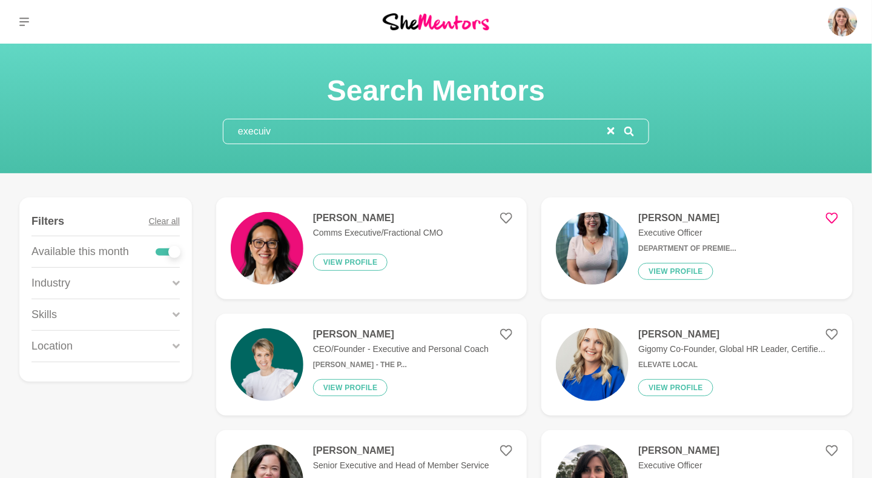
click at [170, 346] on div "Location" at bounding box center [105, 346] width 148 height 31
click at [71, 401] on label "[GEOGRAPHIC_DATA]" at bounding box center [103, 404] width 94 height 15
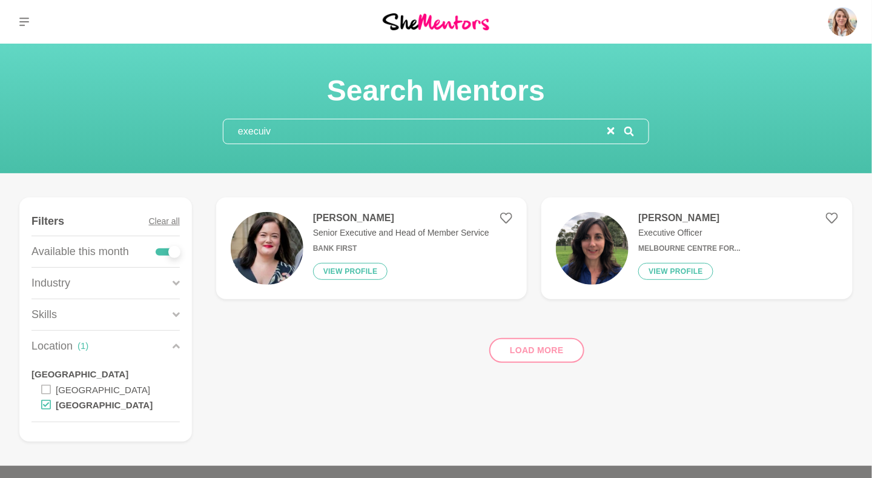
drag, startPoint x: 291, startPoint y: 128, endPoint x: 211, endPoint y: 124, distance: 80.7
click at [210, 125] on section "Search Mentors execuiv" at bounding box center [436, 108] width 465 height 71
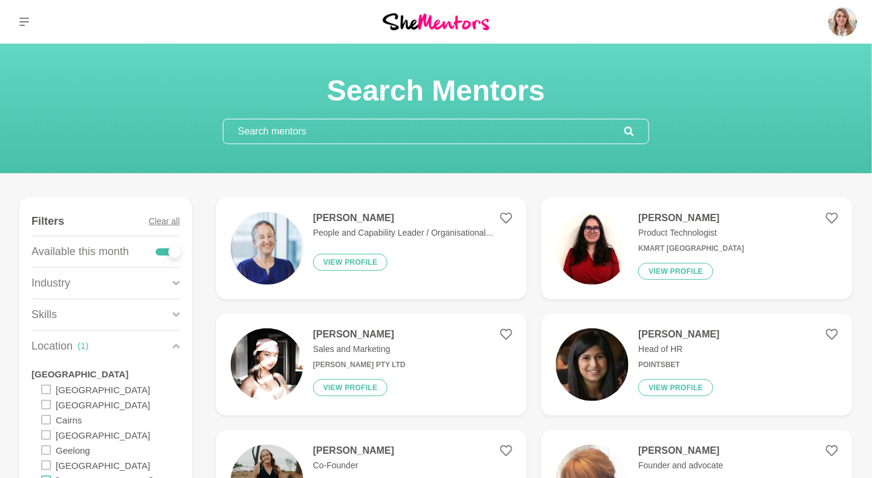
click at [423, 233] on p "People and Capability Leader / Organisational..." at bounding box center [403, 233] width 180 height 13
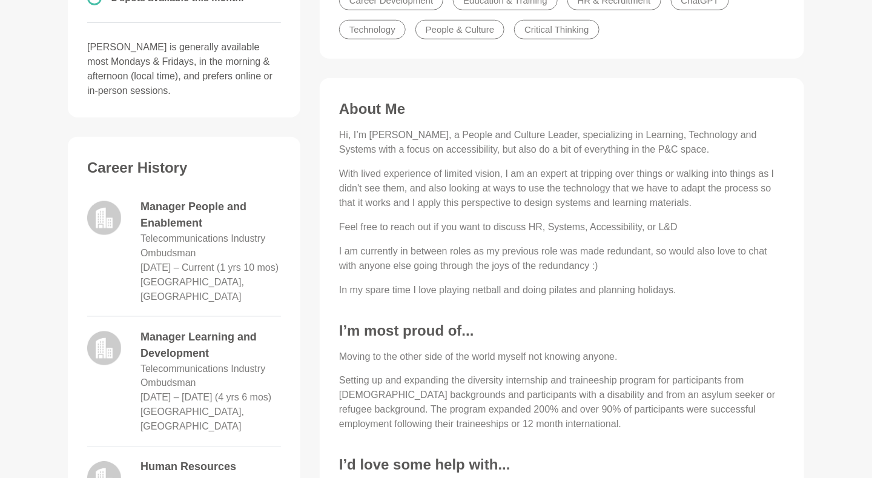
scroll to position [389, 0]
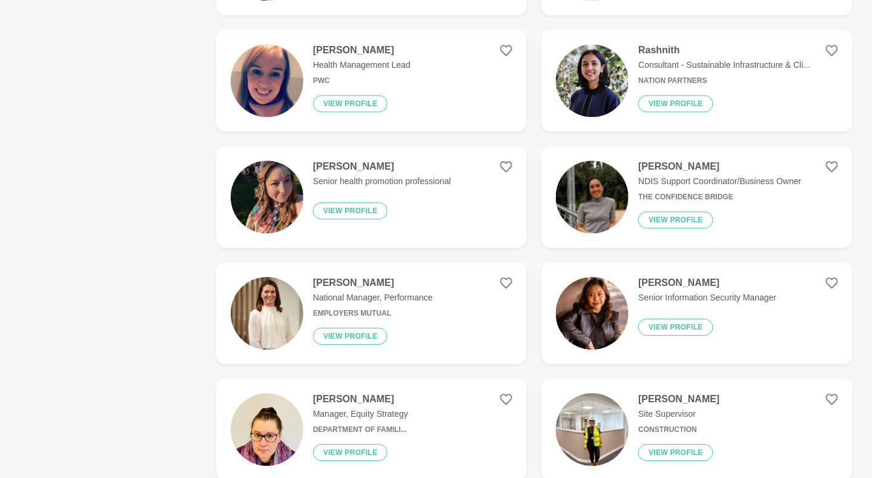
scroll to position [984, 0]
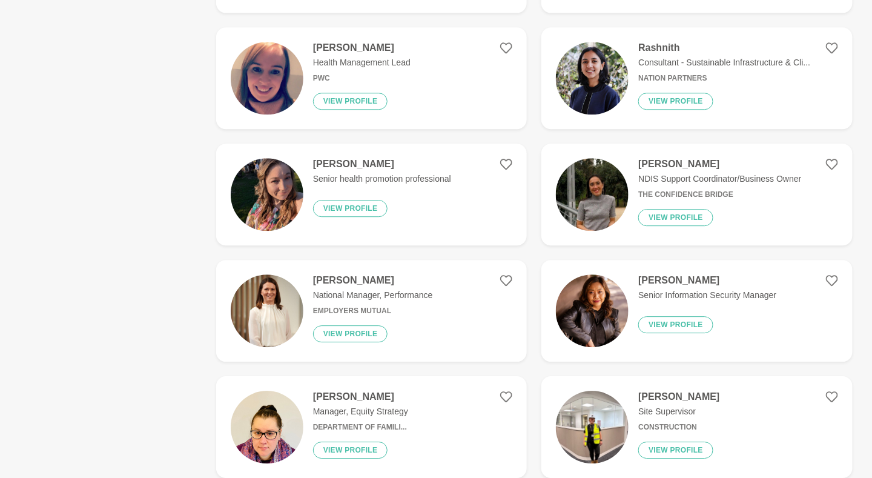
click at [363, 281] on h4 "[PERSON_NAME]" at bounding box center [373, 280] width 120 height 12
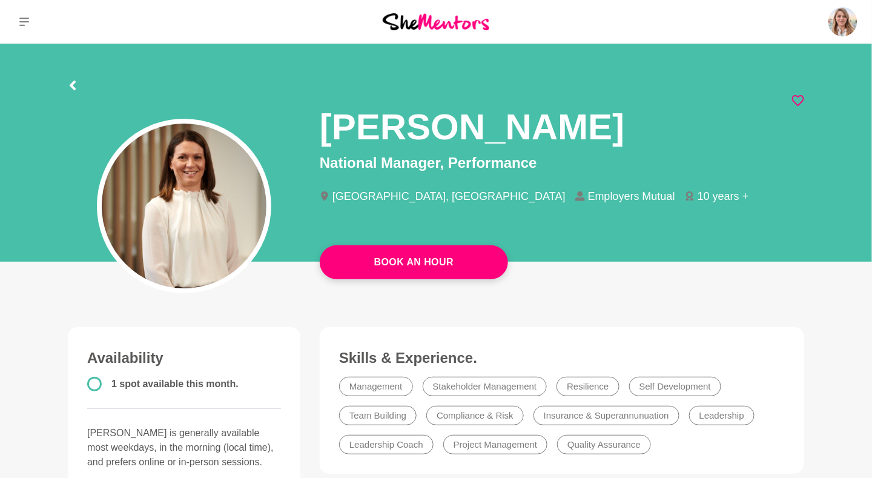
click at [800, 101] on icon at bounding box center [798, 100] width 12 height 12
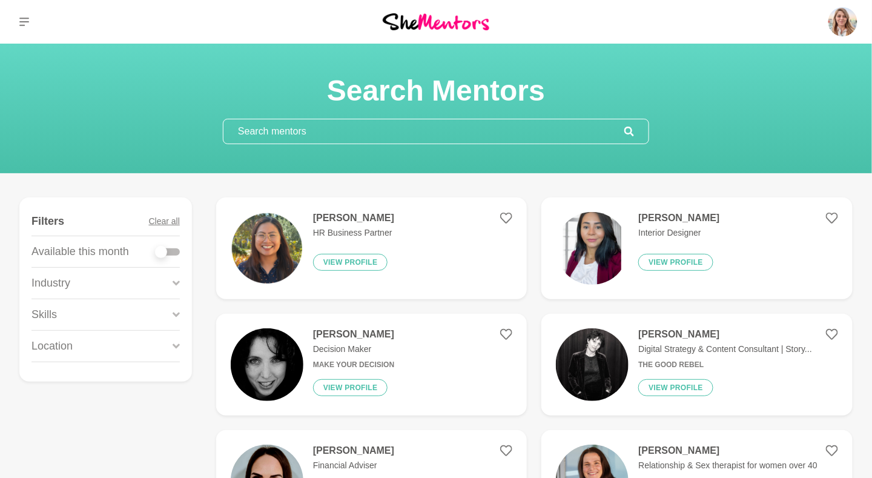
click at [28, 137] on div "Search Mentors" at bounding box center [436, 108] width 843 height 71
click at [176, 250] on div at bounding box center [168, 251] width 24 height 7
checkbox input "true"
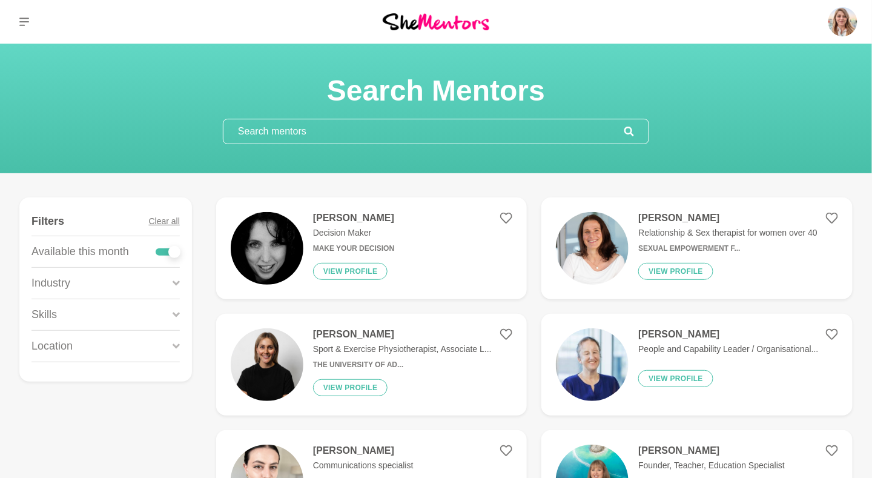
click at [171, 315] on div "Skills" at bounding box center [105, 314] width 148 height 31
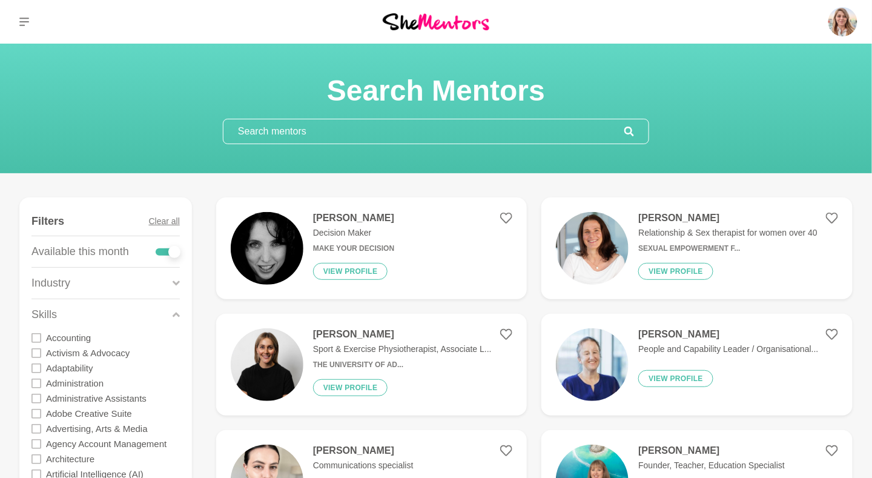
click at [143, 165] on section "Search Mentors" at bounding box center [436, 109] width 872 height 130
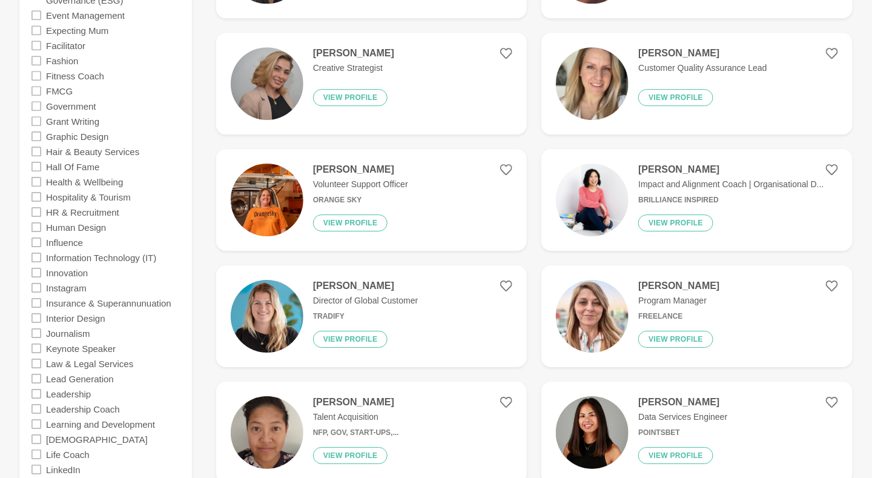
scroll to position [1214, 0]
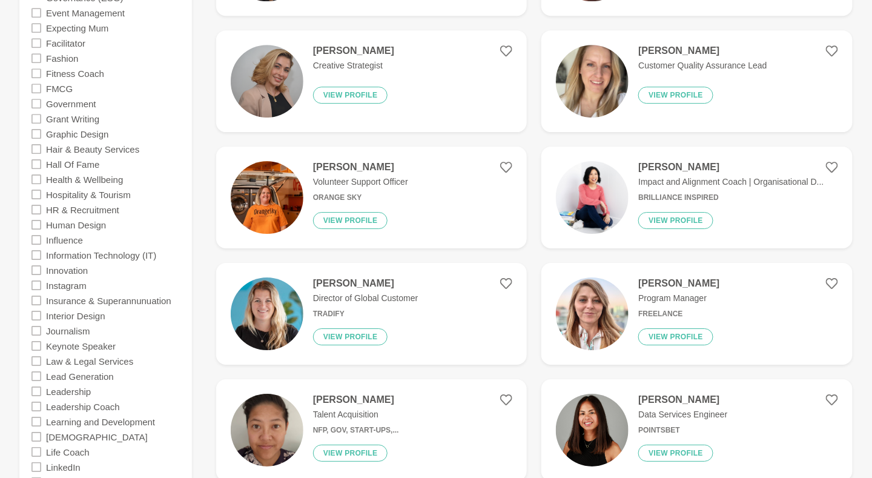
click at [651, 282] on h4 "[PERSON_NAME]" at bounding box center [678, 283] width 81 height 12
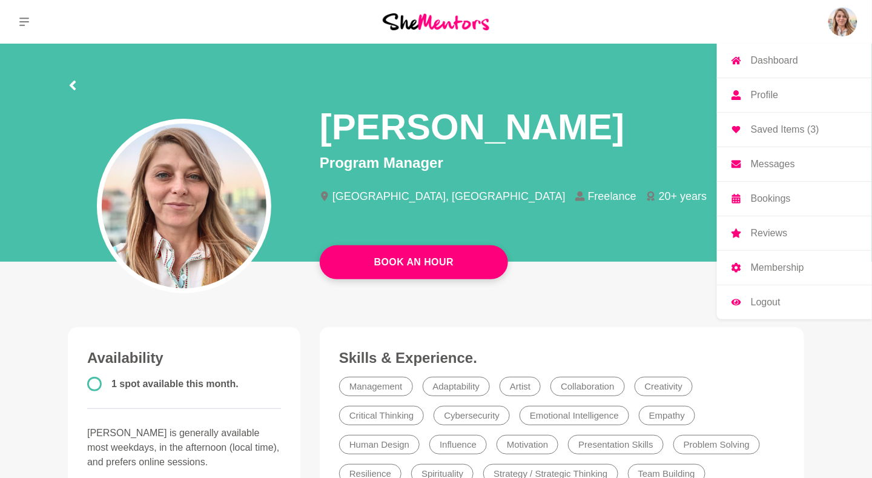
click at [854, 27] on img at bounding box center [843, 21] width 29 height 29
click at [779, 92] on link "Profile" at bounding box center [794, 95] width 155 height 34
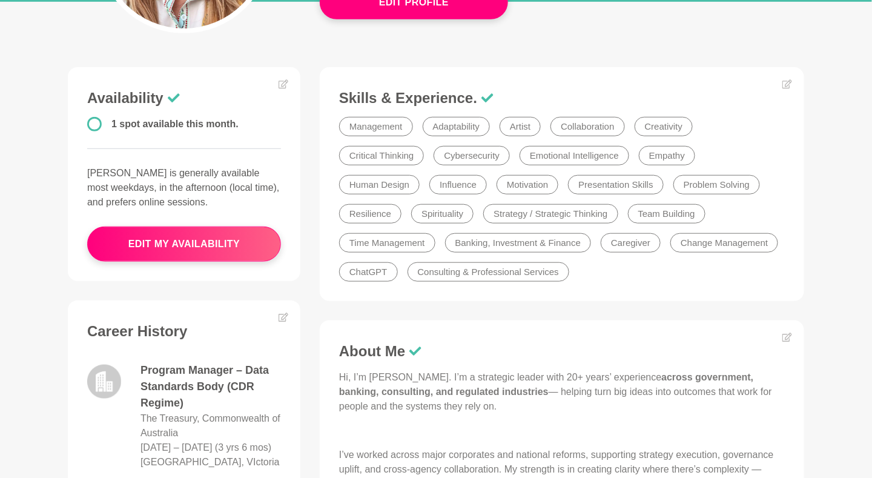
scroll to position [262, 0]
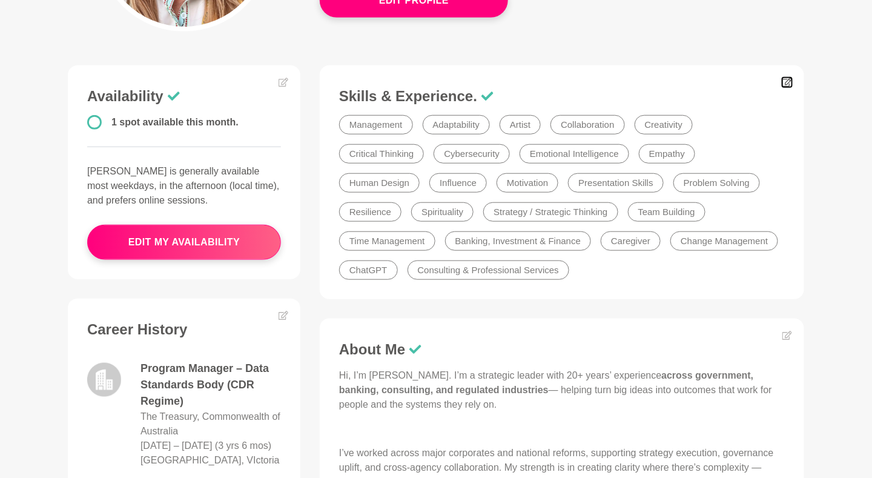
click at [787, 85] on icon at bounding box center [788, 83] width 10 height 10
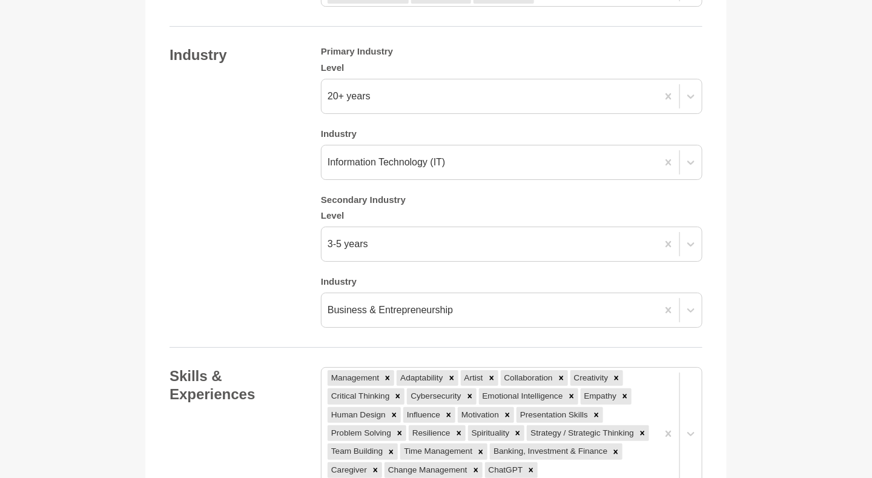
scroll to position [1436, 0]
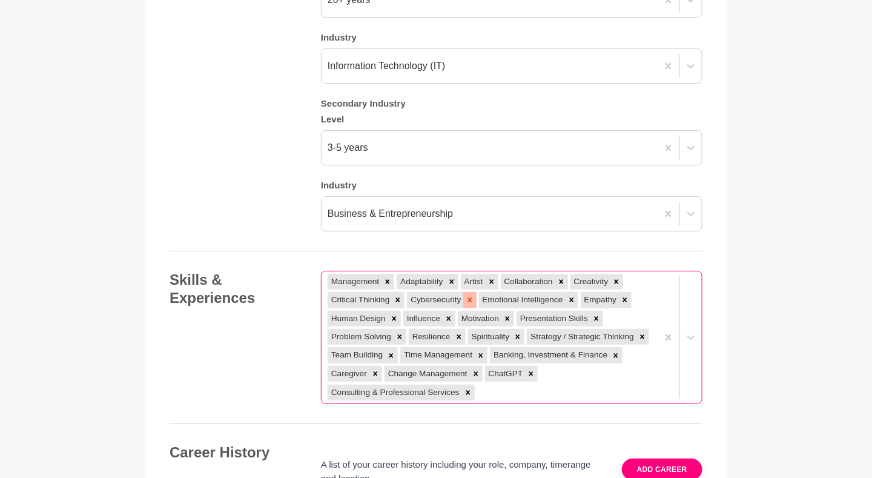
click at [469, 298] on icon at bounding box center [470, 300] width 4 height 4
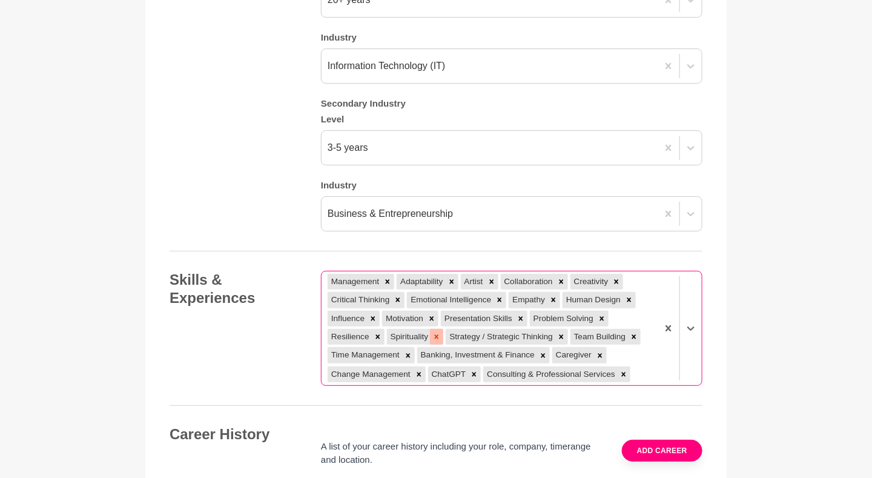
click at [436, 335] on icon at bounding box center [437, 337] width 4 height 4
click at [473, 370] on icon at bounding box center [474, 374] width 8 height 8
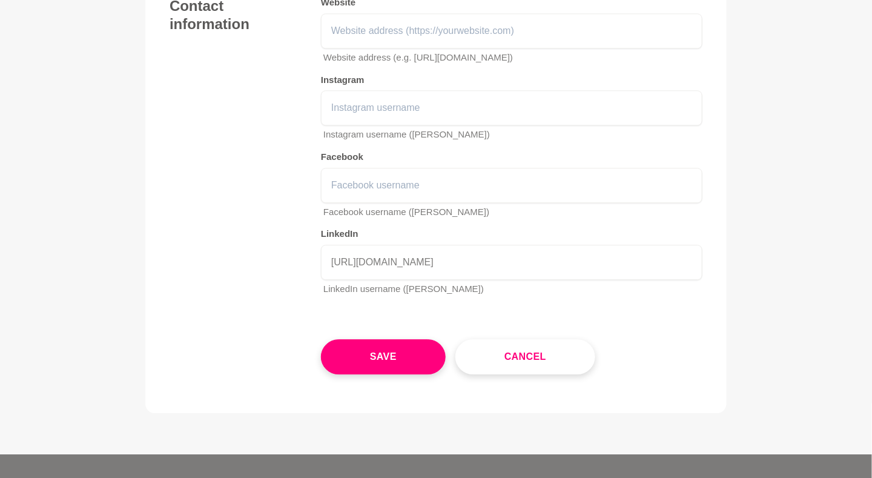
scroll to position [2561, 0]
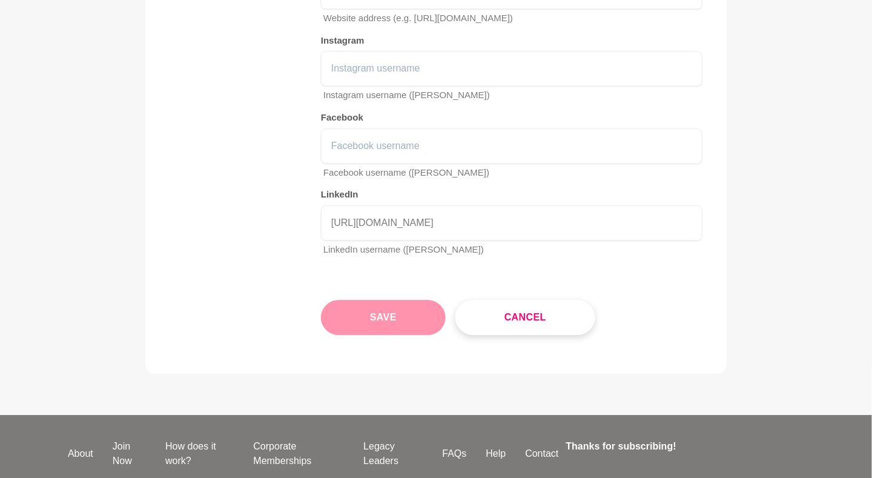
click at [351, 300] on button "Save" at bounding box center [383, 317] width 125 height 35
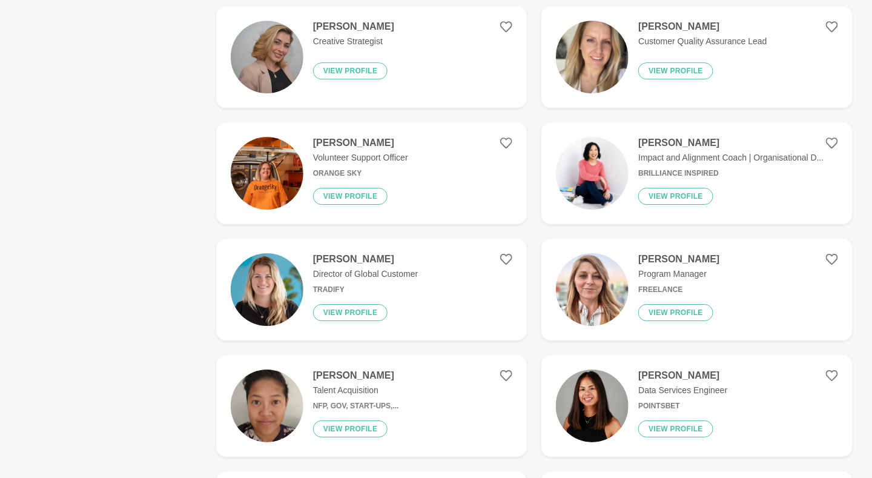
scroll to position [1240, 0]
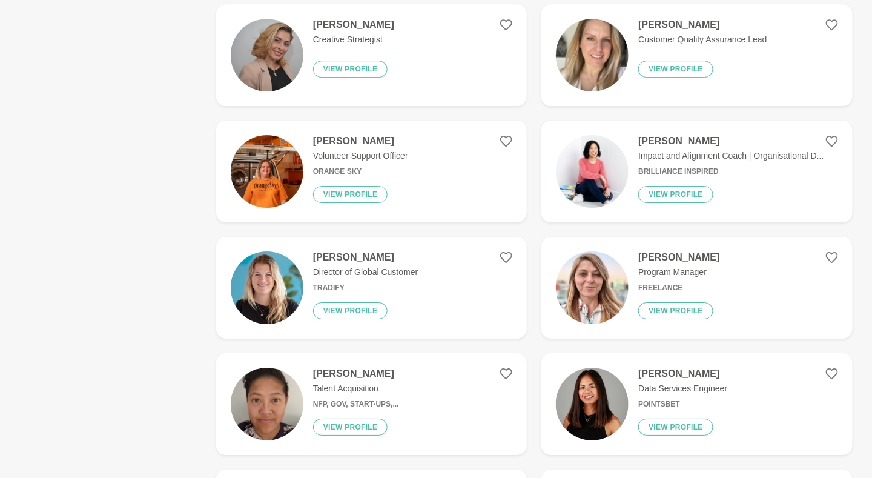
click at [349, 373] on h4 "[PERSON_NAME]" at bounding box center [356, 374] width 86 height 12
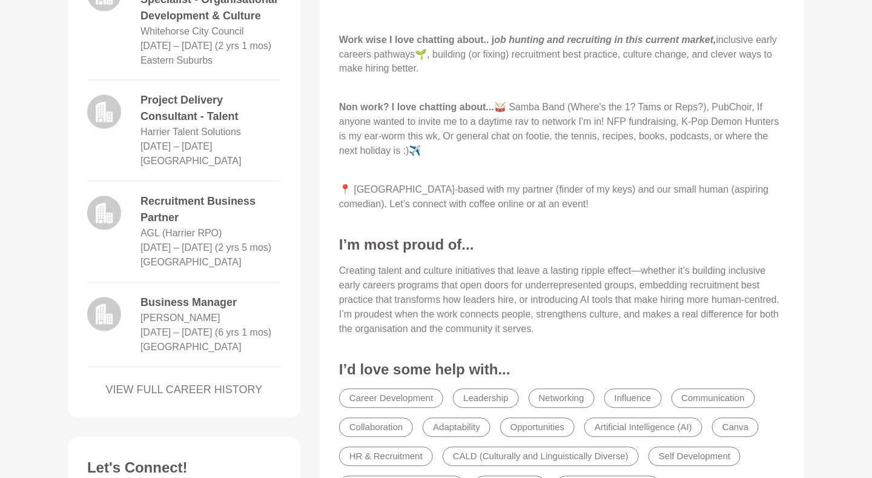
scroll to position [692, 0]
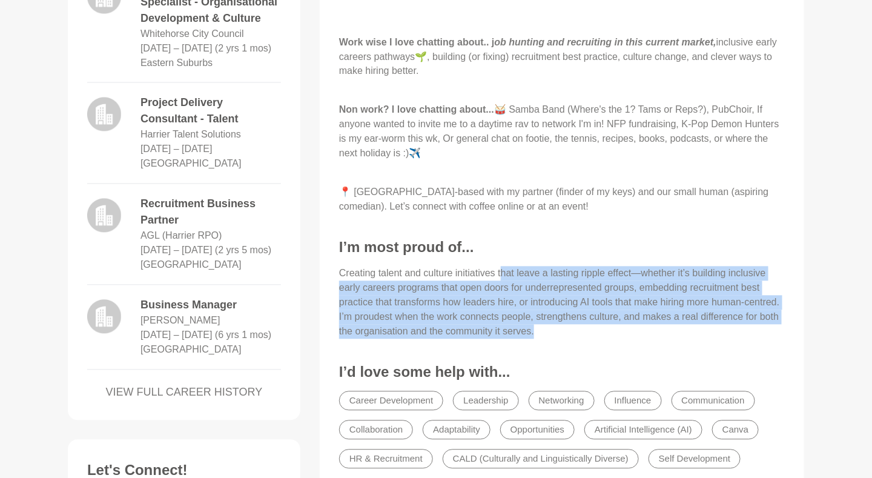
drag, startPoint x: 500, startPoint y: 273, endPoint x: 674, endPoint y: 331, distance: 183.1
click at [674, 331] on p "Creating talent and culture initiatives that leave a lasting ripple effect—whet…" at bounding box center [562, 303] width 446 height 73
drag, startPoint x: 674, startPoint y: 331, endPoint x: 666, endPoint y: 326, distance: 8.9
click at [666, 326] on p "Creating talent and culture initiatives that leave a lasting ripple effect—whet…" at bounding box center [562, 303] width 446 height 73
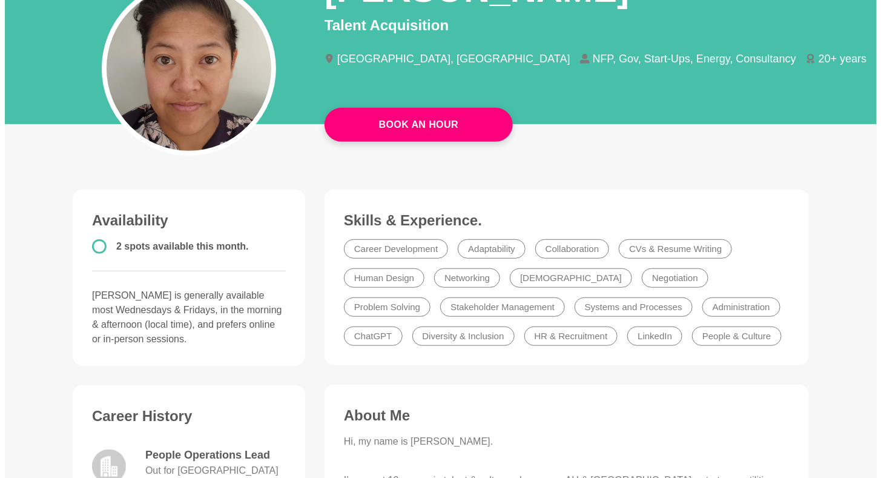
scroll to position [0, 0]
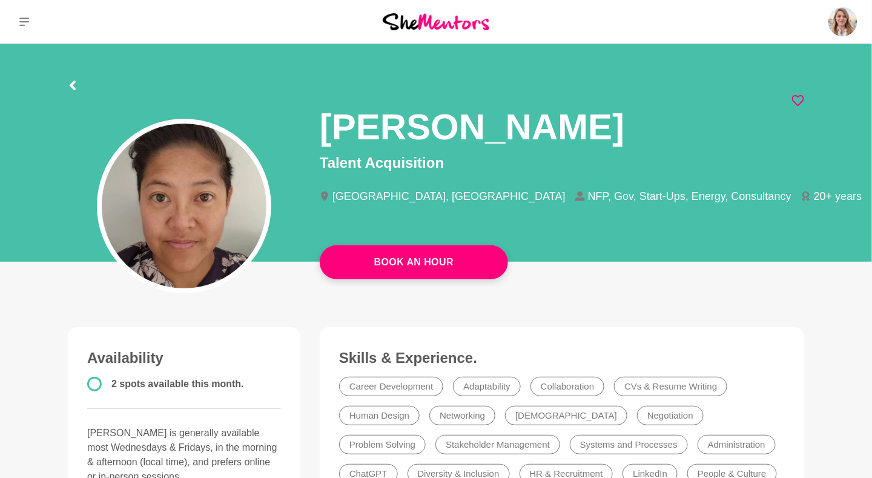
click at [798, 94] on icon at bounding box center [798, 100] width 12 height 12
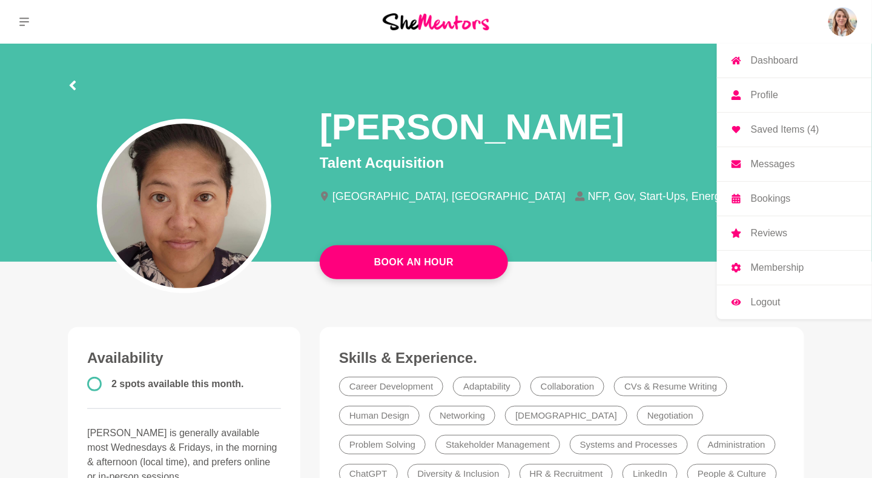
click at [836, 19] on img at bounding box center [843, 21] width 29 height 29
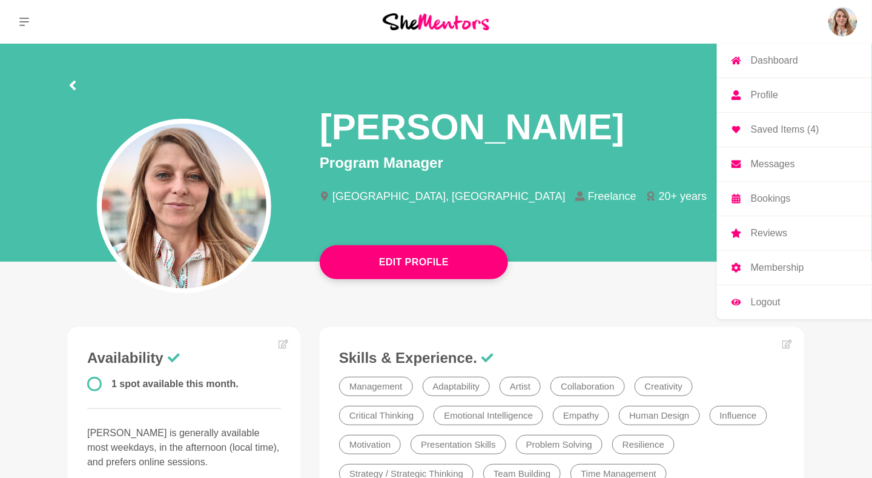
click at [785, 265] on p "Membership" at bounding box center [777, 268] width 53 height 10
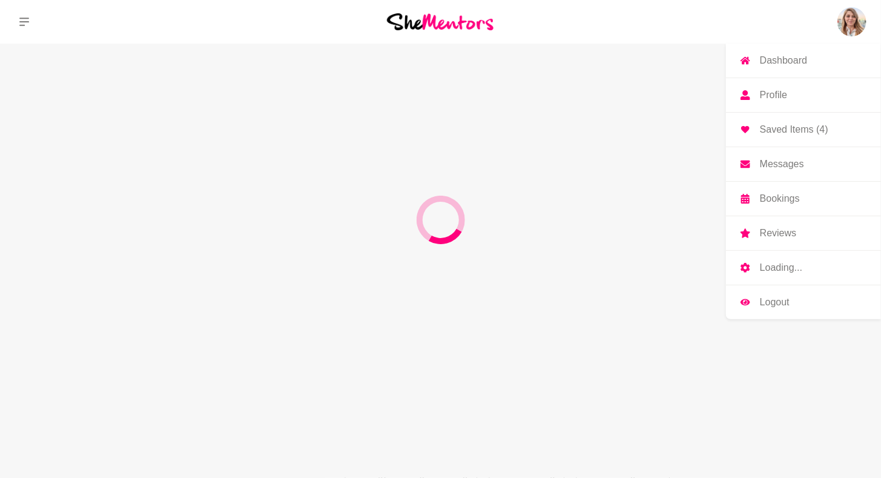
click at [778, 233] on p "Reviews" at bounding box center [778, 233] width 36 height 10
click at [776, 232] on p "Reviews" at bounding box center [778, 233] width 36 height 10
click at [773, 257] on link "Loading..." at bounding box center [803, 268] width 155 height 34
click at [773, 260] on link "Loading..." at bounding box center [803, 268] width 155 height 34
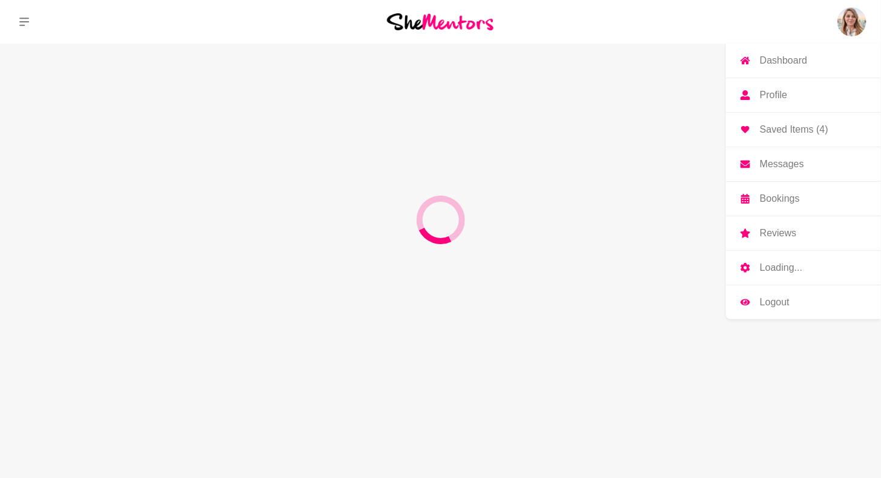
click at [773, 263] on p "Loading..." at bounding box center [781, 268] width 42 height 10
click at [773, 161] on p "Messages" at bounding box center [782, 164] width 44 height 10
